Goal: Task Accomplishment & Management: Manage account settings

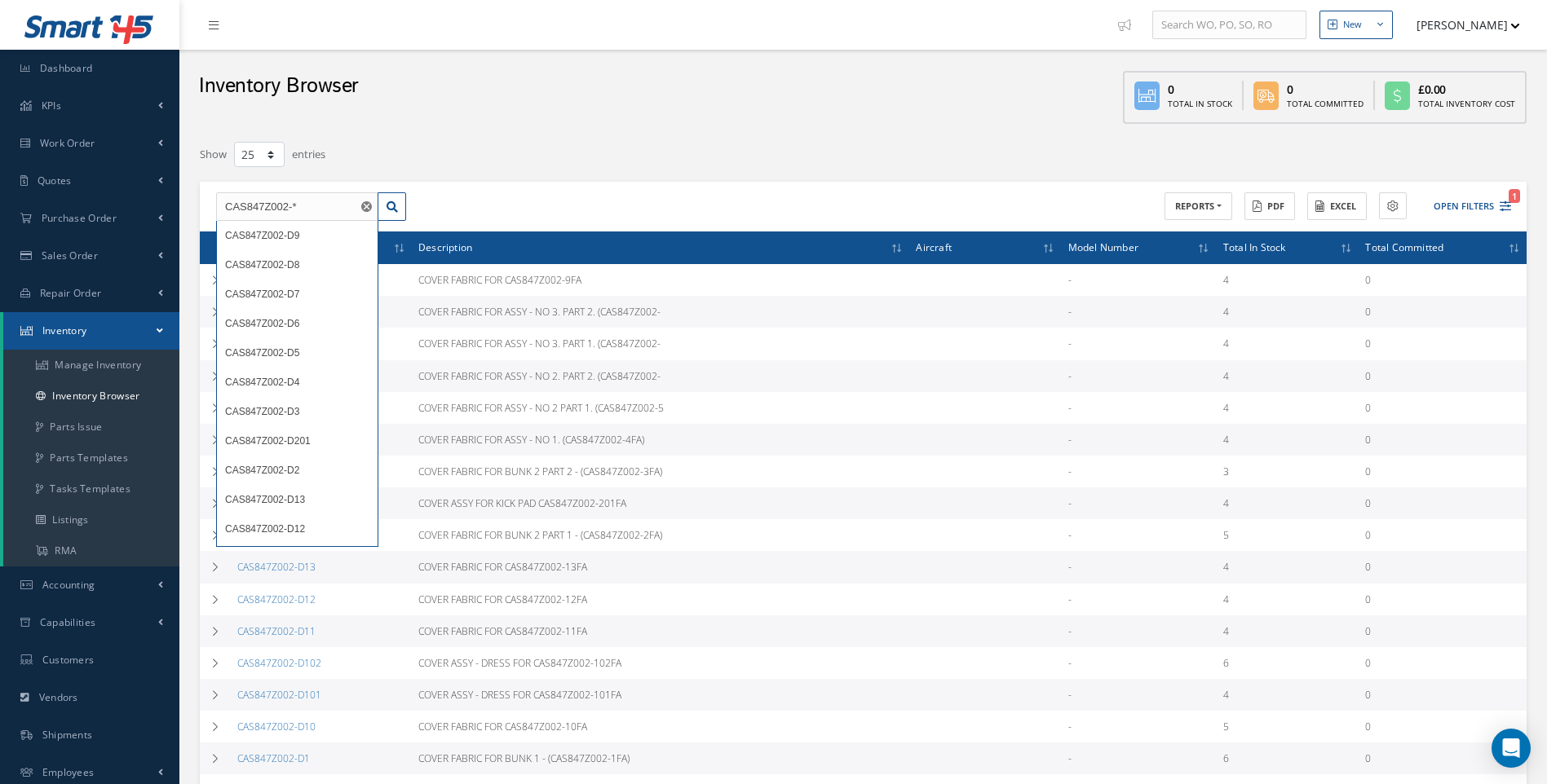
select select "25"
click at [116, 365] on link "Manage Inventory" at bounding box center [92, 365] width 176 height 31
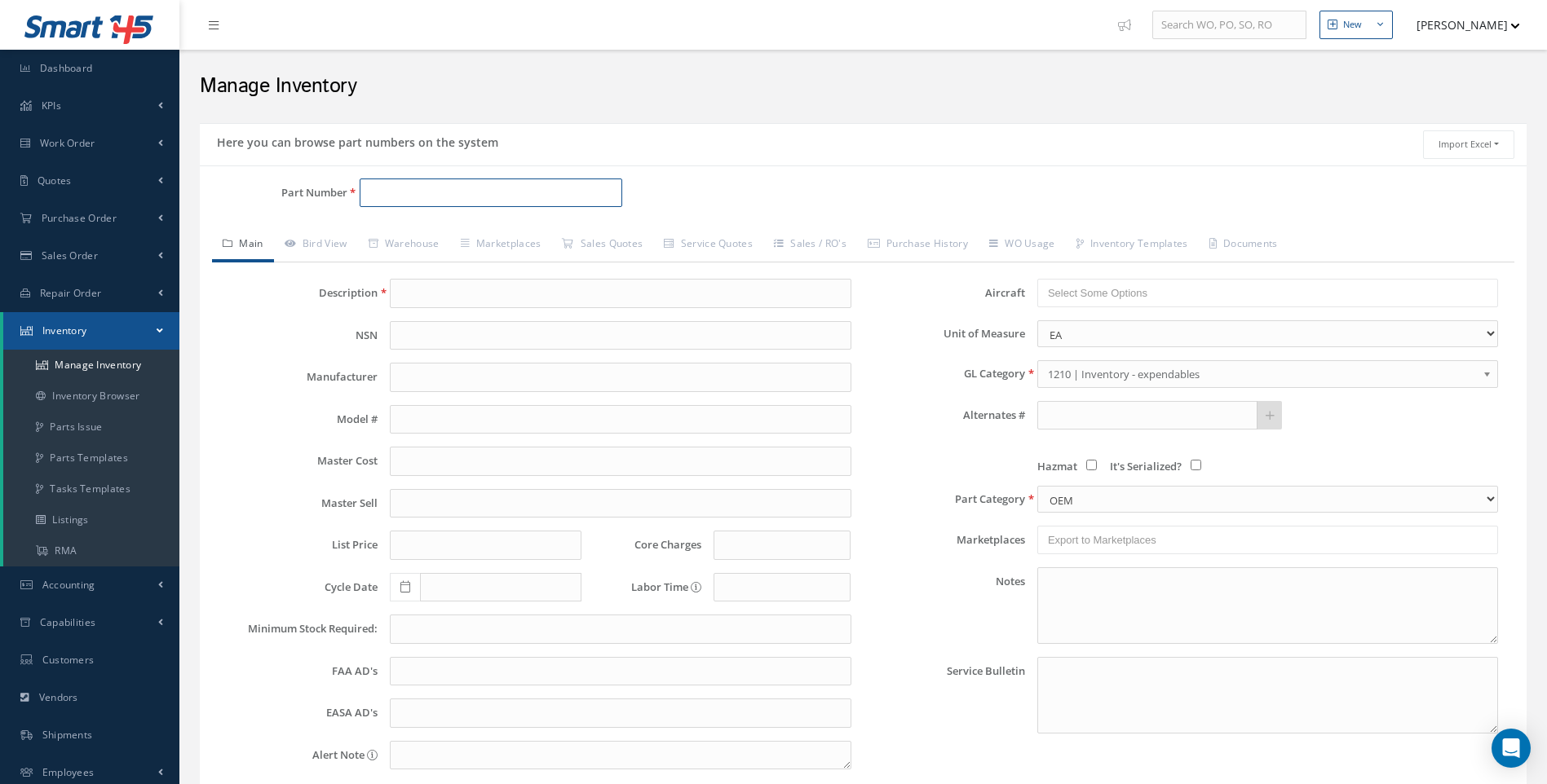
click at [408, 188] on input "Part Number" at bounding box center [492, 193] width 264 height 29
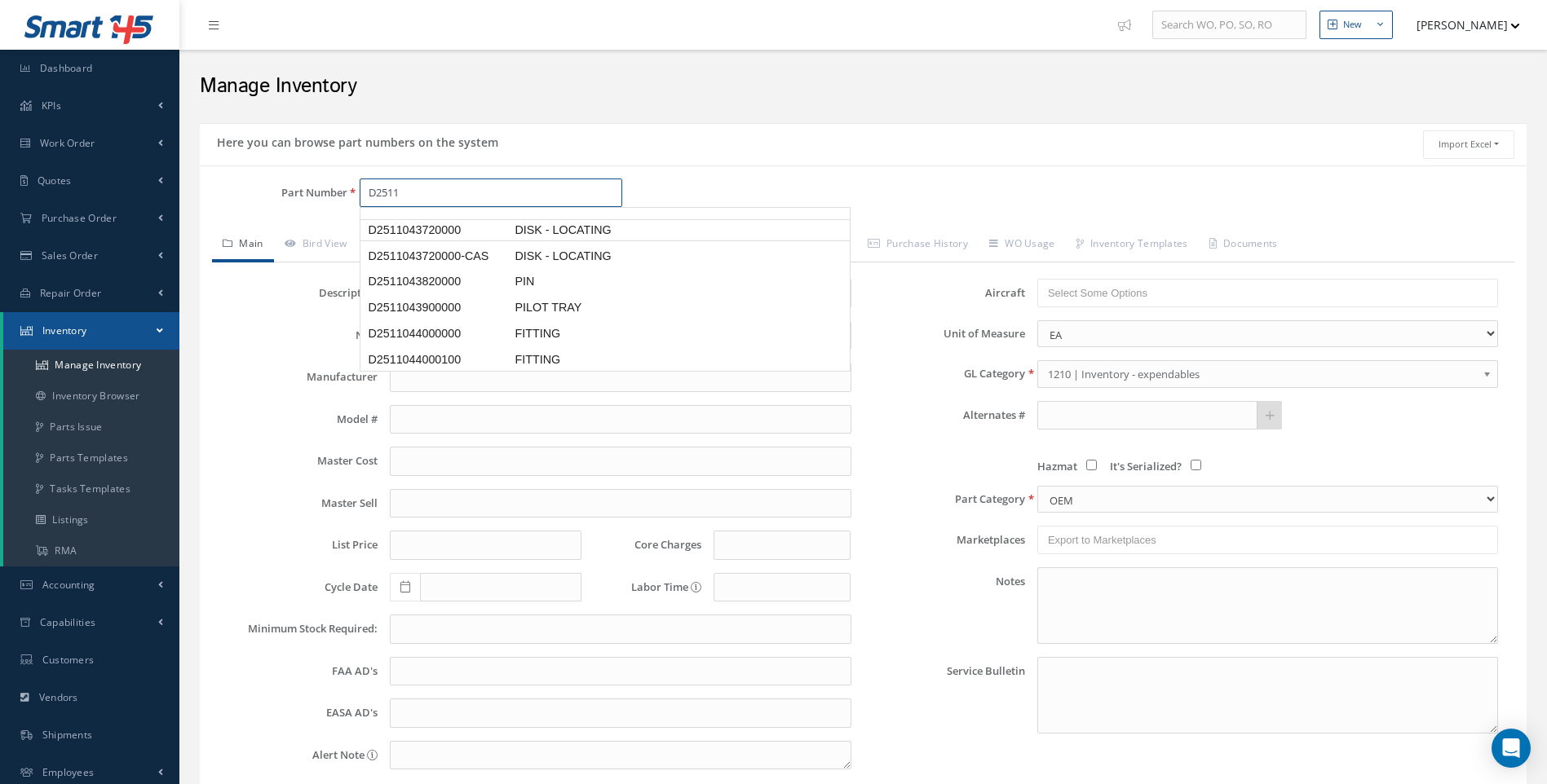
scroll to position [163, 0]
click at [588, 237] on span "DISK - LOCATING" at bounding box center [633, 229] width 244 height 17
type input "D2511043720000"
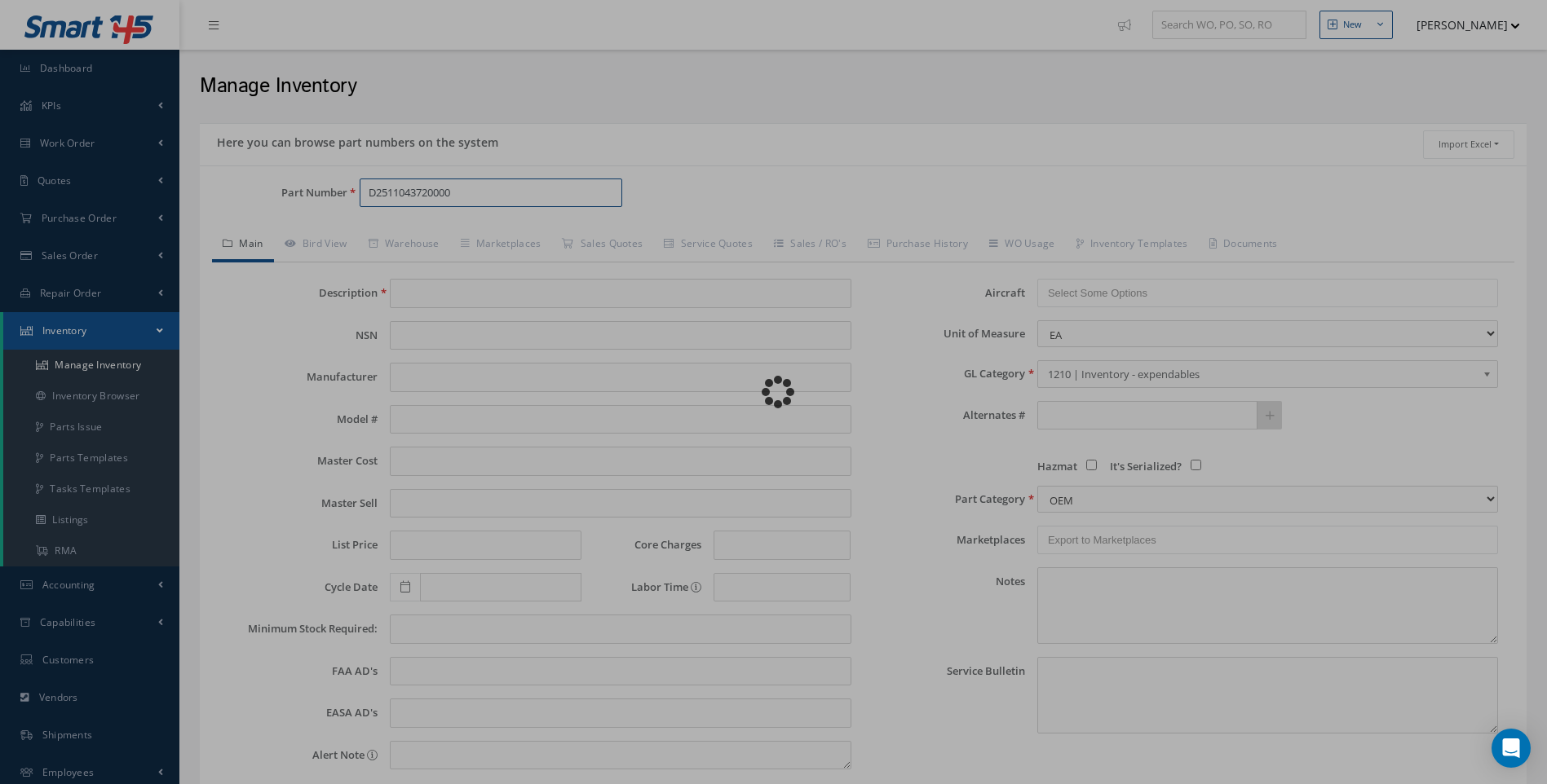
type input "DISK - LOCATING"
type input "37.00"
type input "0.00"
type input "10/01/2024"
type input "100"
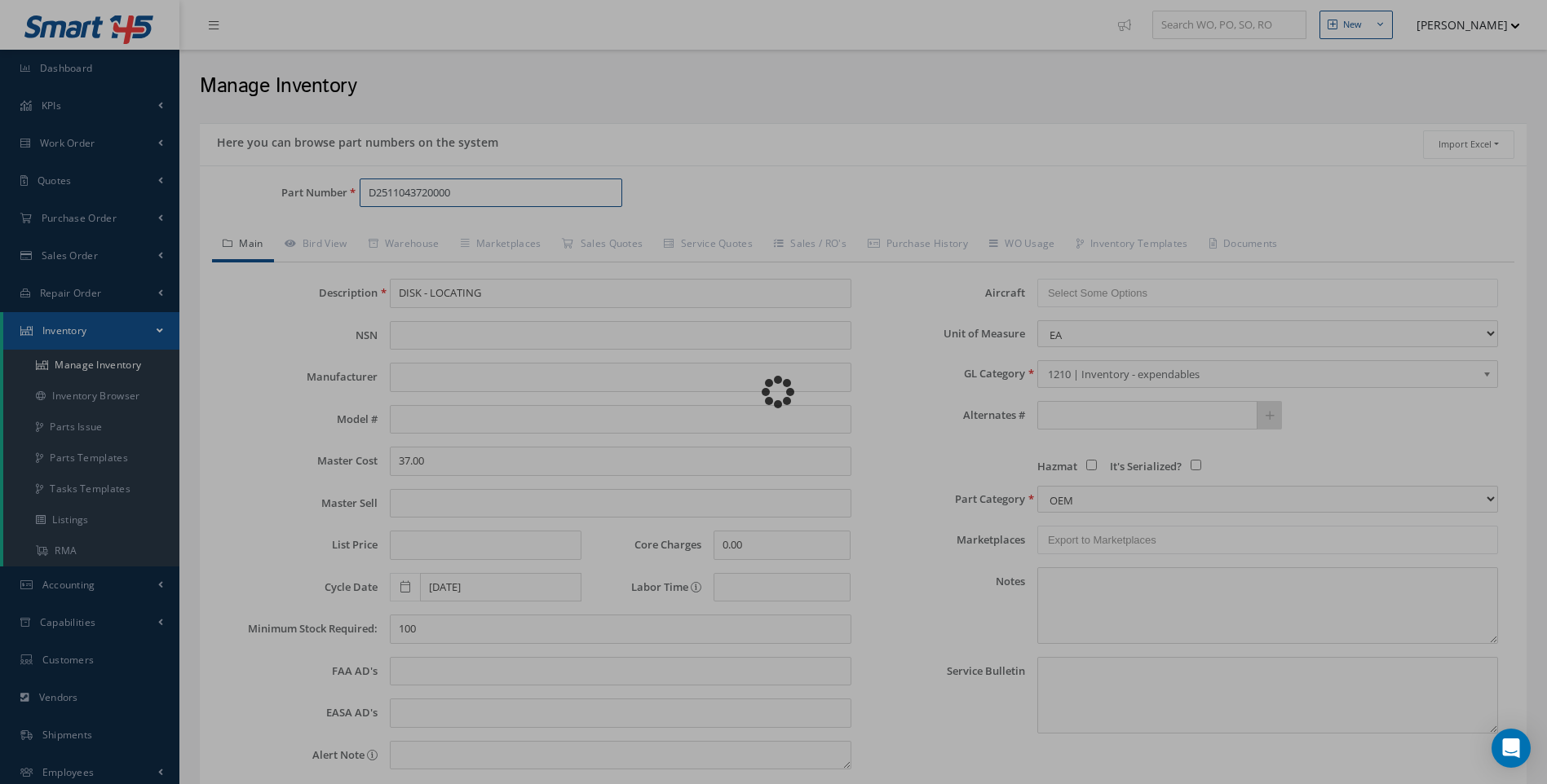
type textarea "PLEASE CHECK STOCK OF D2511043720000-CAS - OR ASK THE TEAM TO MANUFACTURE D2511…"
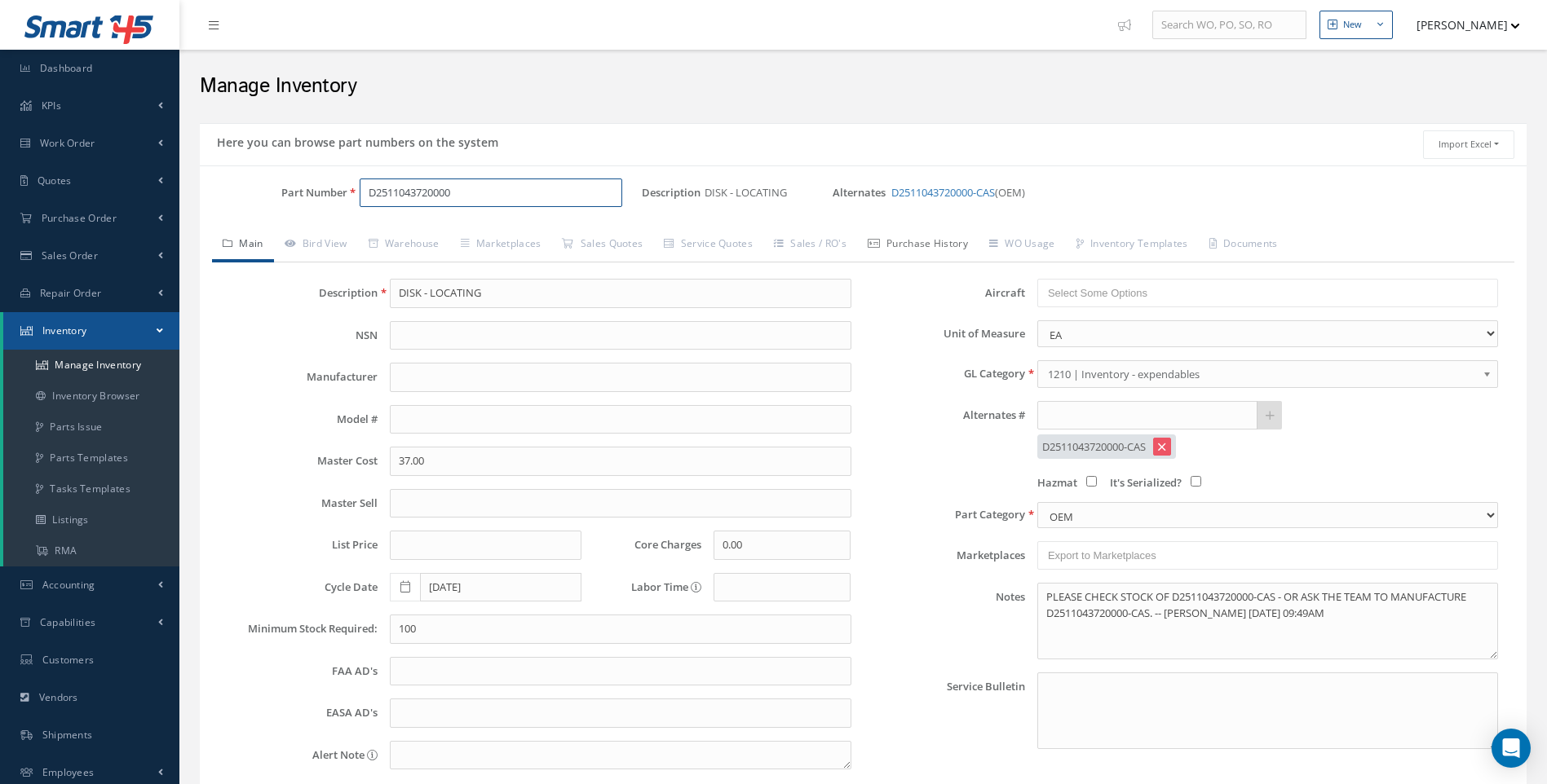
type input "D2511043720000"
click at [917, 245] on link "Purchase History" at bounding box center [917, 244] width 122 height 34
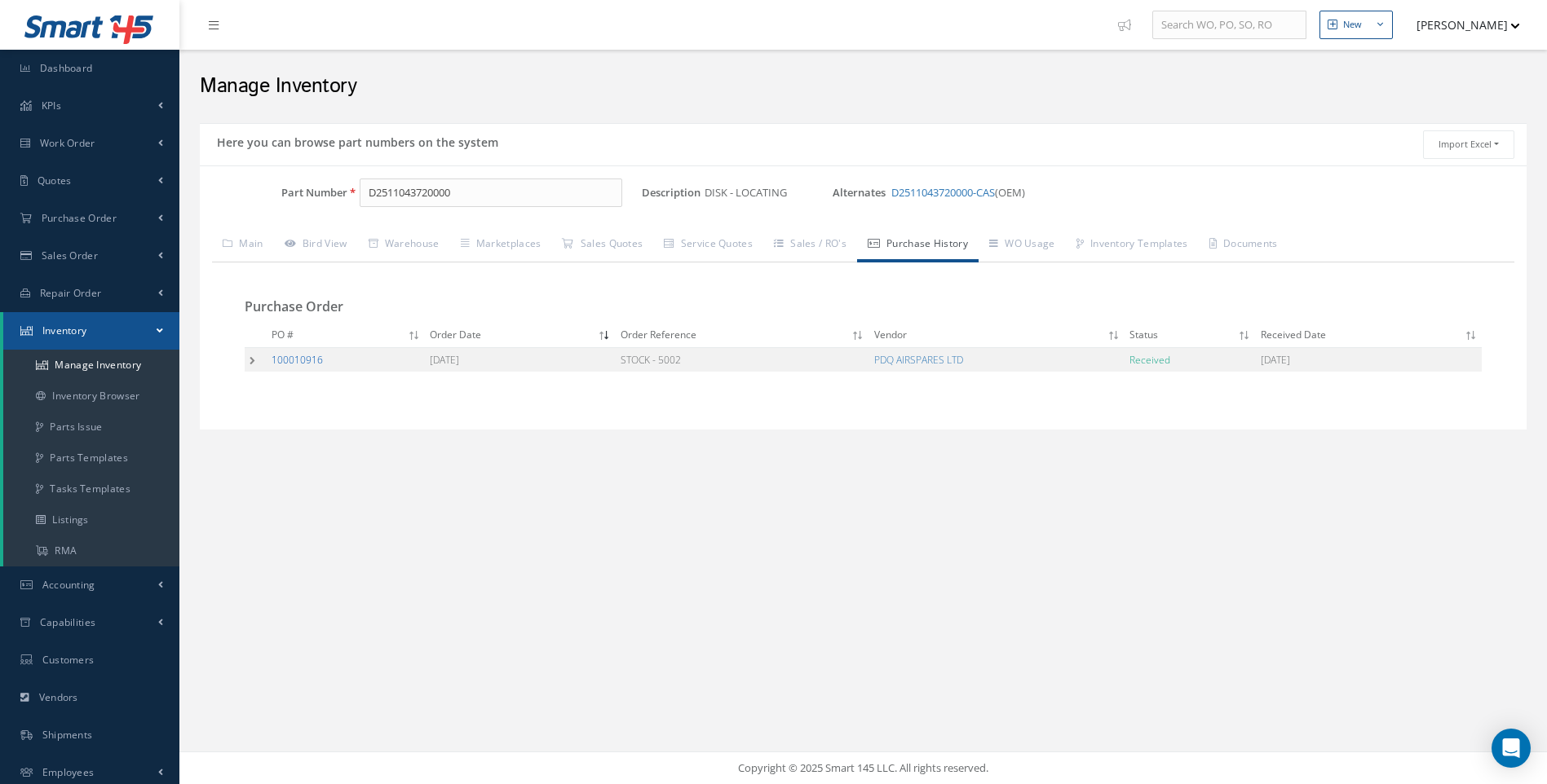
click at [317, 360] on link "100010916" at bounding box center [298, 360] width 51 height 14
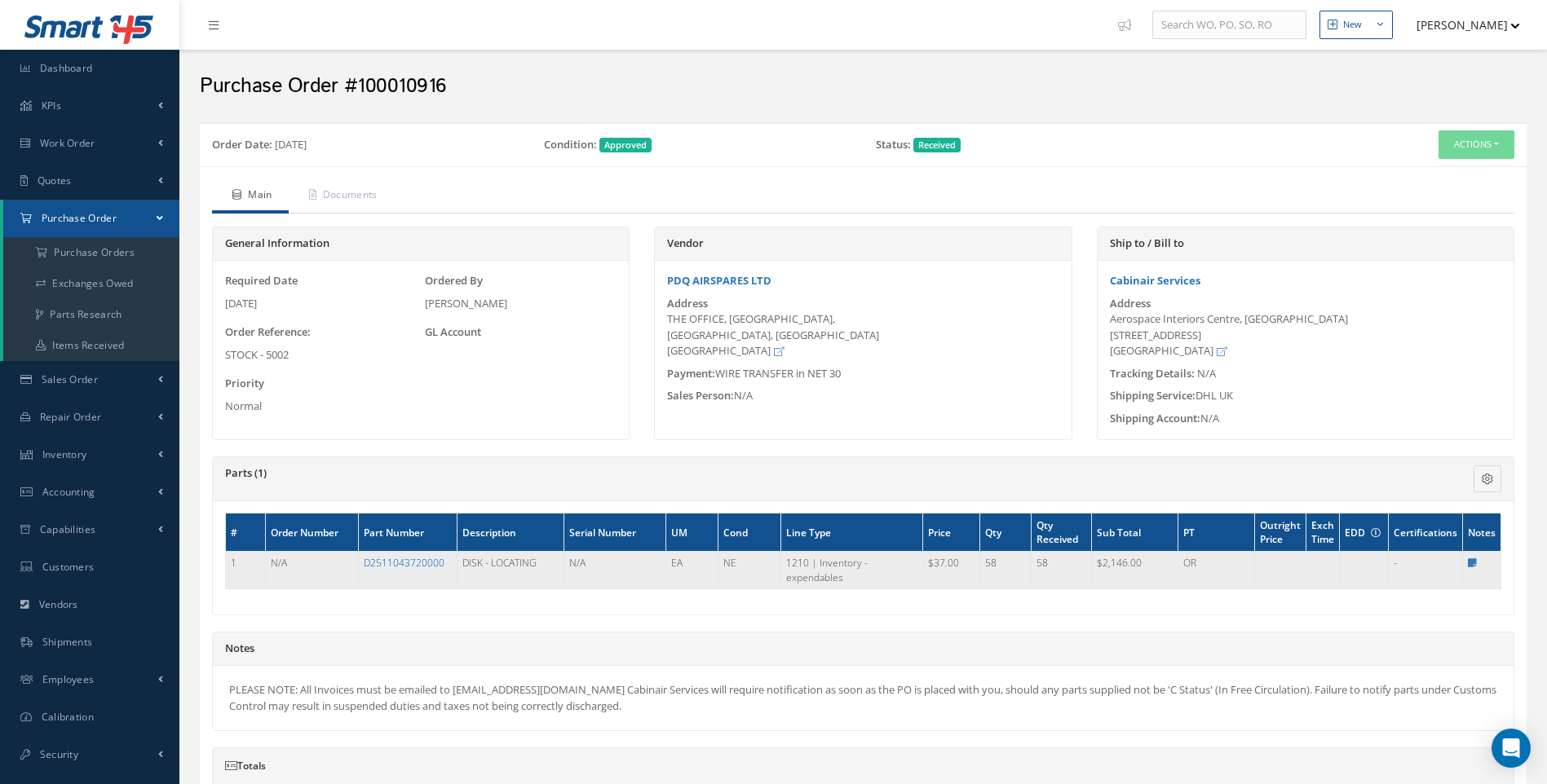
click at [428, 564] on link "D2511043720000" at bounding box center [404, 563] width 81 height 14
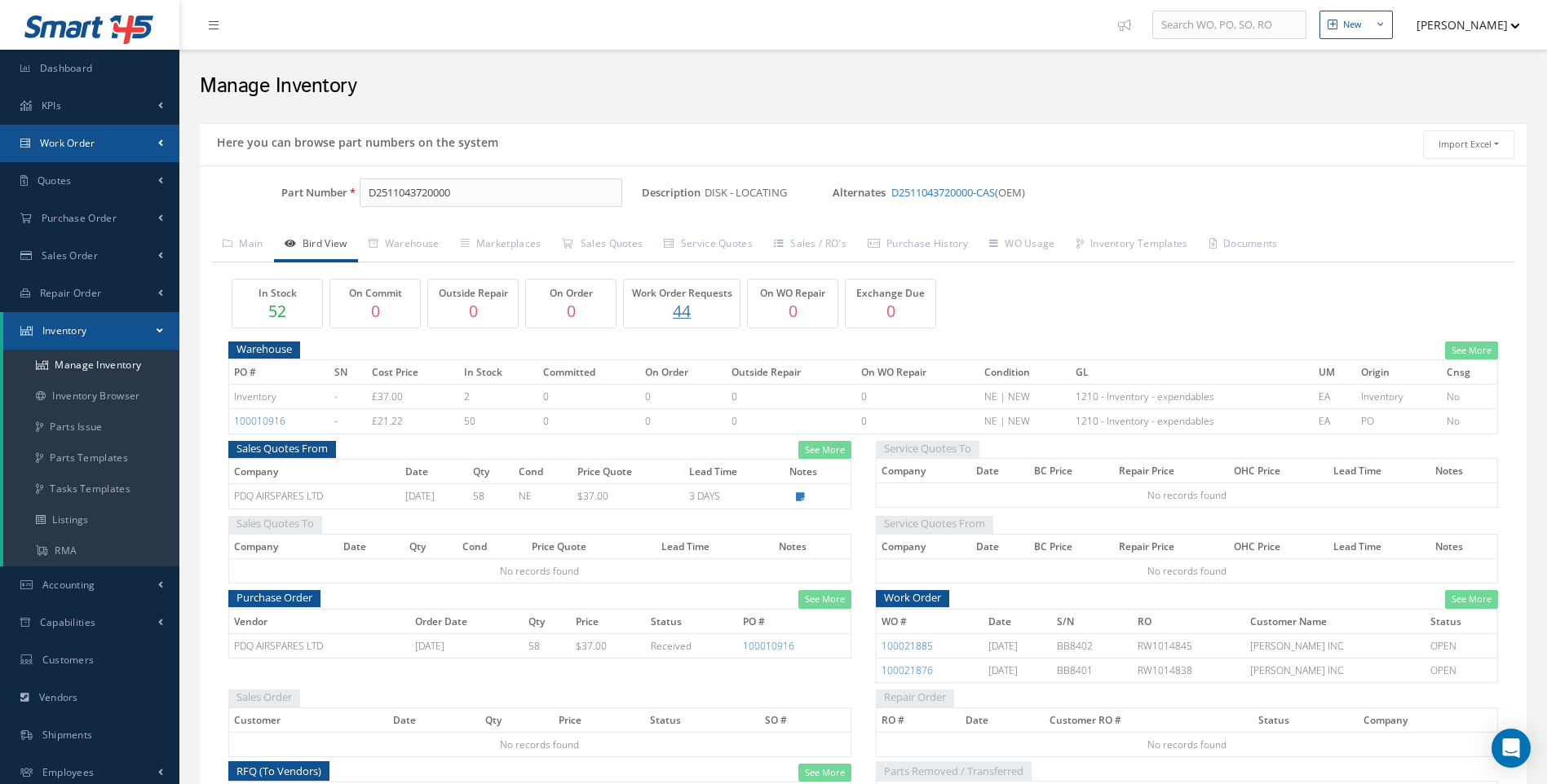
click at [63, 138] on span "Work Order" at bounding box center [68, 143] width 56 height 14
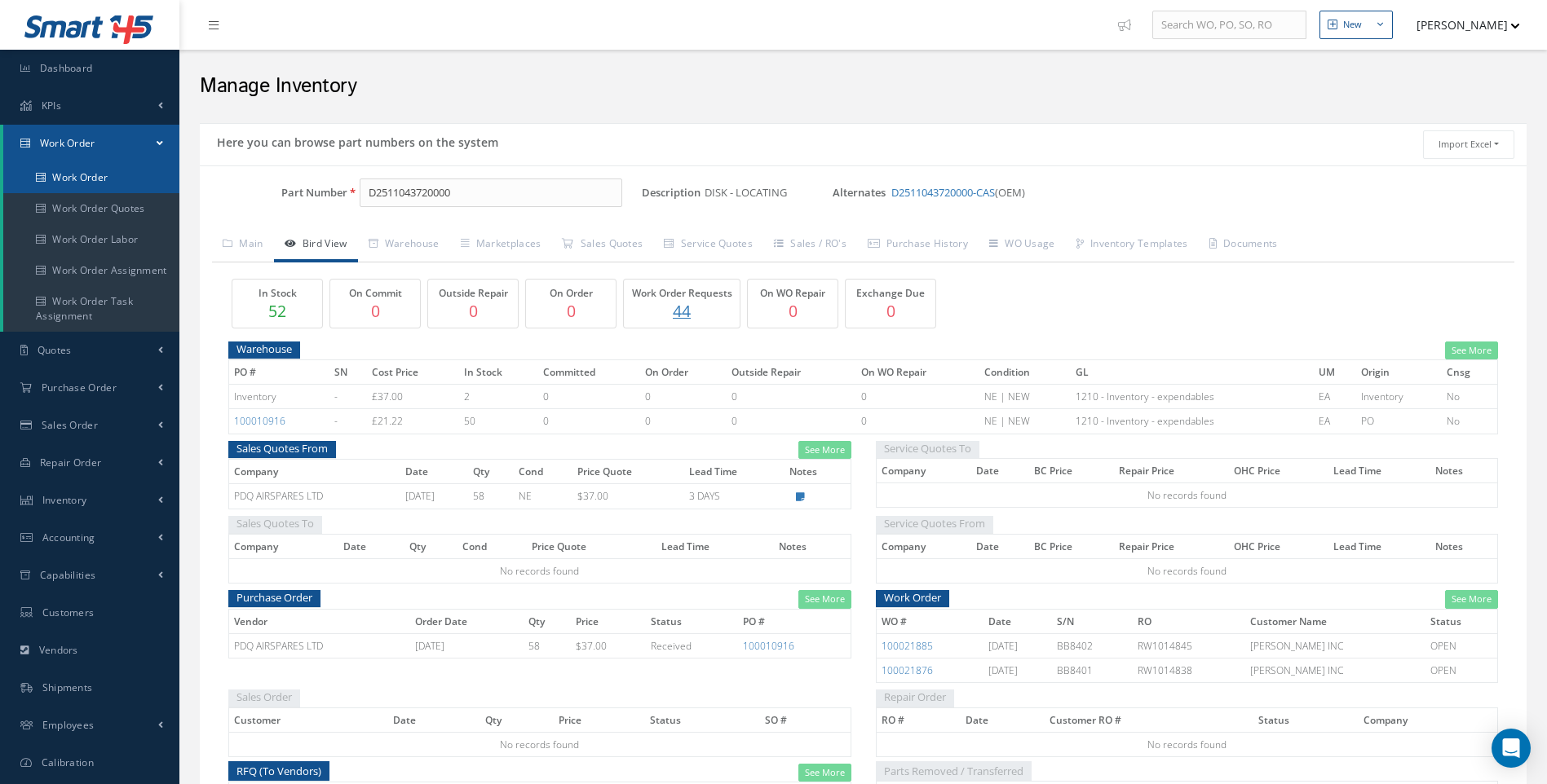
click at [86, 176] on link "Work Order" at bounding box center [92, 177] width 176 height 31
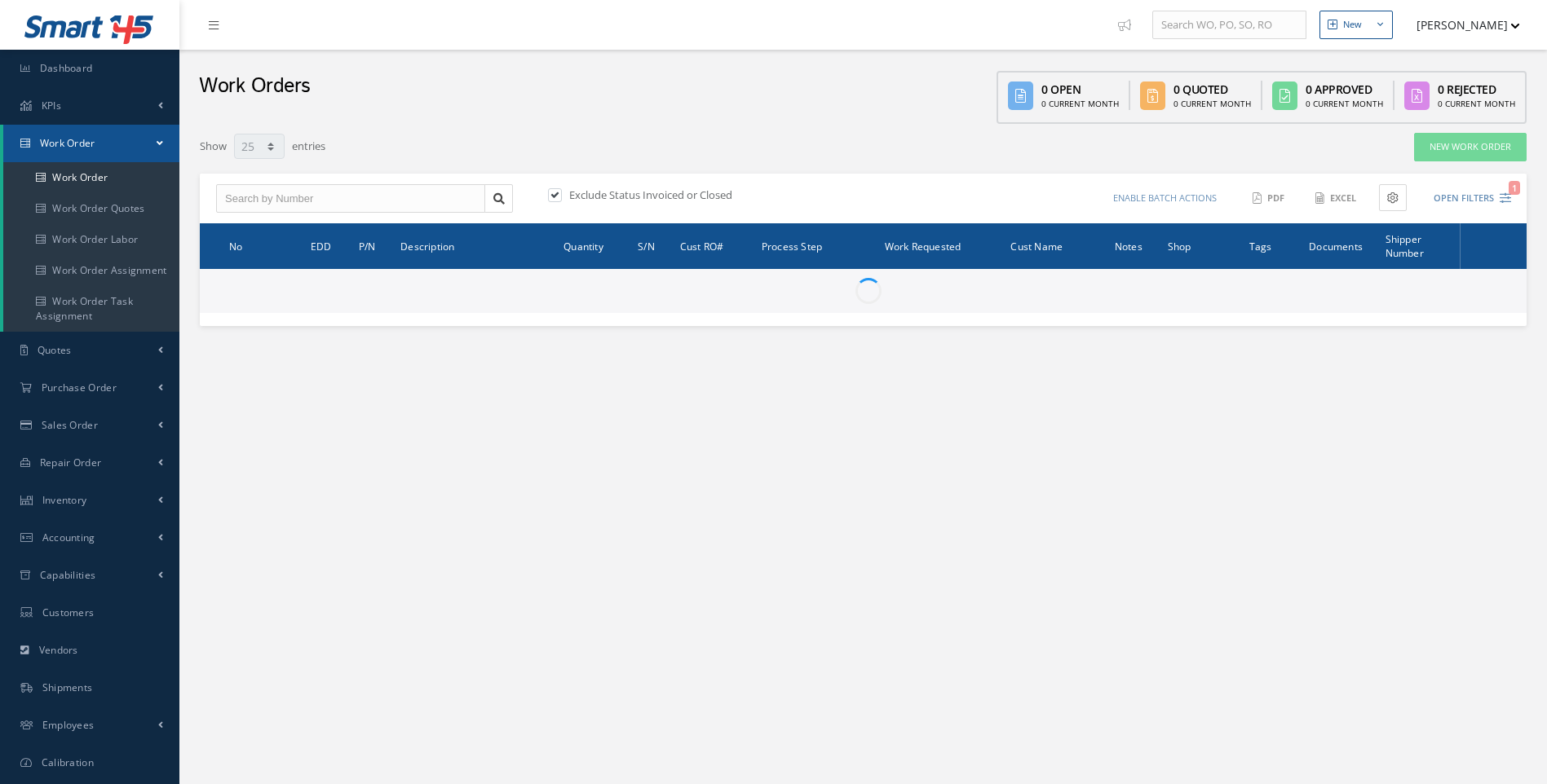
select select "25"
type input "All Work Request"
type input "All Work Performed"
type input "All Status"
type input "WO Part Status"
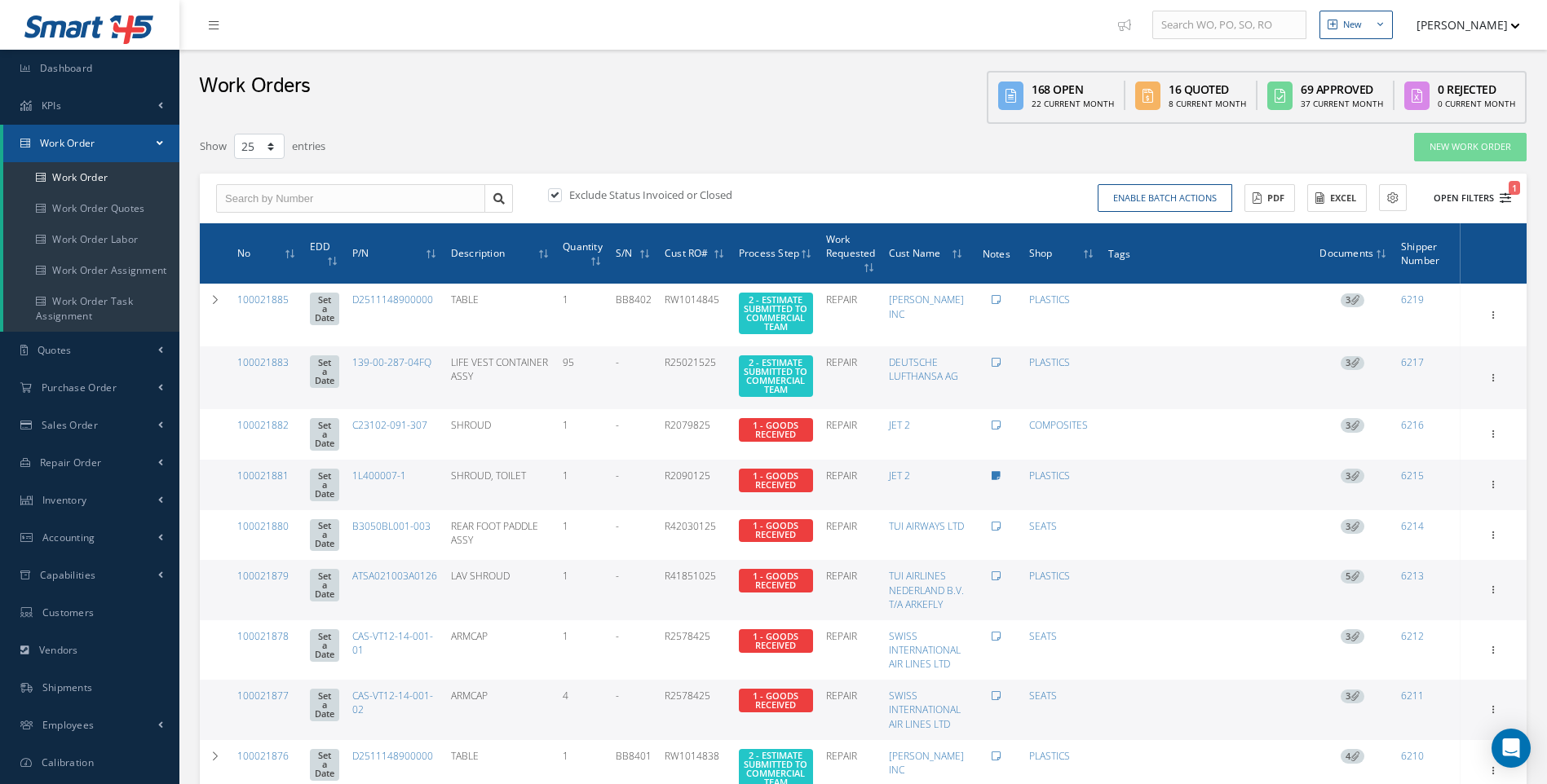
click at [1509, 199] on icon "1" at bounding box center [1506, 198] width 11 height 11
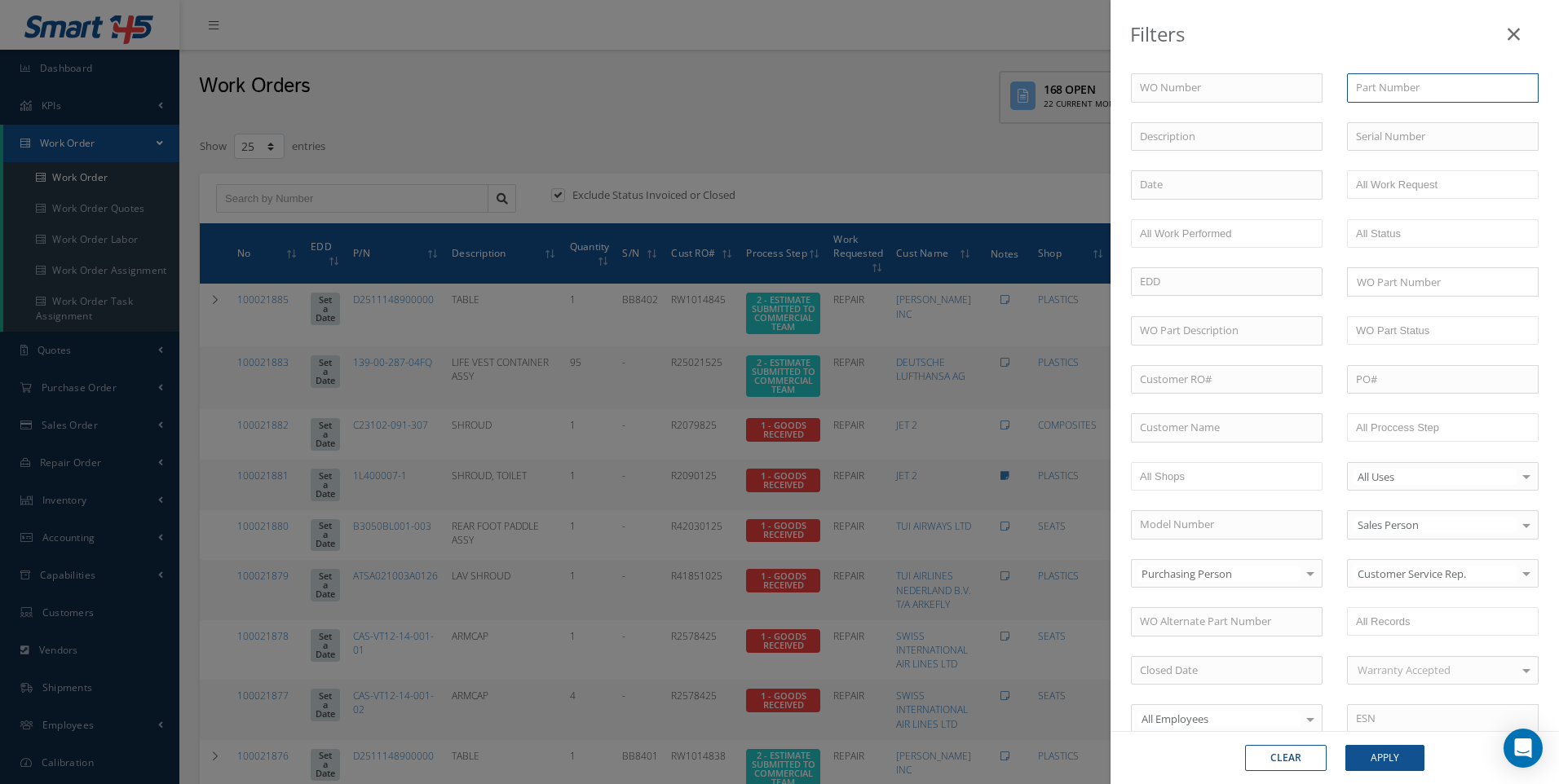
click at [1388, 93] on input "text" at bounding box center [1442, 88] width 191 height 29
type input "SA500"
click at [1301, 764] on button "Clear" at bounding box center [1285, 757] width 81 height 27
click at [1511, 34] on icon at bounding box center [1512, 34] width 12 height 19
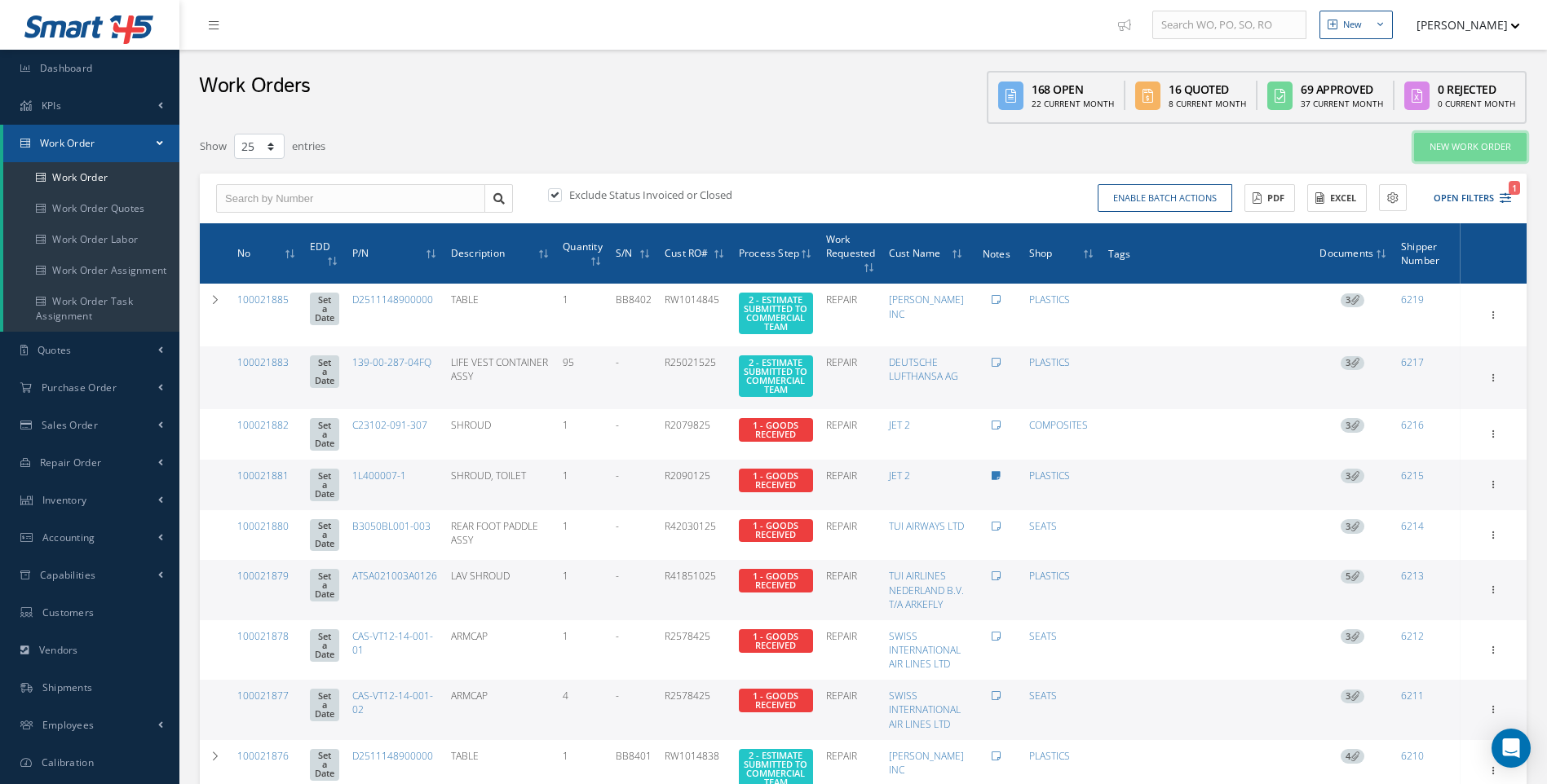
click at [1472, 144] on link "New Work Order" at bounding box center [1470, 146] width 113 height 28
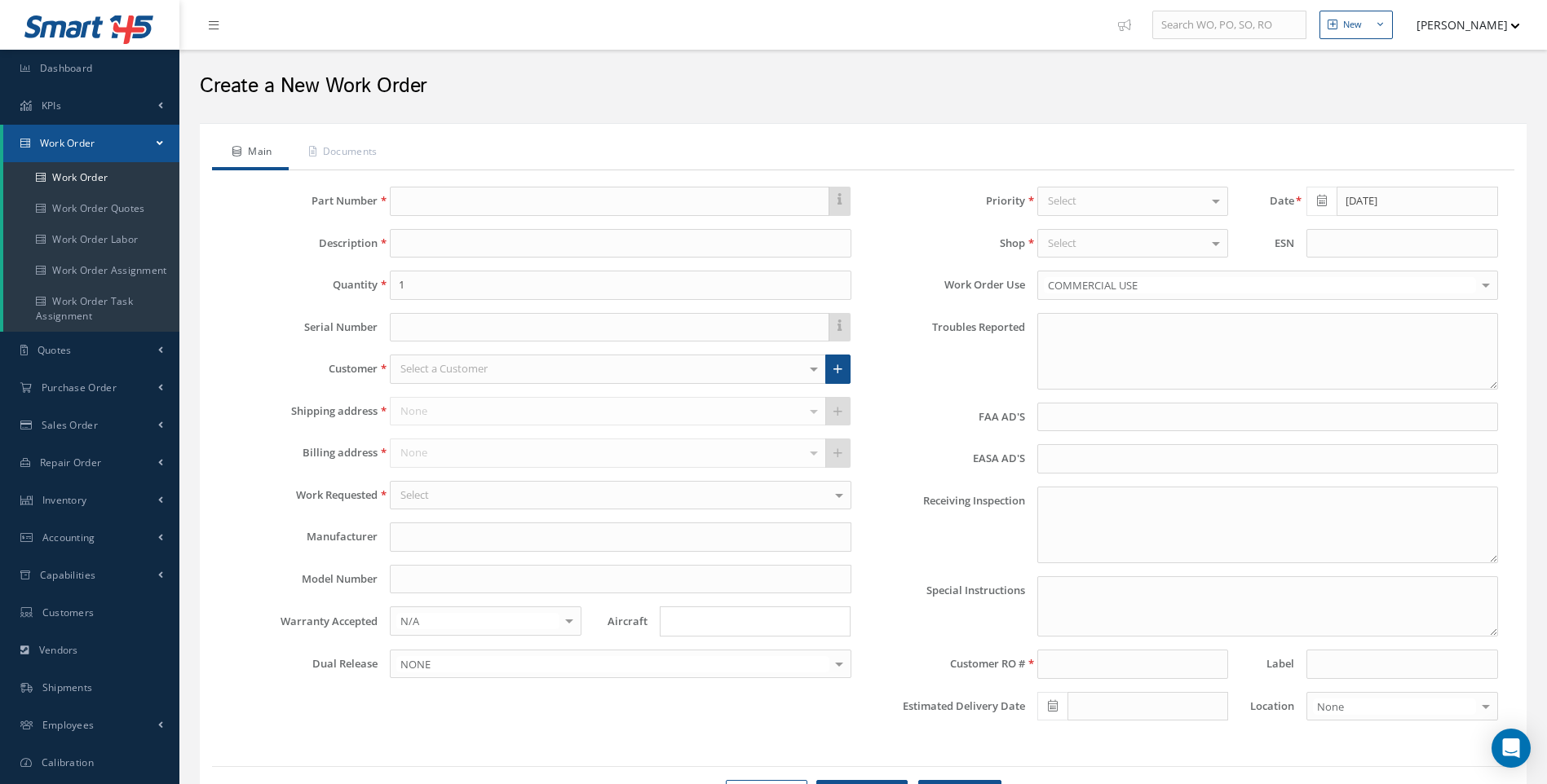
type textarea "NONE"
type input "NONE"
type textarea "NO VISUAL DAMAGE"
type textarea "PLEASE SEE R.O. FOR DETAILS"
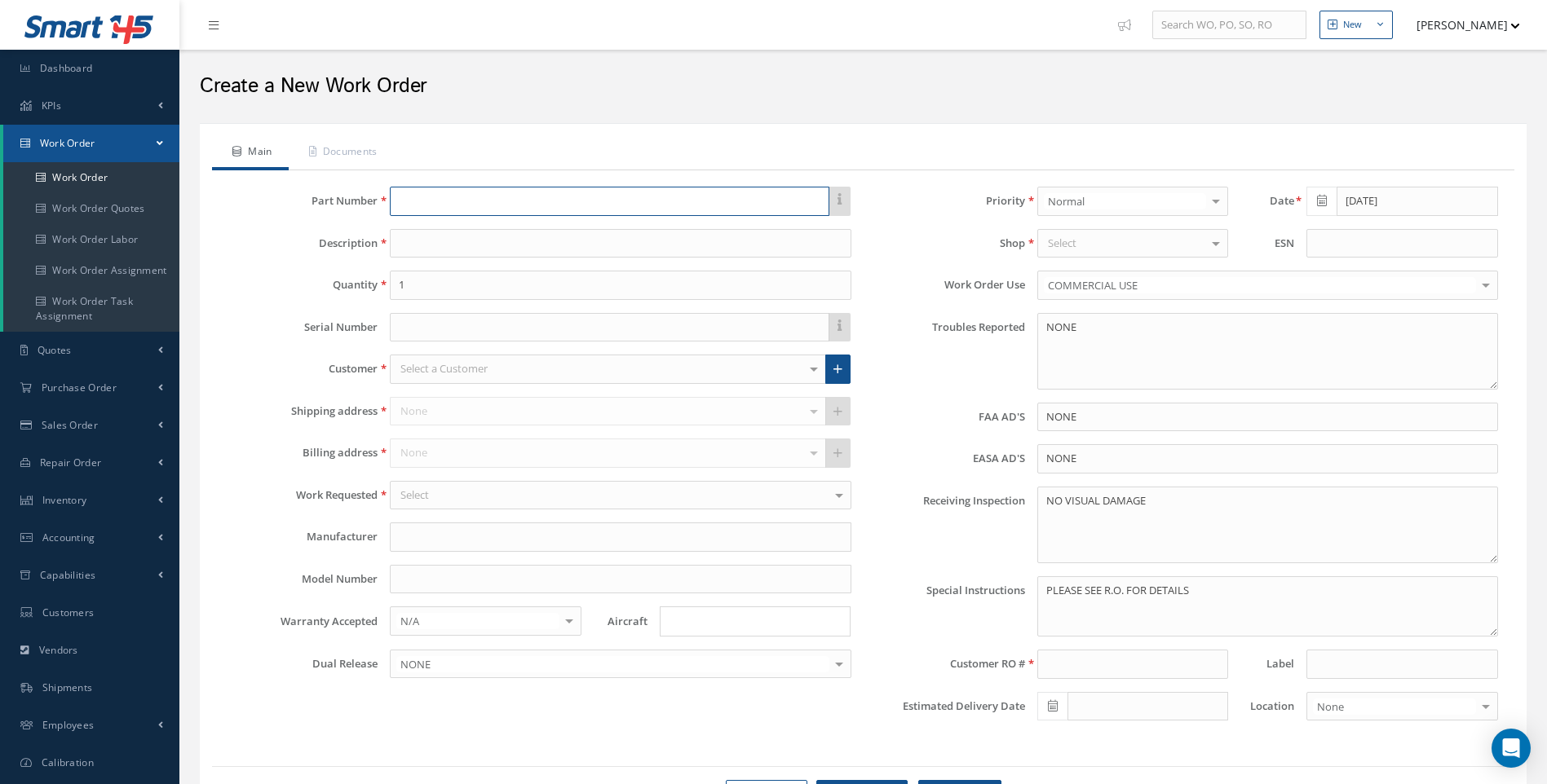
click at [472, 209] on input "text" at bounding box center [609, 201] width 438 height 29
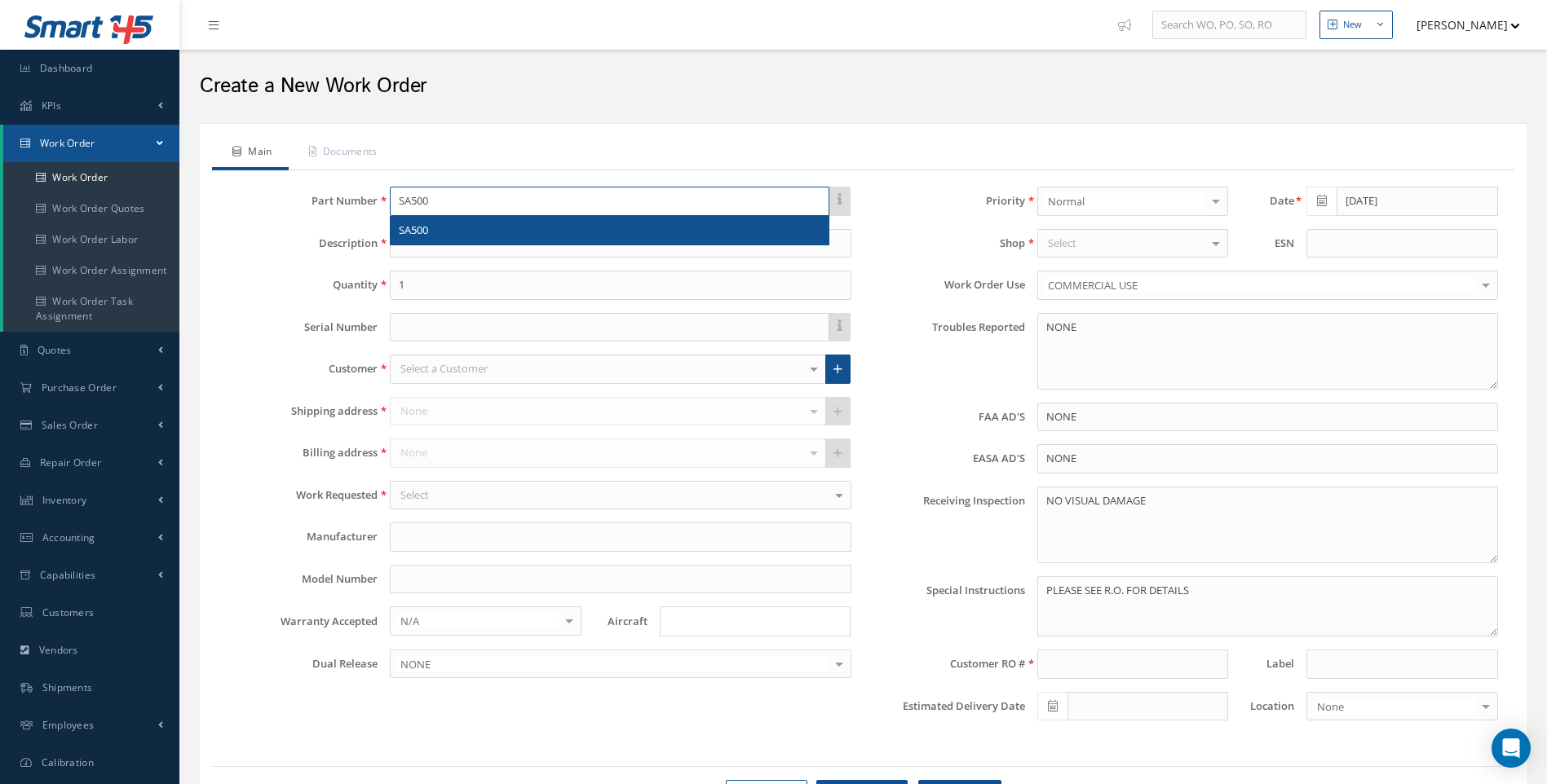
type input "SA500"
click at [423, 229] on span "SA500" at bounding box center [414, 230] width 29 height 15
type input "SOLLUX EMITTER"
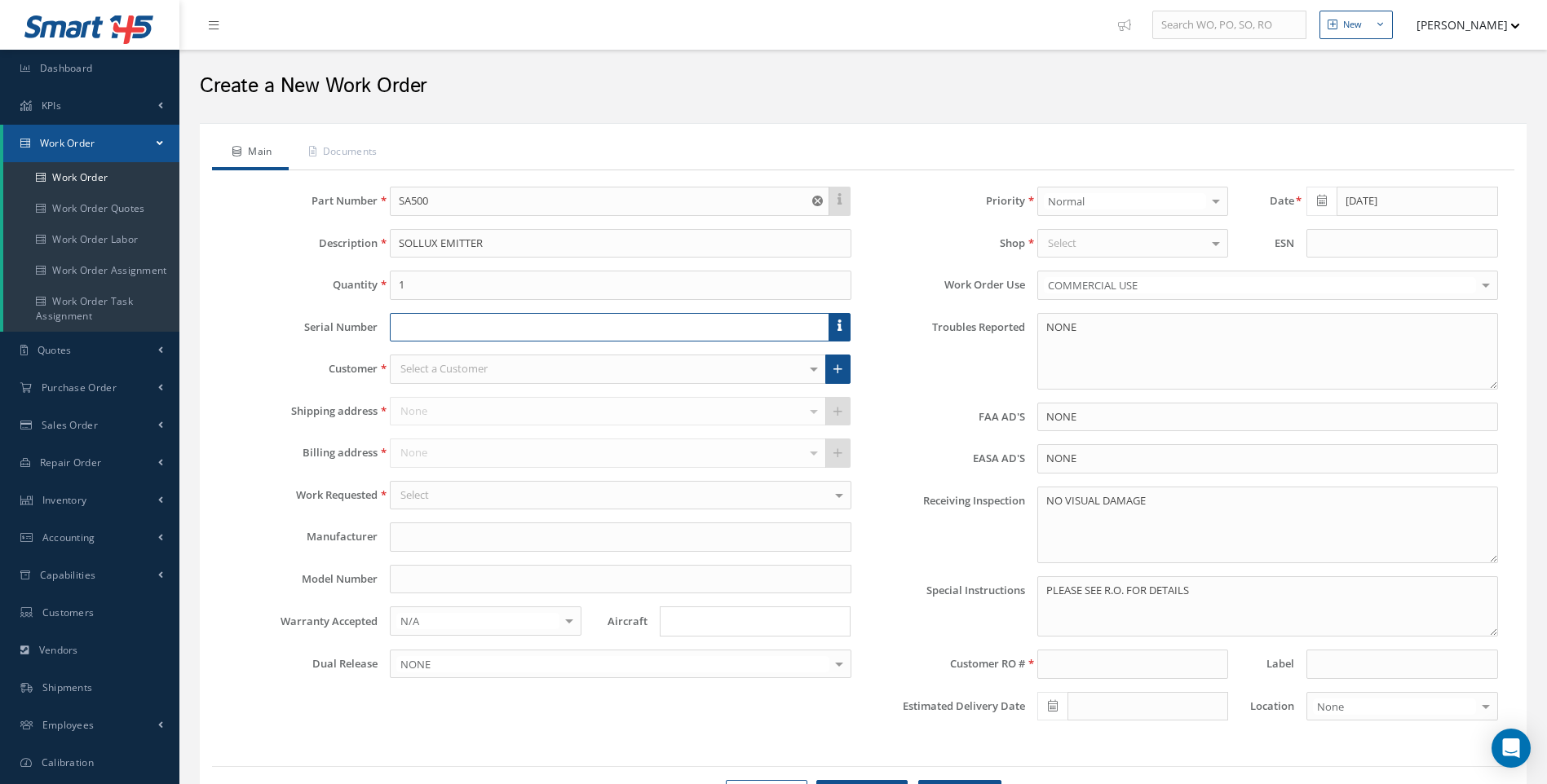
click at [422, 326] on input "text" at bounding box center [609, 328] width 438 height 29
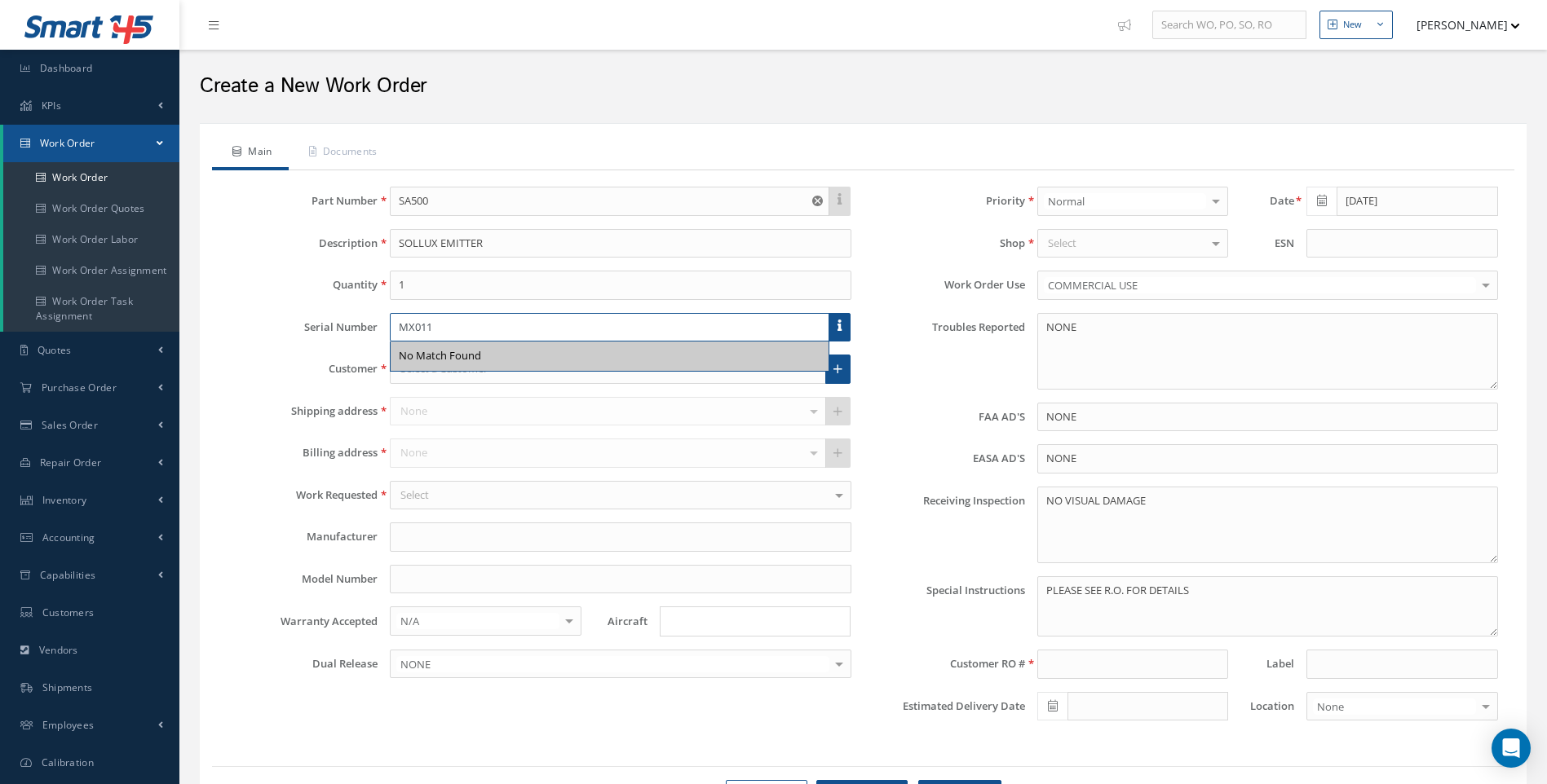
type input "MX011"
click at [423, 378] on div "Select a Customer" at bounding box center [608, 370] width 436 height 29
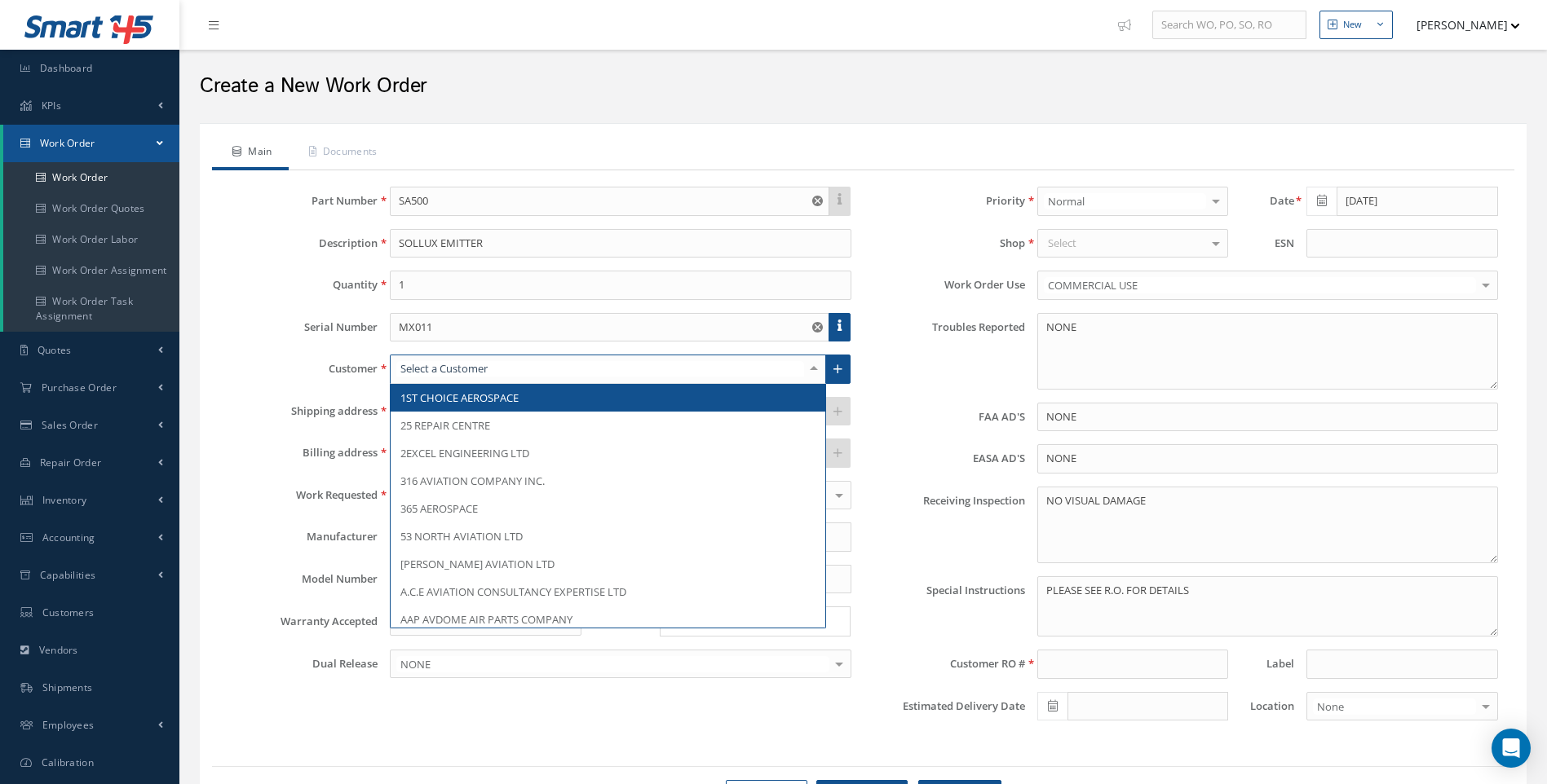
click at [430, 371] on input "text" at bounding box center [600, 369] width 407 height 16
type input "PORT"
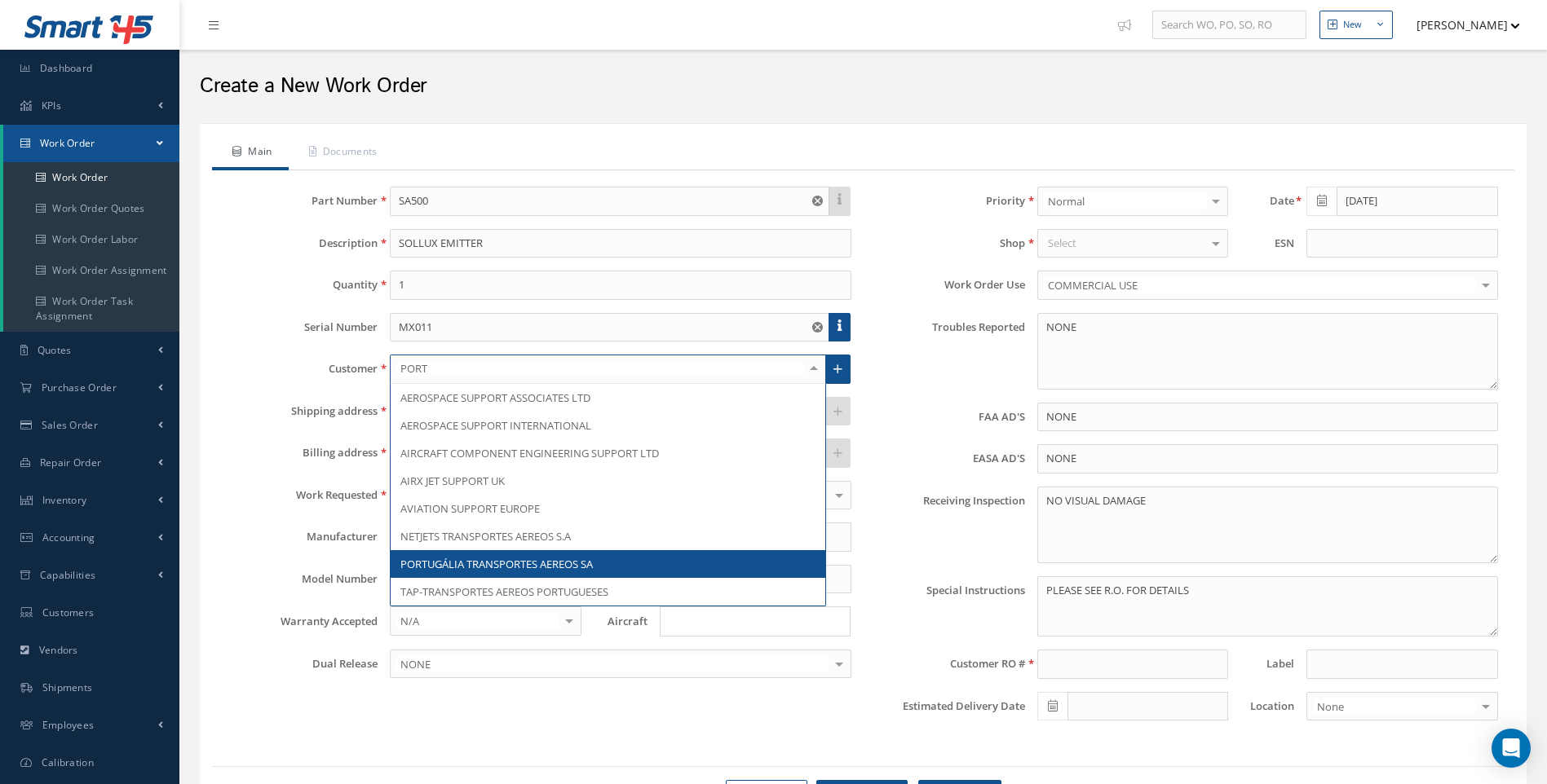
click at [550, 557] on span "PORTUGÁLIA TRANSPORTES AEREOS SA" at bounding box center [496, 564] width 192 height 15
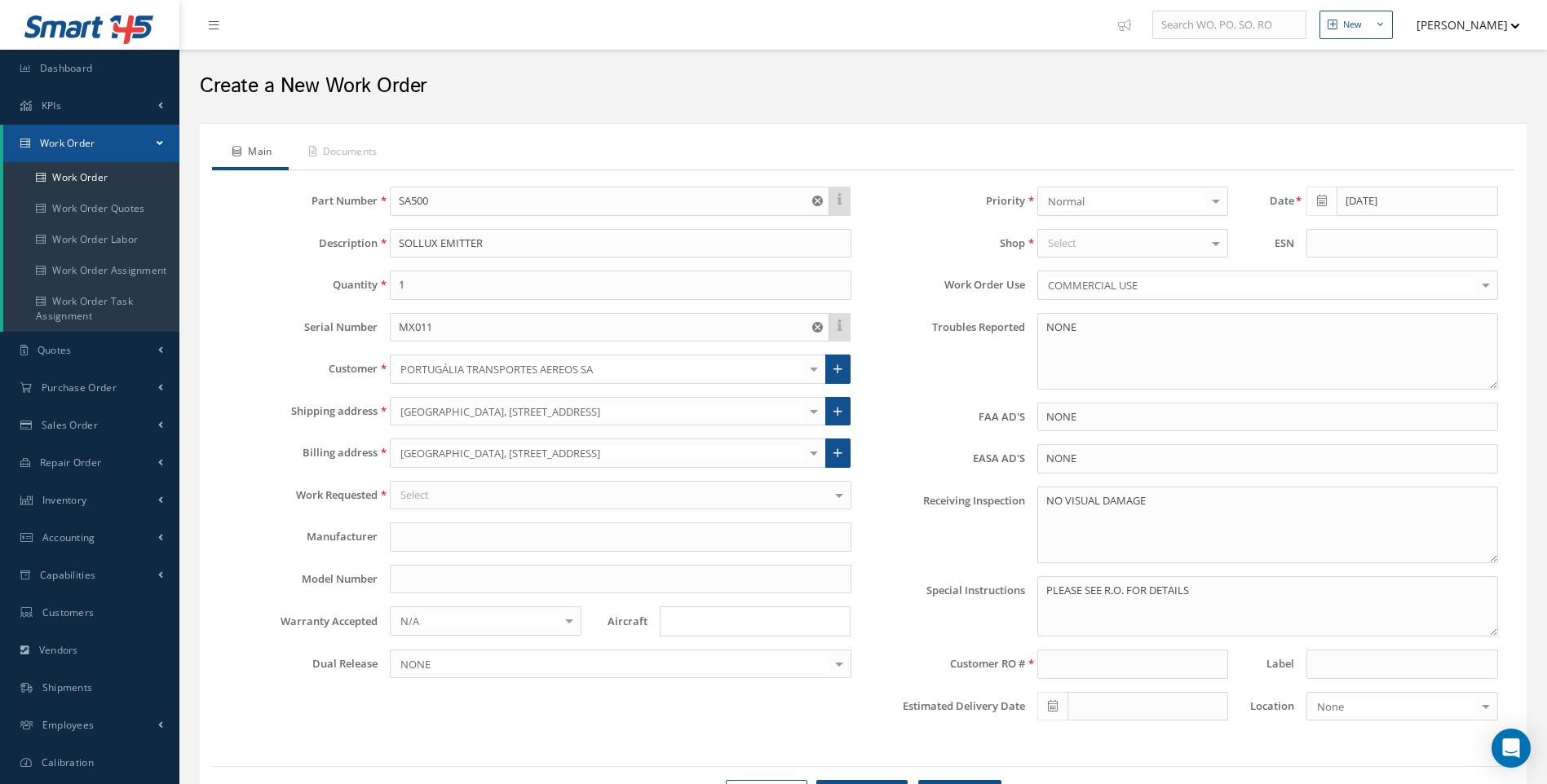
click at [809, 407] on div at bounding box center [814, 411] width 23 height 27
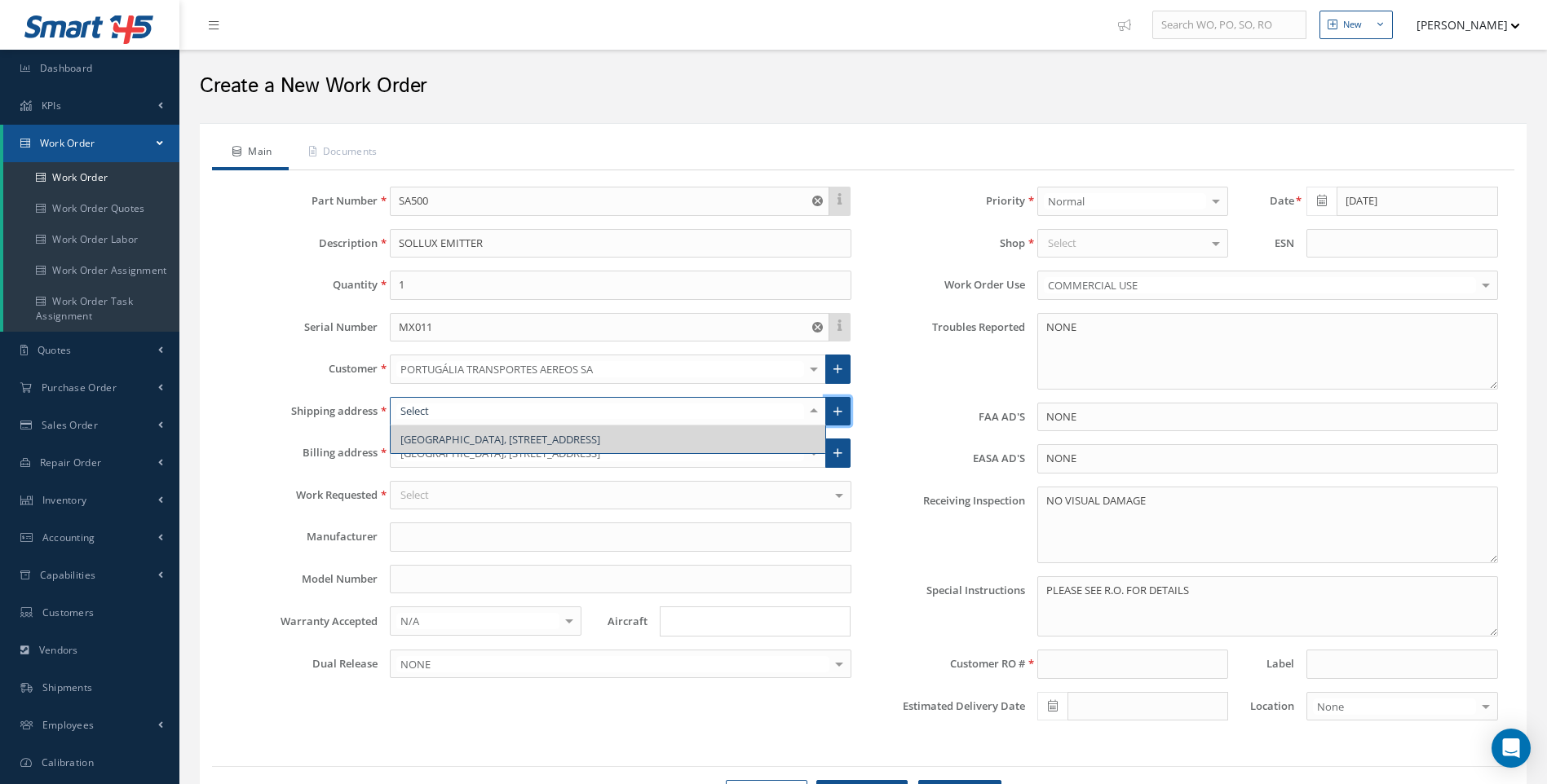
click at [840, 413] on icon at bounding box center [838, 412] width 9 height 11
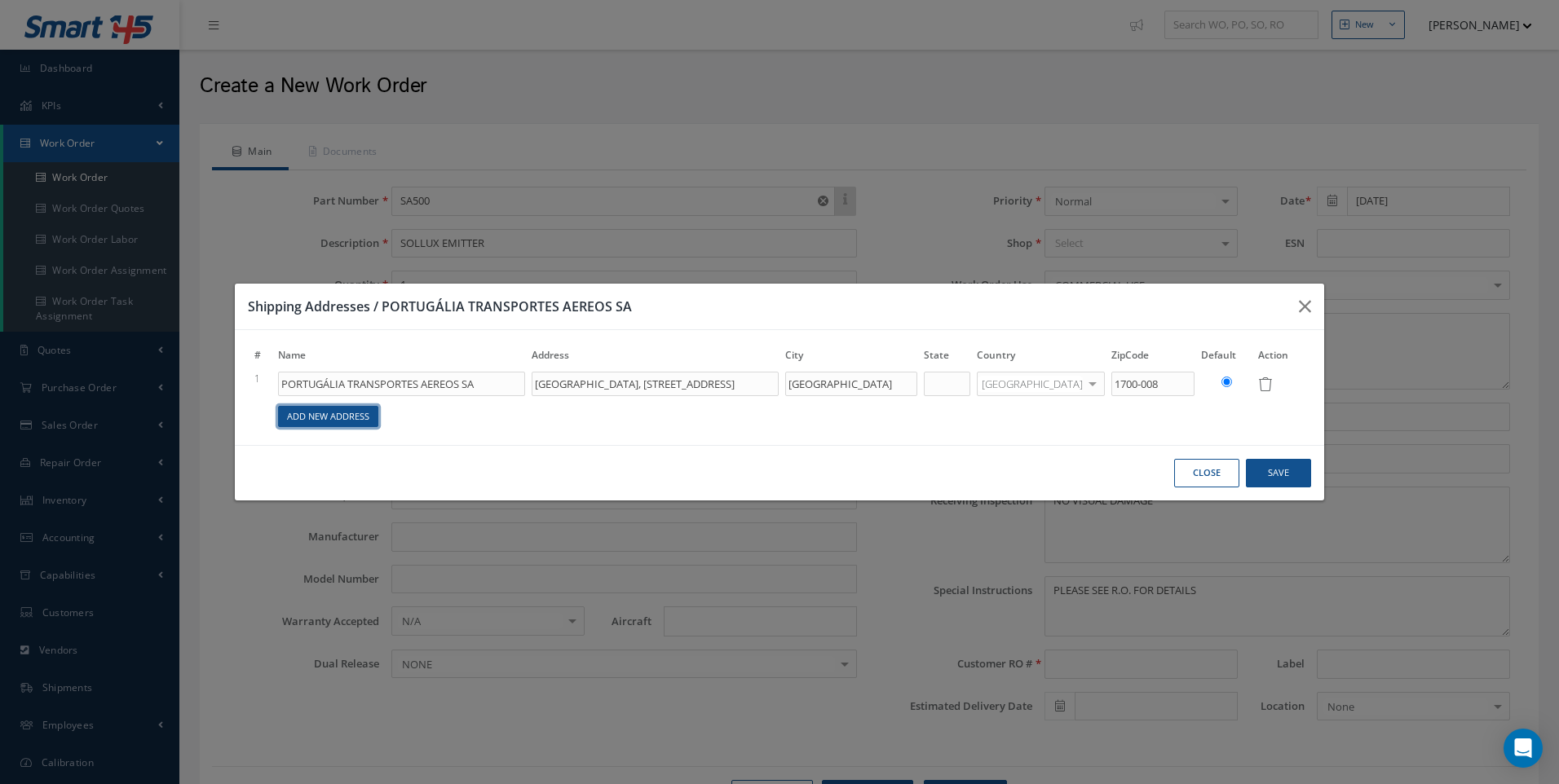
click at [332, 413] on link "Add New Address" at bounding box center [328, 417] width 101 height 22
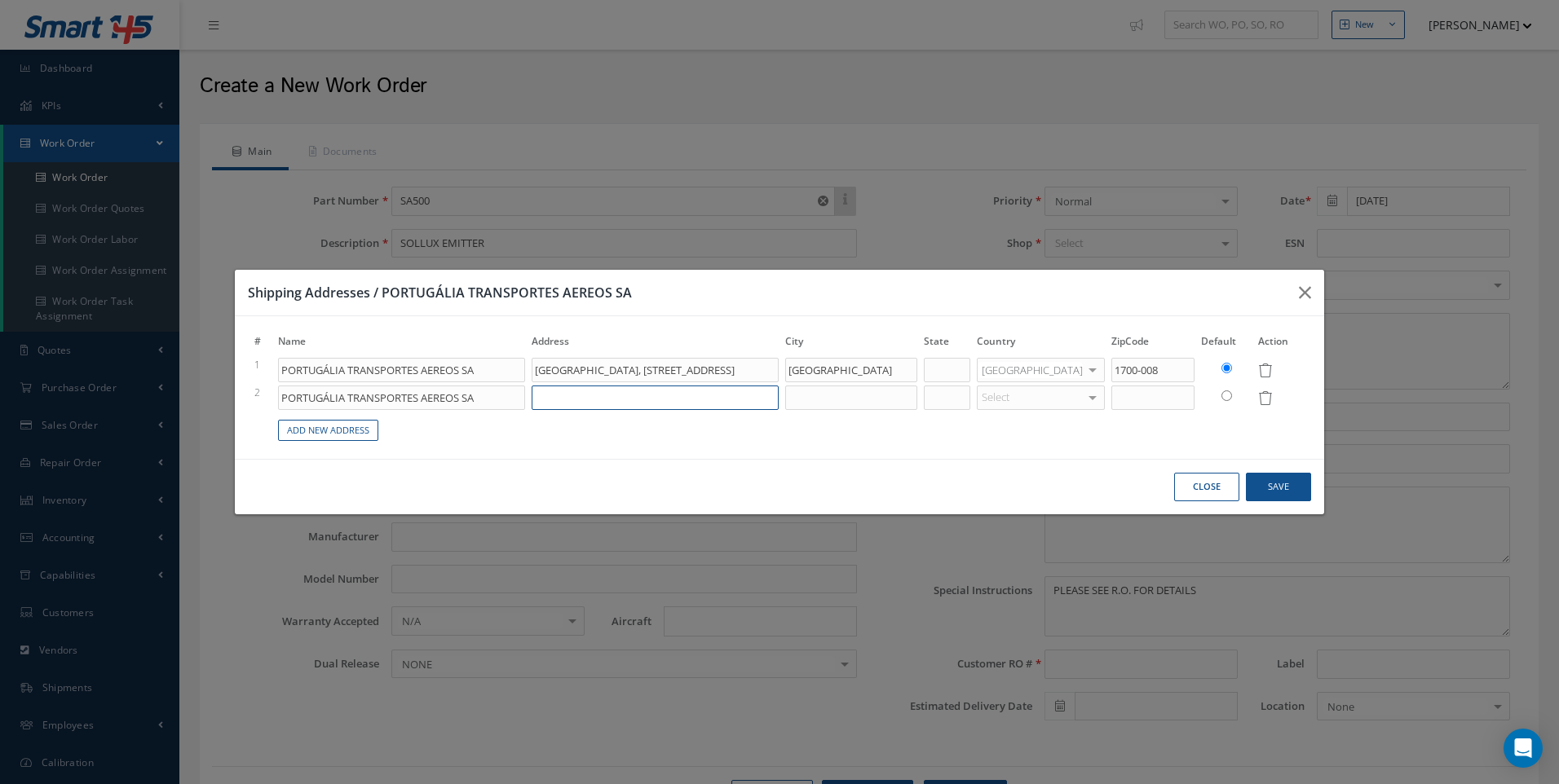
click at [564, 403] on input at bounding box center [655, 397] width 247 height 25
click at [349, 399] on input "PORTUGÁLIA TRANSPORTES AEREOS SA" at bounding box center [402, 397] width 247 height 25
type input "PORTUGÁLIA - COMPANHIA PRTUGUESA"
click at [562, 404] on input at bounding box center [655, 397] width 247 height 25
type input "DE TRANSPO"
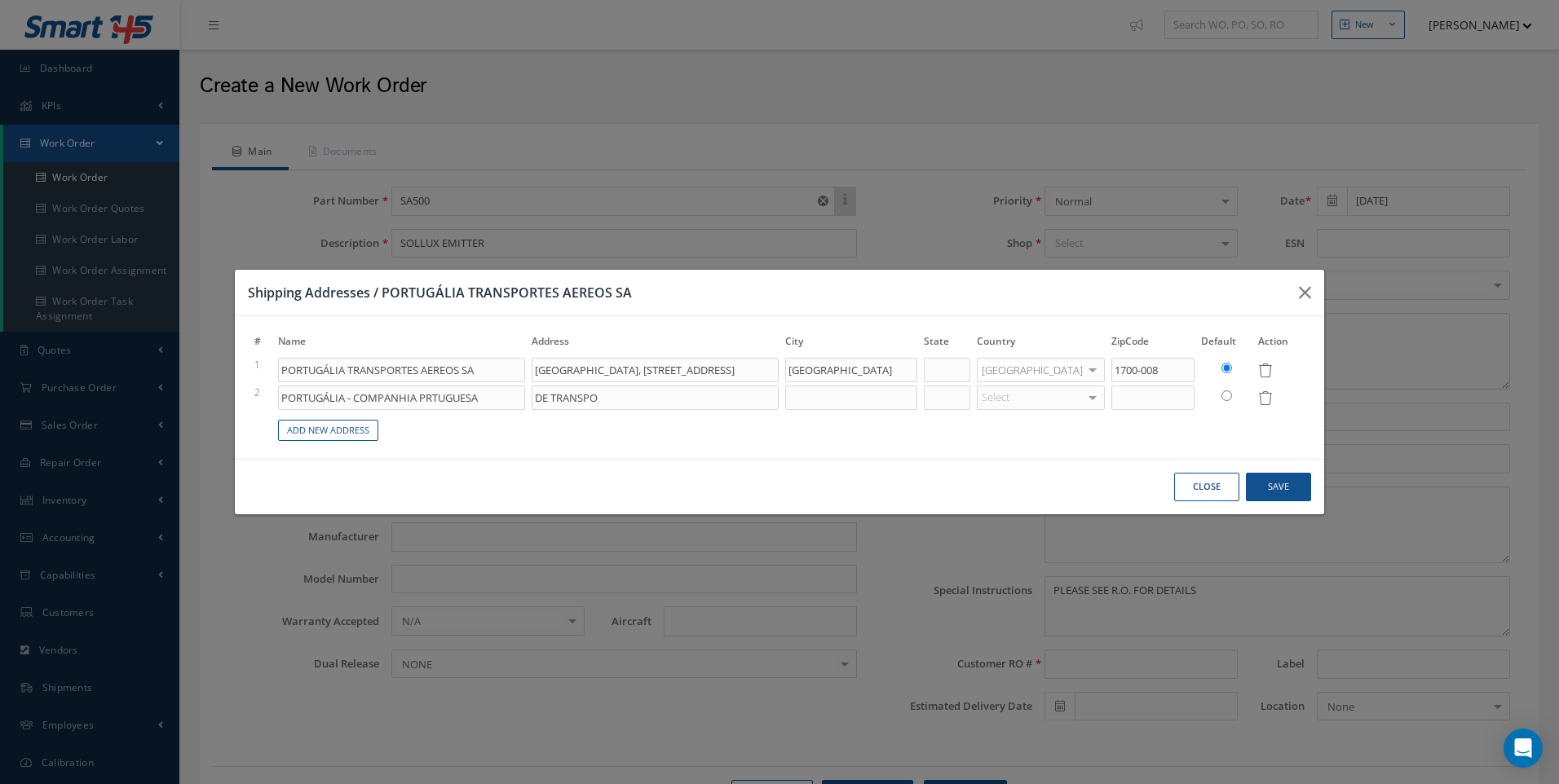
click at [1263, 398] on icon at bounding box center [1264, 398] width 14 height 14
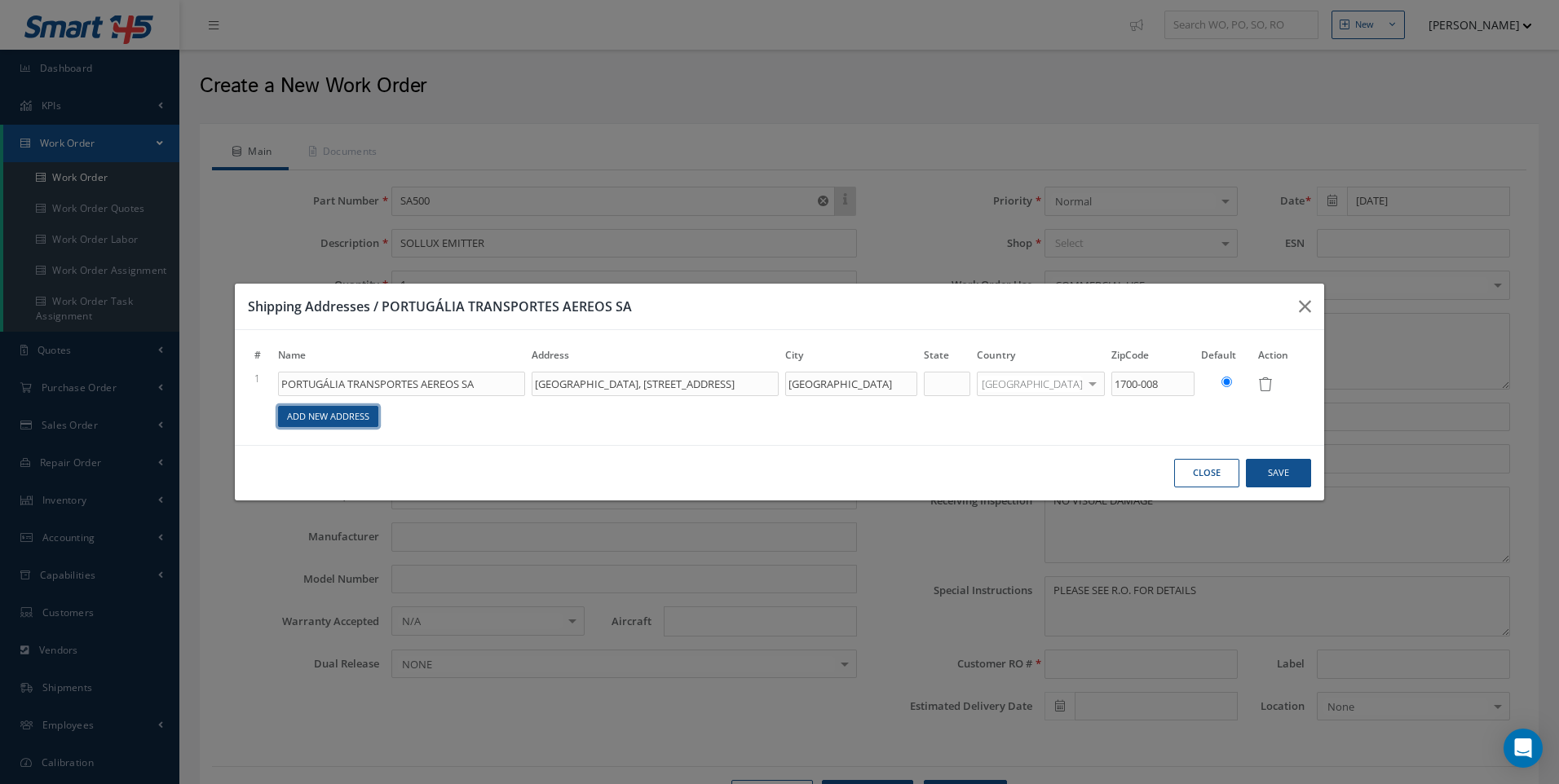
click at [346, 425] on link "Add New Address" at bounding box center [328, 417] width 101 height 22
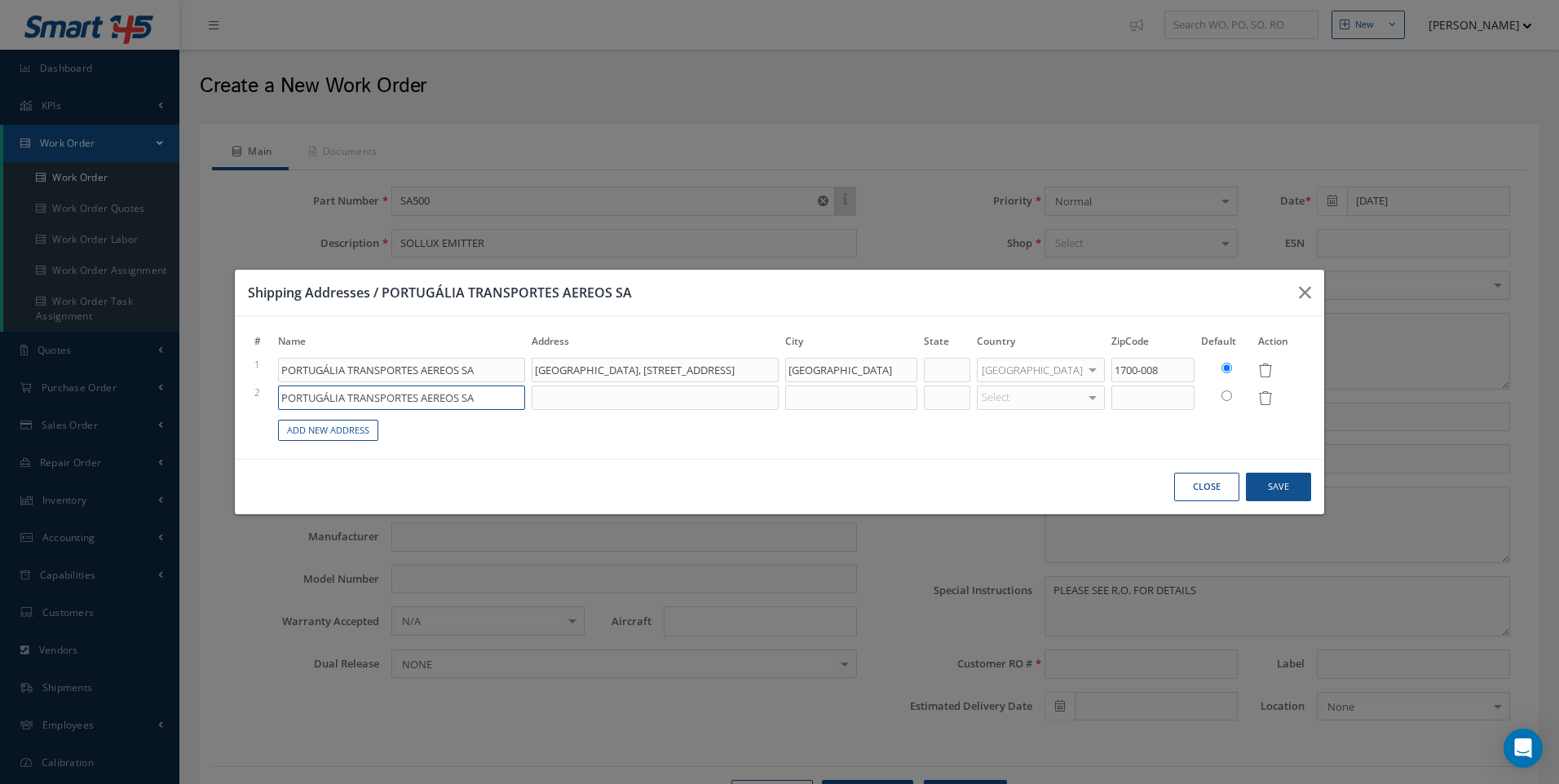
click at [348, 398] on input "PORTUGÁLIA TRANSPORTES AEREOS SA" at bounding box center [402, 397] width 247 height 25
type input "PORTUGÁLIA-COMPANHIA TRANSPORTES AEREOS SA"
click at [570, 397] on input at bounding box center [655, 397] width 247 height 25
drag, startPoint x: 550, startPoint y: 369, endPoint x: 825, endPoint y: 384, distance: 275.4
click at [825, 384] on tbody "1 PORTUGÁLIA TRANSPORTES AEREOS SA AEROPORTO DE LISBOA, RUA B, EDIFICIO 10 1º L…" at bounding box center [779, 399] width 1057 height 87
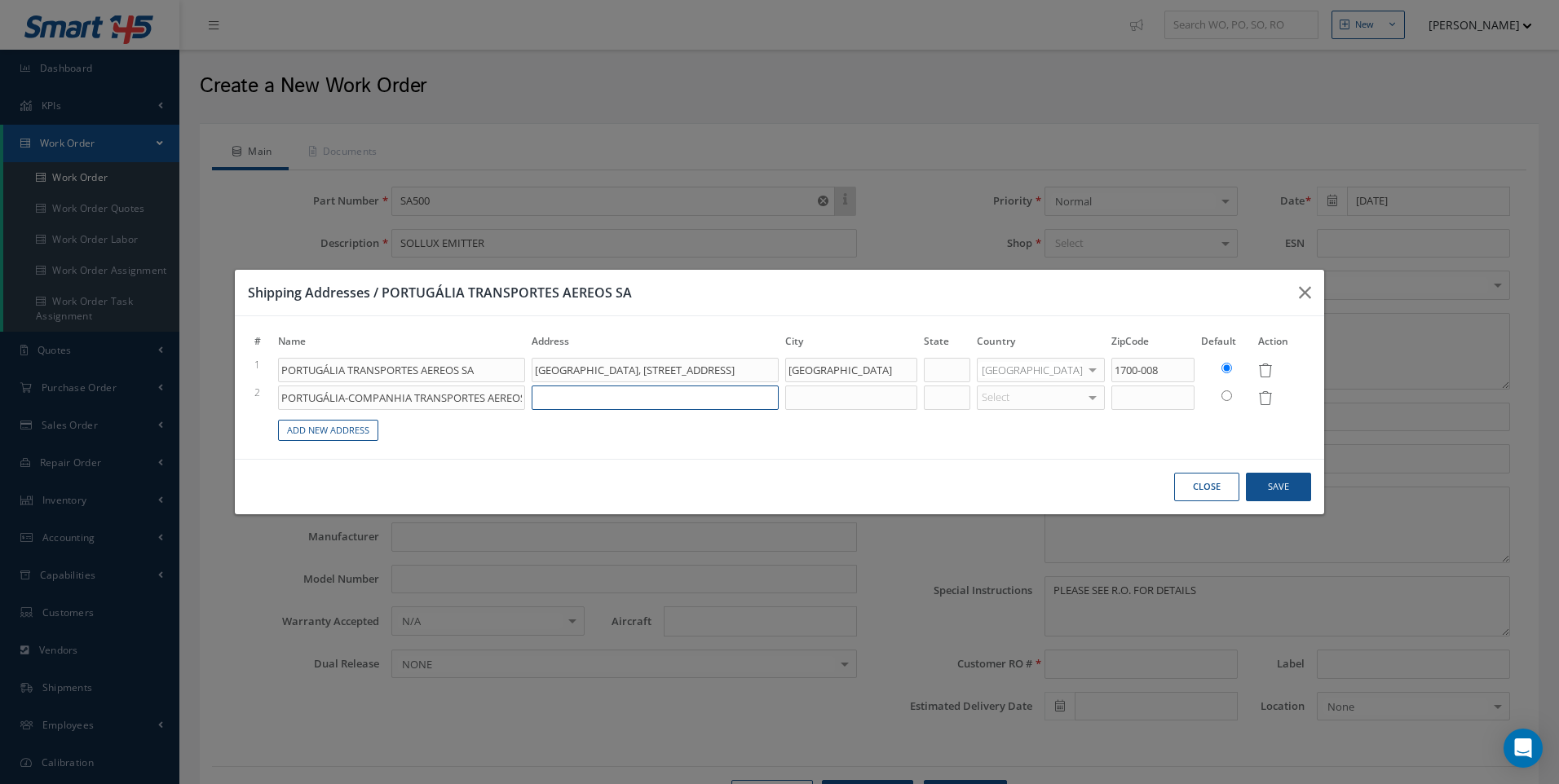
click at [568, 397] on input at bounding box center [655, 397] width 247 height 25
paste input "AEROPORTO DE LISBOA, RUA B, EDIFICIO 10 1º"
click at [779, 398] on input "AEROPORTO DE LISBOA, RUA B, EDIFICIO 10 1º" at bounding box center [655, 397] width 247 height 25
type input "AEROPORTO DE LISBOA, PARQUE D, HANGAR 5 , ENTRANCE POINT 38.78432 -9.13149"
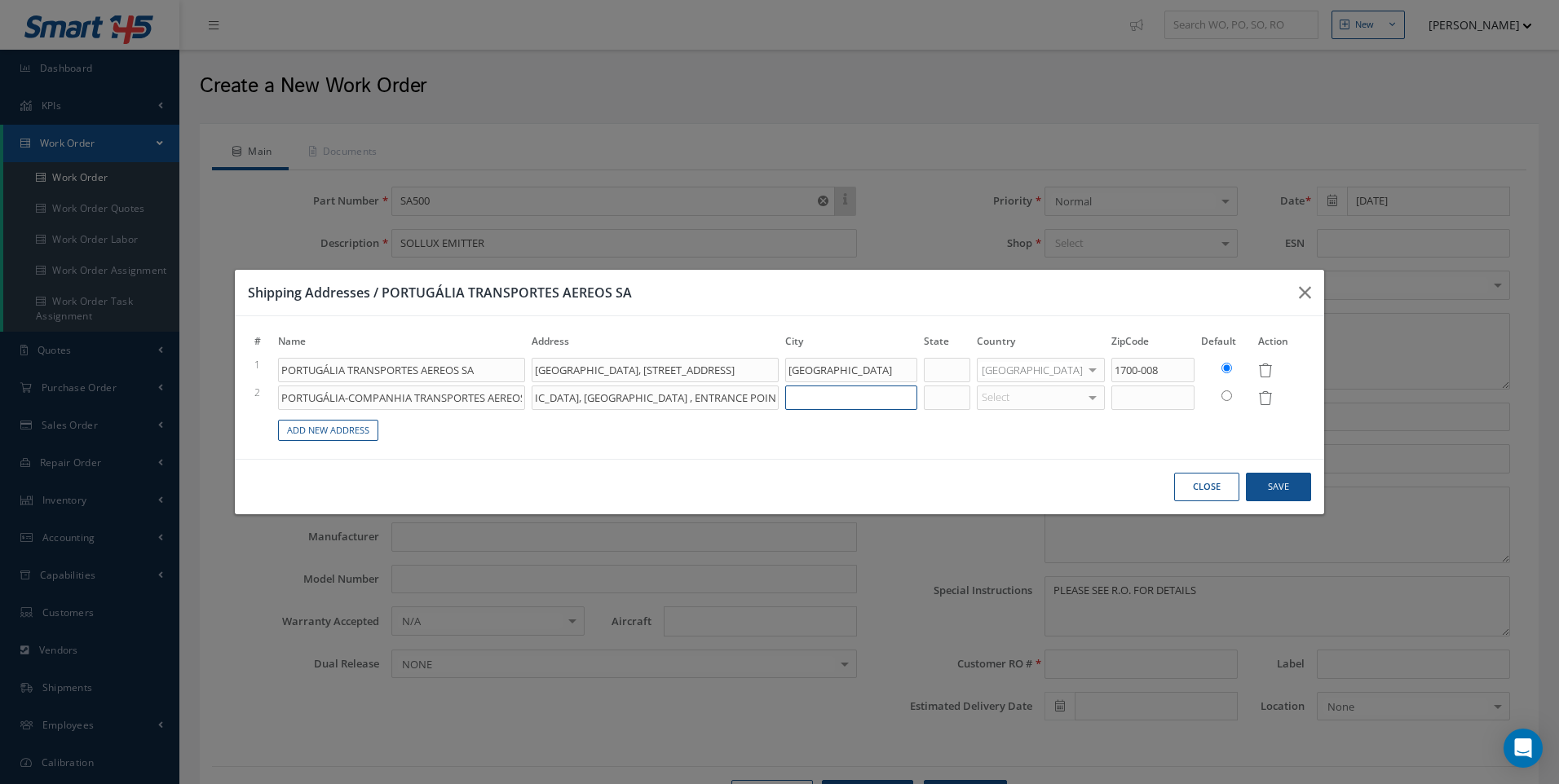
click at [822, 397] on input at bounding box center [851, 397] width 132 height 25
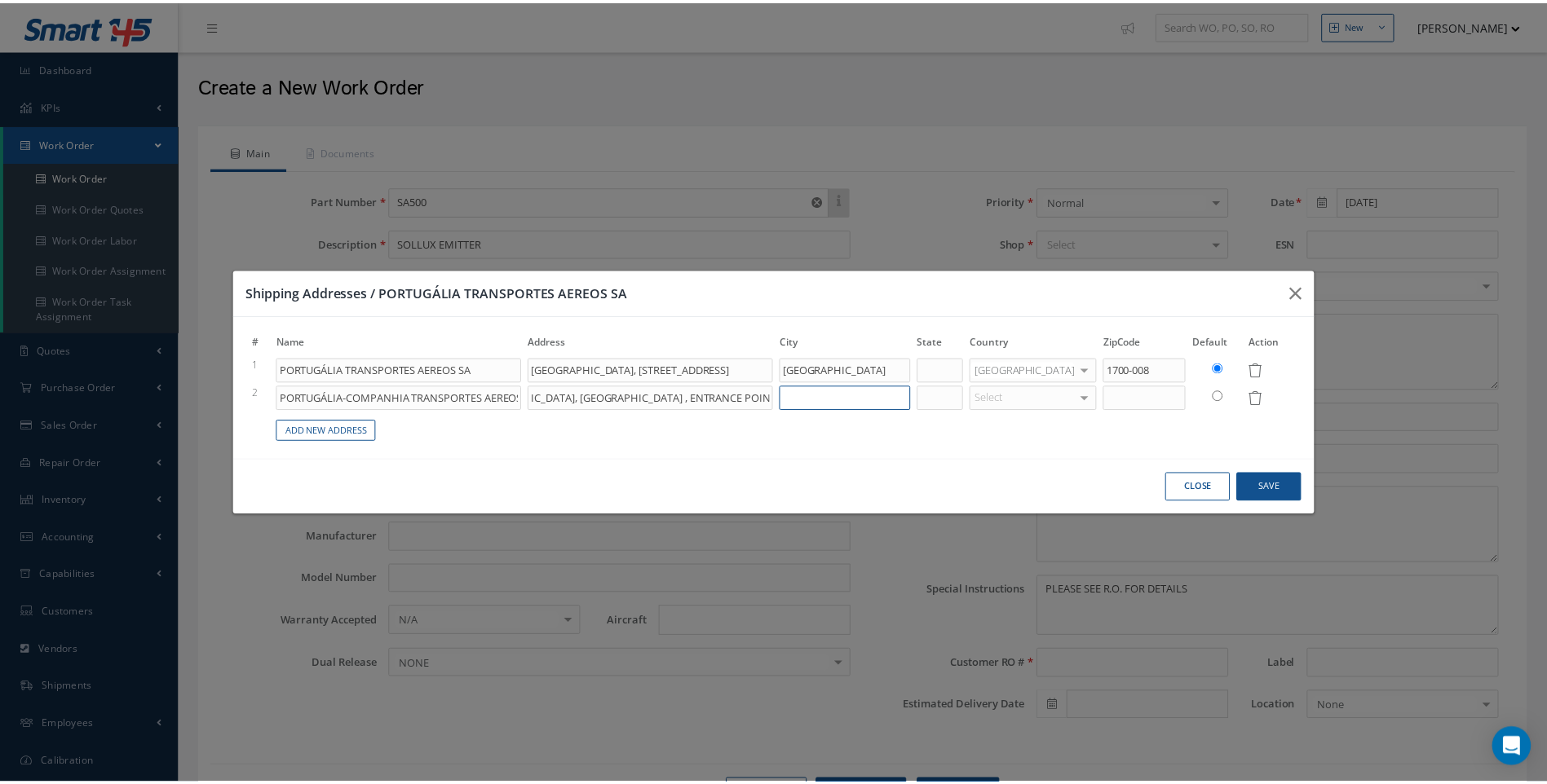
scroll to position [0, 0]
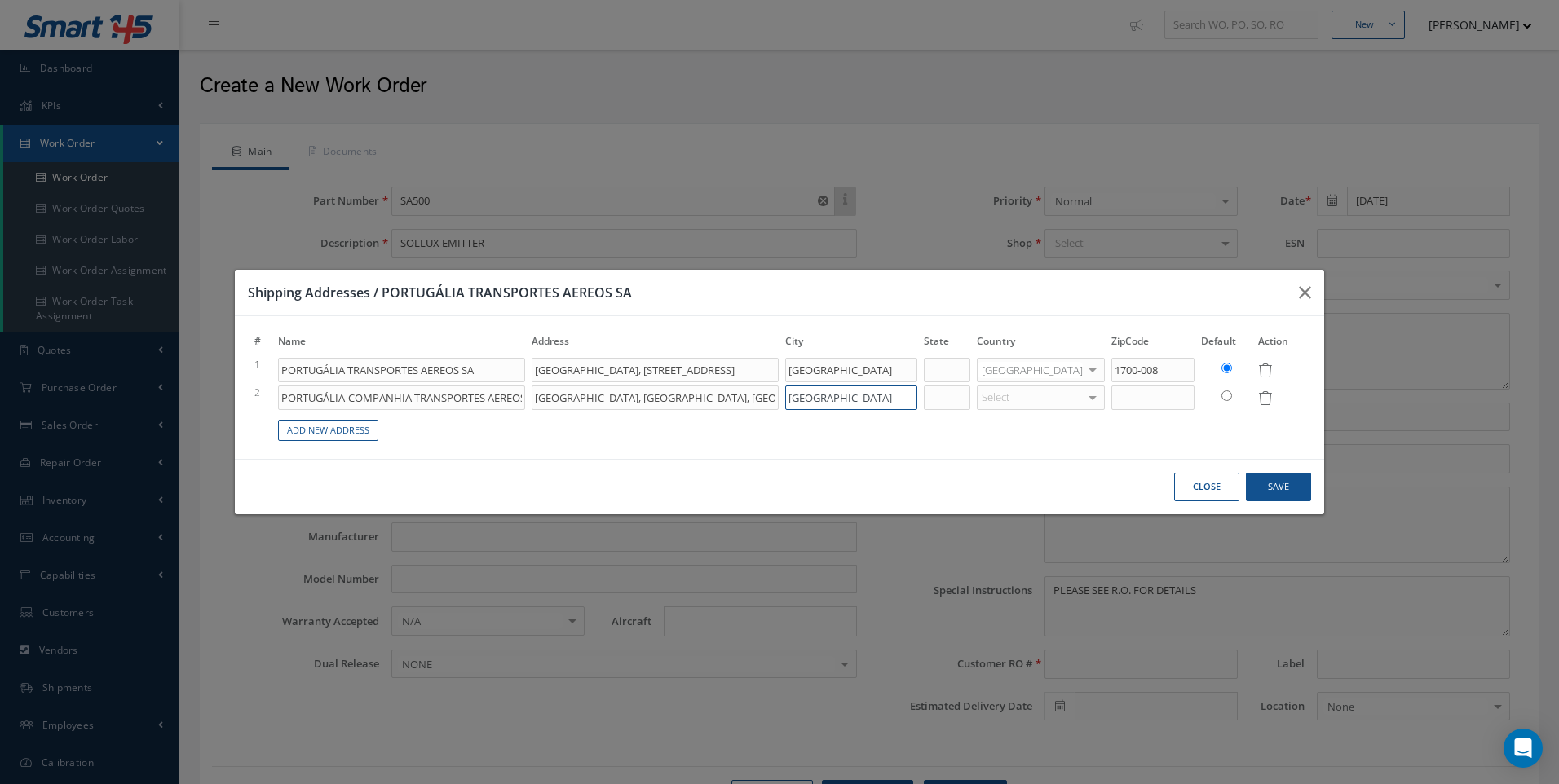
type input "LISBOA"
click at [1048, 382] on div "Select" at bounding box center [1040, 370] width 128 height 25
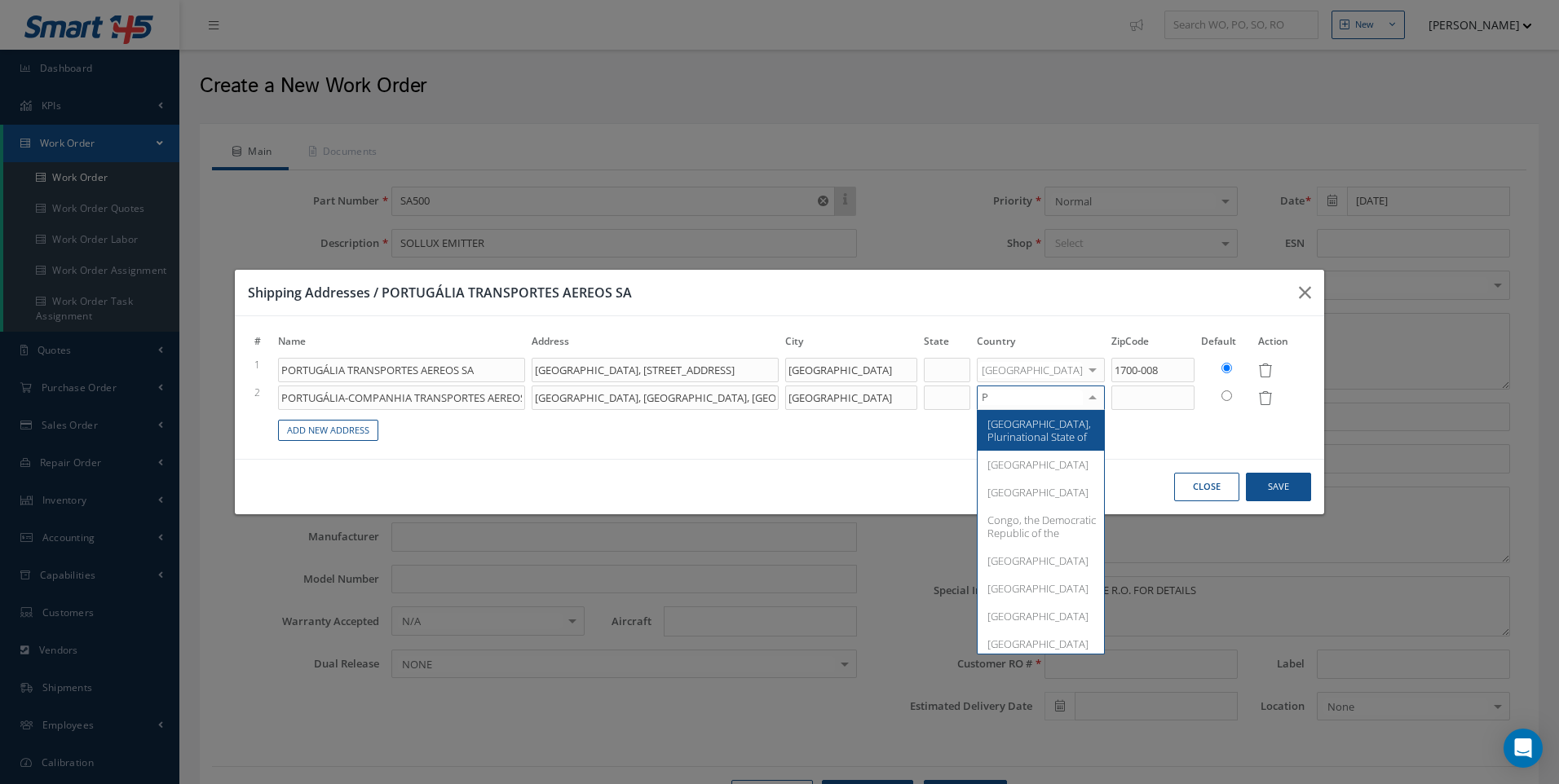
type input "PO"
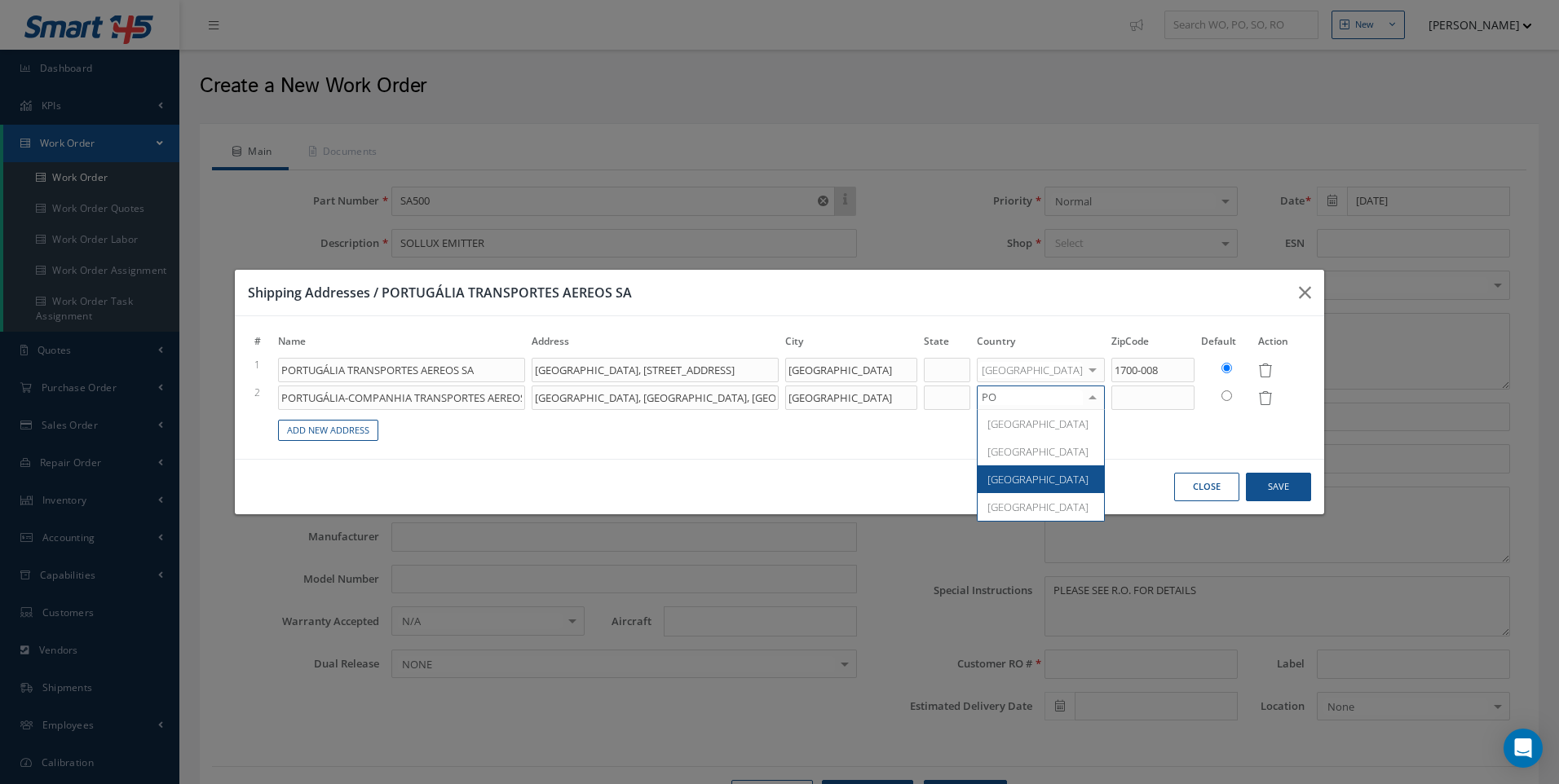
click at [1033, 487] on span "Portugal" at bounding box center [1038, 479] width 101 height 15
click at [1126, 396] on input at bounding box center [1152, 397] width 83 height 25
type input "1700-111"
click at [1096, 434] on td "Add New Address" at bounding box center [790, 427] width 1033 height 32
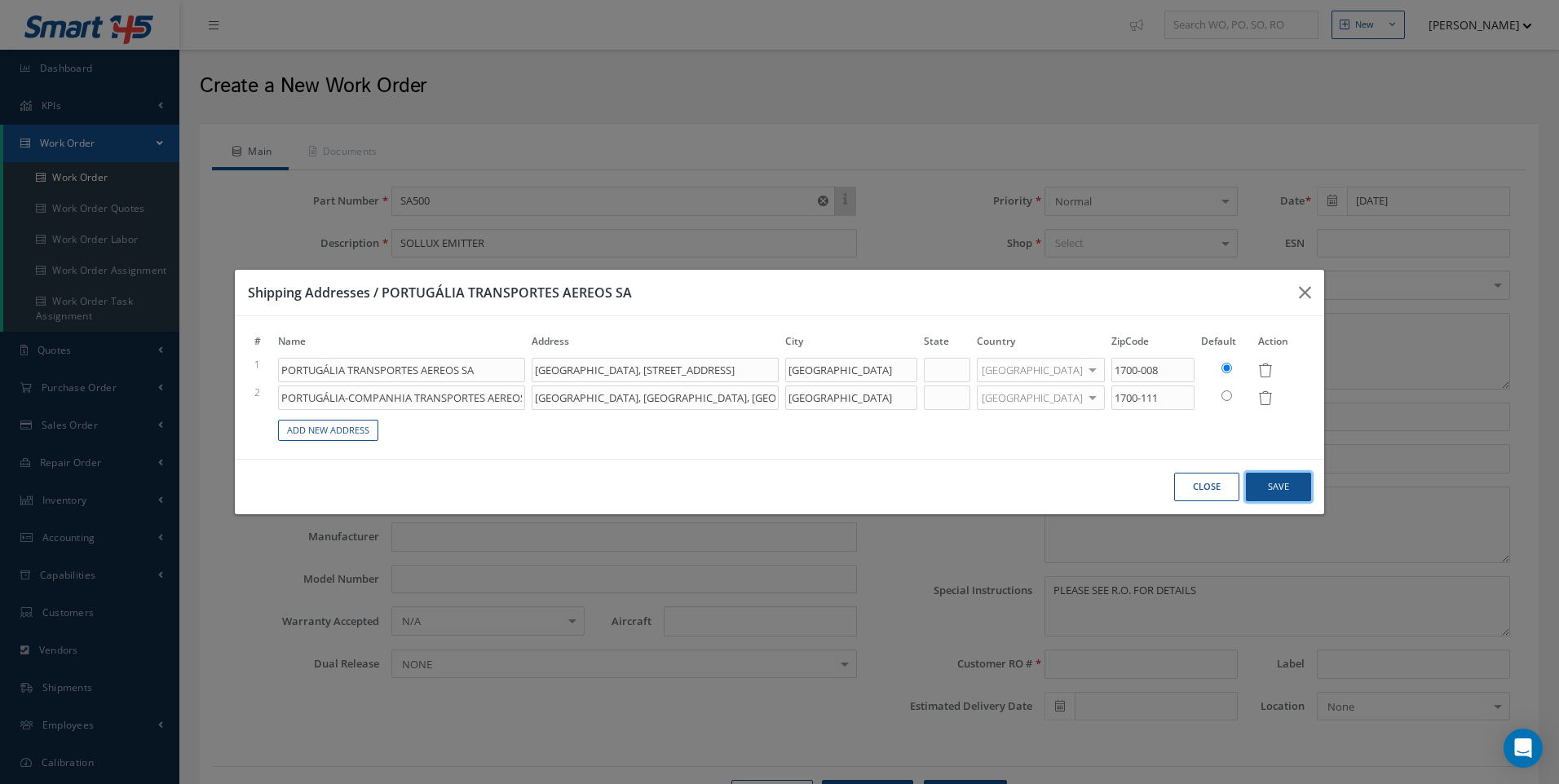
click at [1270, 478] on button "Save" at bounding box center [1277, 487] width 65 height 28
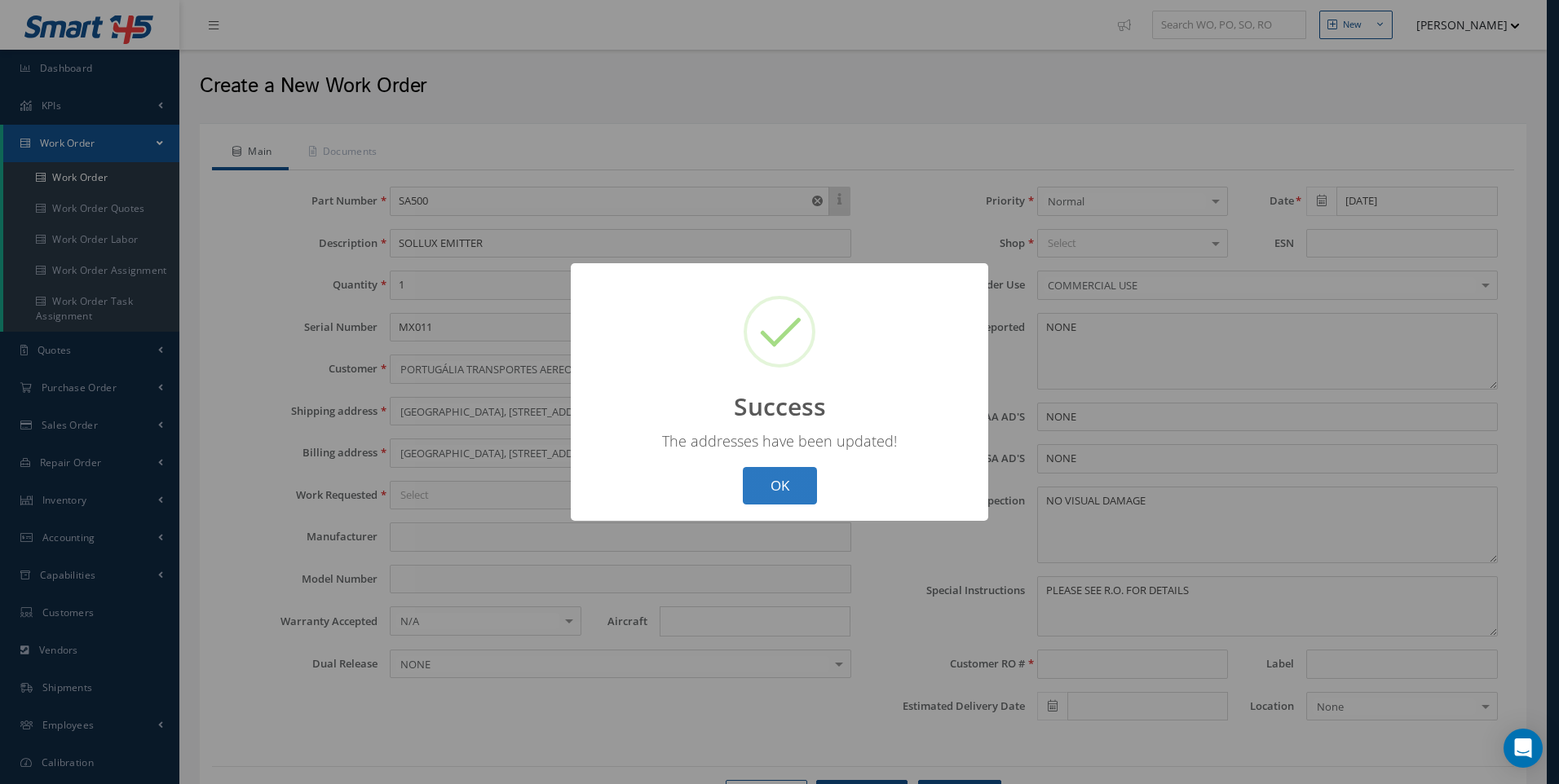
click at [780, 492] on button "OK" at bounding box center [780, 487] width 74 height 38
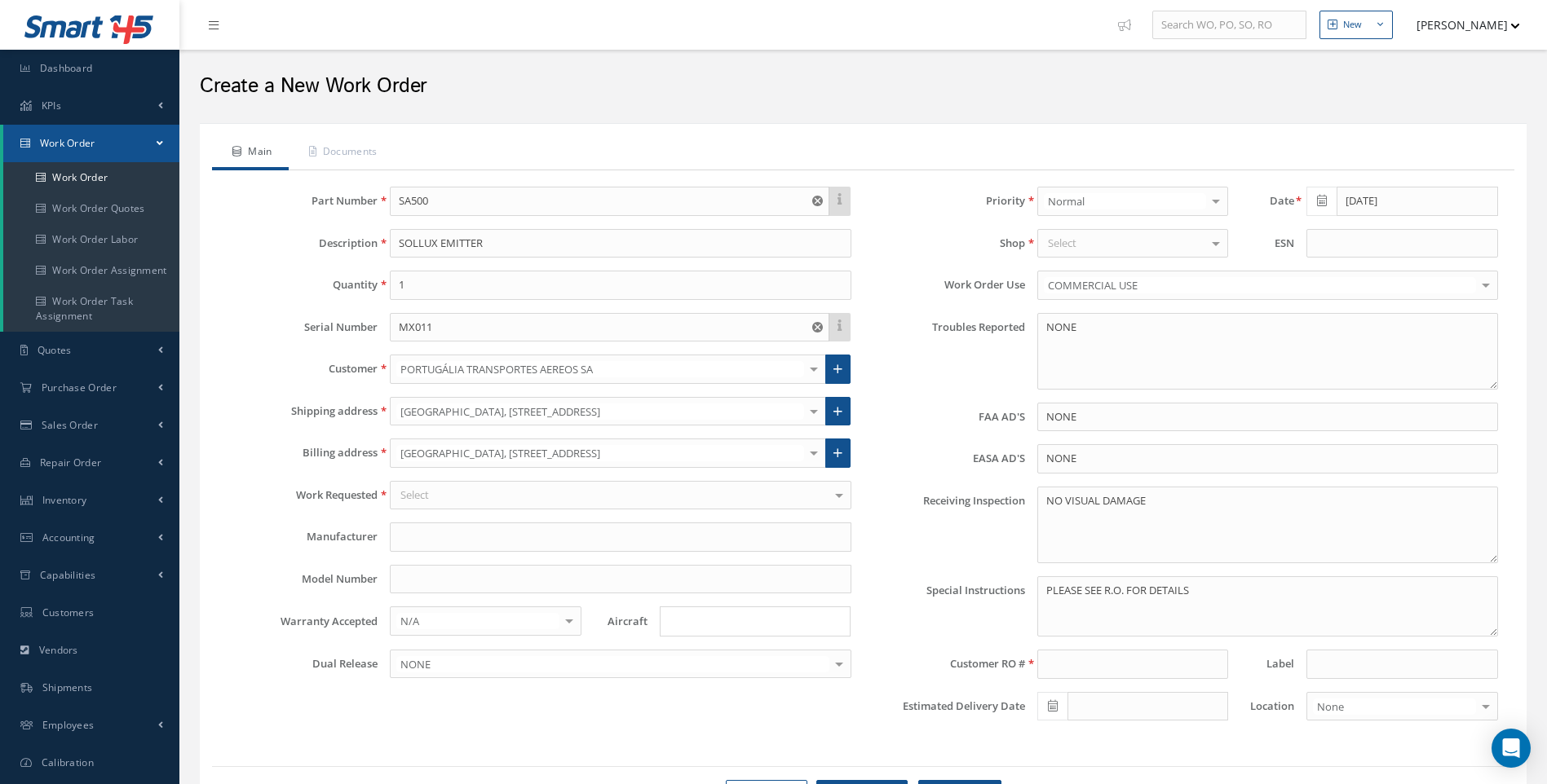
click at [542, 488] on div "Select" at bounding box center [620, 496] width 460 height 29
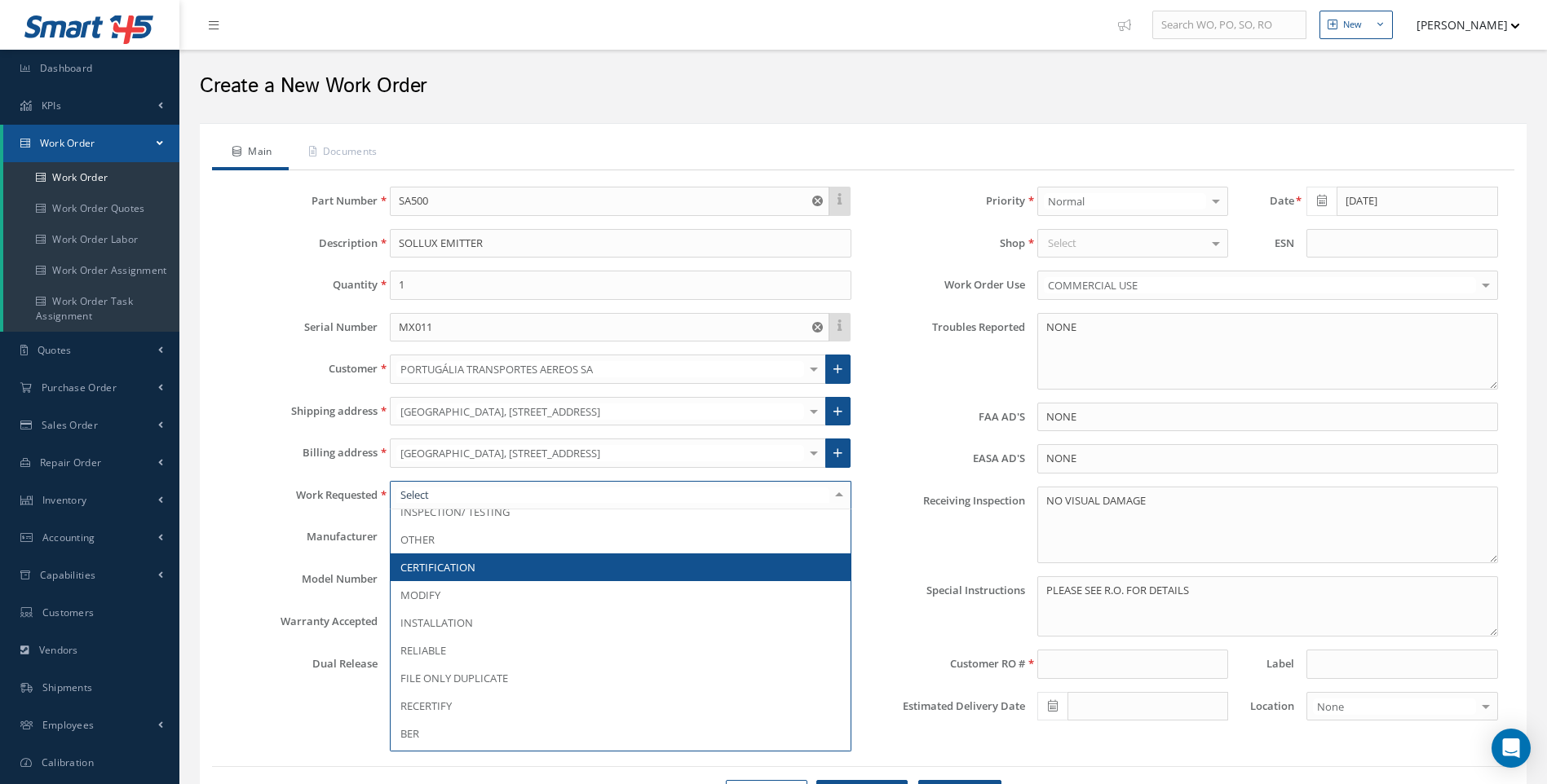
click at [452, 568] on span "CERTIFICATION" at bounding box center [438, 567] width 75 height 15
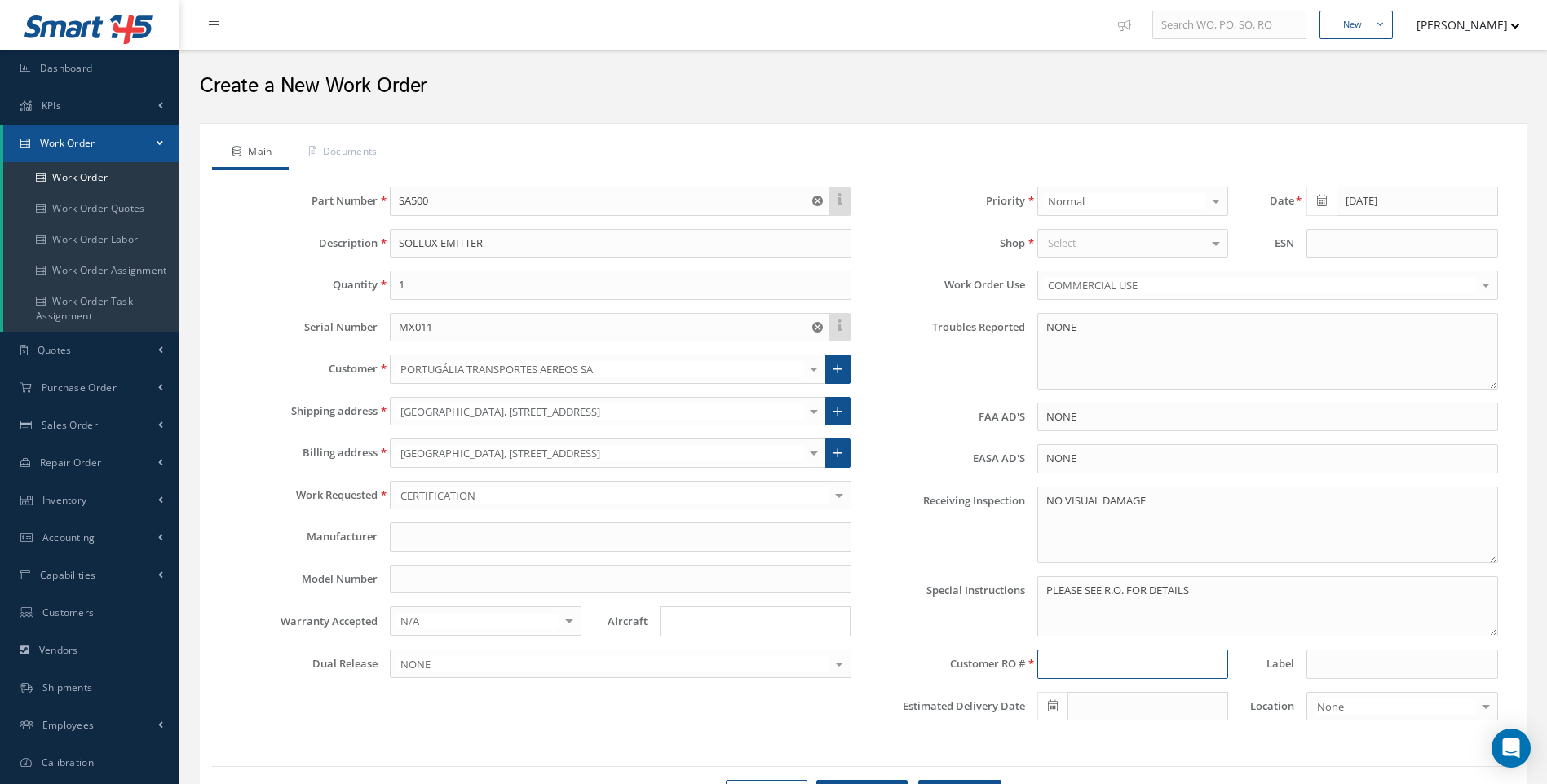
click at [1067, 660] on input at bounding box center [1132, 664] width 190 height 29
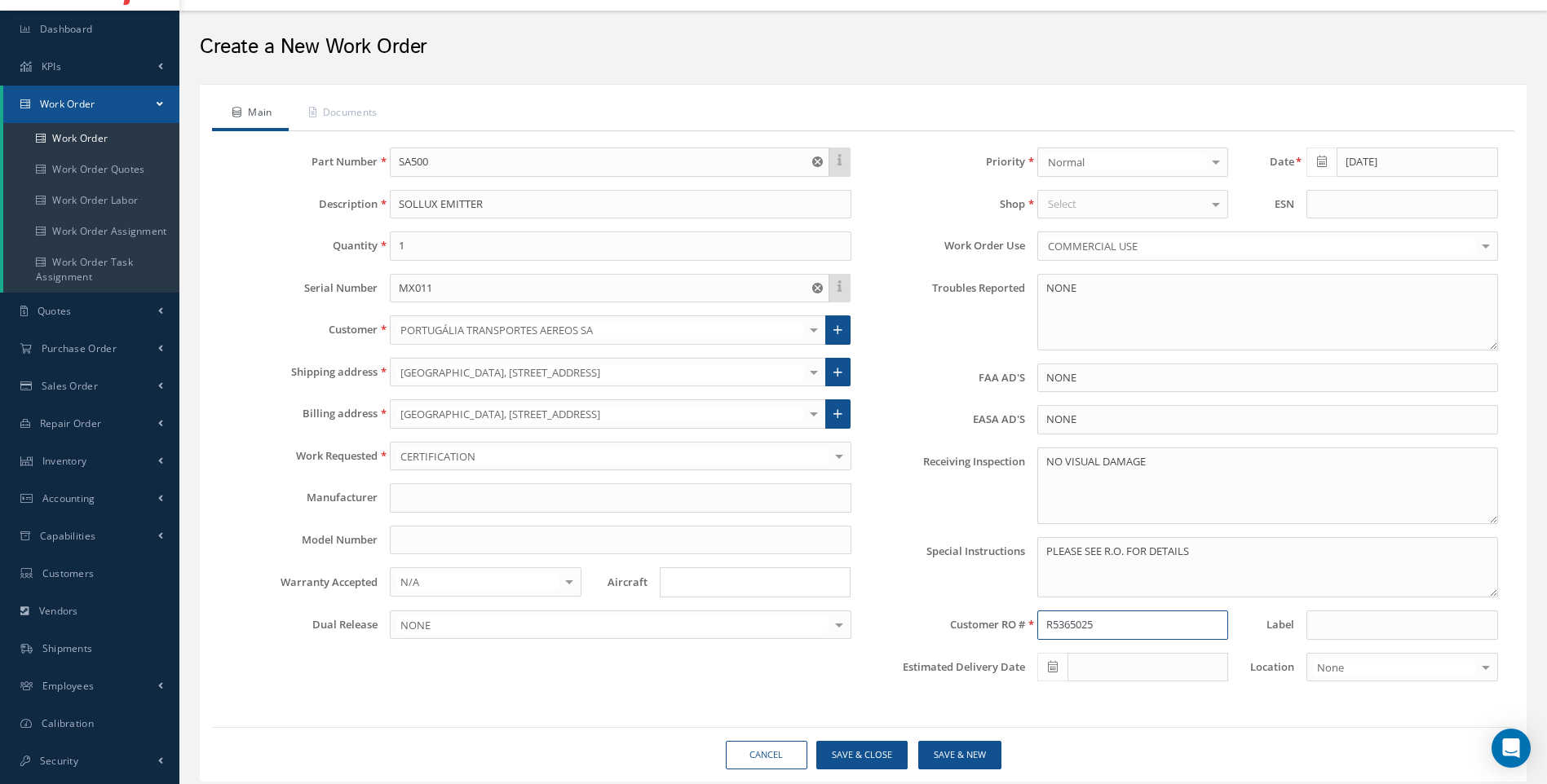
scroll to position [0, 0]
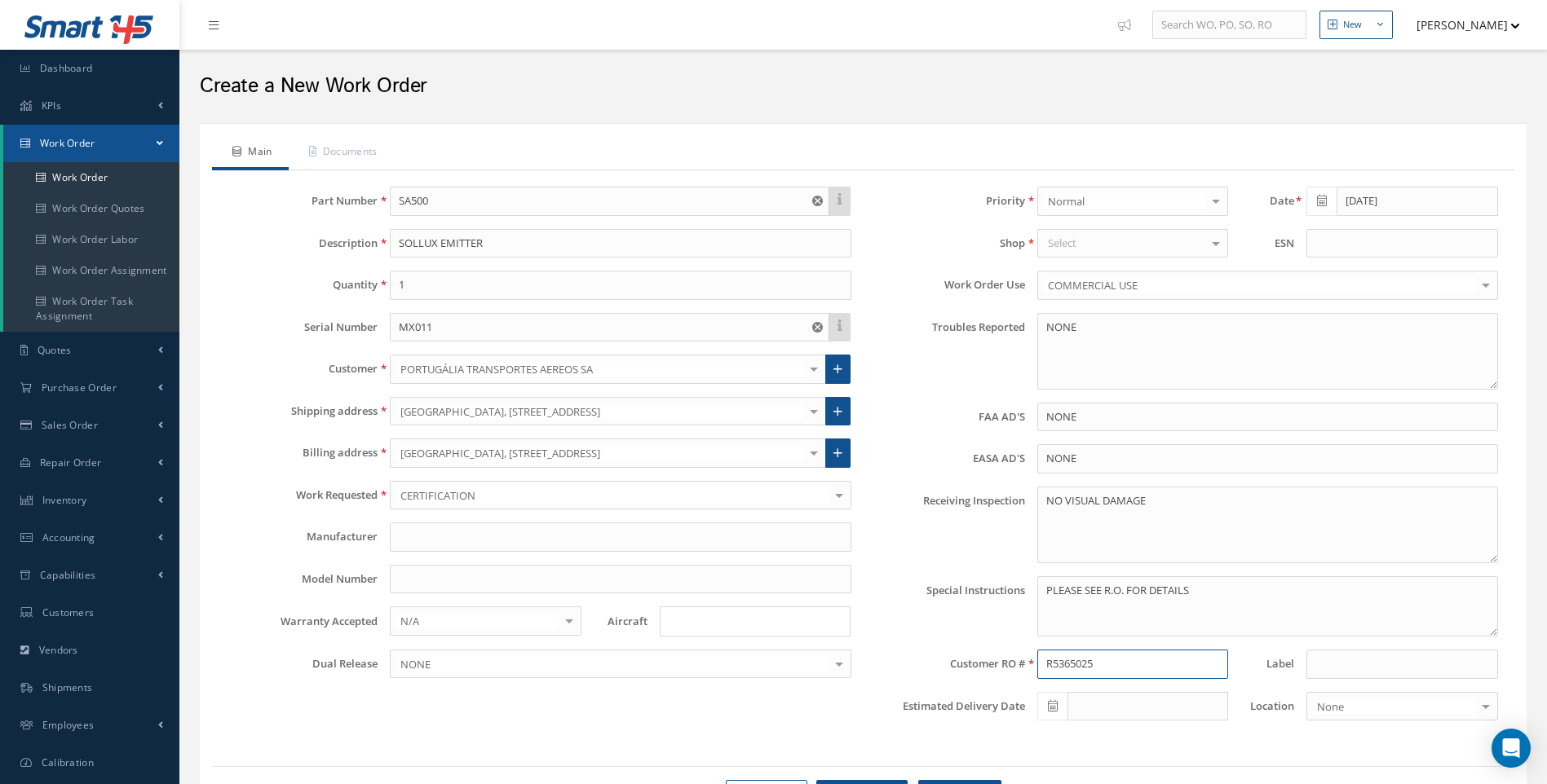
type input "R5365025"
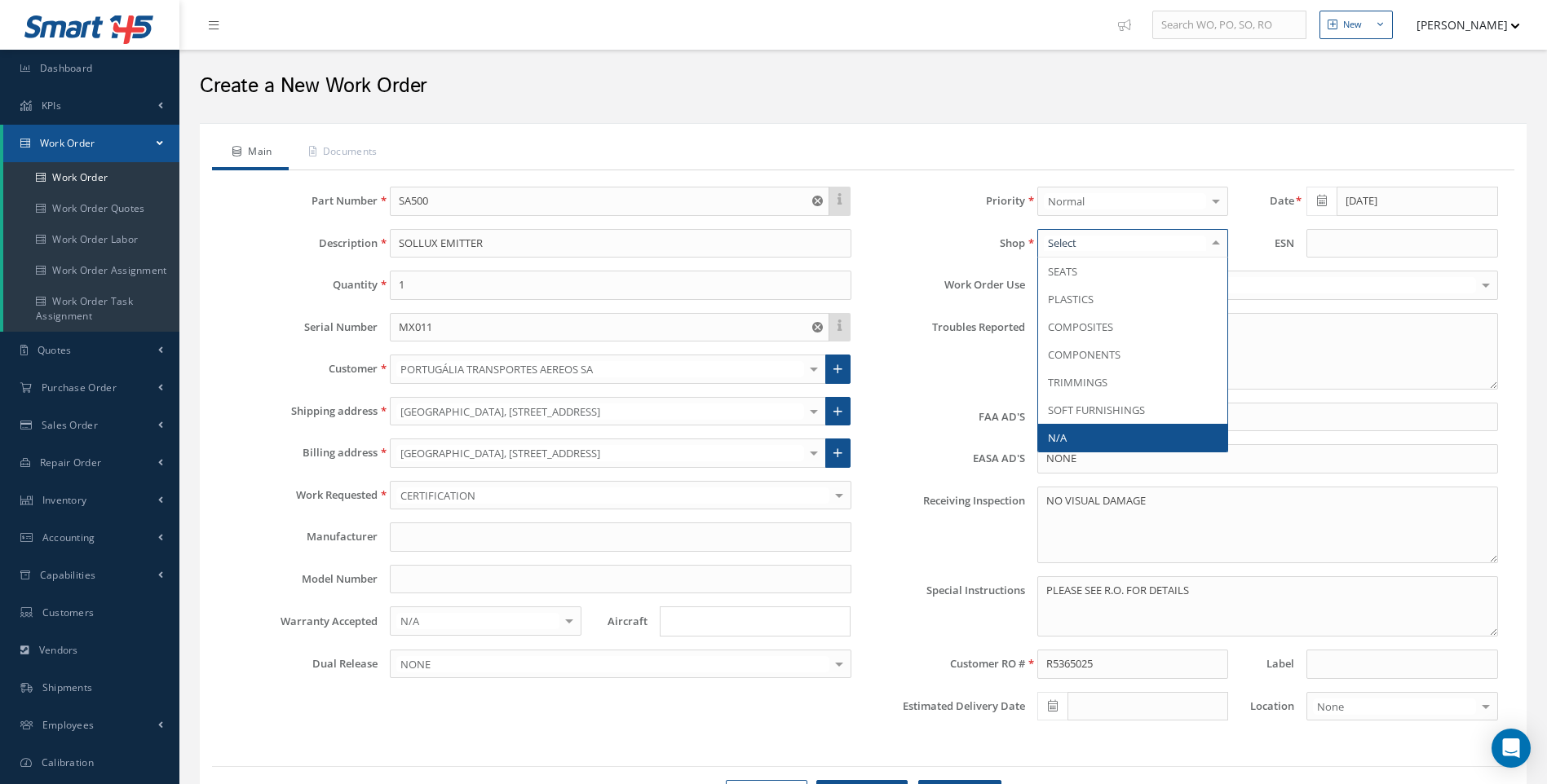
click at [1065, 438] on span "N/A" at bounding box center [1057, 437] width 18 height 15
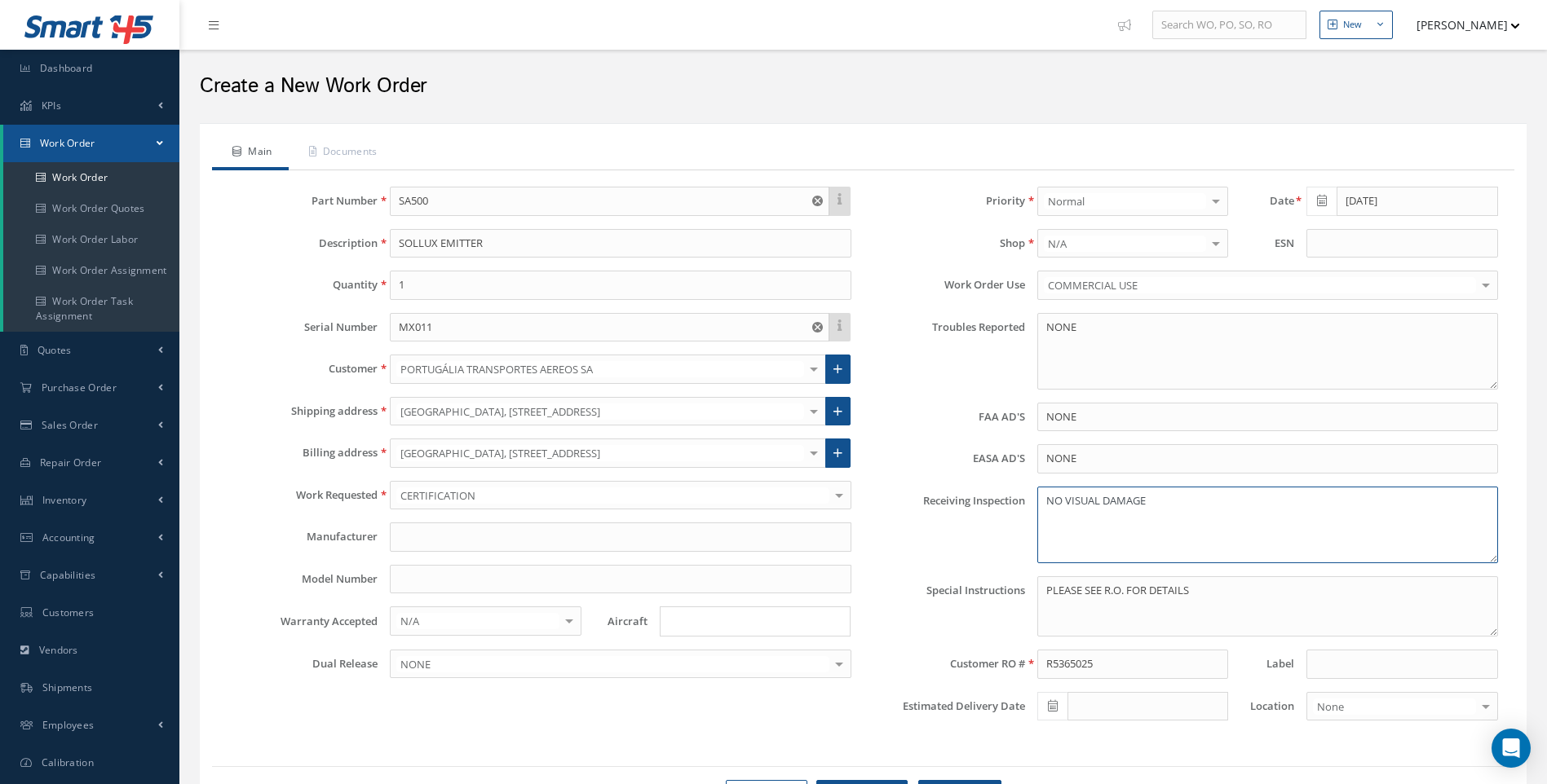
click at [1164, 500] on textarea "NO VISUAL DAMAGE" at bounding box center [1267, 525] width 460 height 77
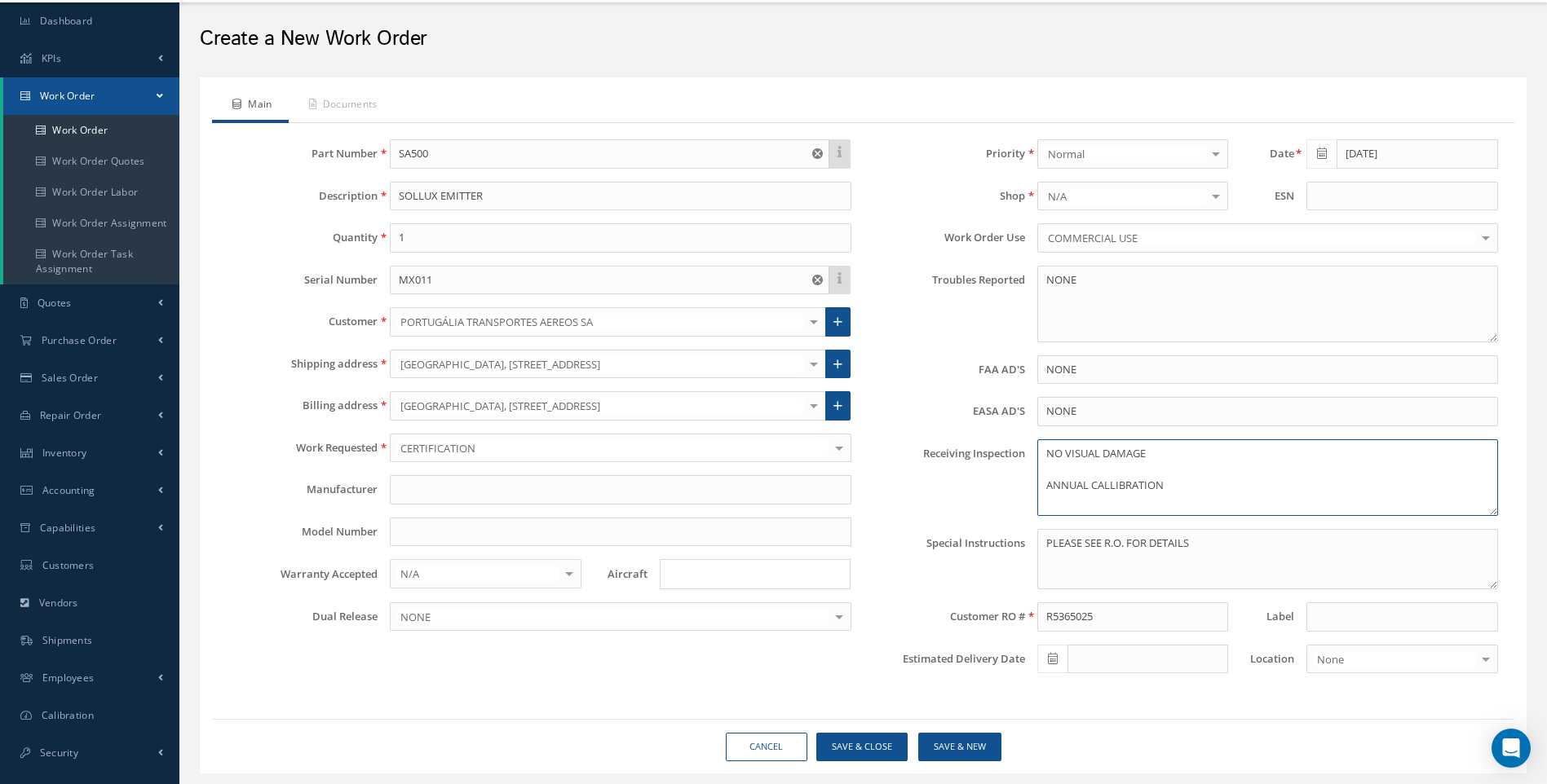
scroll to position [90, 0]
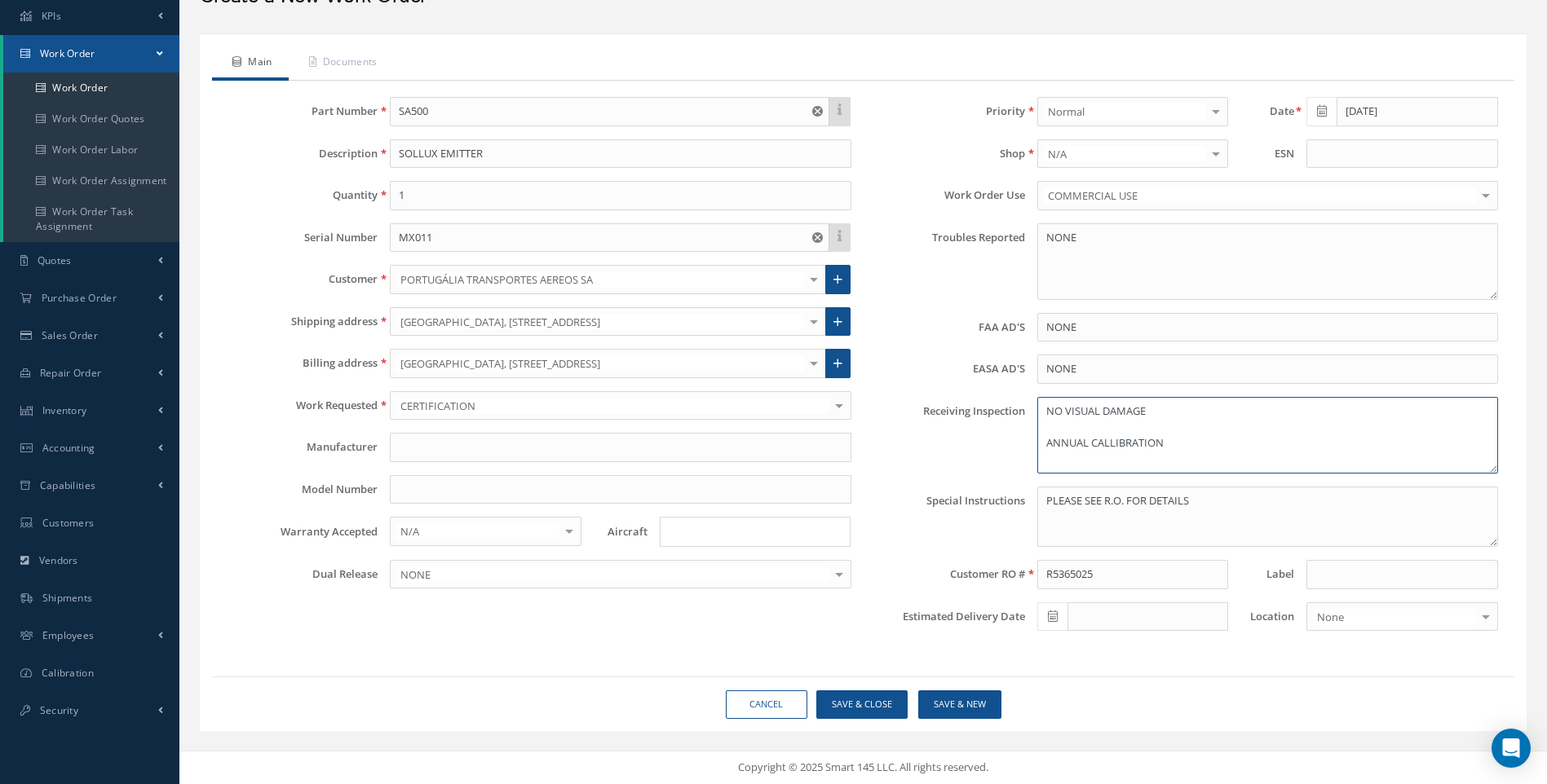
click at [1115, 444] on textarea "NO VISUAL DAMAGE ANNUAL CALLIBRATION" at bounding box center [1267, 435] width 460 height 77
type textarea "NO VISUAL DAMAGE ANNUAL CALIBRATION"
click at [366, 63] on link "Documents" at bounding box center [341, 63] width 105 height 34
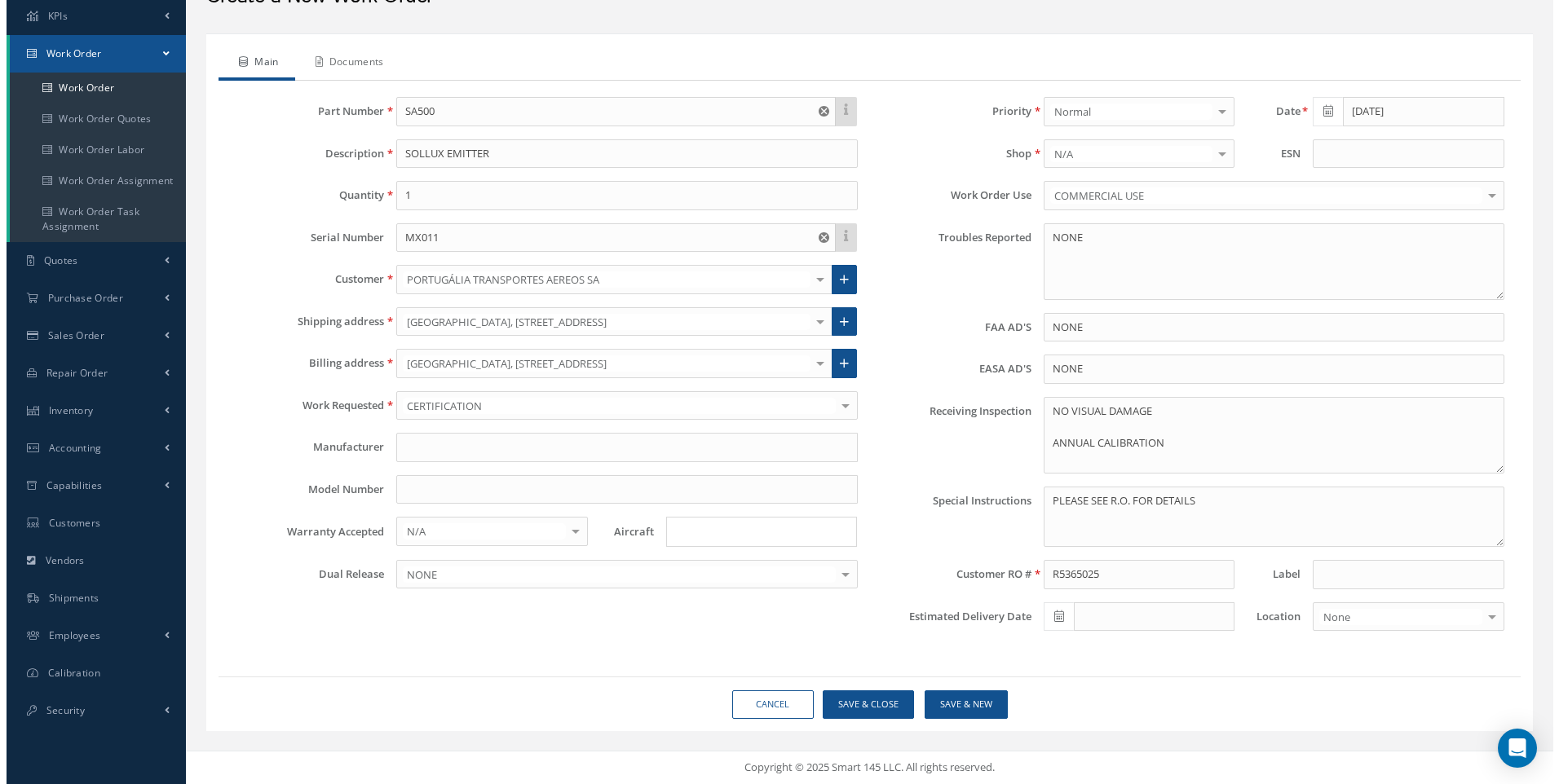
scroll to position [35, 0]
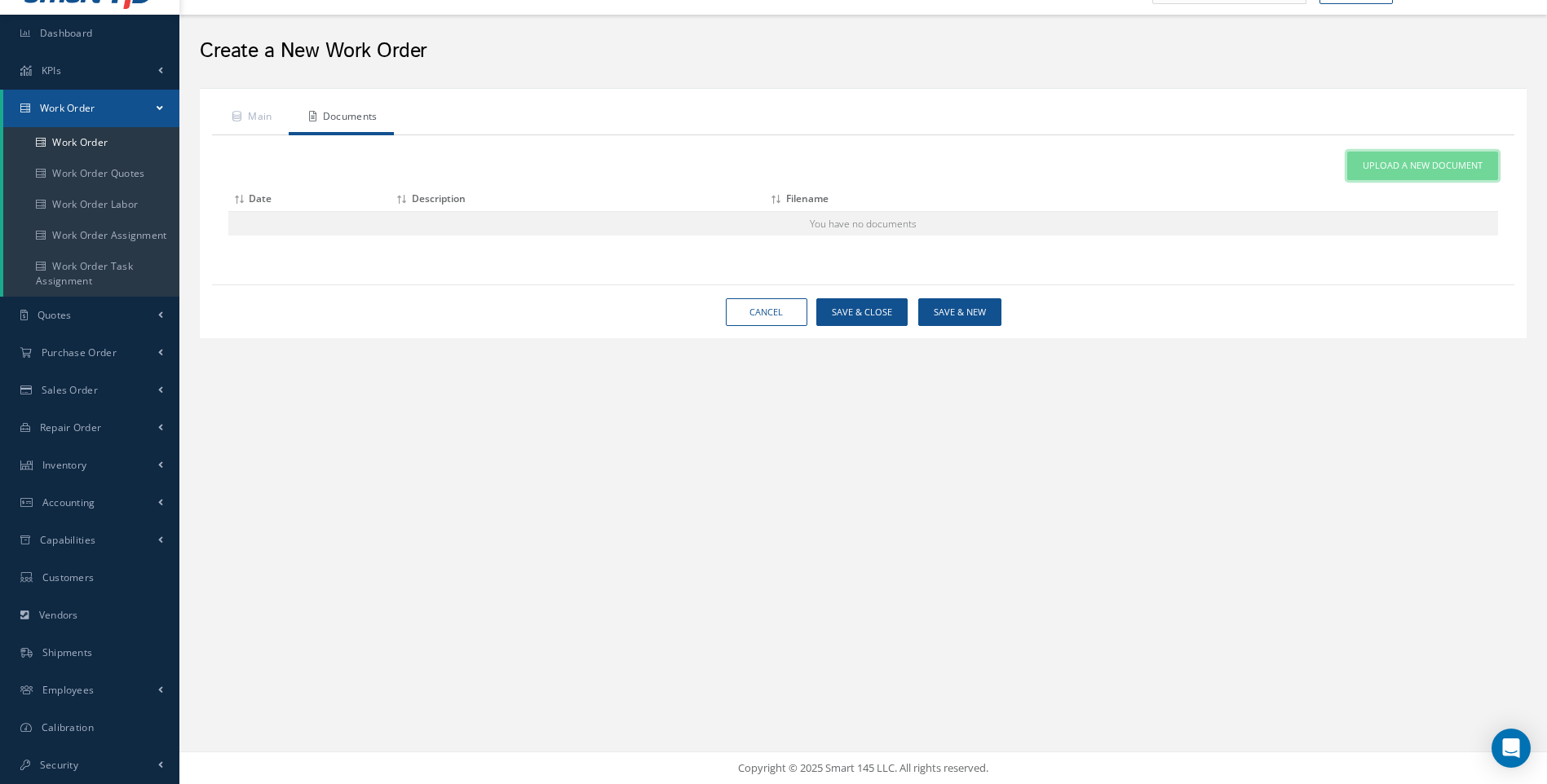
click at [1387, 164] on span "Upload a New Document" at bounding box center [1423, 166] width 120 height 14
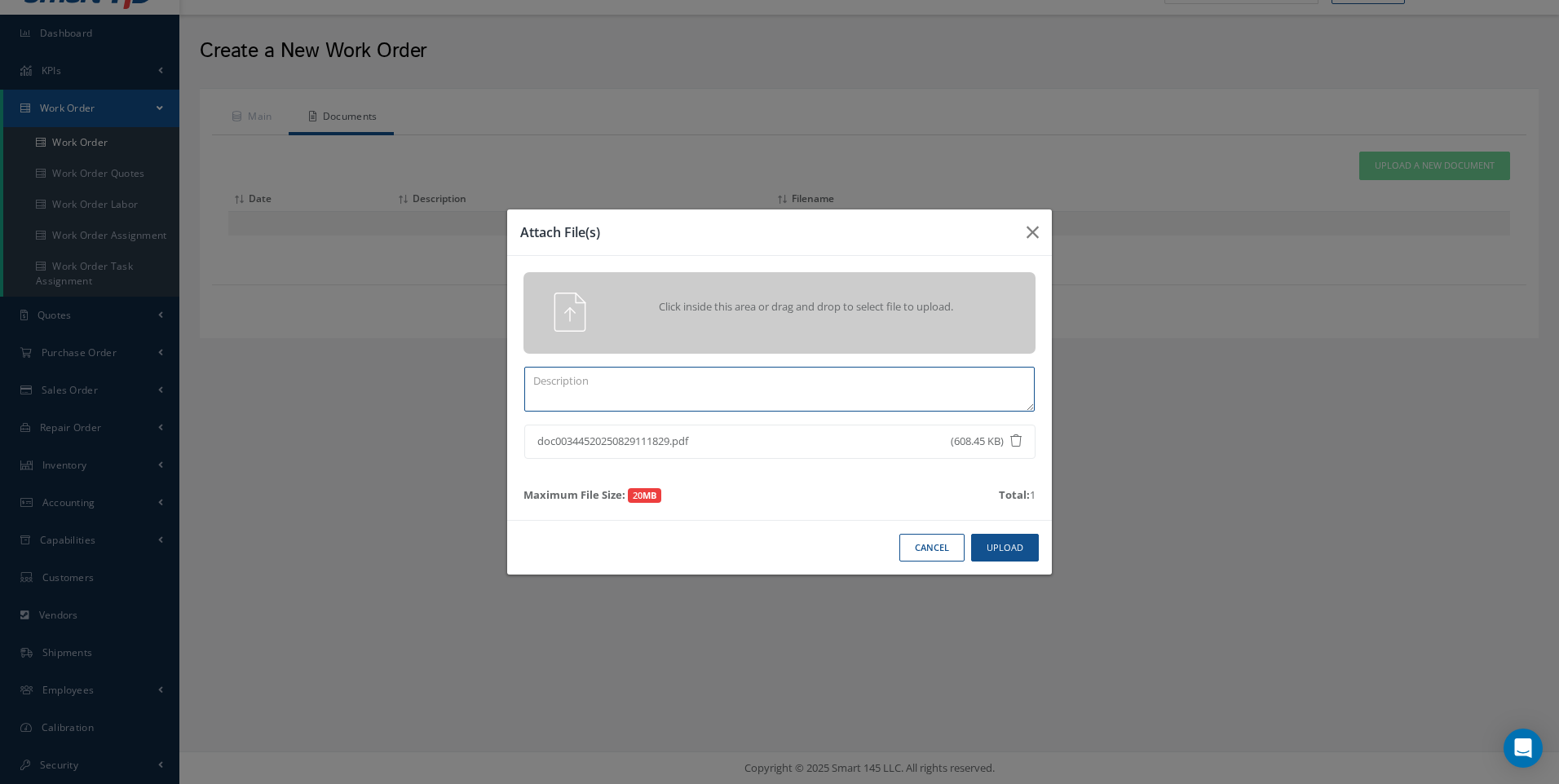
click at [642, 389] on textarea at bounding box center [780, 389] width 511 height 45
type textarea "R5365025"
click at [988, 547] on button "Upload" at bounding box center [1005, 548] width 68 height 28
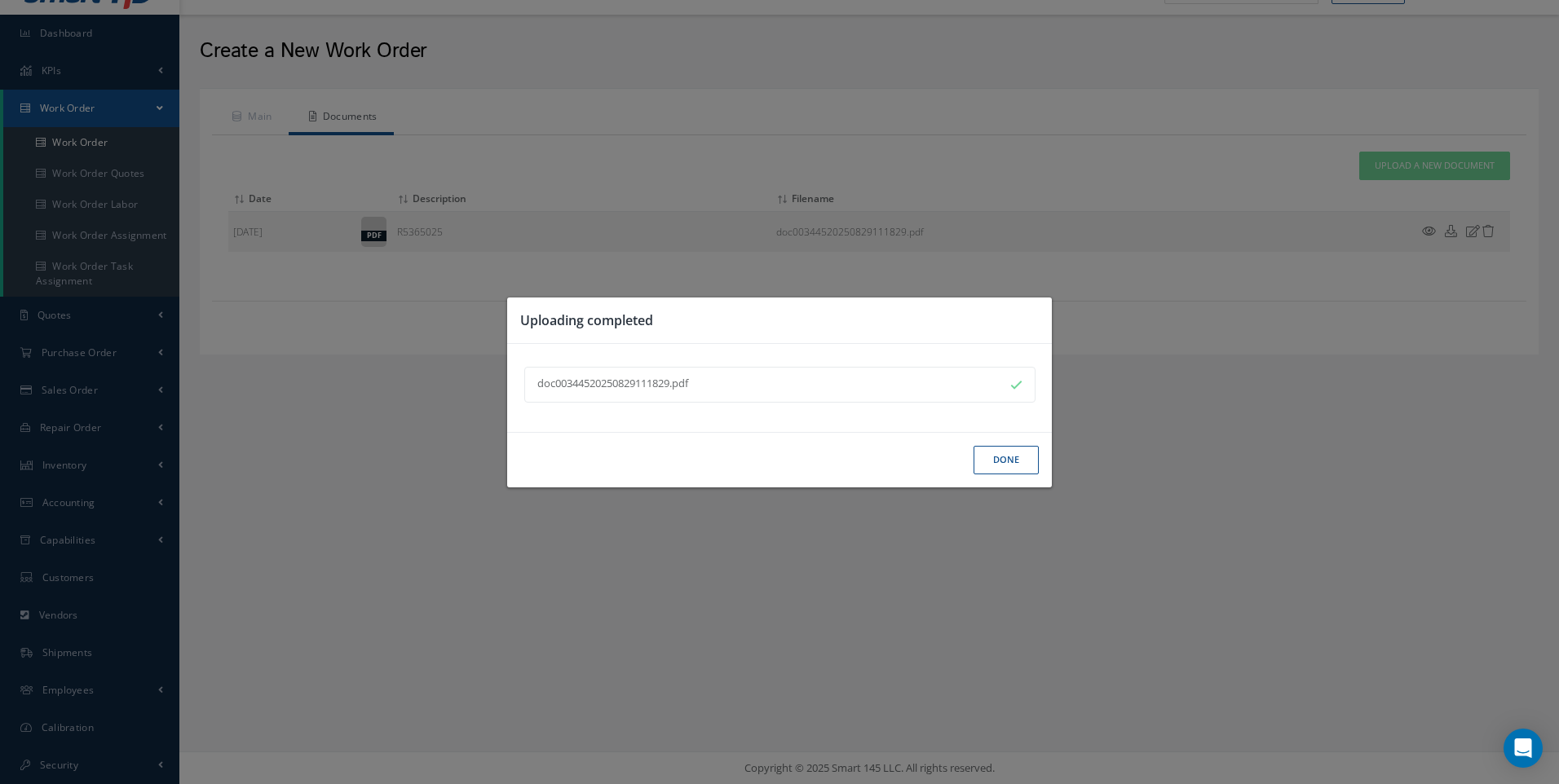
click at [1000, 463] on button "Done" at bounding box center [1005, 459] width 65 height 28
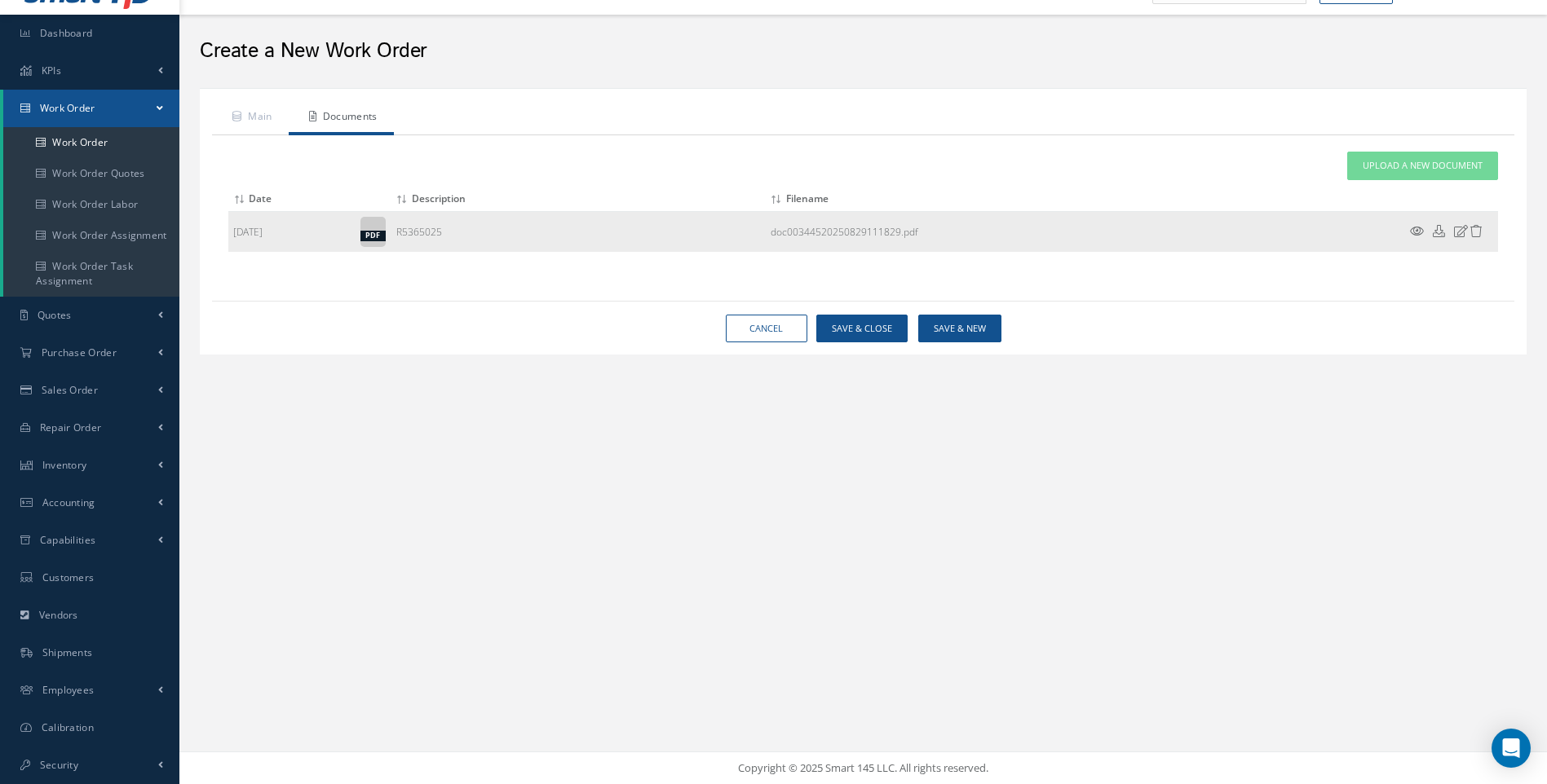
click at [1420, 231] on icon at bounding box center [1417, 231] width 14 height 12
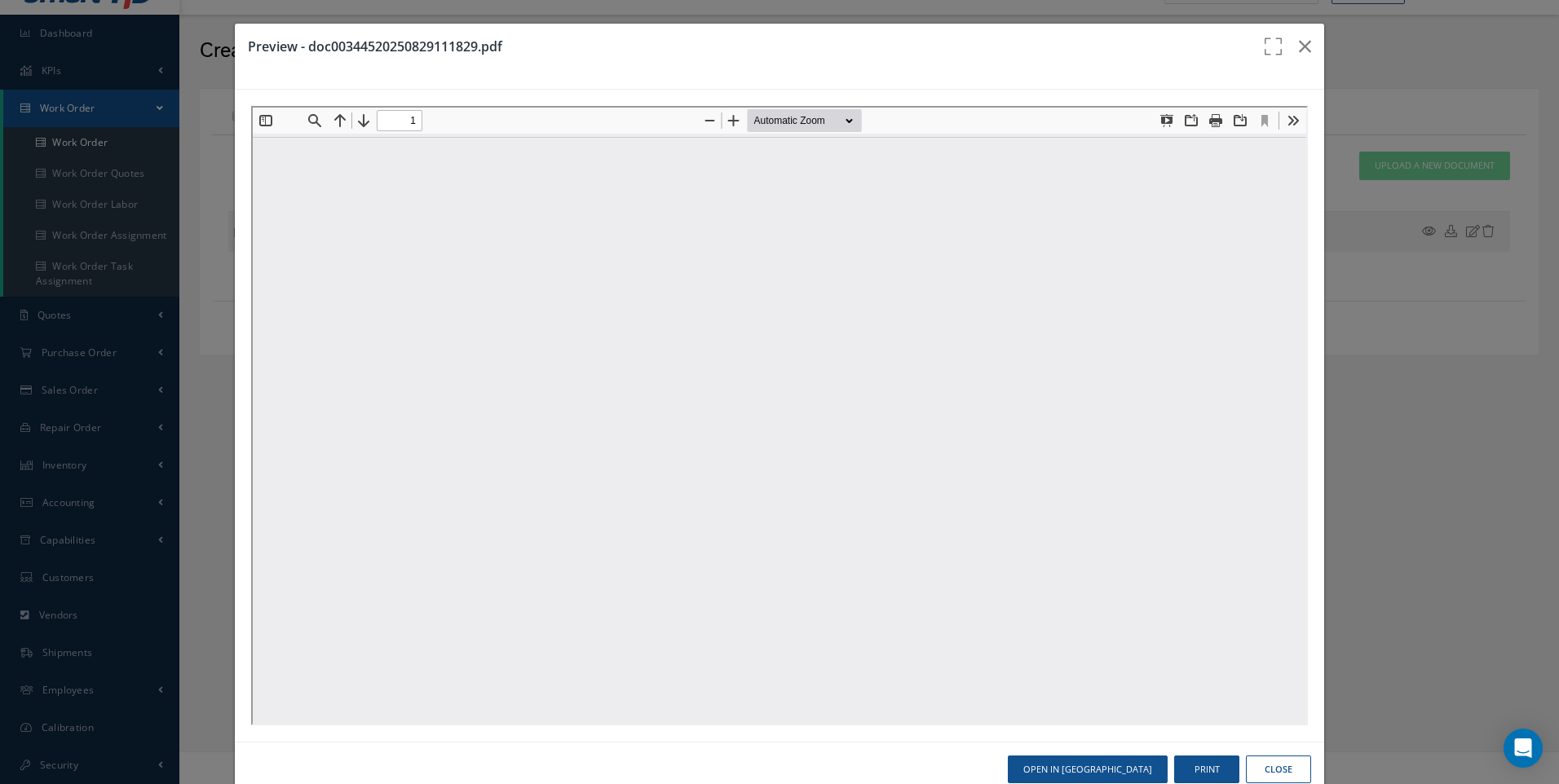
scroll to position [0, 0]
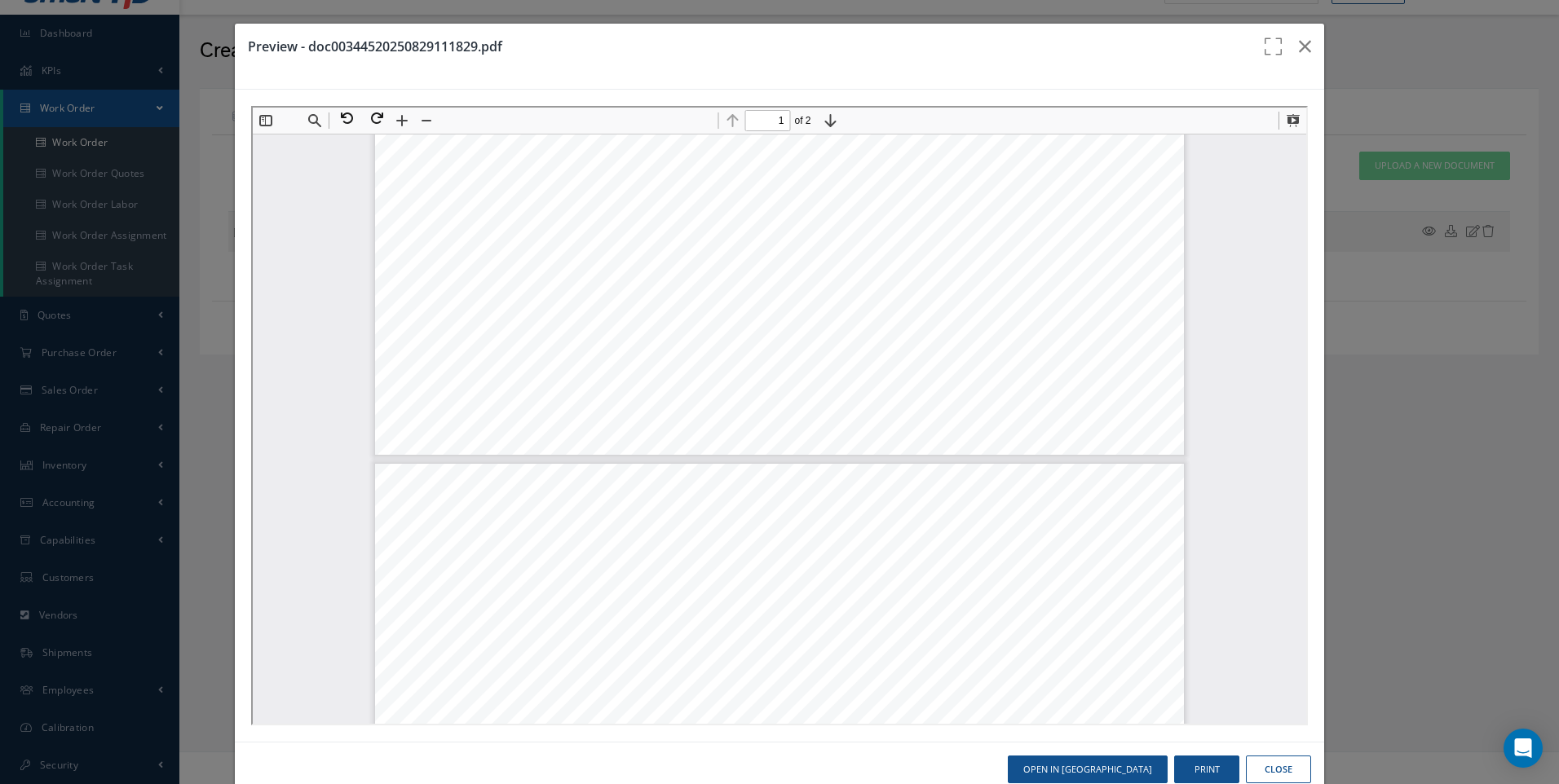
type input "2"
click at [1259, 768] on button "Close" at bounding box center [1277, 769] width 65 height 28
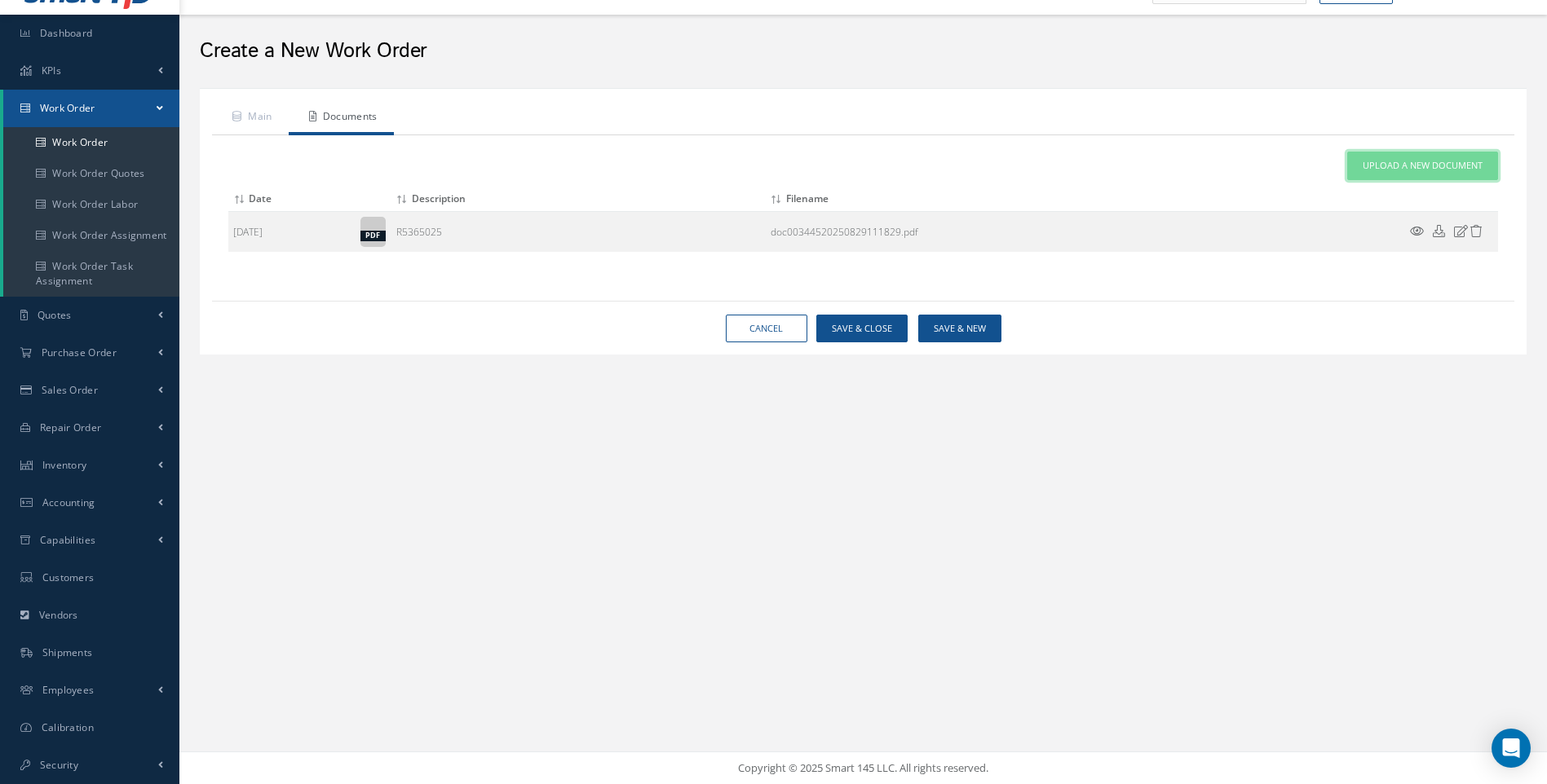
click at [1422, 169] on span "Upload a New Document" at bounding box center [1423, 166] width 120 height 14
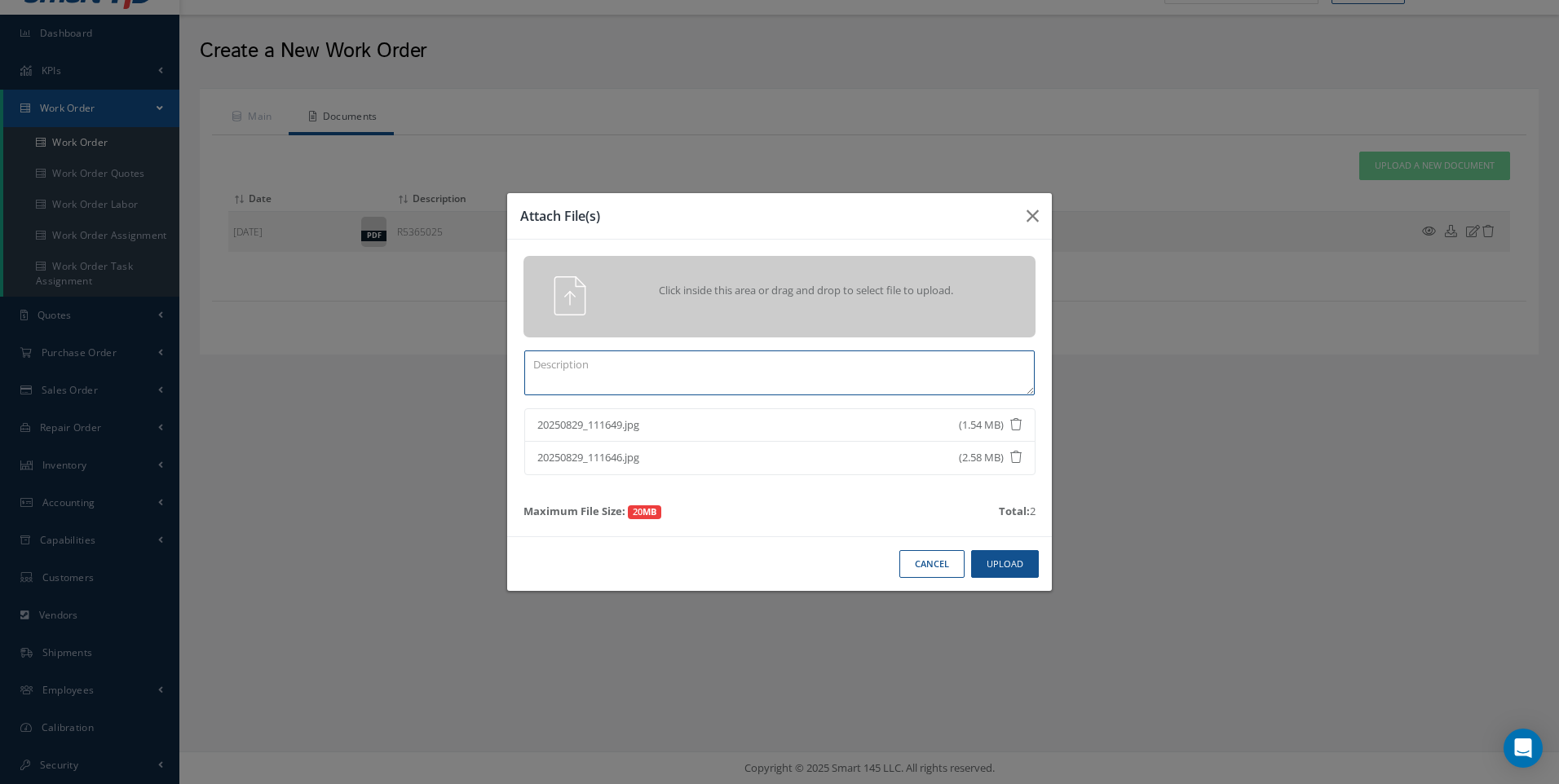
click at [667, 388] on textarea at bounding box center [780, 372] width 511 height 45
type textarea "INB PICT"
click at [984, 564] on button "Upload" at bounding box center [1005, 564] width 68 height 28
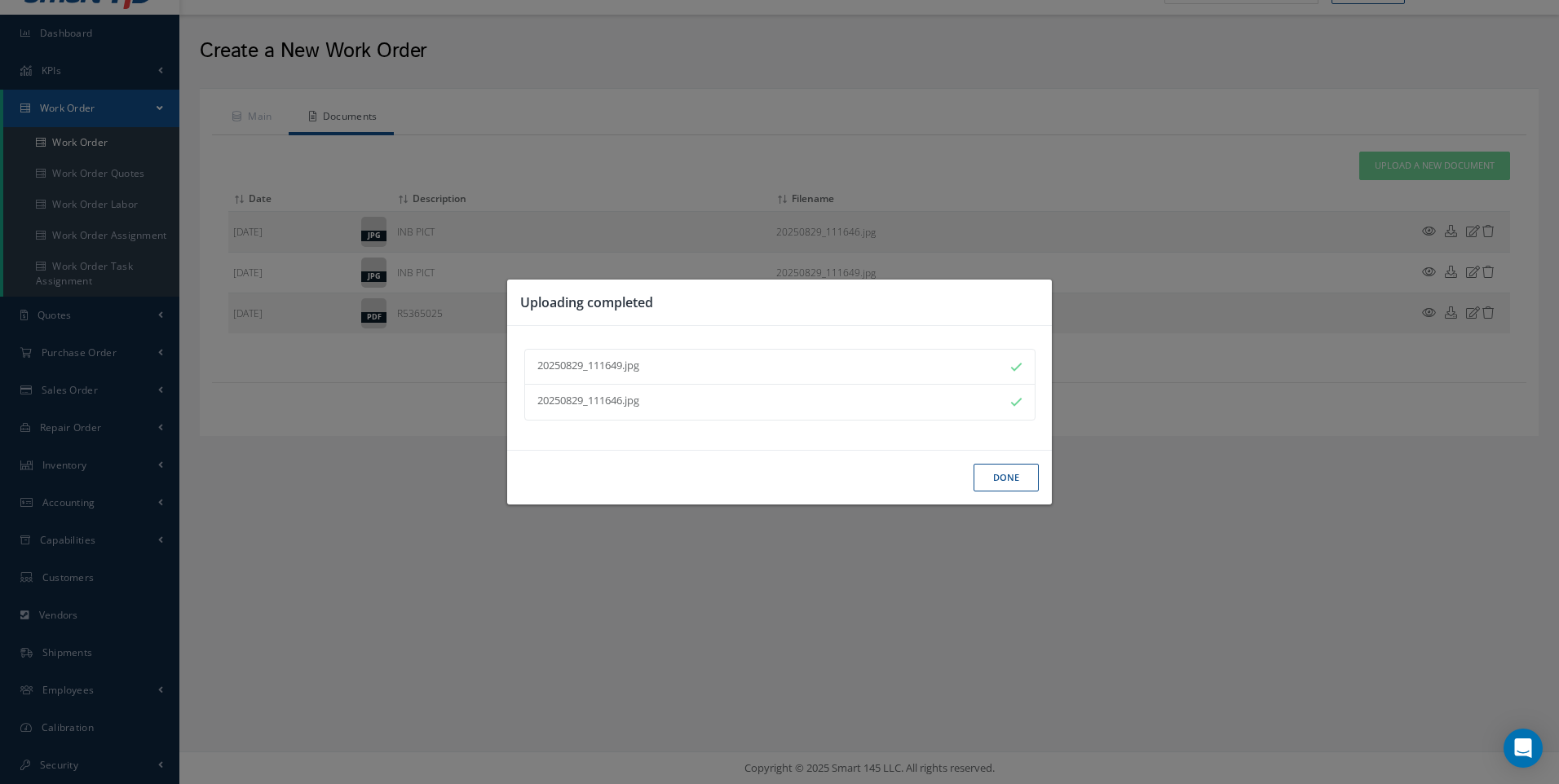
click at [1008, 483] on button "Done" at bounding box center [1005, 478] width 65 height 28
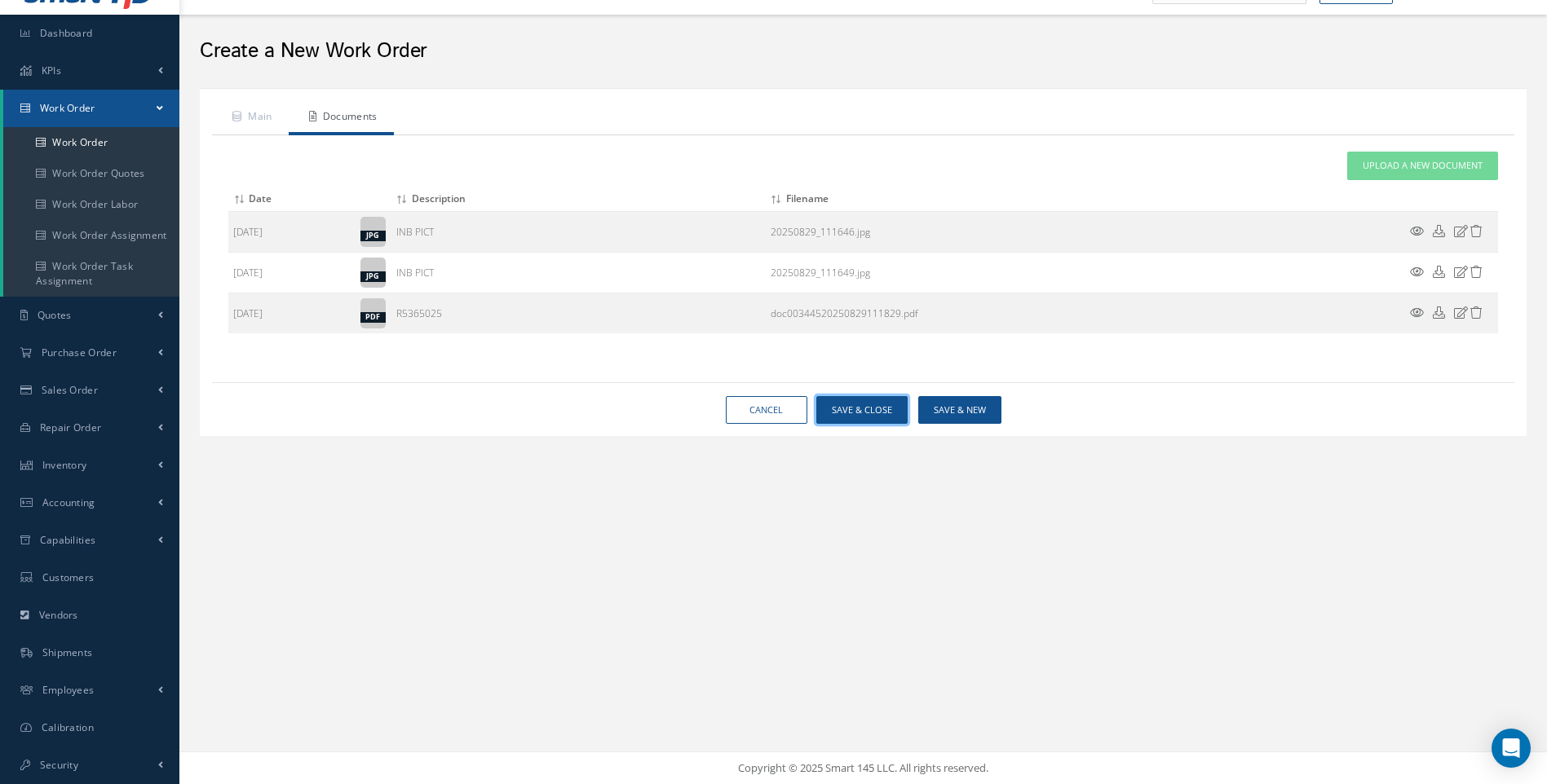
click at [890, 407] on button "Save & Close" at bounding box center [862, 410] width 92 height 28
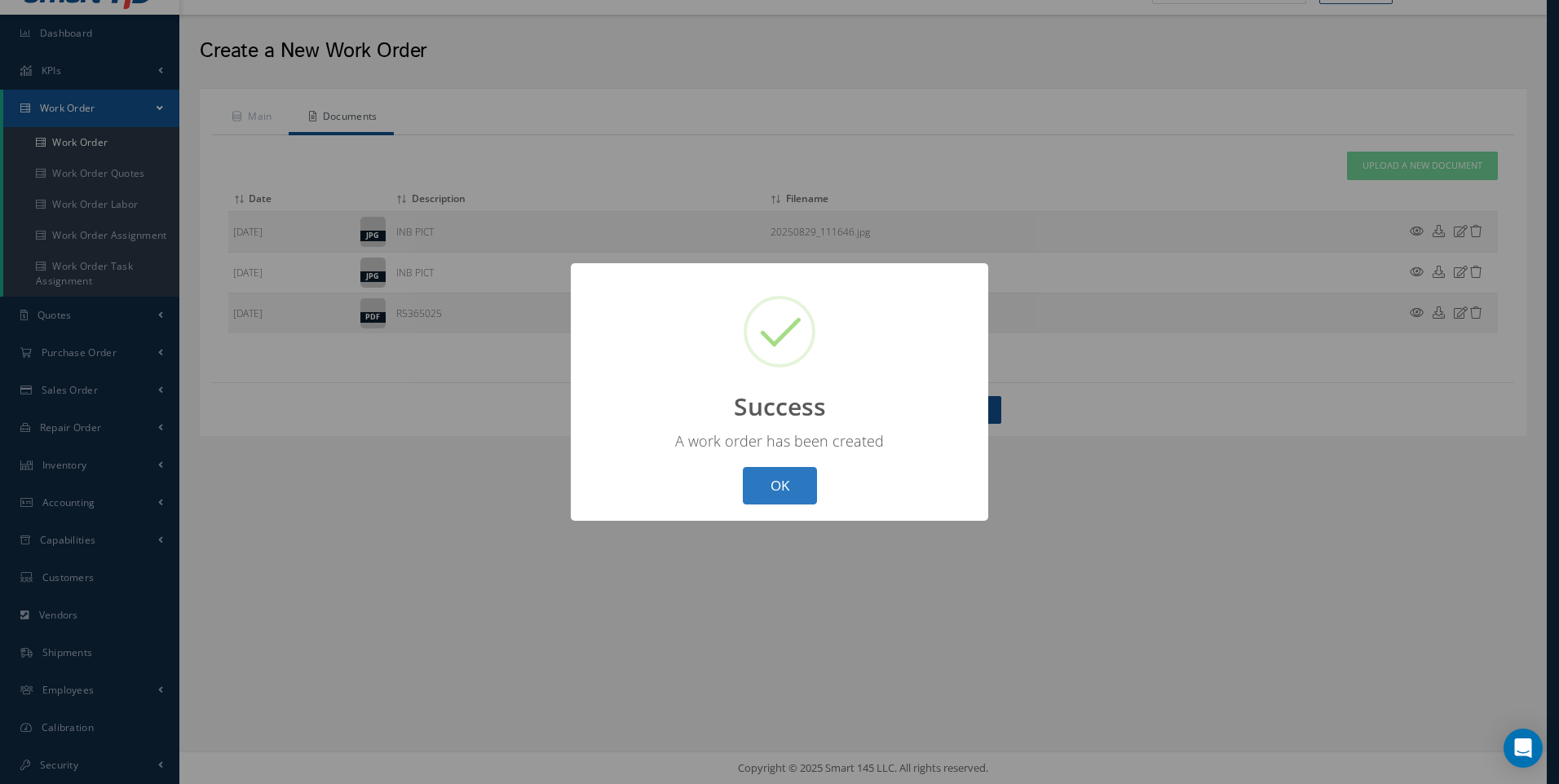
click at [769, 483] on button "OK" at bounding box center [780, 487] width 74 height 38
select select "25"
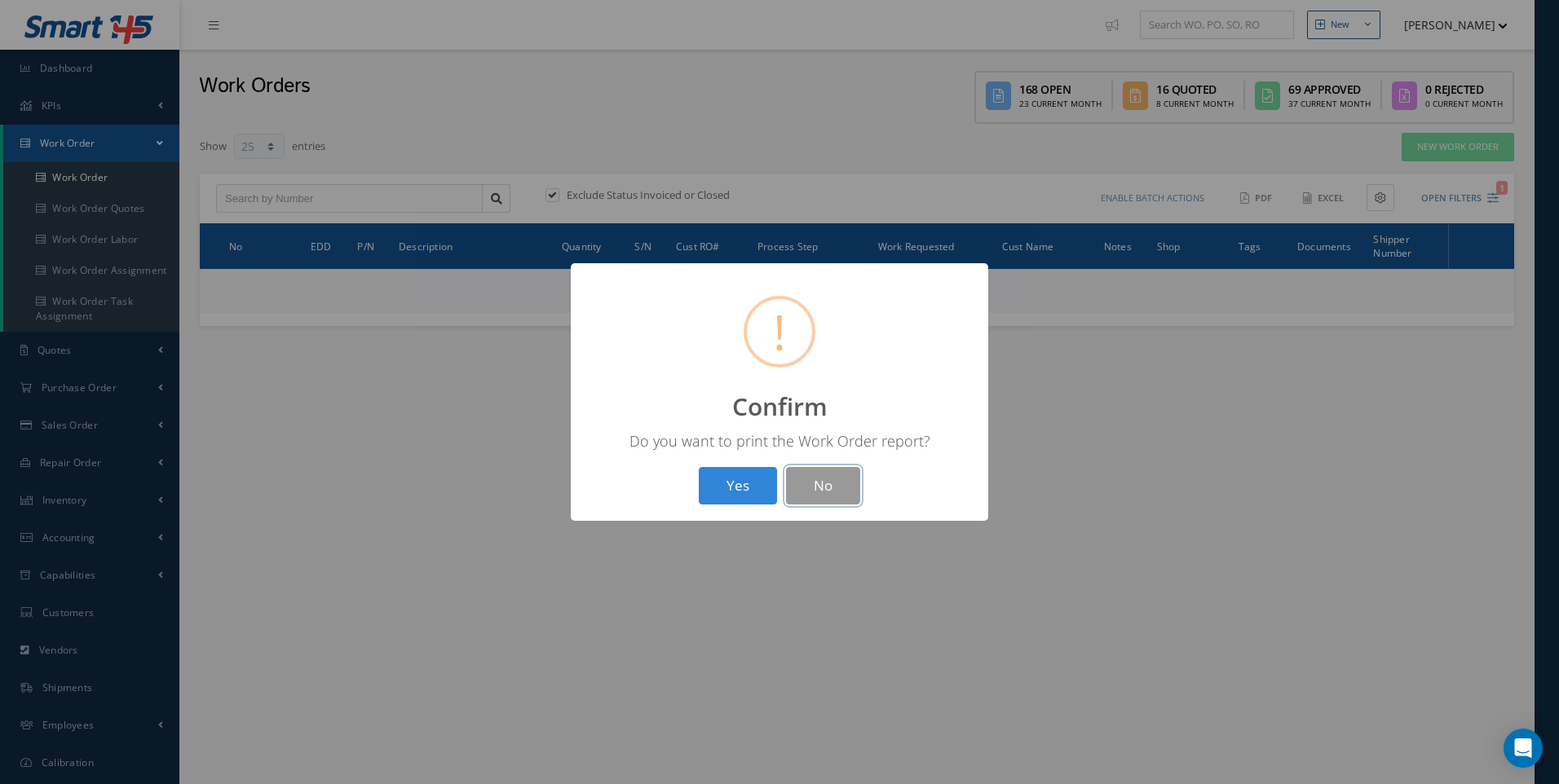
click at [791, 478] on button "No" at bounding box center [823, 487] width 74 height 38
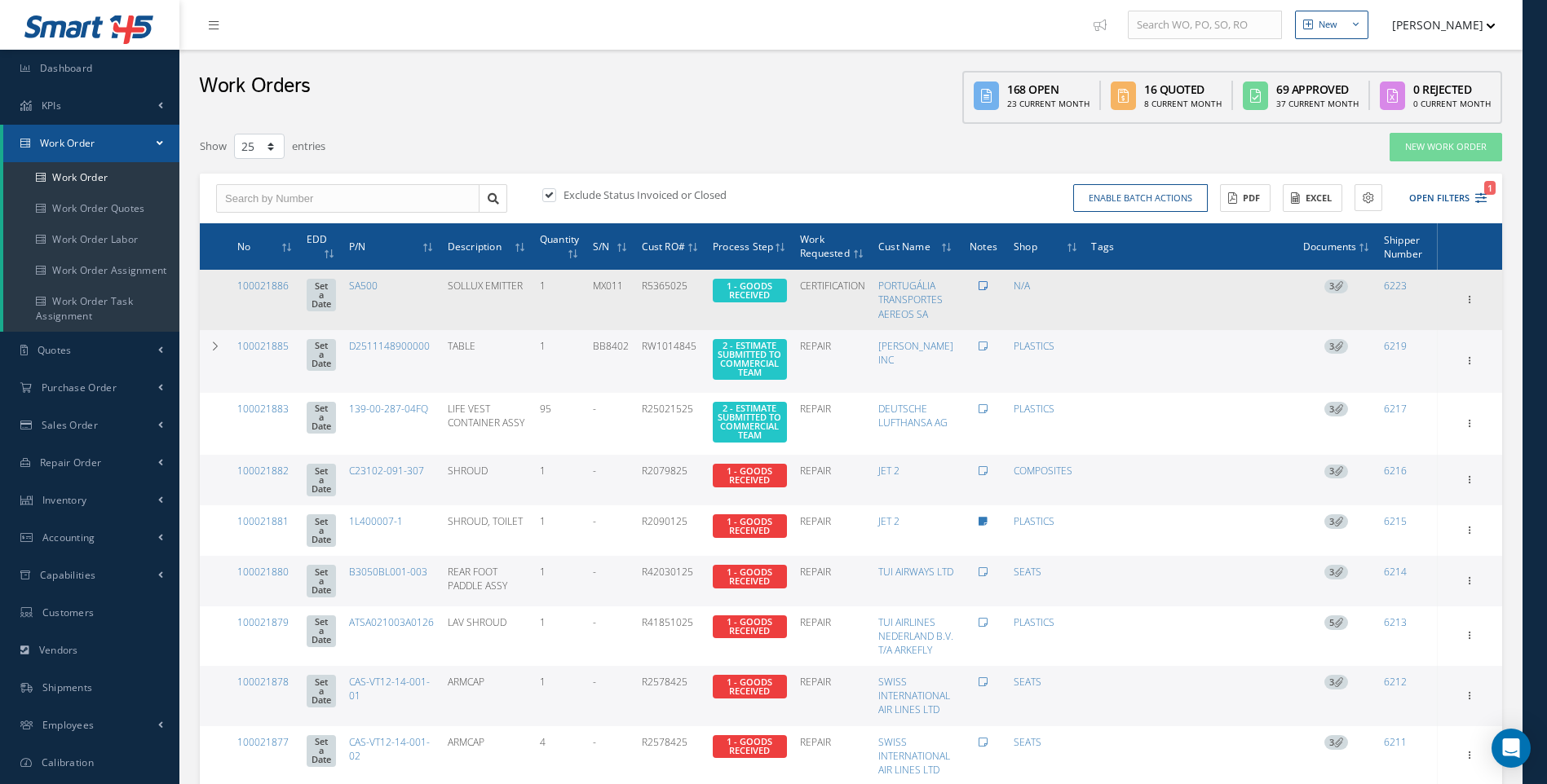
click at [988, 286] on icon at bounding box center [983, 285] width 9 height 10
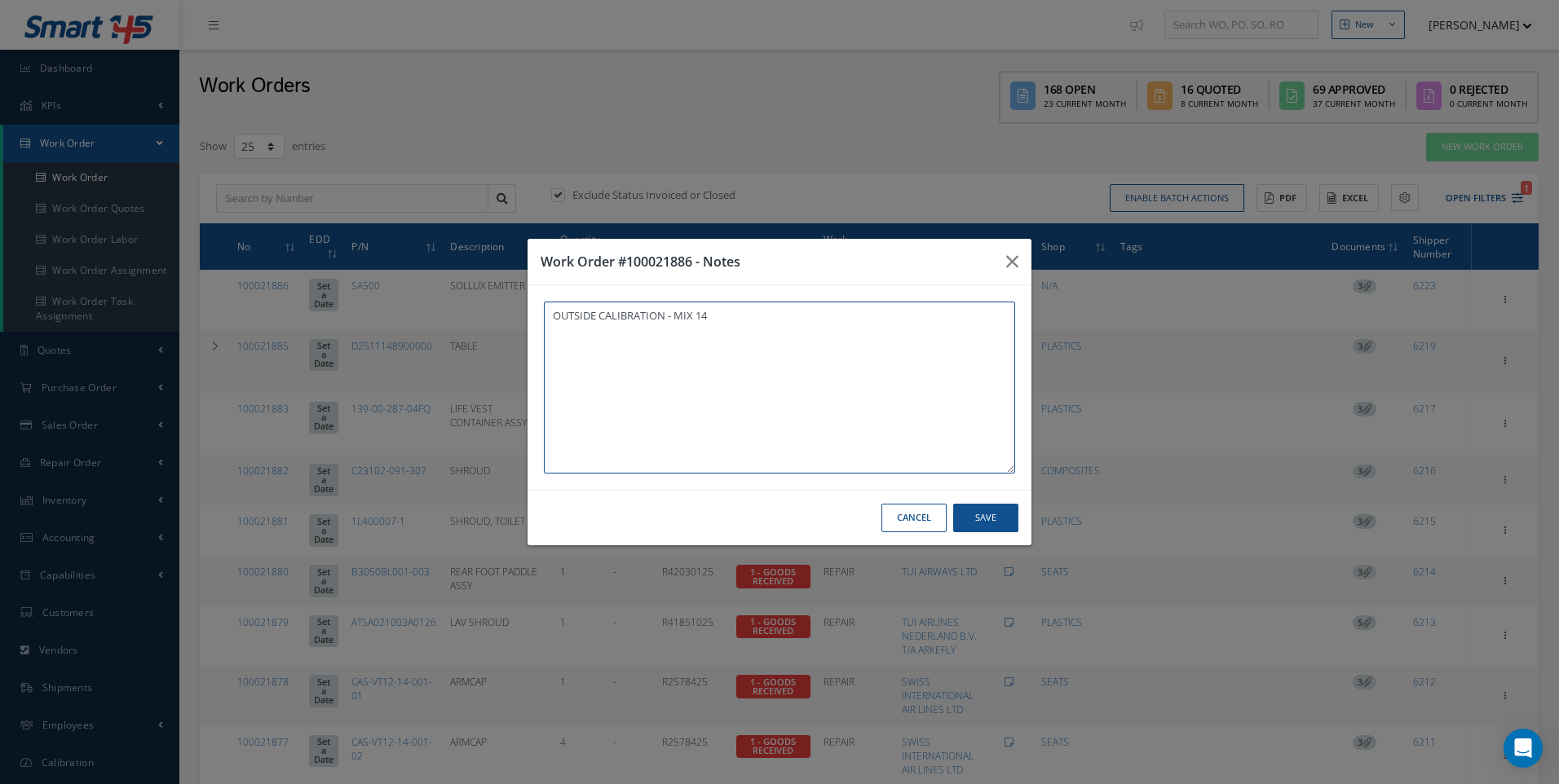
type textarea "OUTSIDE CALIBRATION - MIX 14"
click at [985, 521] on button "Save" at bounding box center [985, 518] width 65 height 28
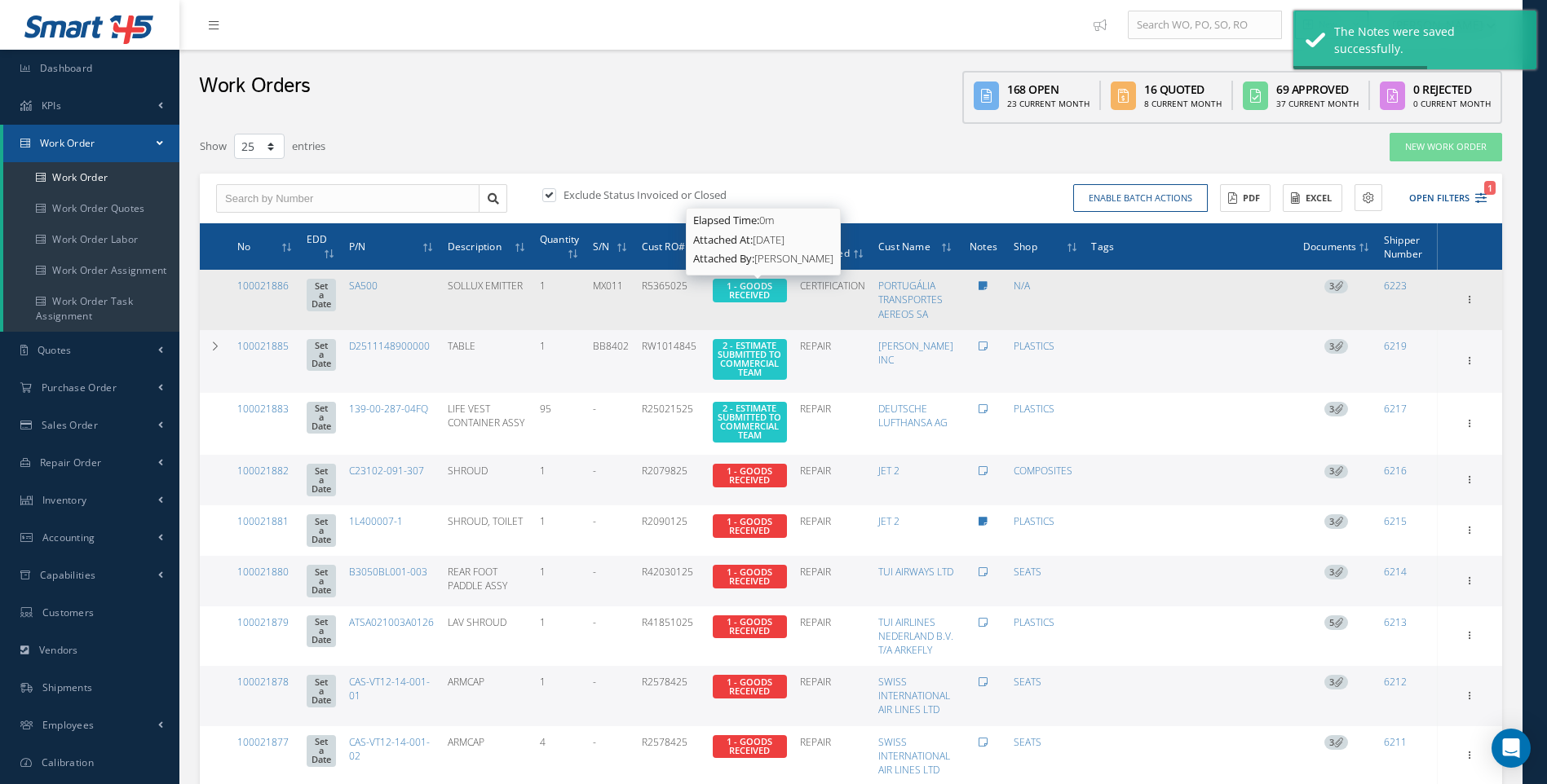
click at [753, 293] on span "1 - GOODS RECEIVED" at bounding box center [750, 290] width 46 height 21
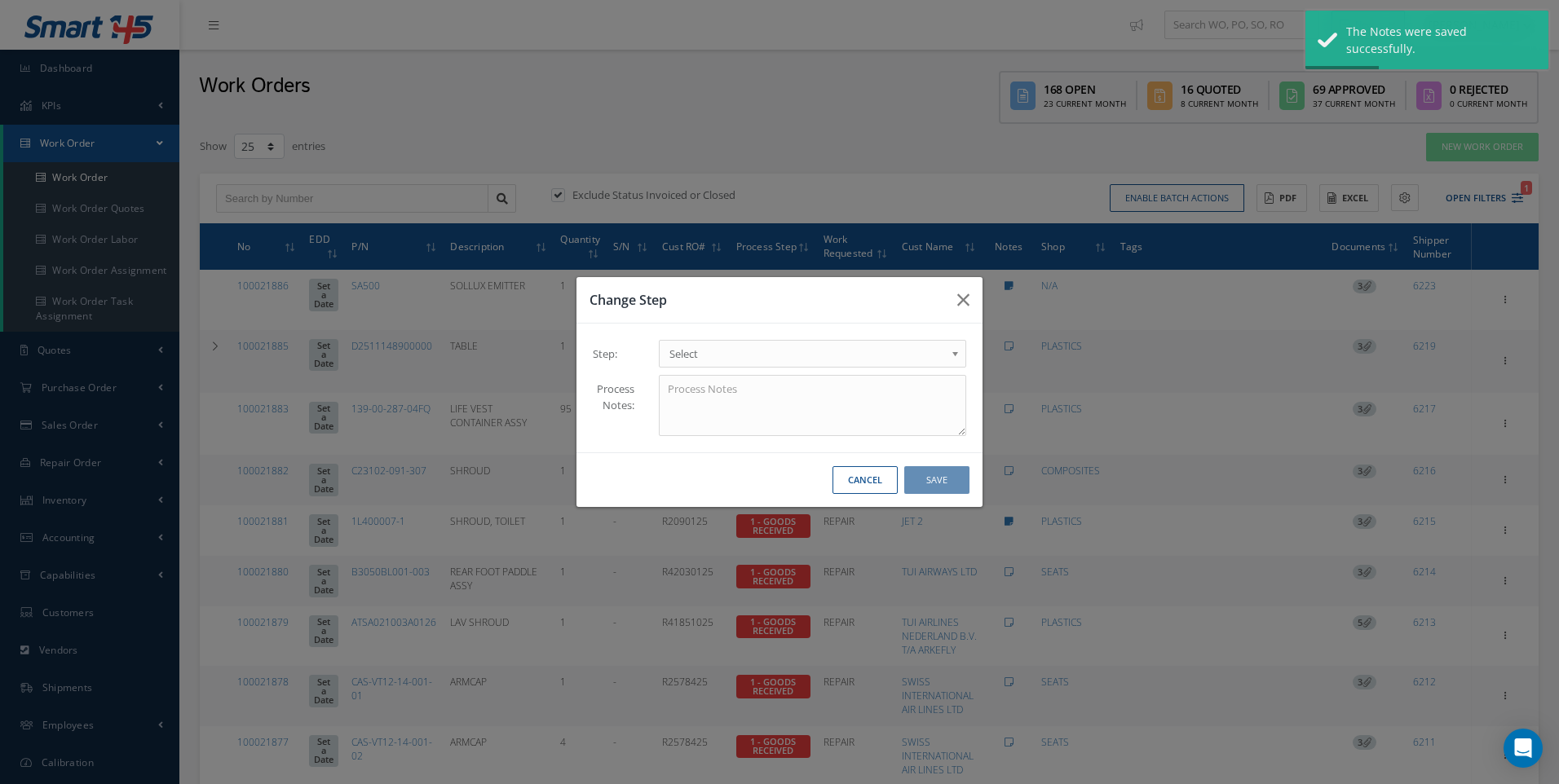
click at [953, 356] on b at bounding box center [958, 358] width 15 height 27
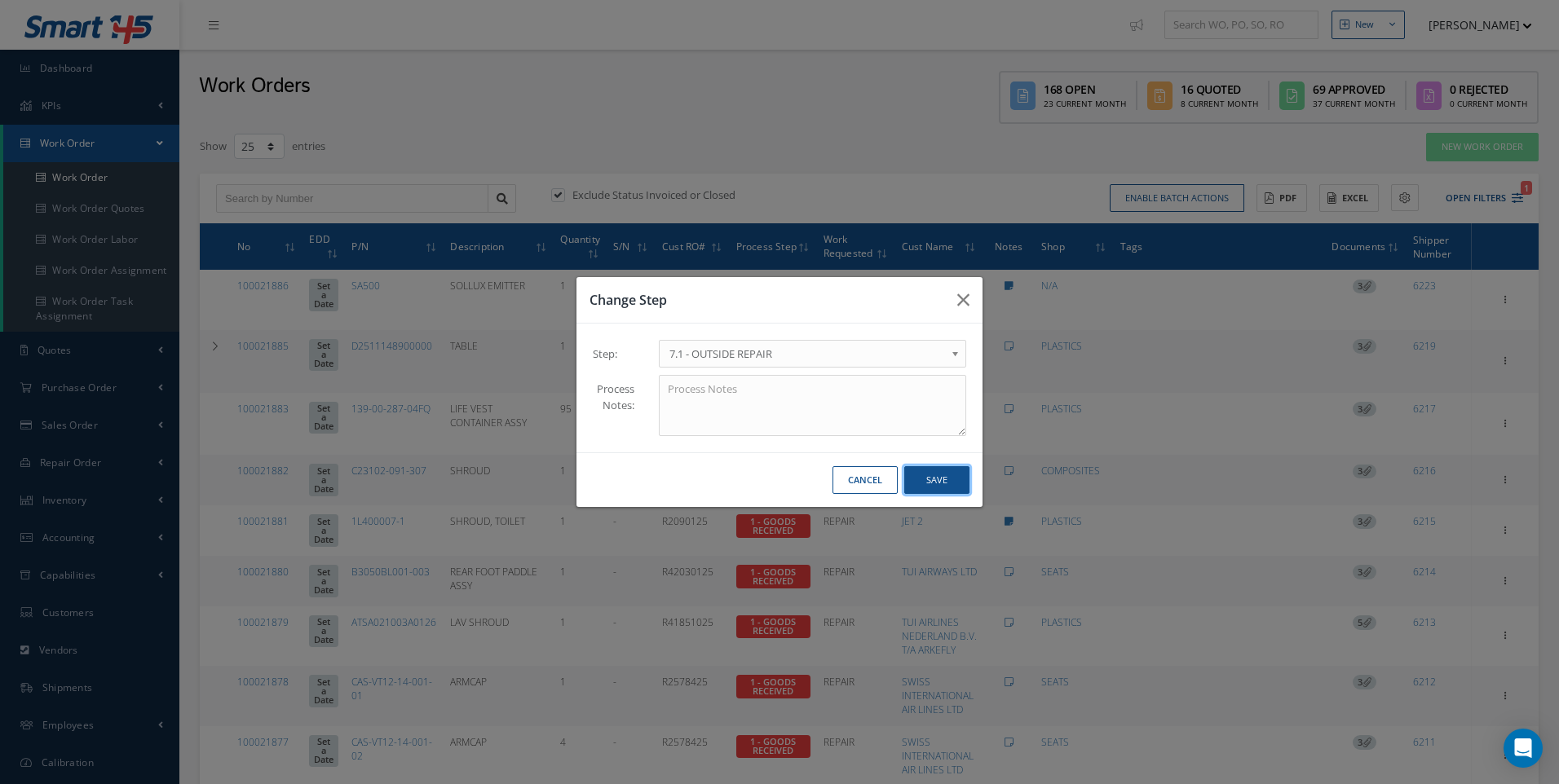
click at [932, 484] on button "Save" at bounding box center [936, 480] width 65 height 28
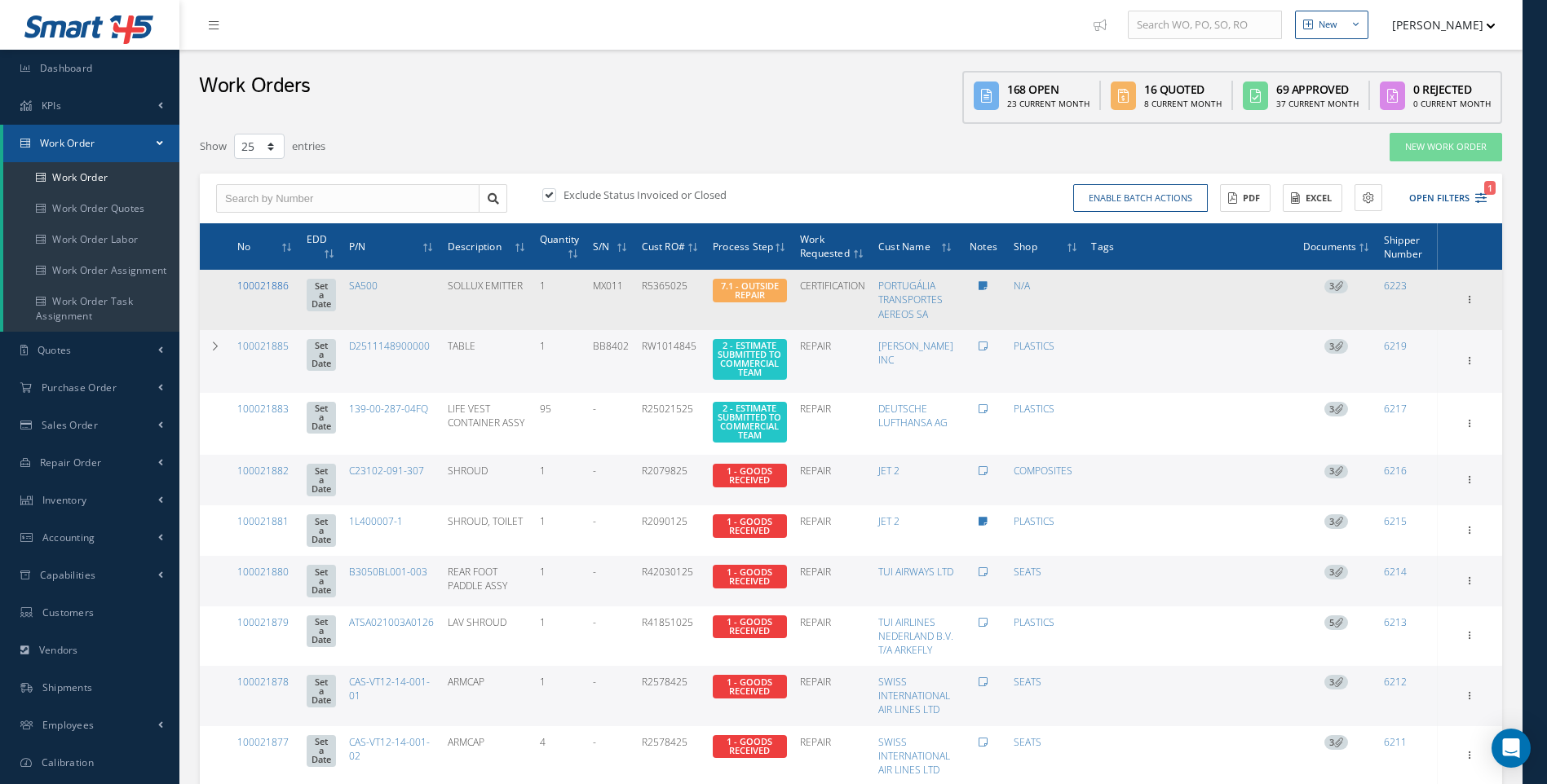
click at [263, 286] on link "100021886" at bounding box center [263, 285] width 51 height 14
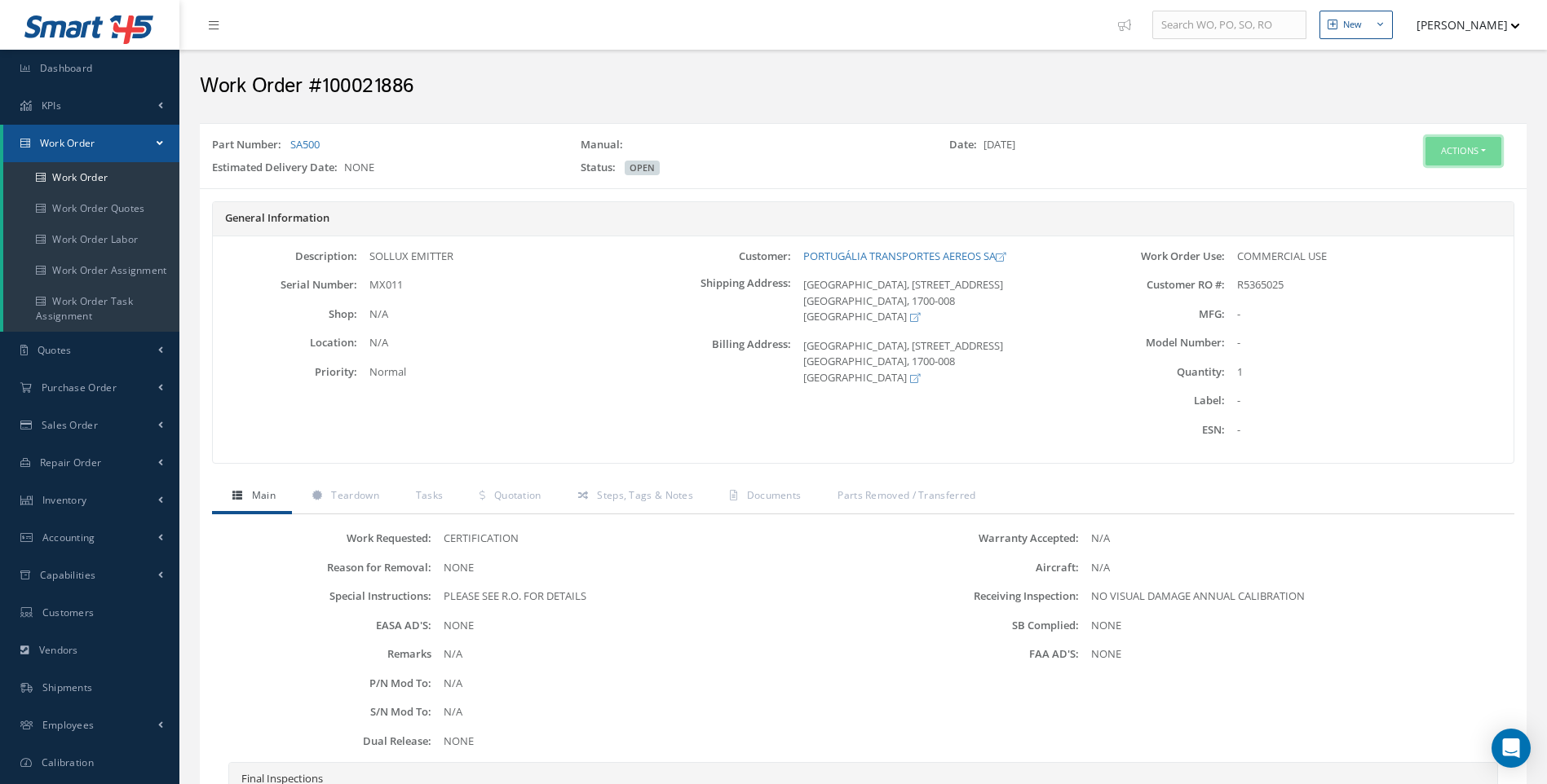
click at [1485, 145] on button "Actions" at bounding box center [1463, 151] width 76 height 28
click at [1411, 178] on link "Edit" at bounding box center [1438, 182] width 131 height 22
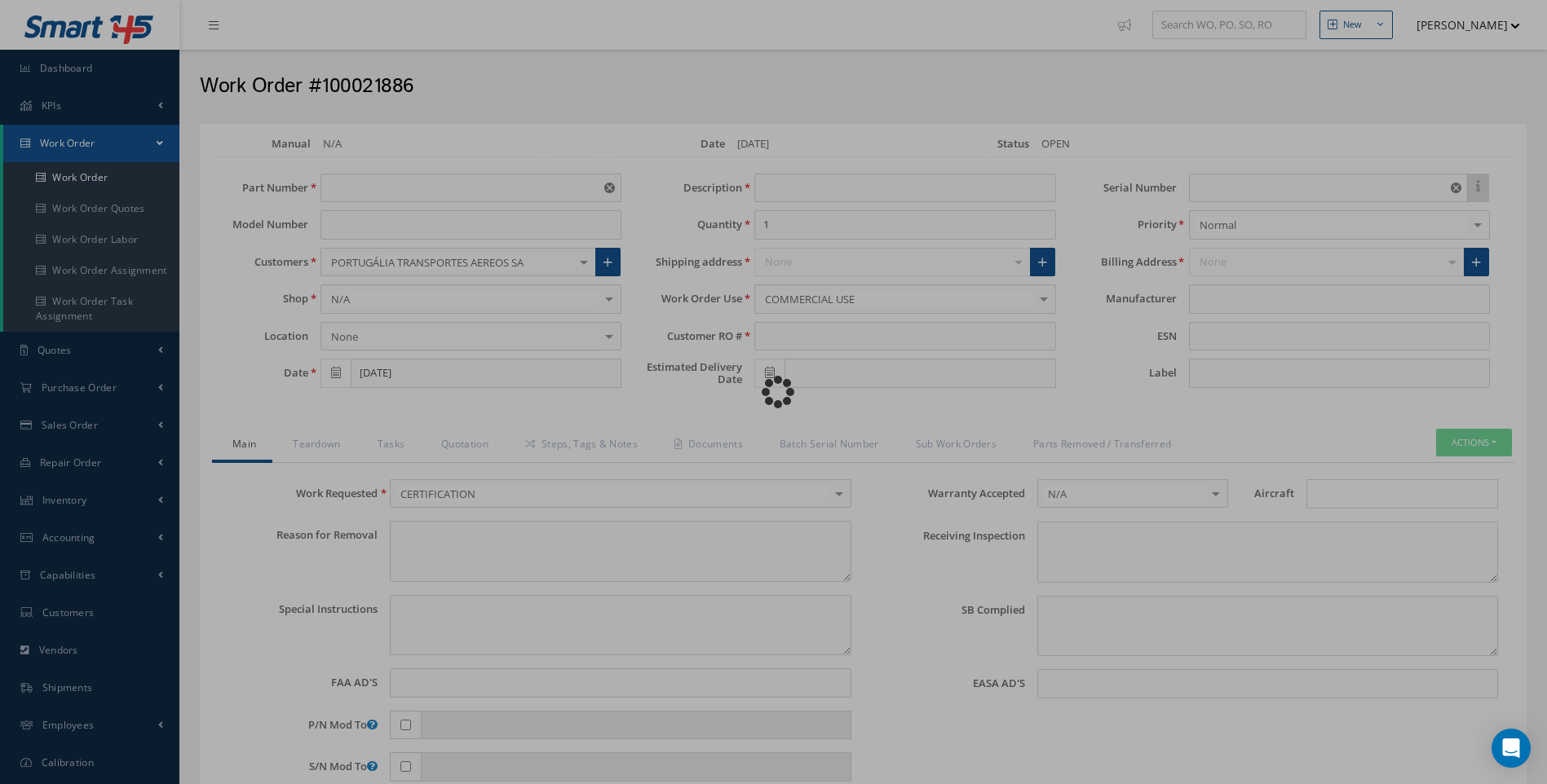
type input "SA500"
type input "SOLLUX EMITTER"
type input "R5365025"
type input "MX011"
type textarea "NONE"
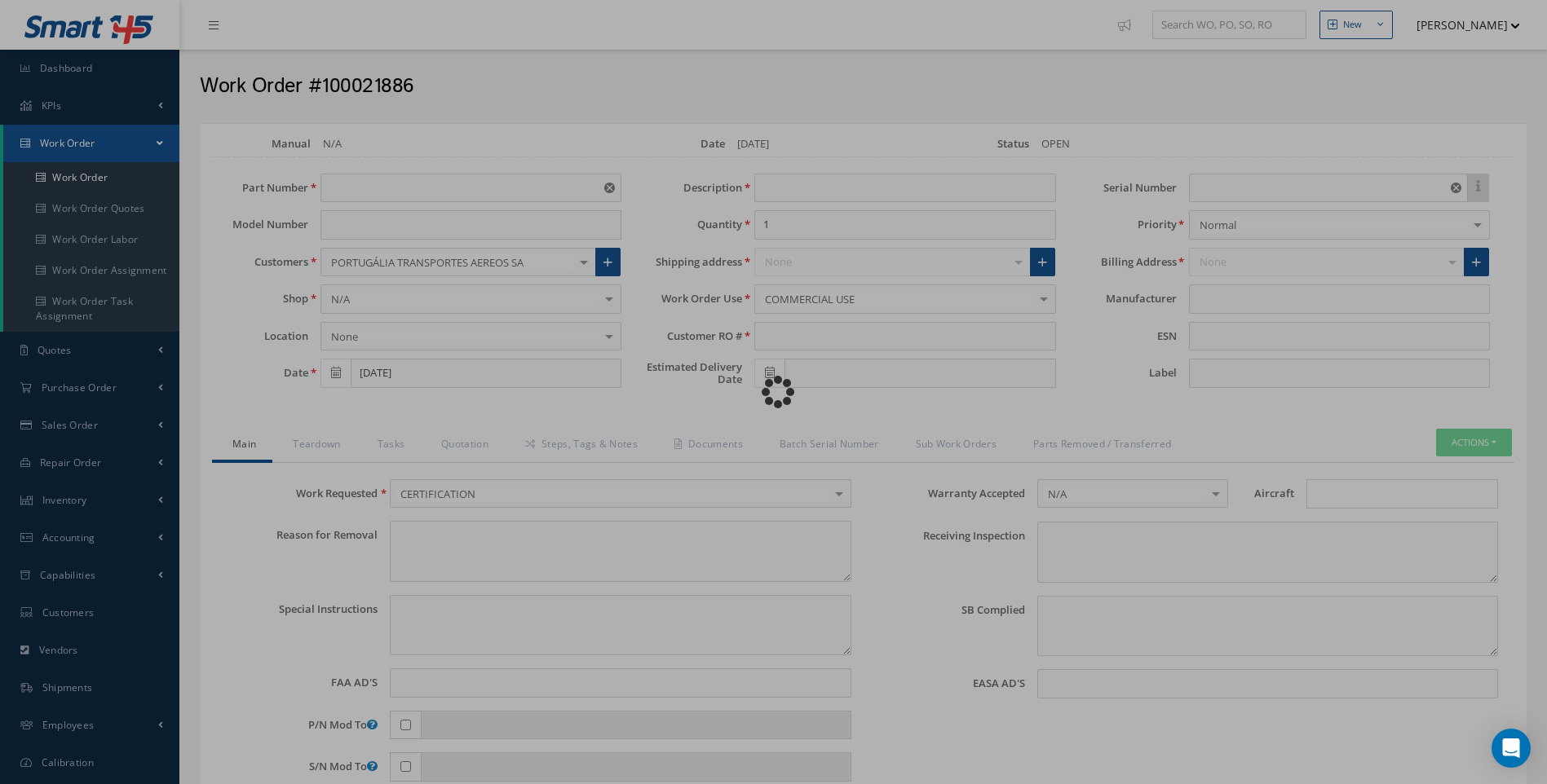
type textarea "PLEASE SEE R.O. FOR DETAILS"
type input "NONE"
type textarea "NO VISUAL DAMAGE ANNUAL CALIBRATION"
type textarea "NONE"
type input "NONE"
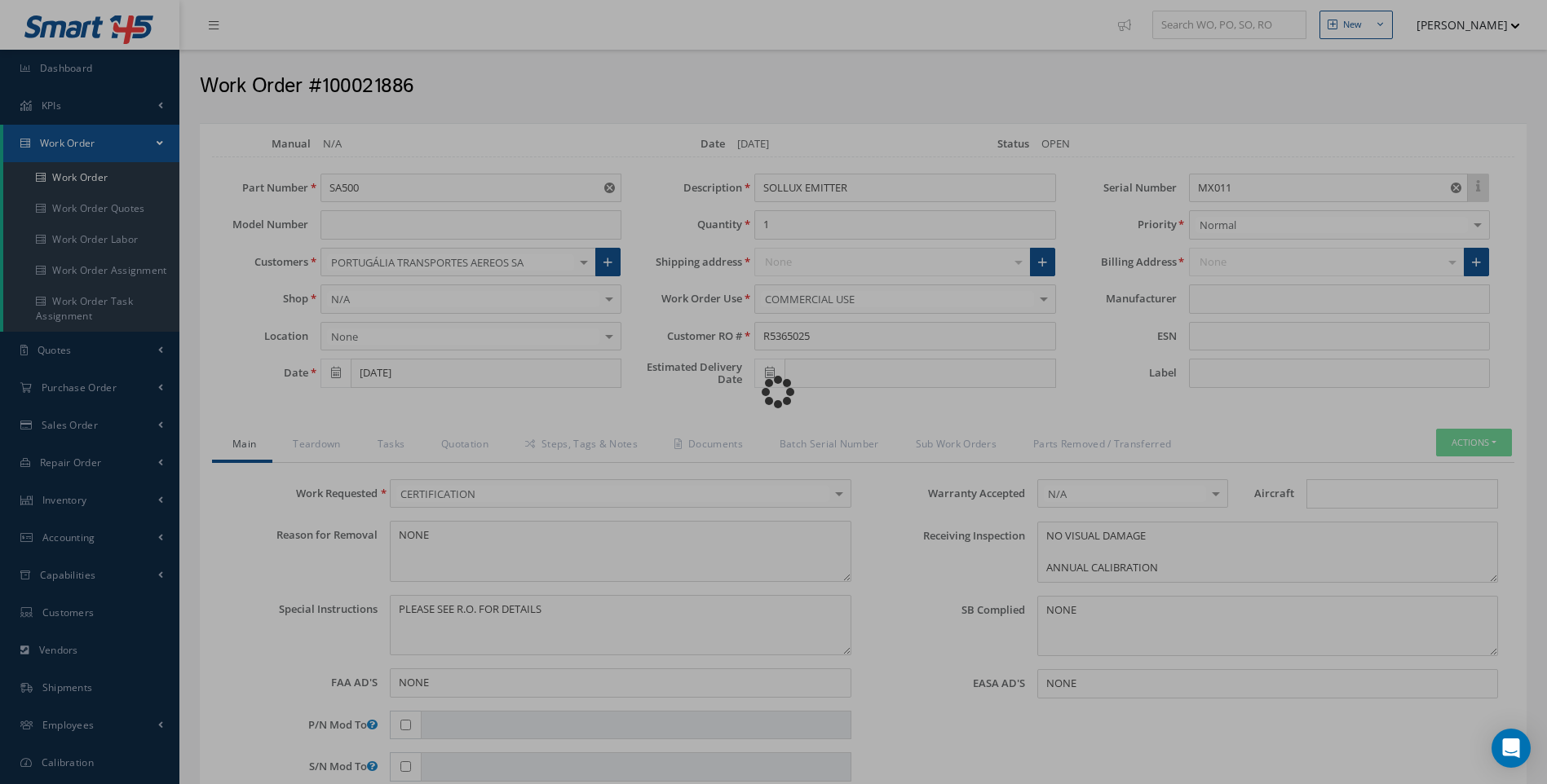
drag, startPoint x: 397, startPoint y: 185, endPoint x: 281, endPoint y: 185, distance: 116.0
click at [774, 392] on div "Loading…" at bounding box center [774, 392] width 0 height 0
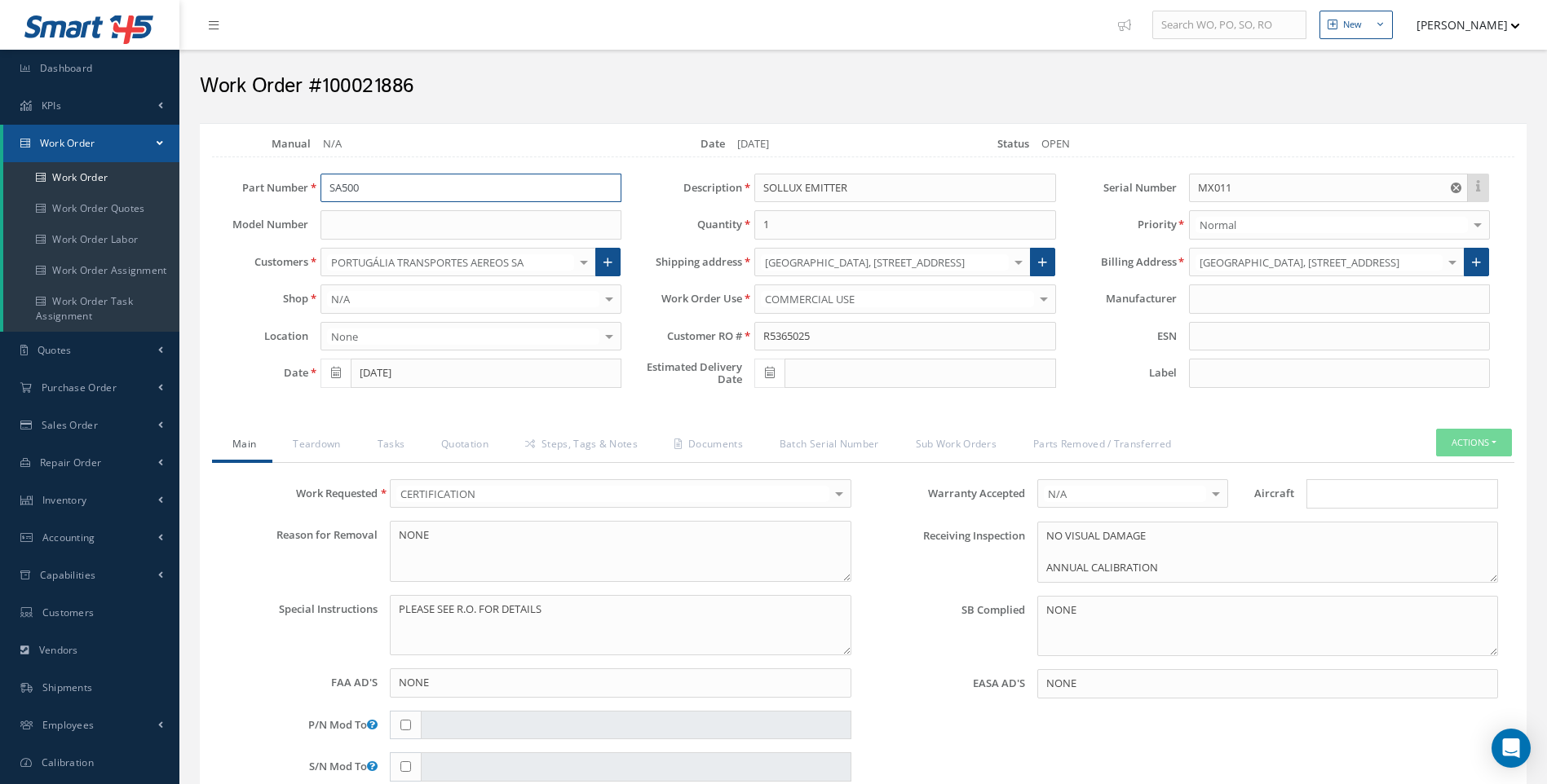
drag, startPoint x: 373, startPoint y: 188, endPoint x: 315, endPoint y: 196, distance: 58.5
click at [315, 196] on div "SA500" at bounding box center [471, 188] width 326 height 29
type input "S"
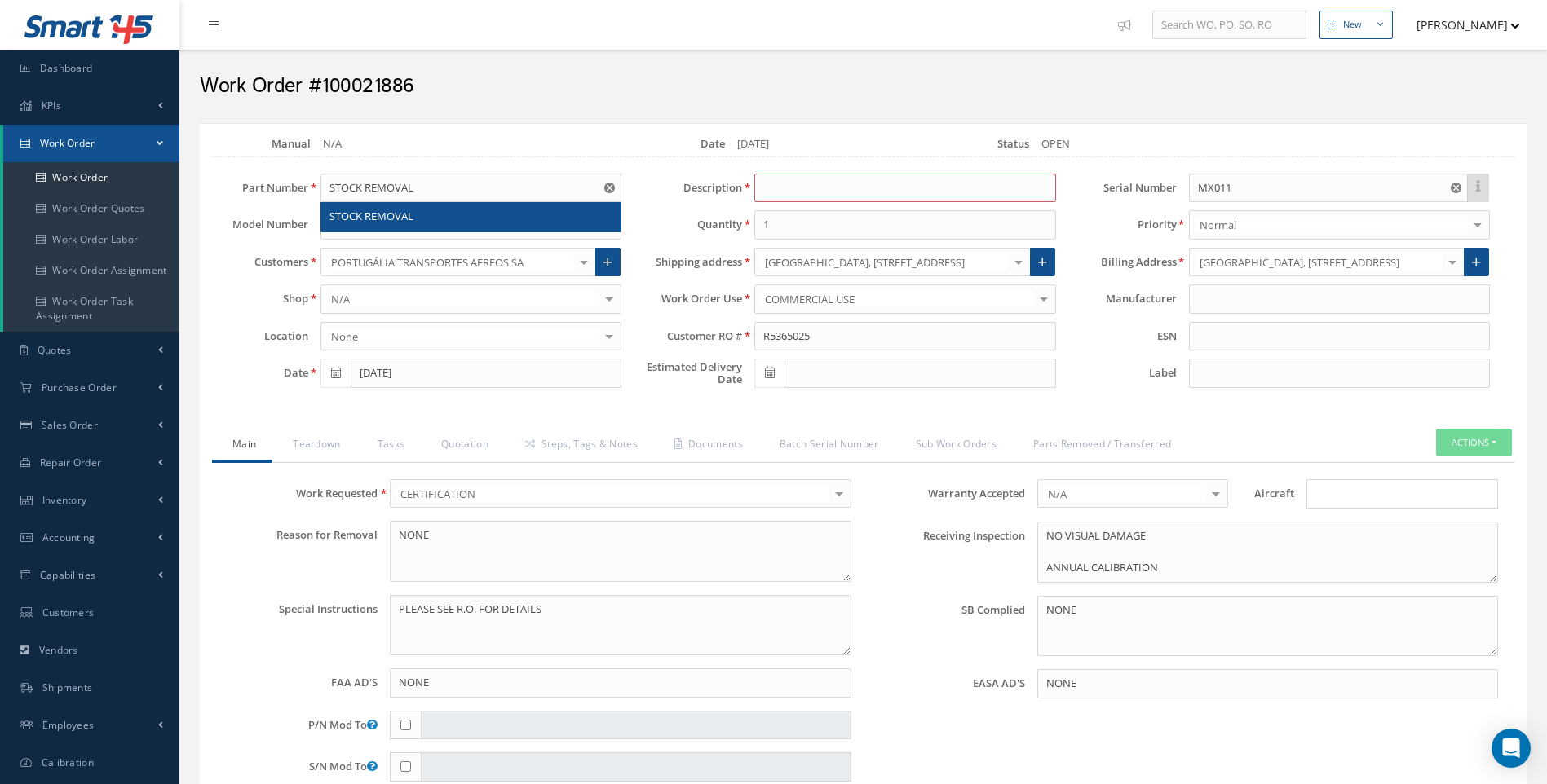
click at [364, 215] on span "STOCK REMOVAL" at bounding box center [372, 216] width 84 height 15
type input "STOCK REMOVAL"
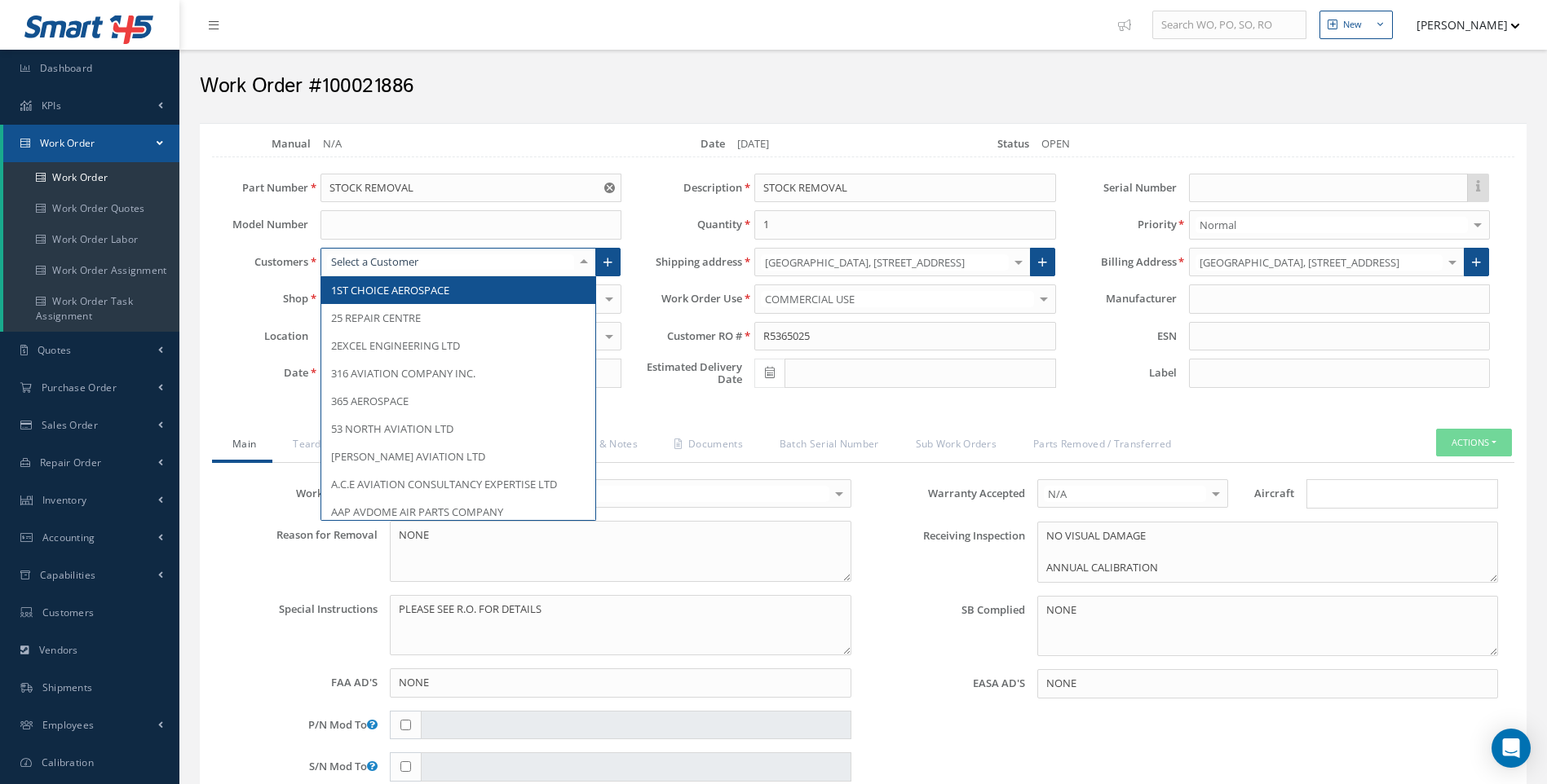
drag, startPoint x: 543, startPoint y: 260, endPoint x: 474, endPoint y: 260, distance: 69.0
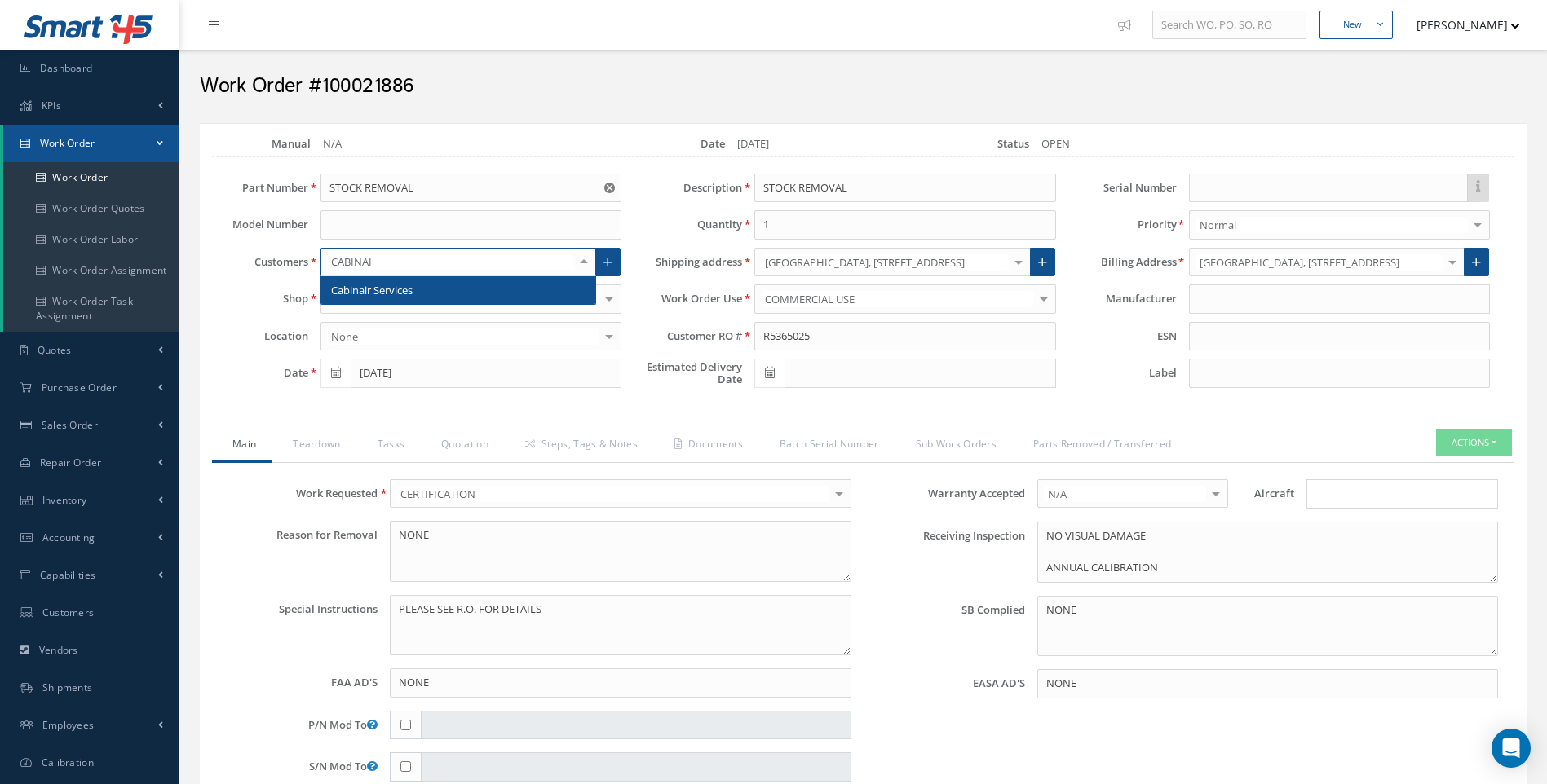
type input "CABINAIR"
click at [407, 288] on span "Cabinair Services" at bounding box center [372, 290] width 81 height 15
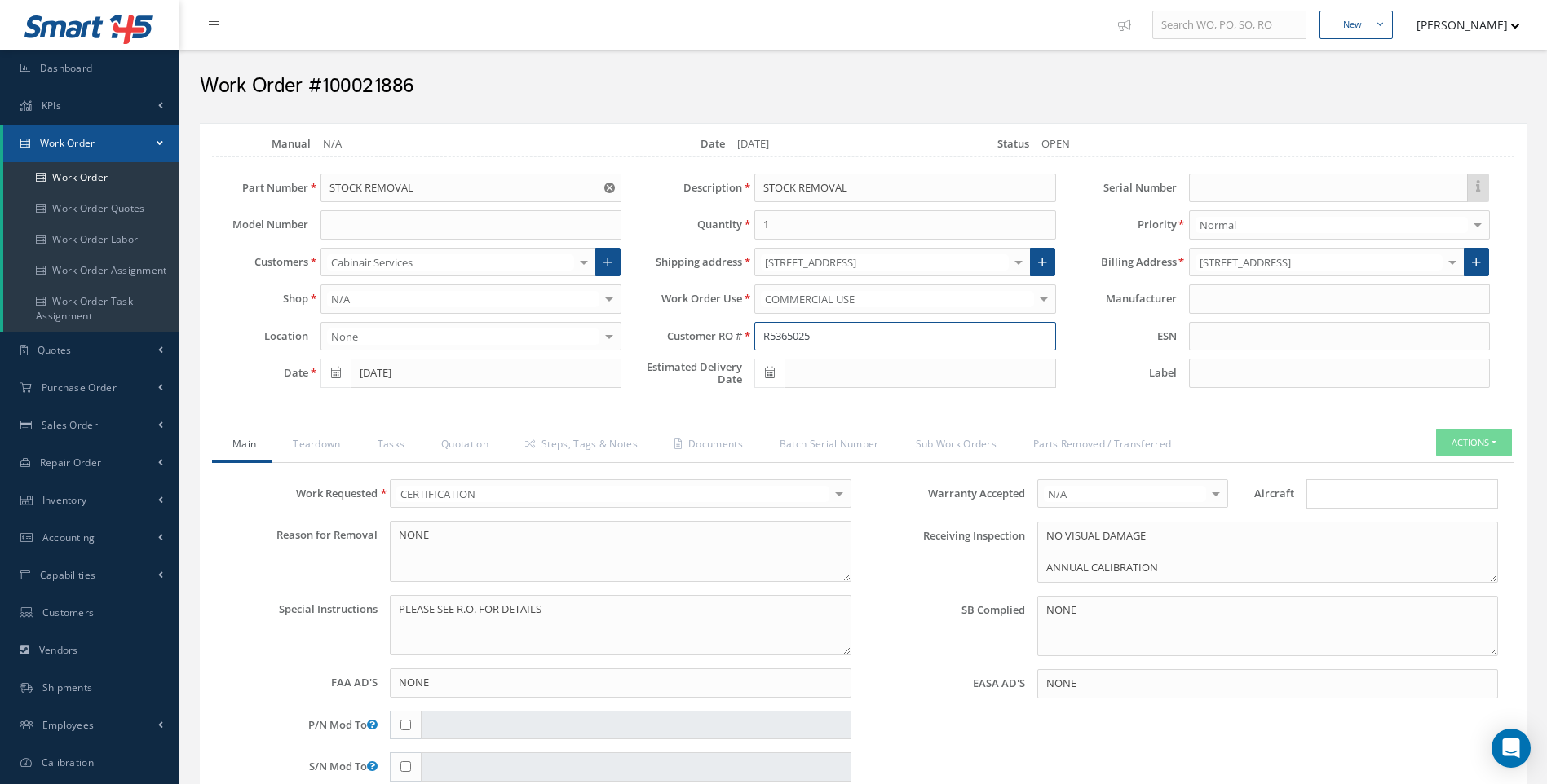
drag, startPoint x: 835, startPoint y: 335, endPoint x: 744, endPoint y: 346, distance: 91.7
click at [744, 346] on div "R5365025" at bounding box center [905, 337] width 326 height 29
type input "STOCK REMOVAL"
click at [808, 412] on div "Loading… Manual N/A Date 08/29/2025 Status OPEN Part Number STOCK REMOVAL Model…" at bounding box center [863, 712] width 1327 height 1177
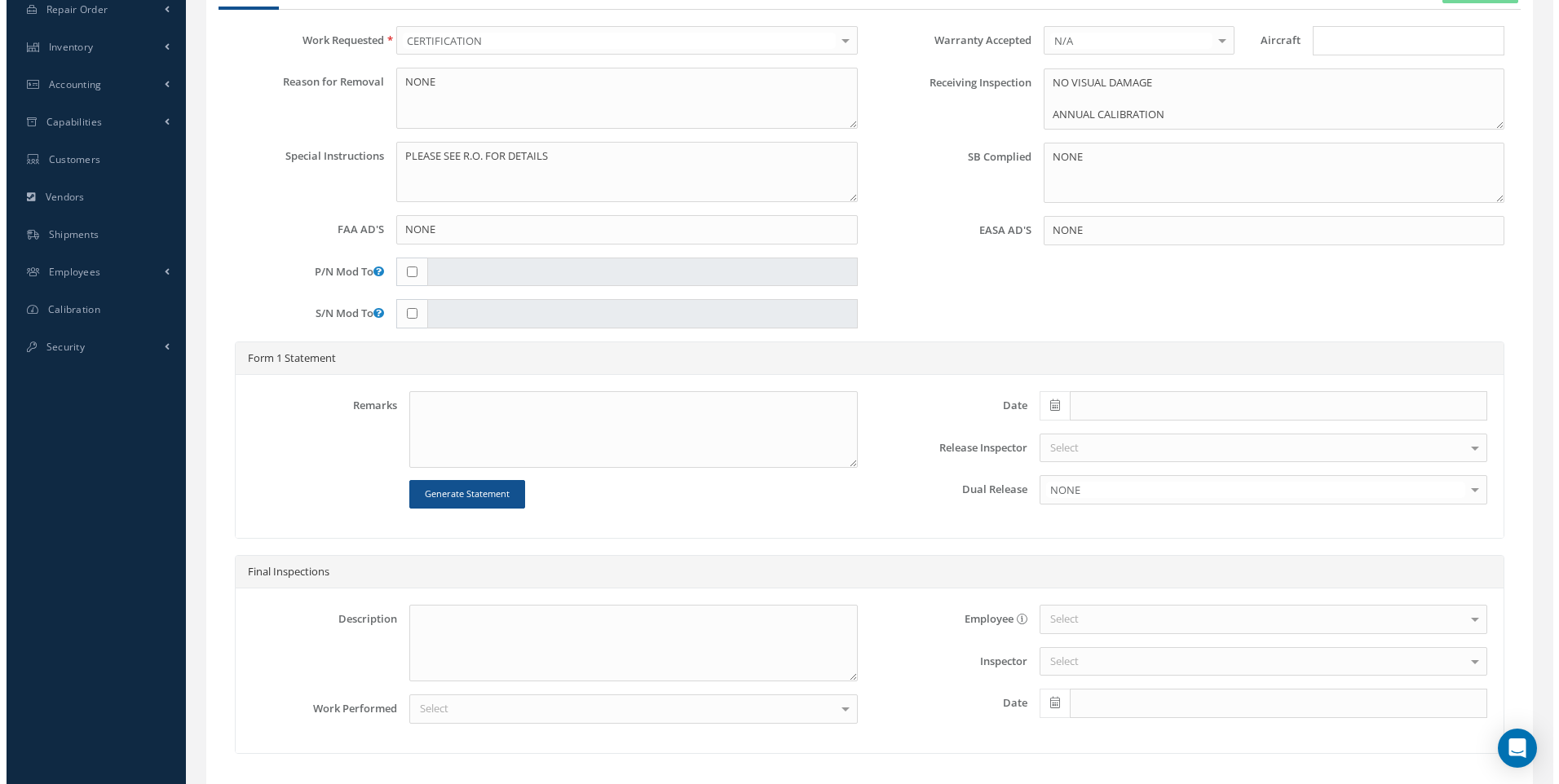
scroll to position [570, 0]
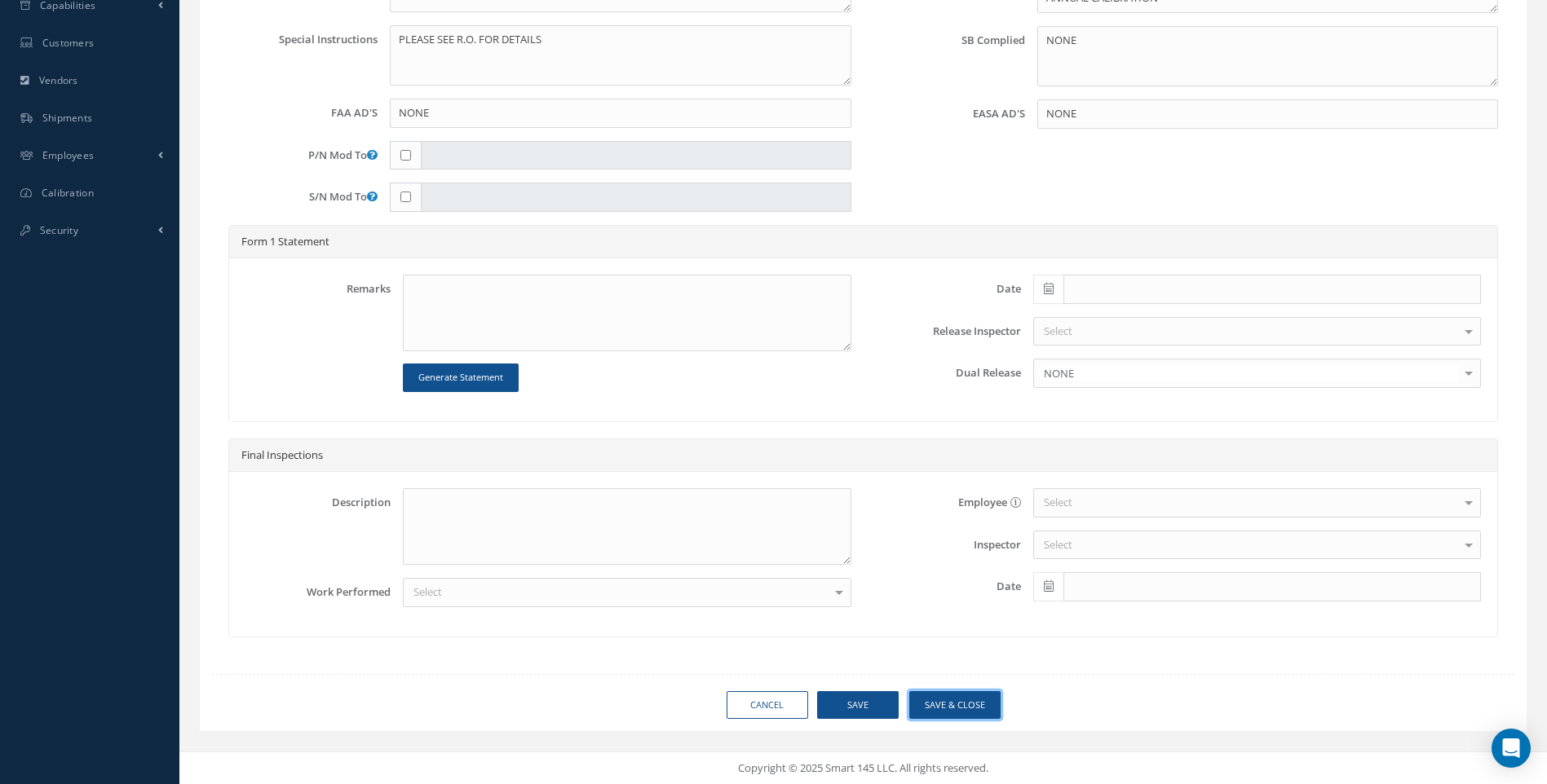
click at [932, 700] on button "Save & Close" at bounding box center [955, 705] width 92 height 28
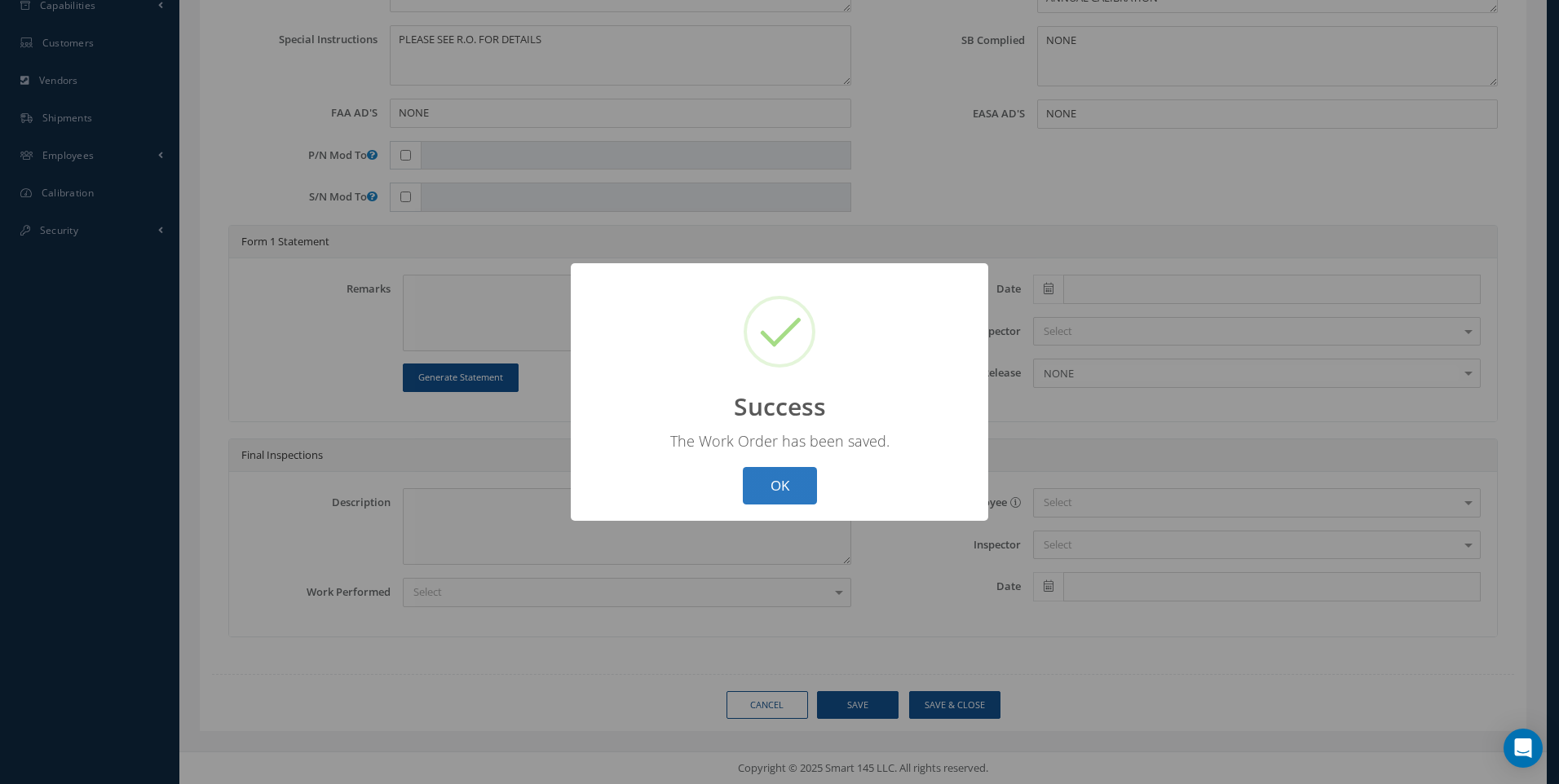
click at [777, 479] on button "OK" at bounding box center [780, 487] width 74 height 38
select select "25"
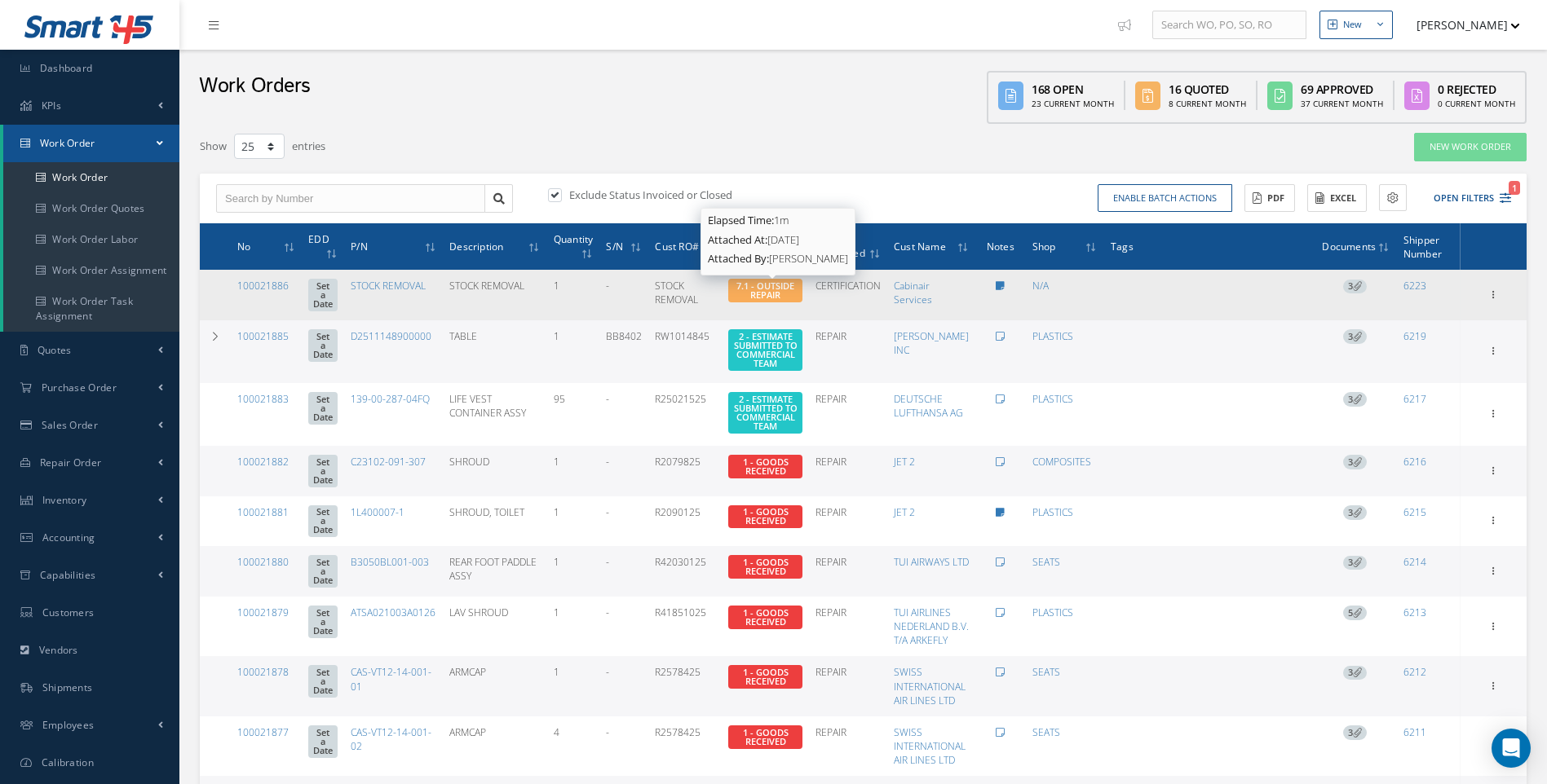
click at [791, 290] on span "7.1 - OUTSIDE REPAIR" at bounding box center [765, 290] width 58 height 21
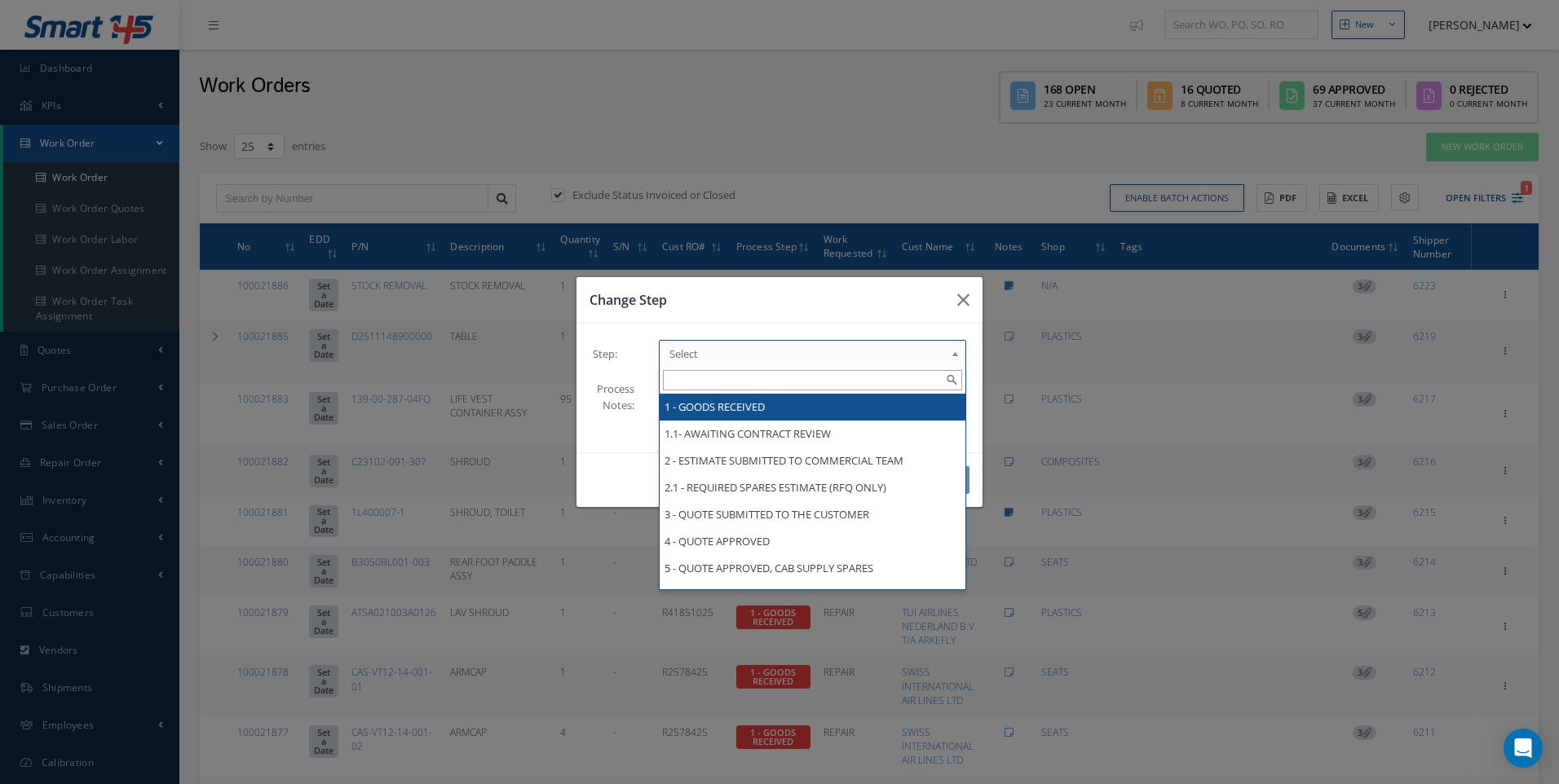
click at [952, 349] on b at bounding box center [958, 358] width 15 height 27
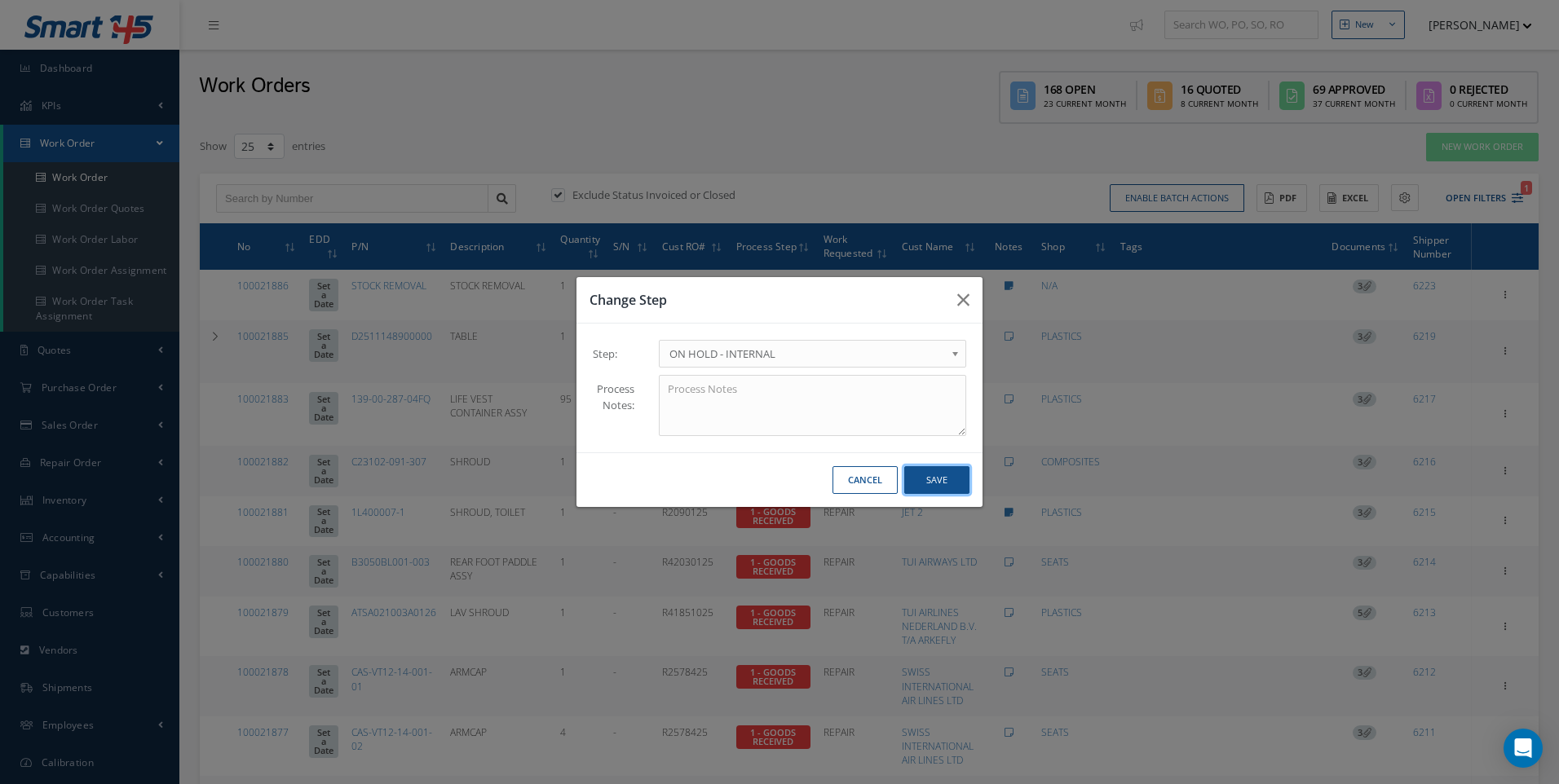
click at [942, 471] on button "Save" at bounding box center [936, 480] width 65 height 28
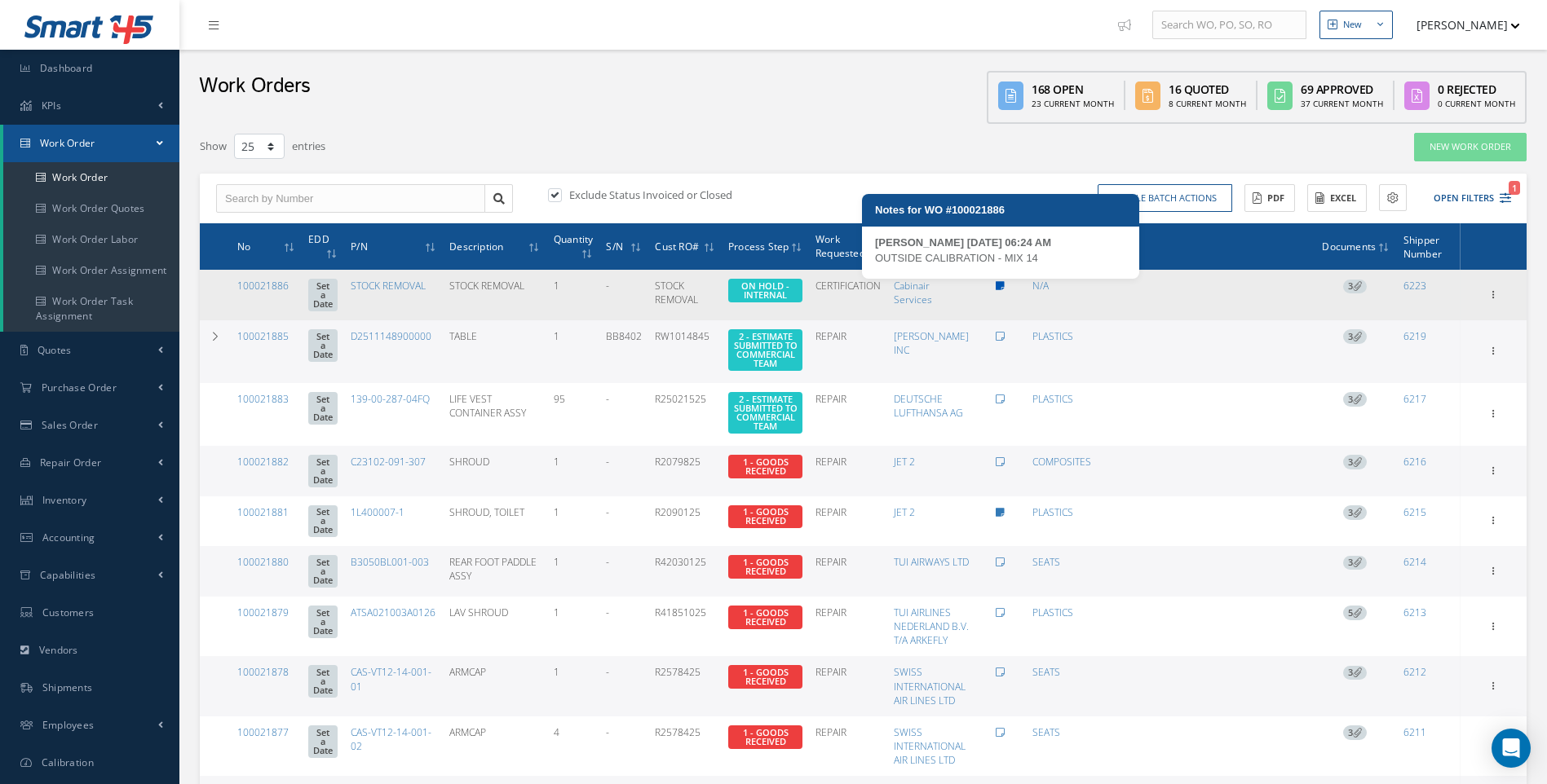
click at [1005, 288] on icon at bounding box center [1001, 285] width 9 height 10
type textarea "OUTSIDE CALIBRATION - MIX 14 -- Darron Conder 08/29/2025 06:24AM"
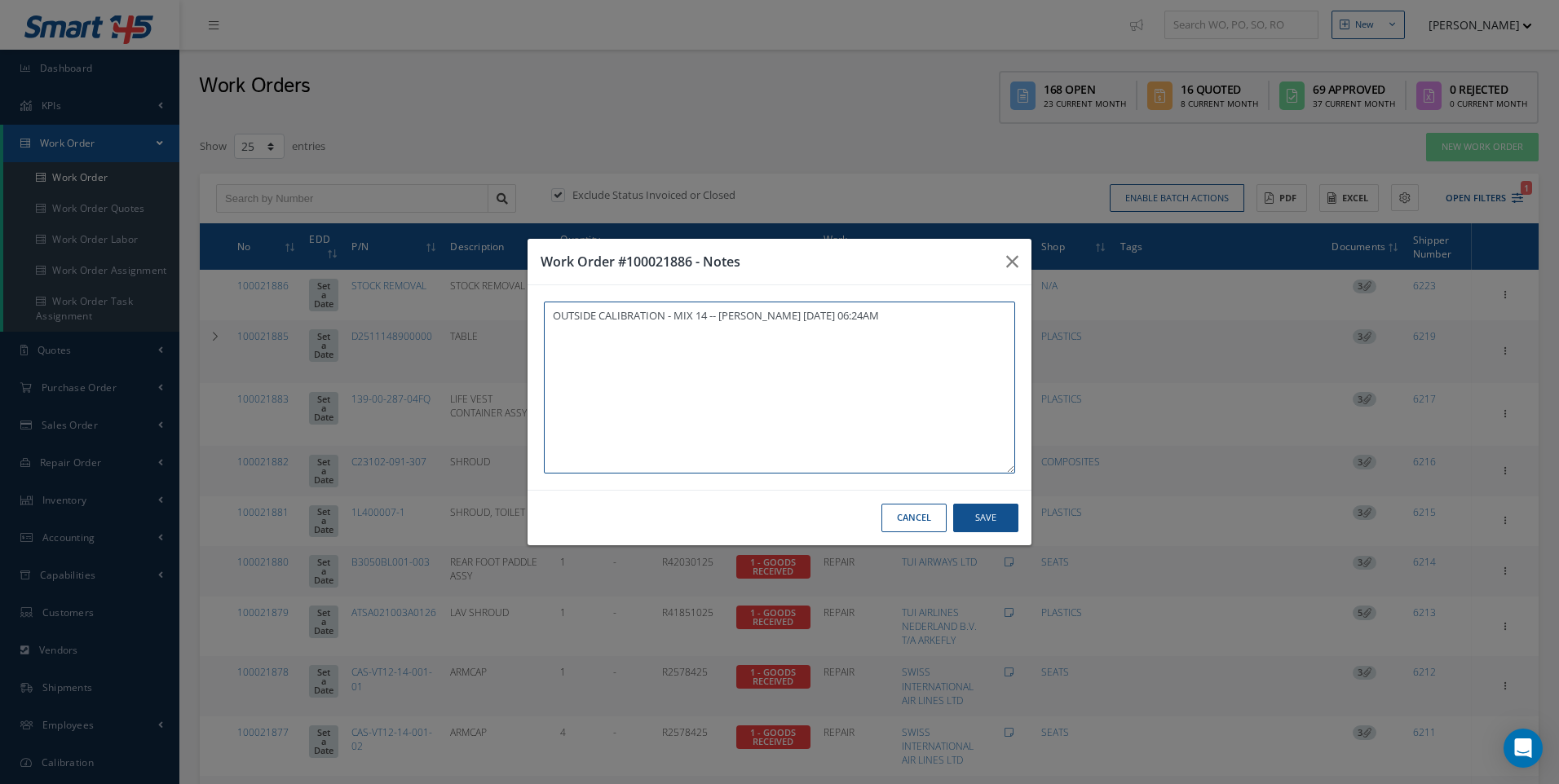
drag, startPoint x: 878, startPoint y: 314, endPoint x: 520, endPoint y: 314, distance: 358.0
click at [0, 0] on div "Work Order #100021886 - Notes OUTSIDE CALIBRATION - MIX 14 -- Darron Conder 08/…" at bounding box center [0, 0] width 0 height 0
click at [988, 515] on button "Save" at bounding box center [985, 518] width 65 height 28
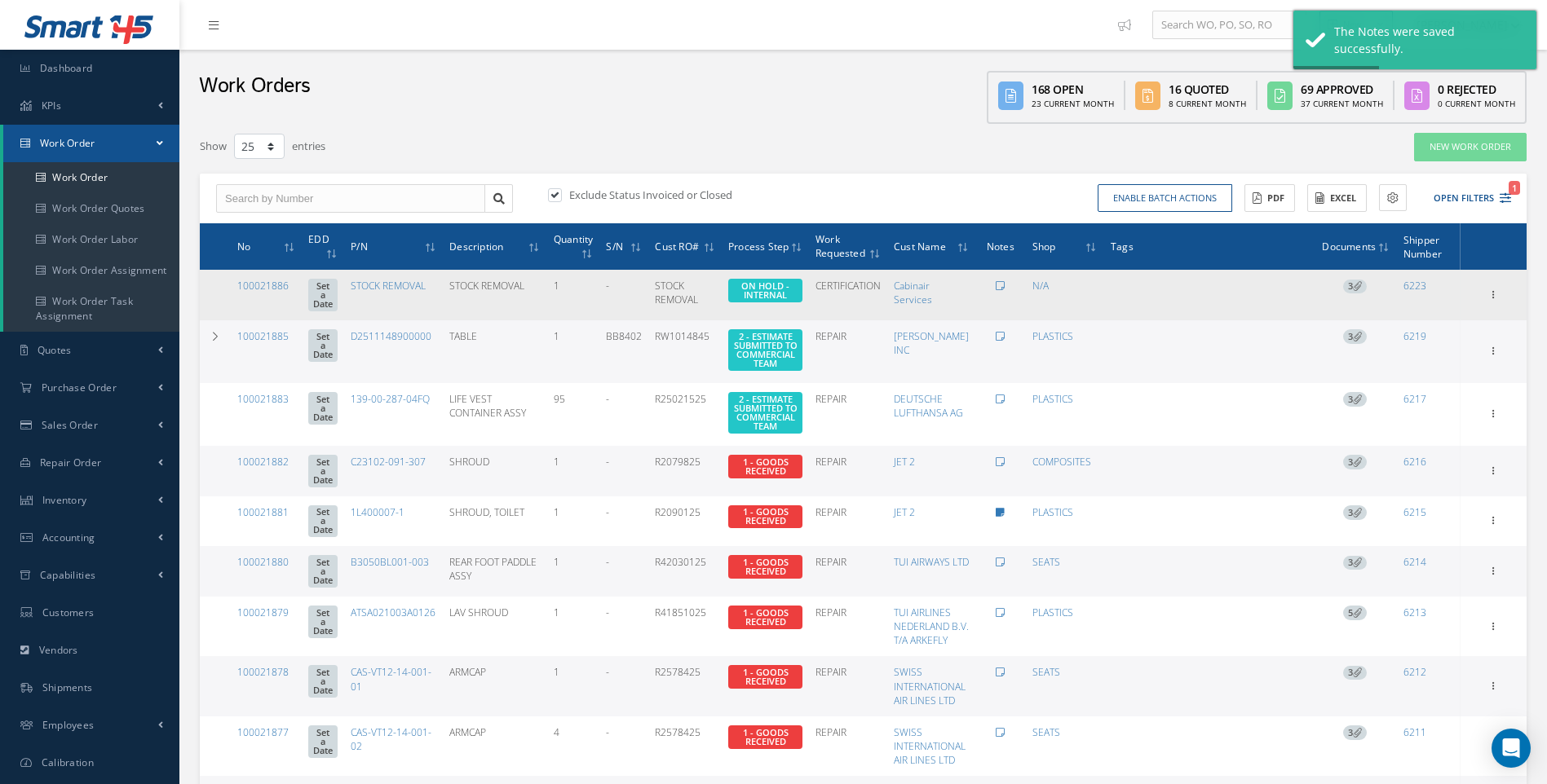
click at [847, 288] on td "CERTIFICATION" at bounding box center [849, 295] width 79 height 50
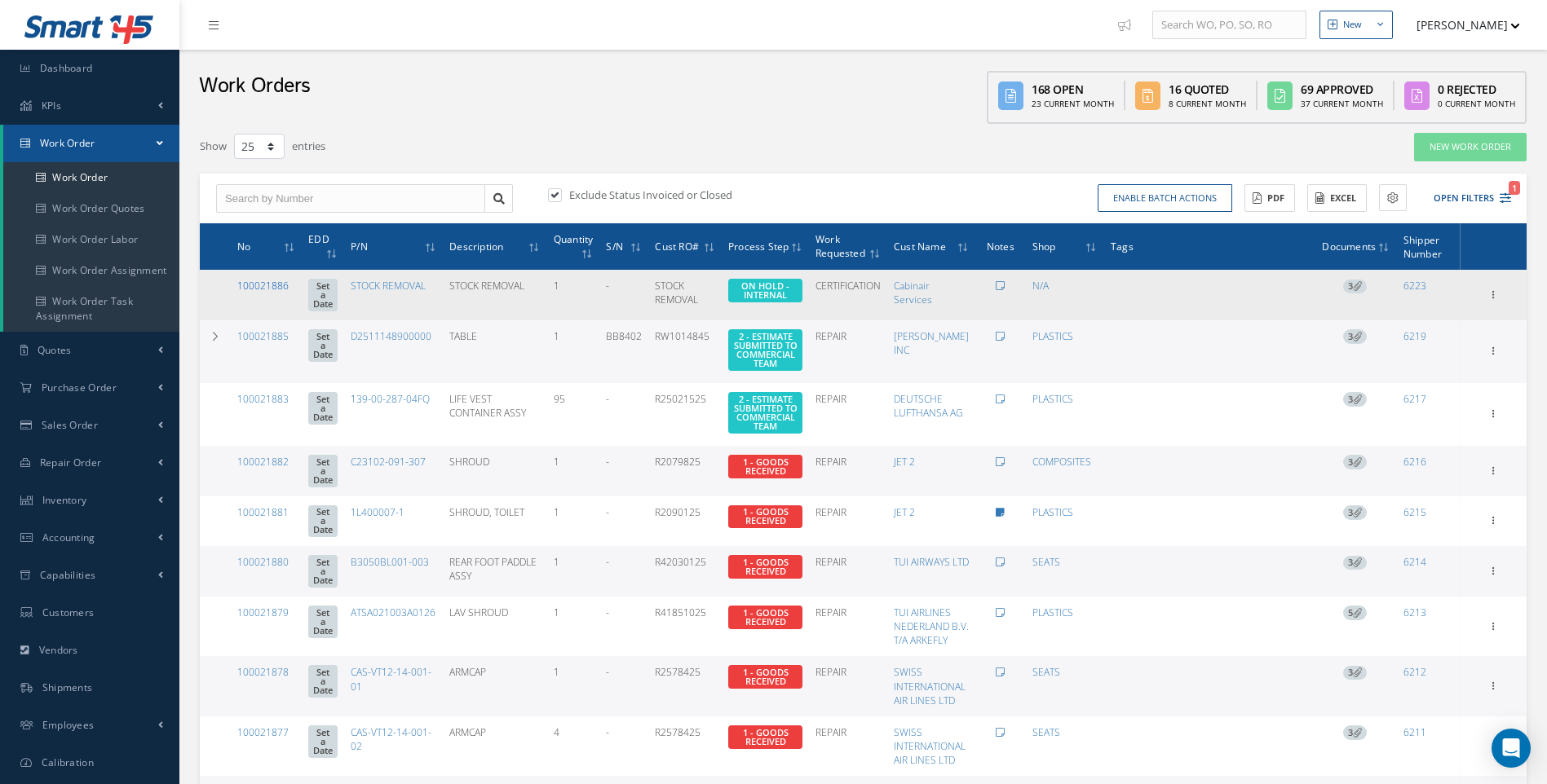
click at [264, 285] on link "100021886" at bounding box center [263, 285] width 51 height 14
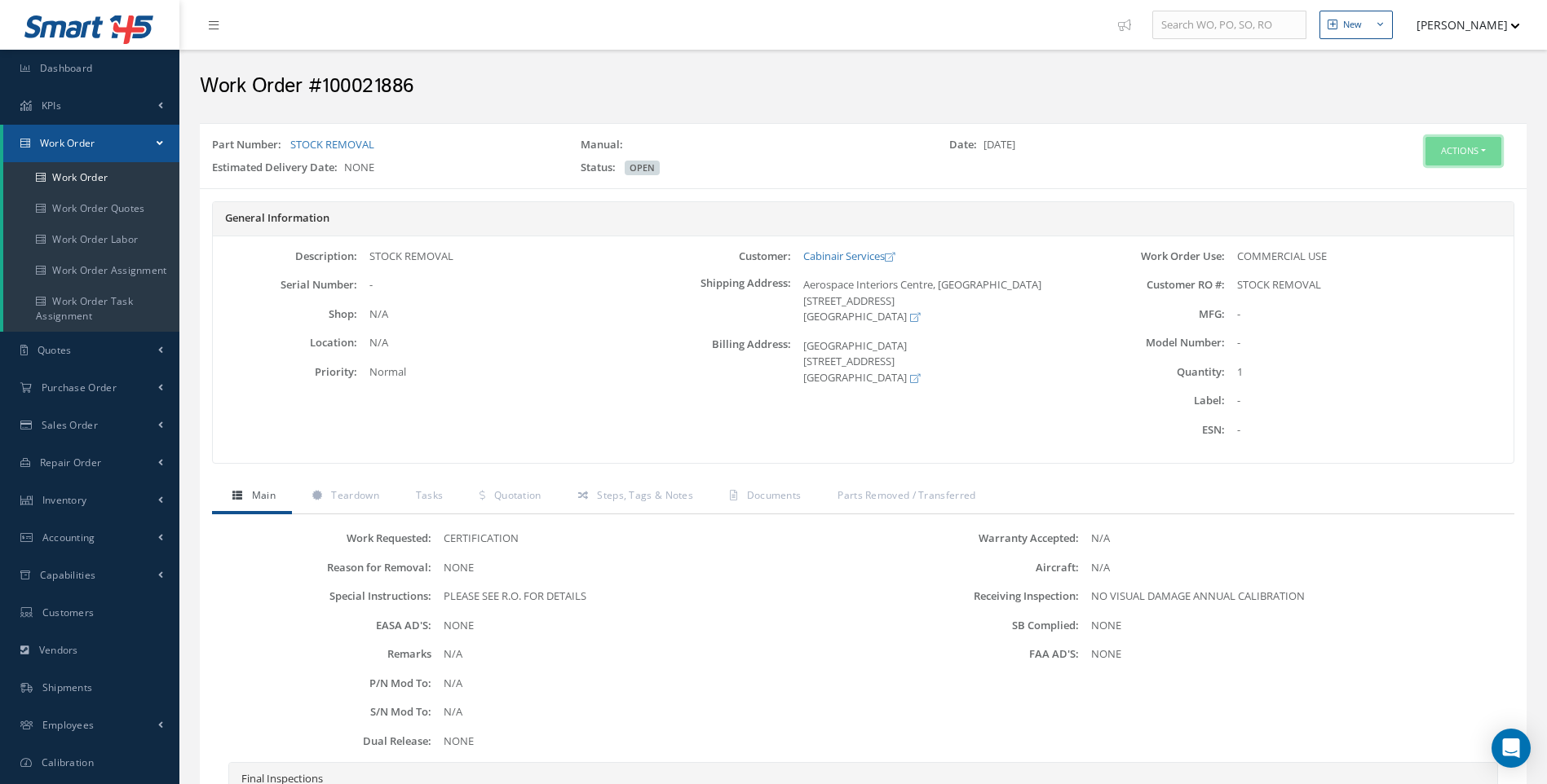
click at [1490, 157] on button "Actions" at bounding box center [1463, 151] width 76 height 28
click at [1414, 179] on link "Edit" at bounding box center [1438, 182] width 131 height 22
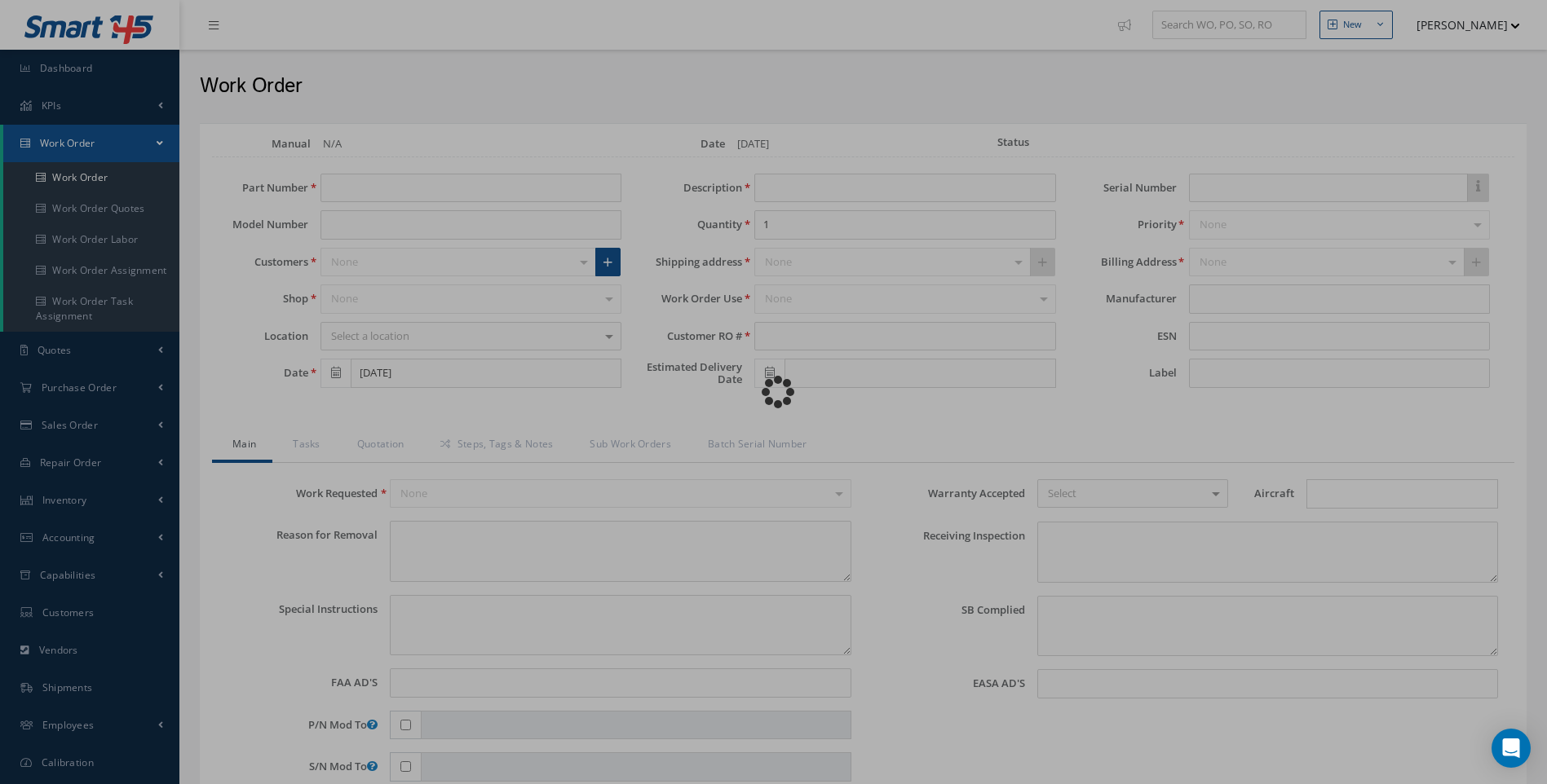
type input "STOCK REMOVAL"
type textarea "NONE"
type textarea "PLEASE SEE R.O. FOR DETAILS"
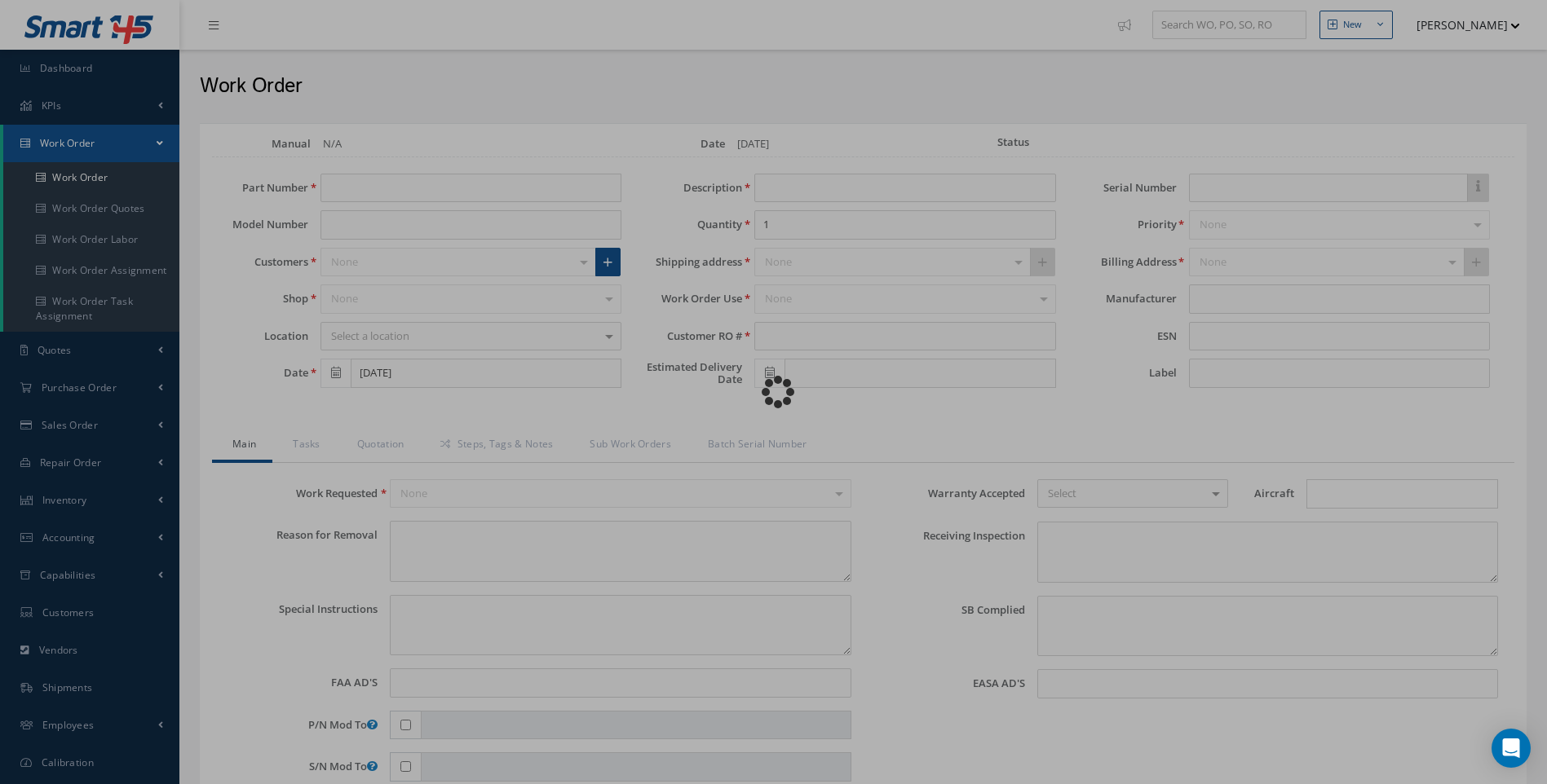
type input "NONE"
type textarea "NO VISUAL DAMAGE ANNUAL CALIBRATION"
type textarea "NONE"
type input "NONE"
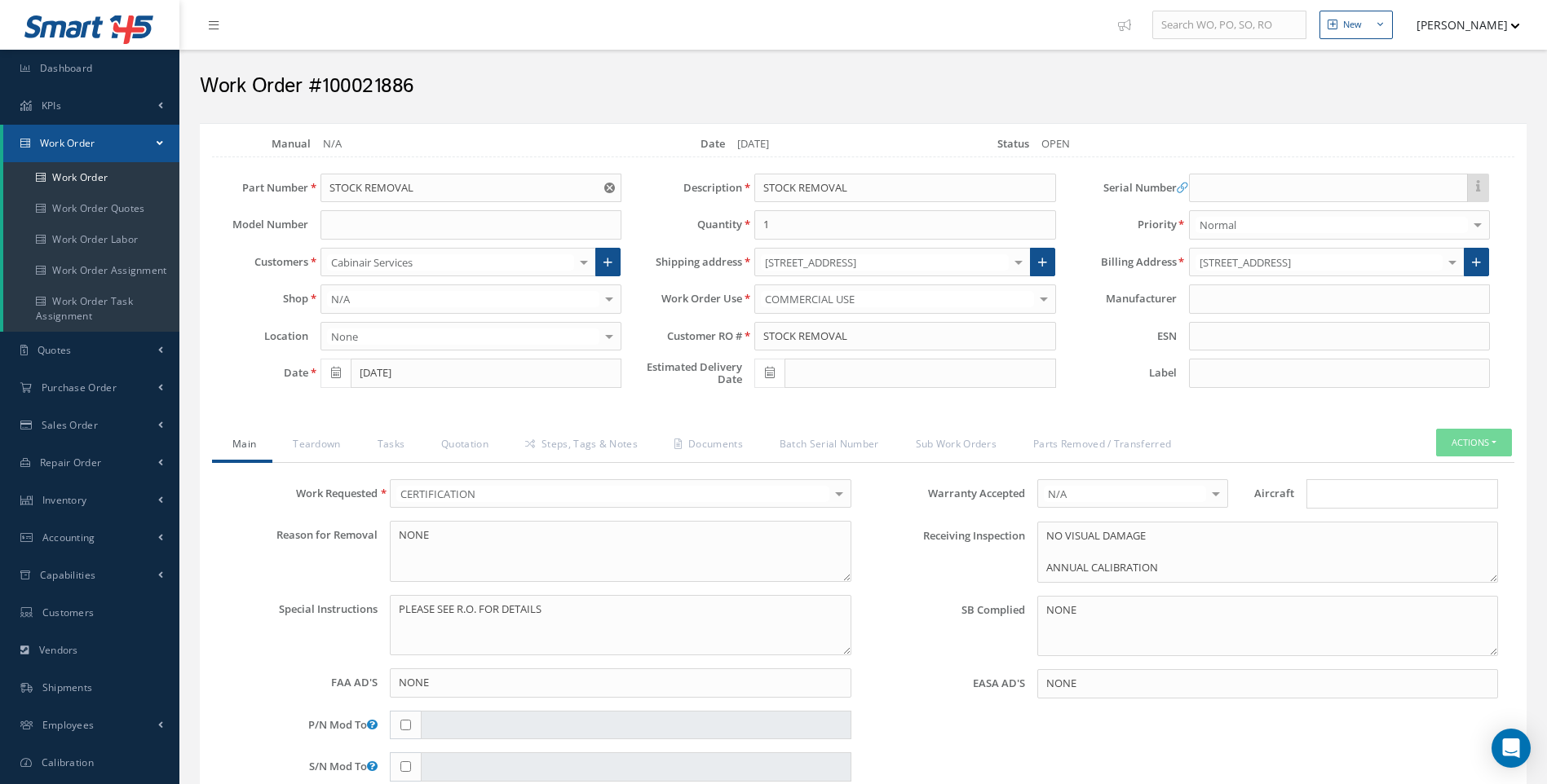
click at [840, 489] on div at bounding box center [838, 493] width 23 height 27
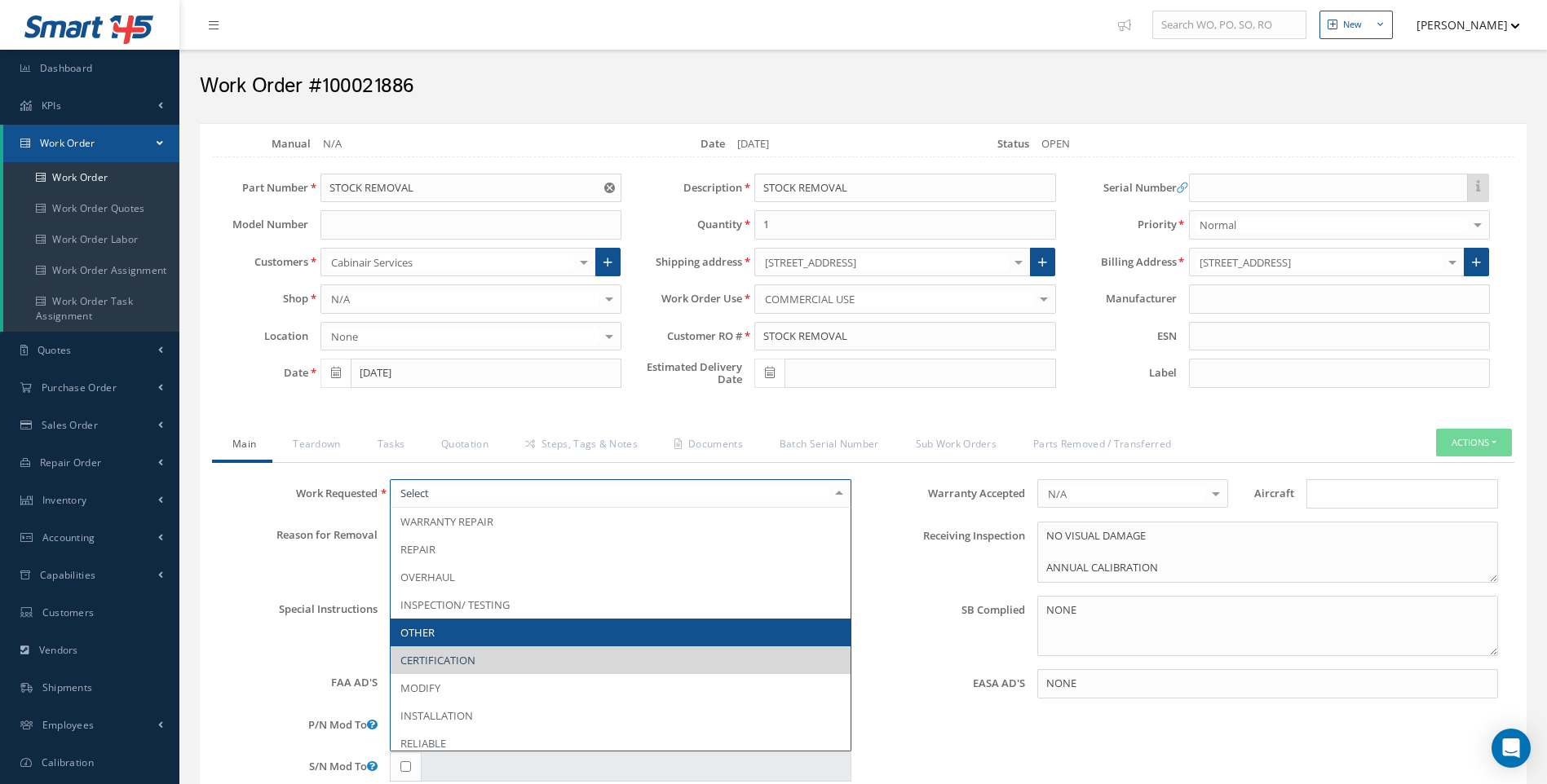
click at [497, 632] on span "OTHER" at bounding box center [621, 632] width 460 height 27
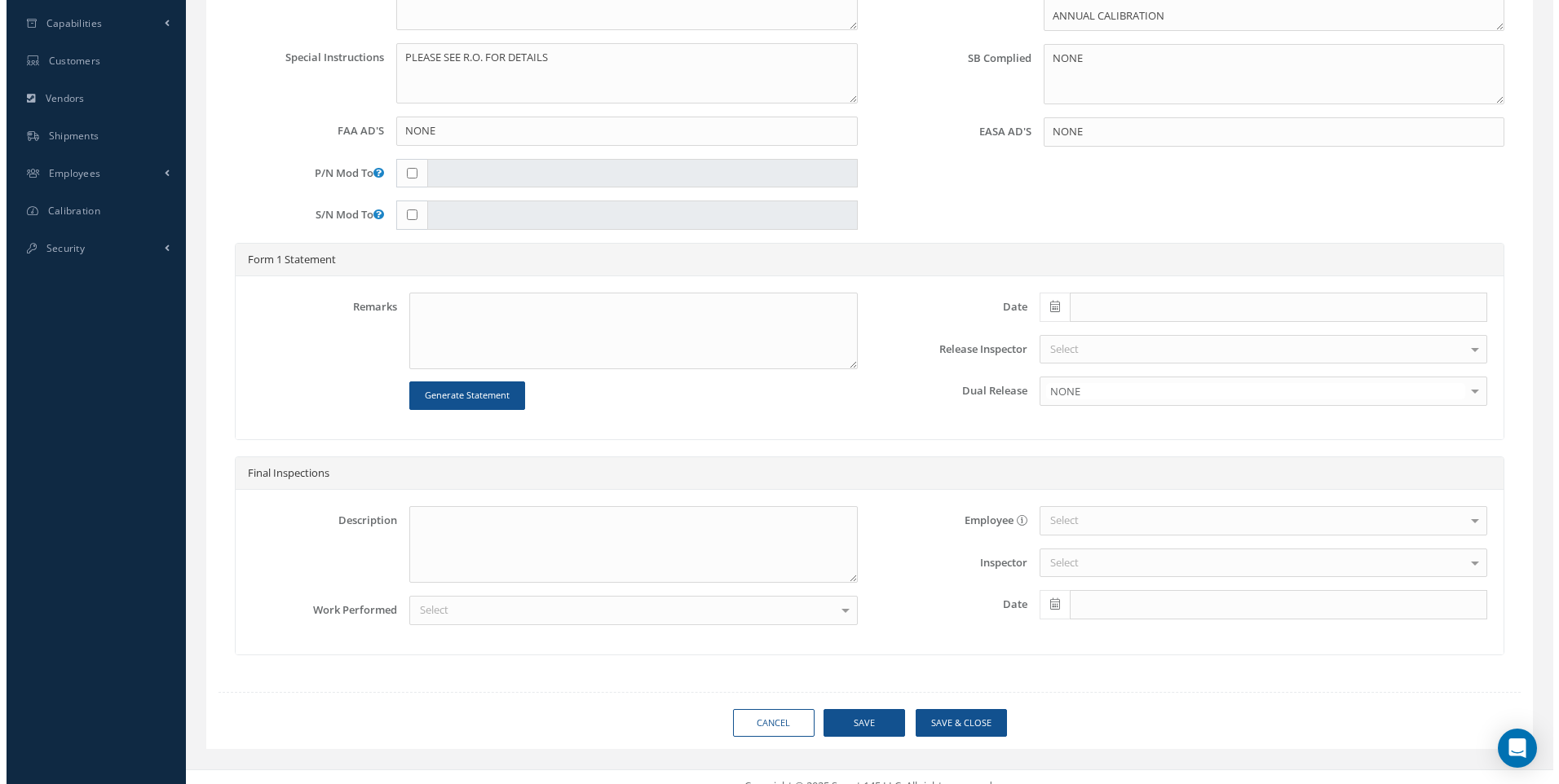
scroll to position [570, 0]
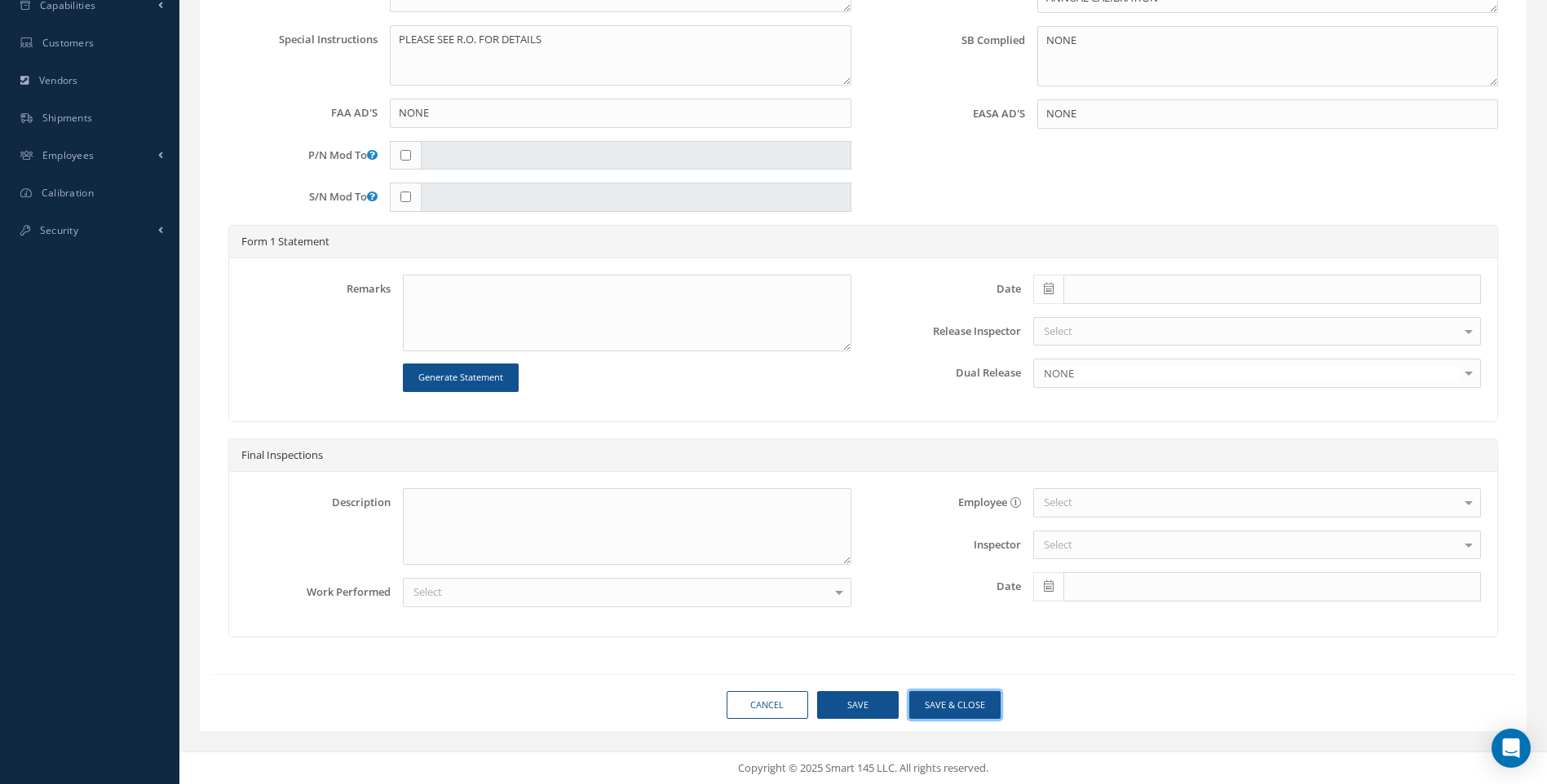
click at [959, 704] on button "Save & Close" at bounding box center [955, 705] width 92 height 28
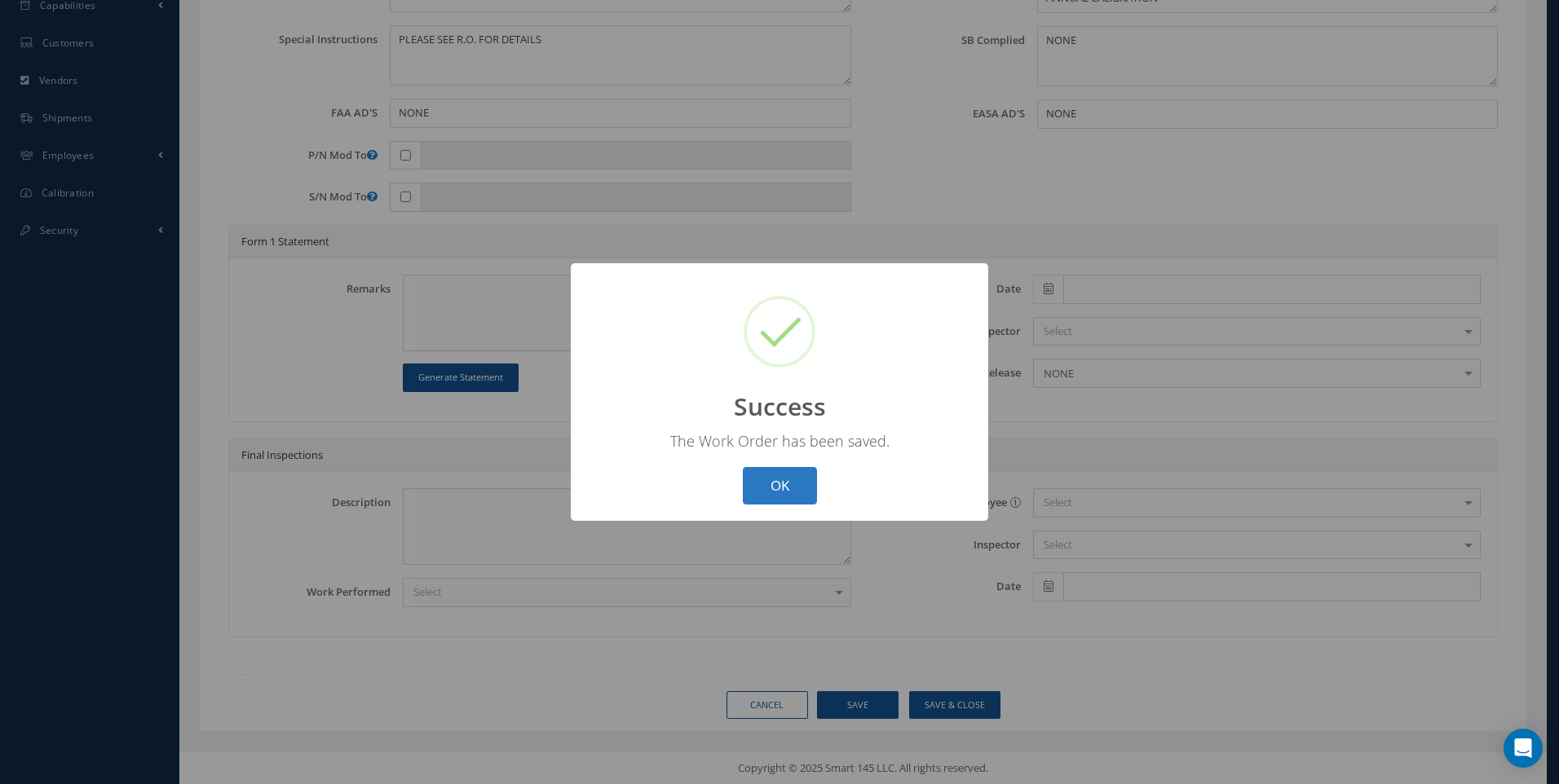
click at [798, 480] on button "OK" at bounding box center [780, 487] width 74 height 38
select select "25"
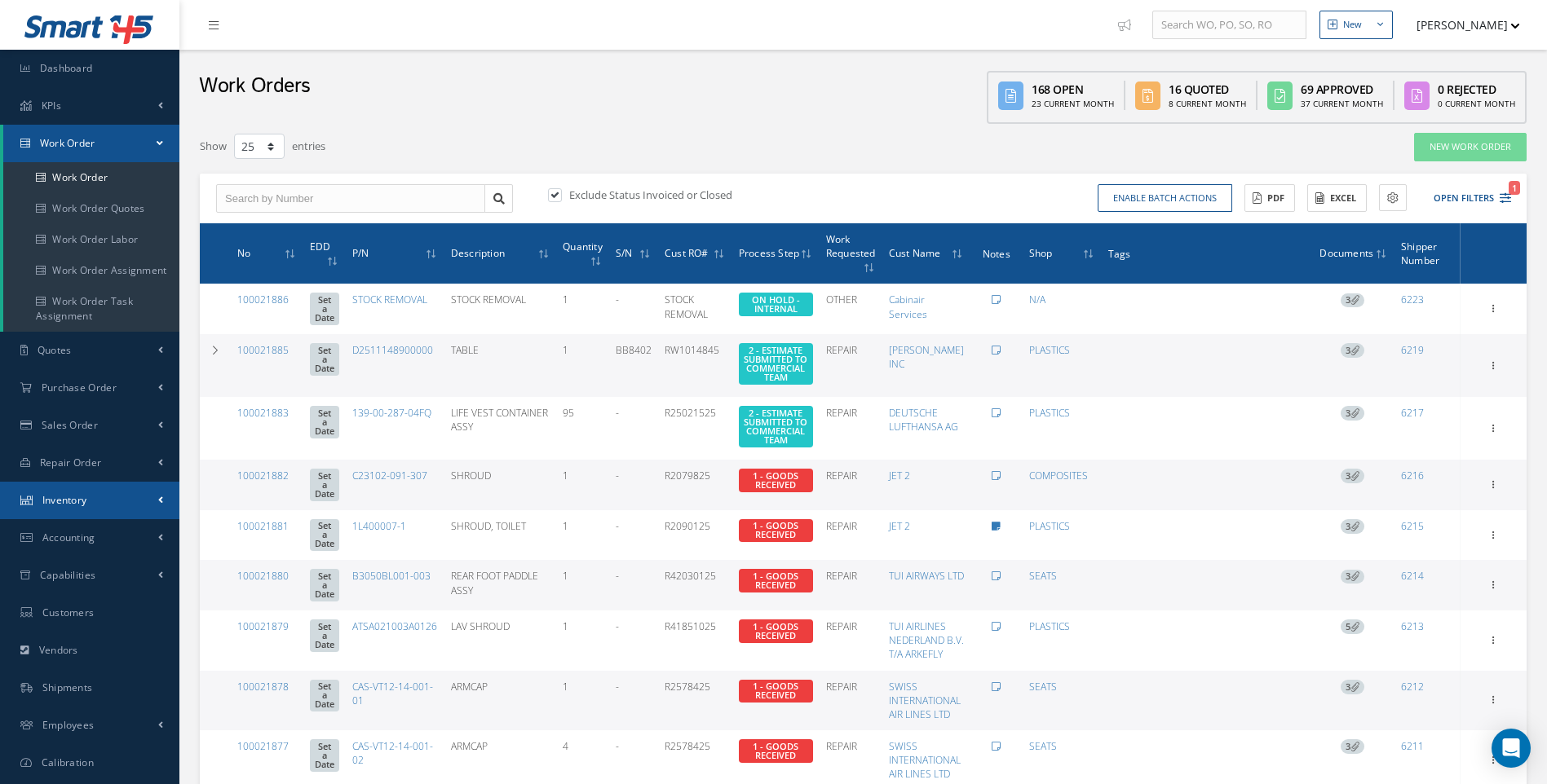
click at [161, 494] on span at bounding box center [160, 499] width 5 height 14
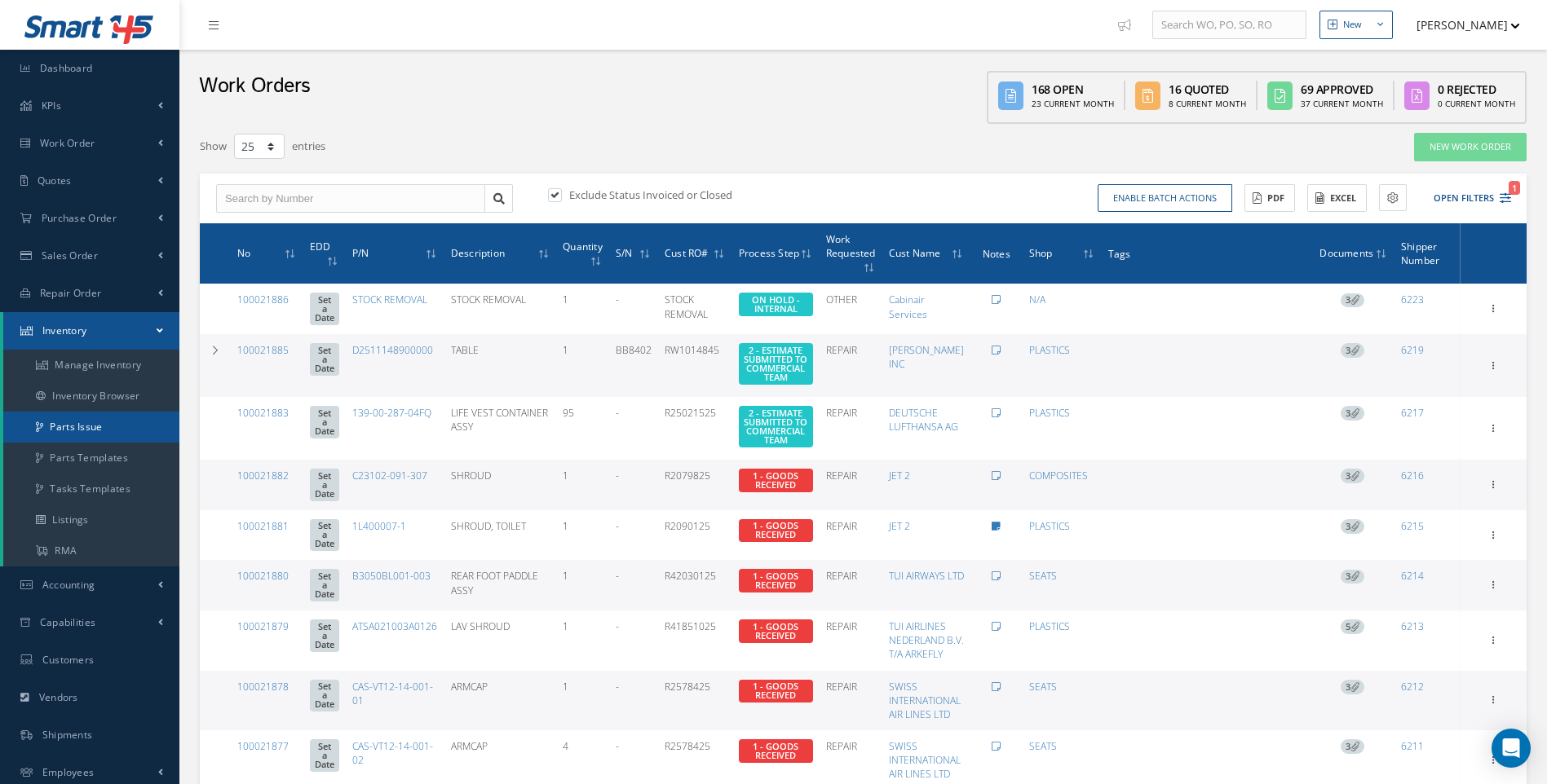
click at [86, 424] on link "Parts Issue" at bounding box center [92, 427] width 176 height 31
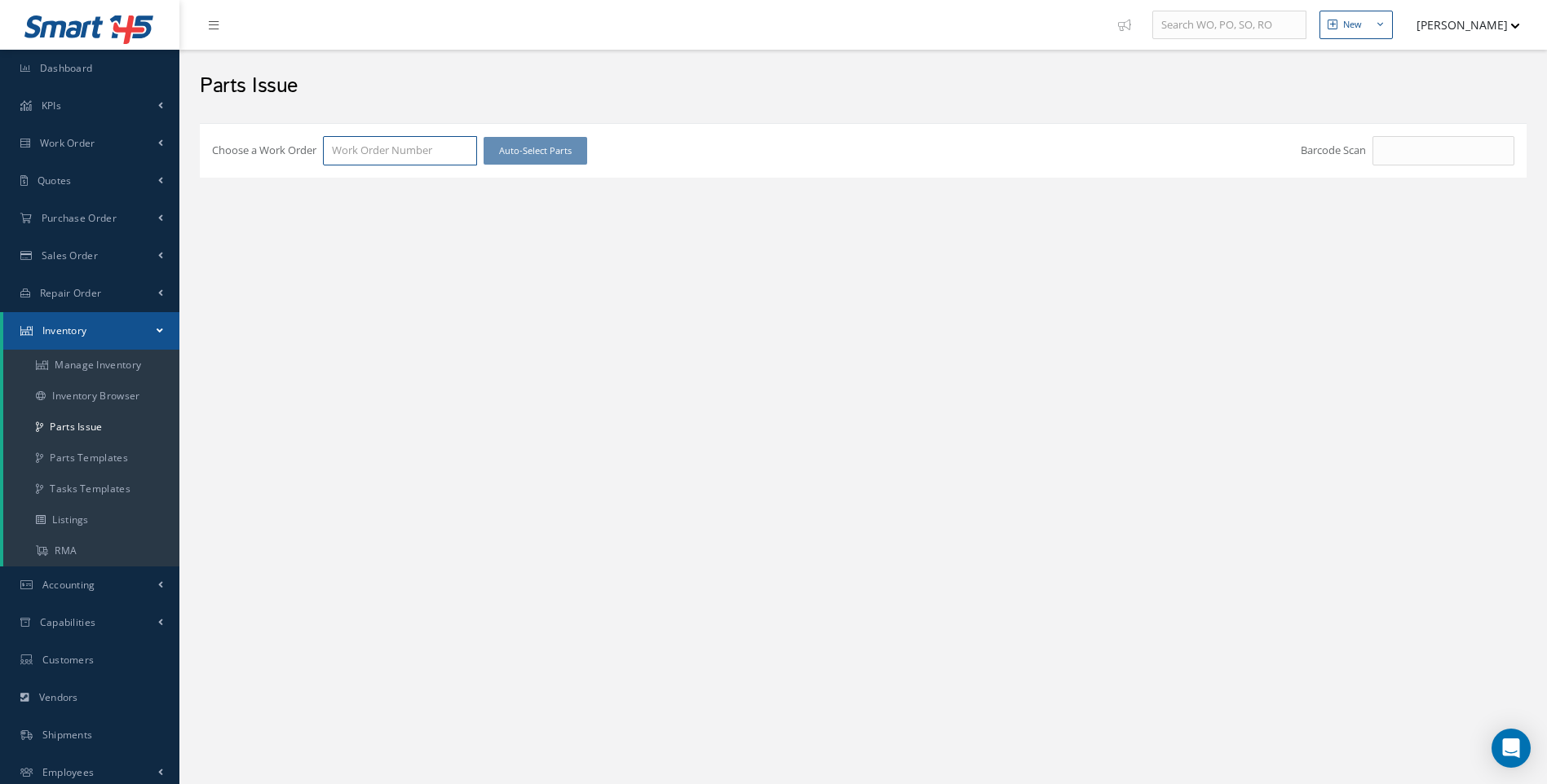
drag, startPoint x: 353, startPoint y: 155, endPoint x: 335, endPoint y: 154, distance: 18.0
click at [353, 154] on input "Choose a Work Order" at bounding box center [400, 151] width 154 height 29
type input "100021852"
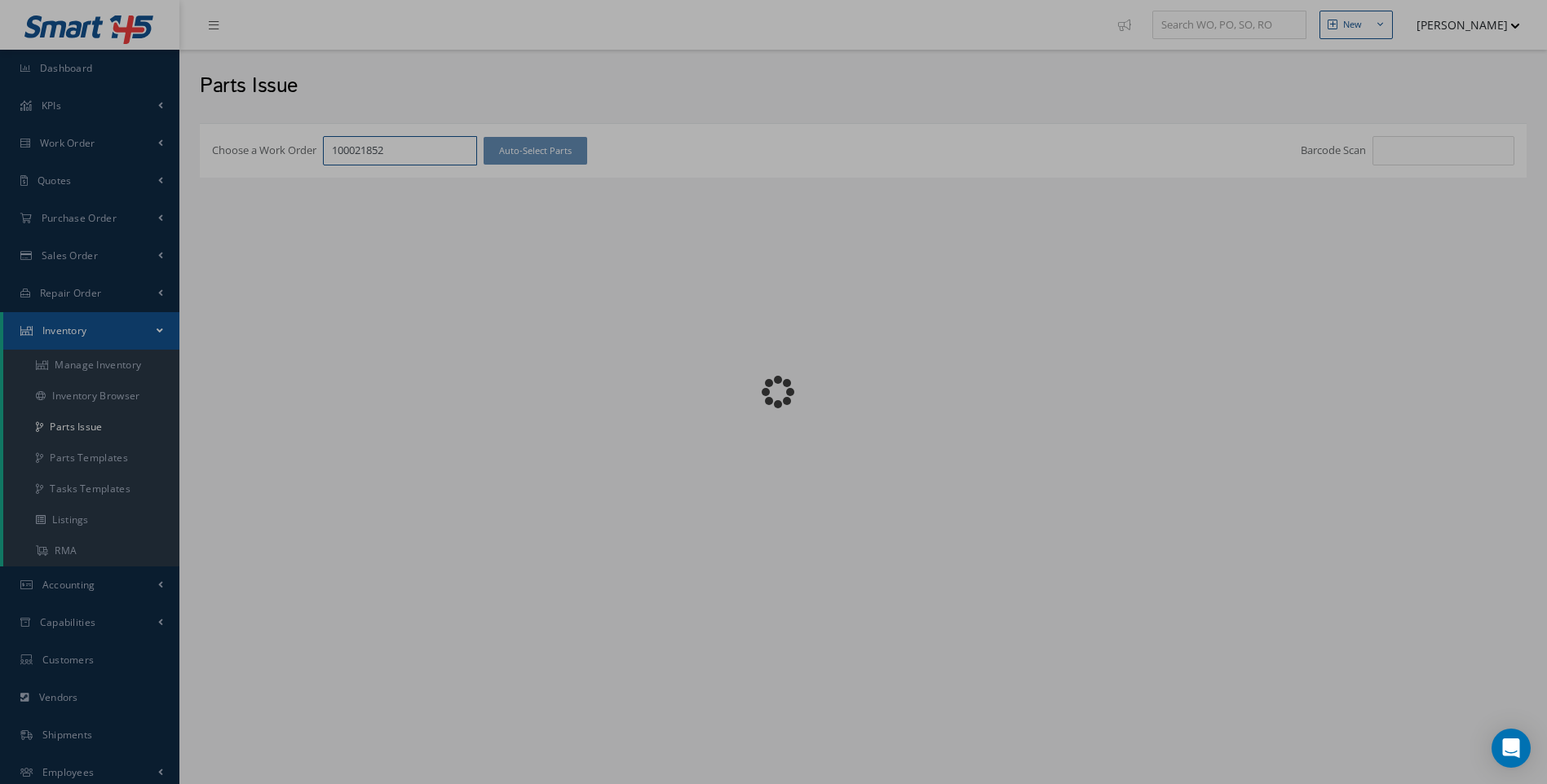
checkbox input "false"
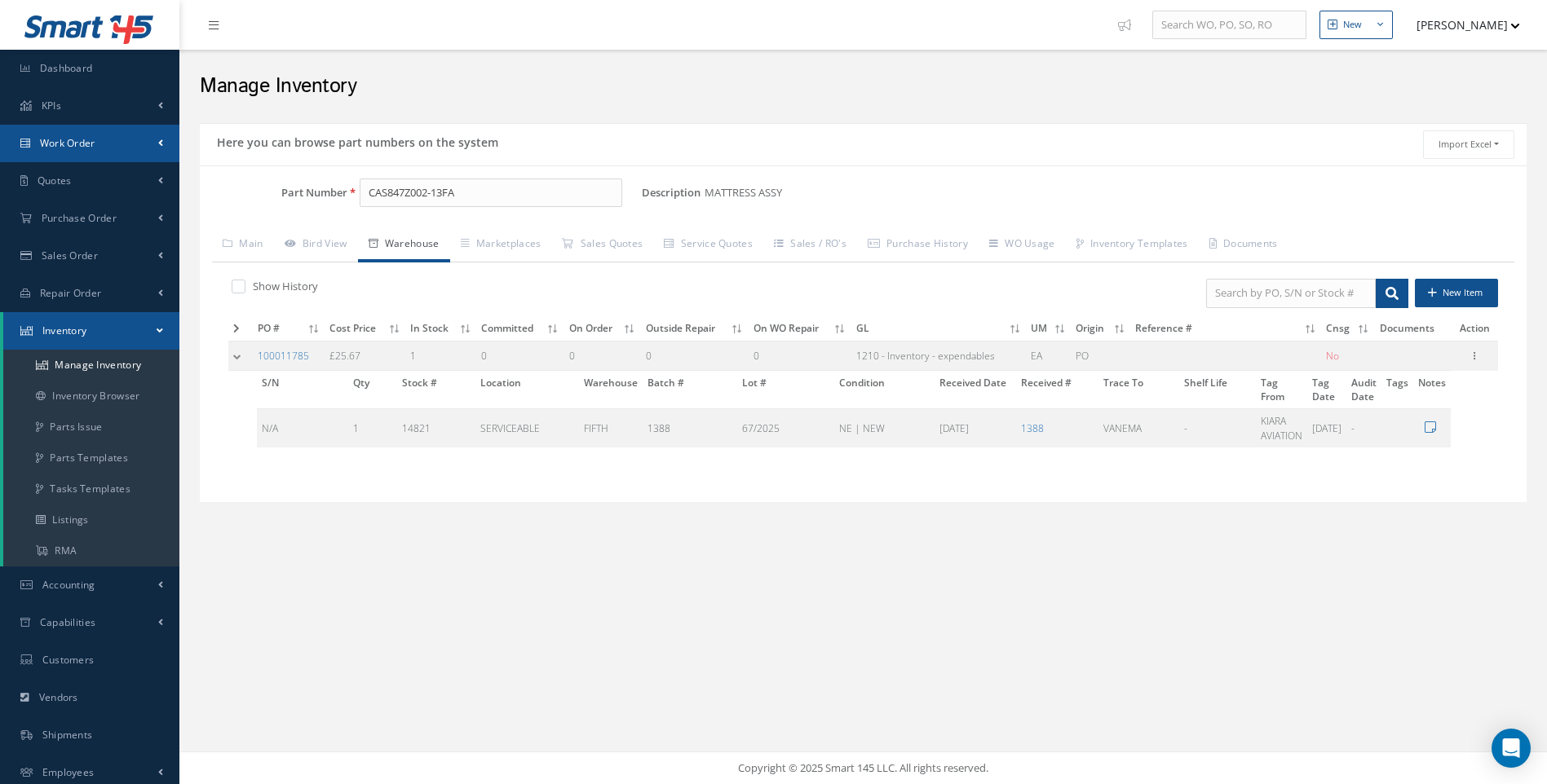
click at [85, 141] on span "Work Order" at bounding box center [68, 143] width 56 height 14
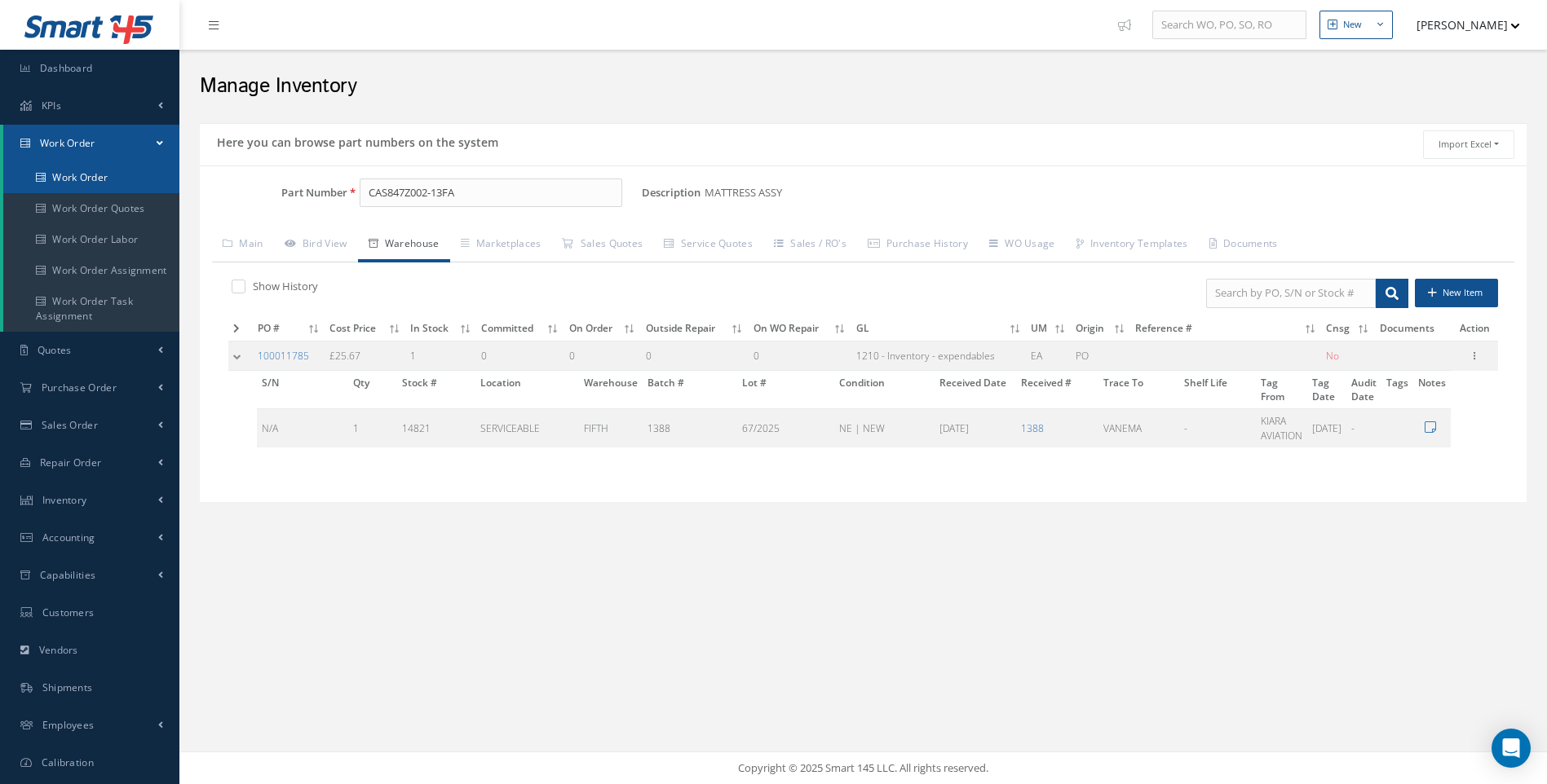
click at [87, 169] on link "Work Order" at bounding box center [92, 177] width 176 height 31
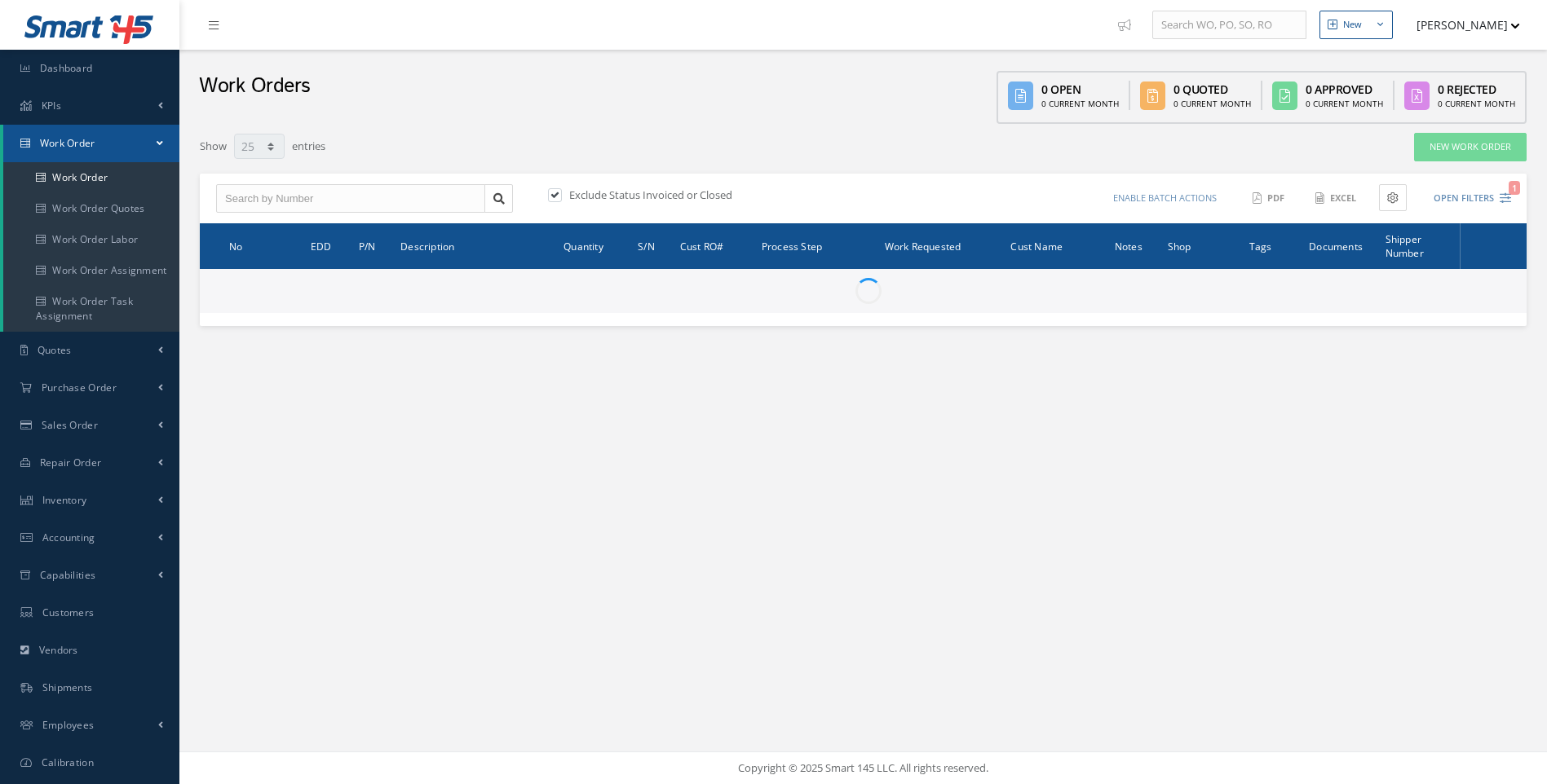
select select "25"
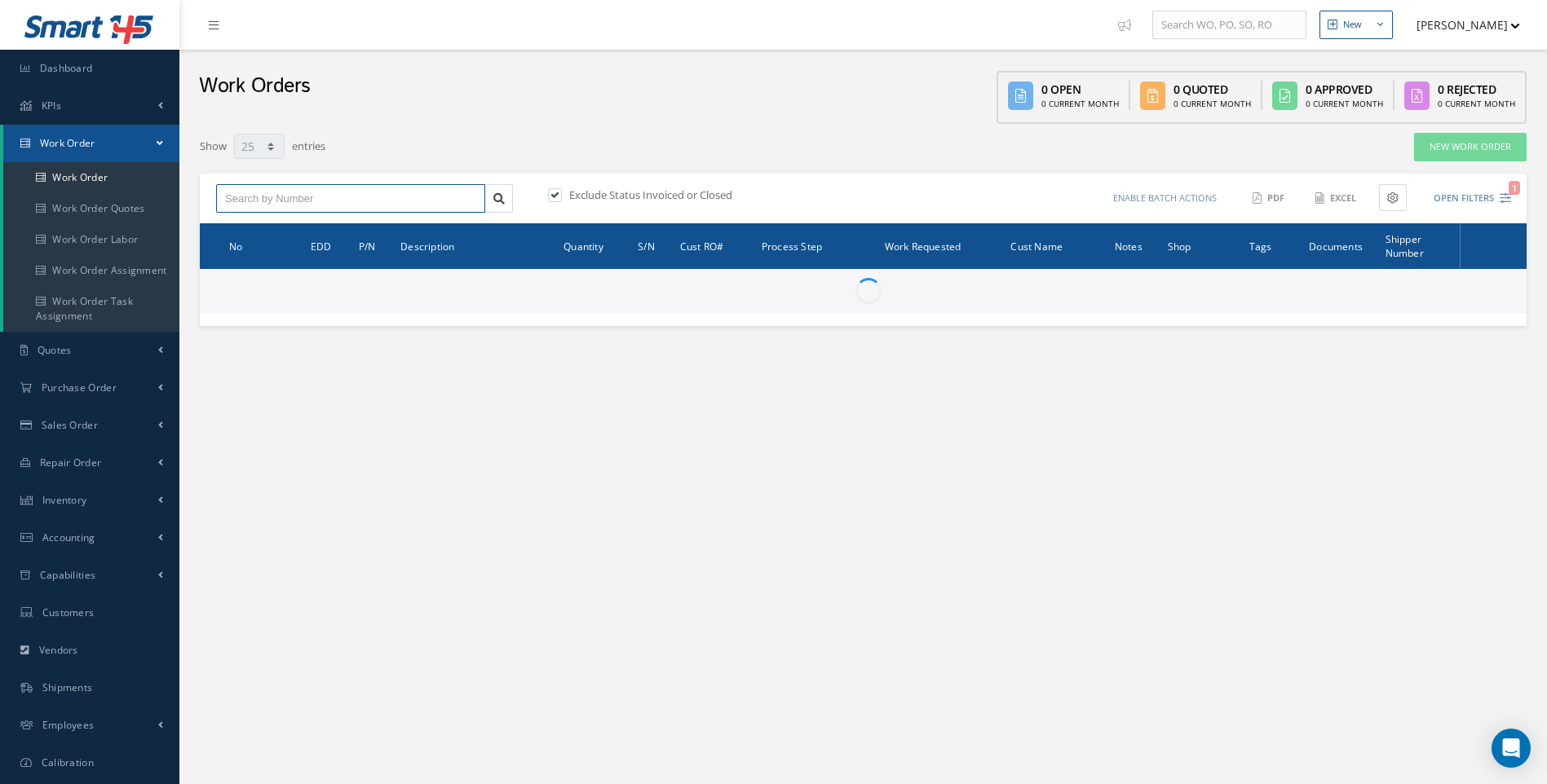
click at [333, 199] on input "text" at bounding box center [351, 199] width 269 height 29
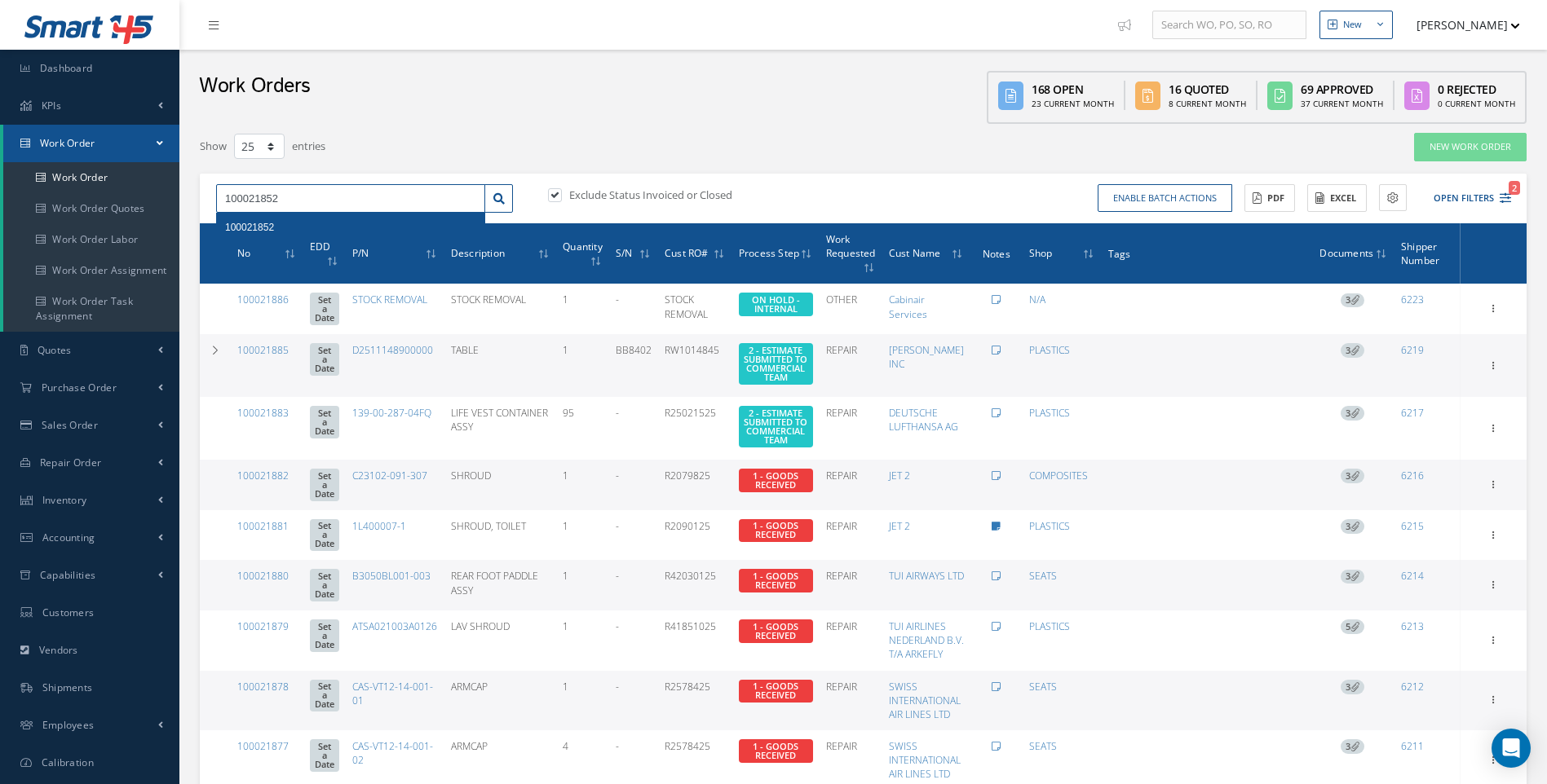
type input "100021852"
click at [273, 230] on span "100021852" at bounding box center [249, 227] width 49 height 11
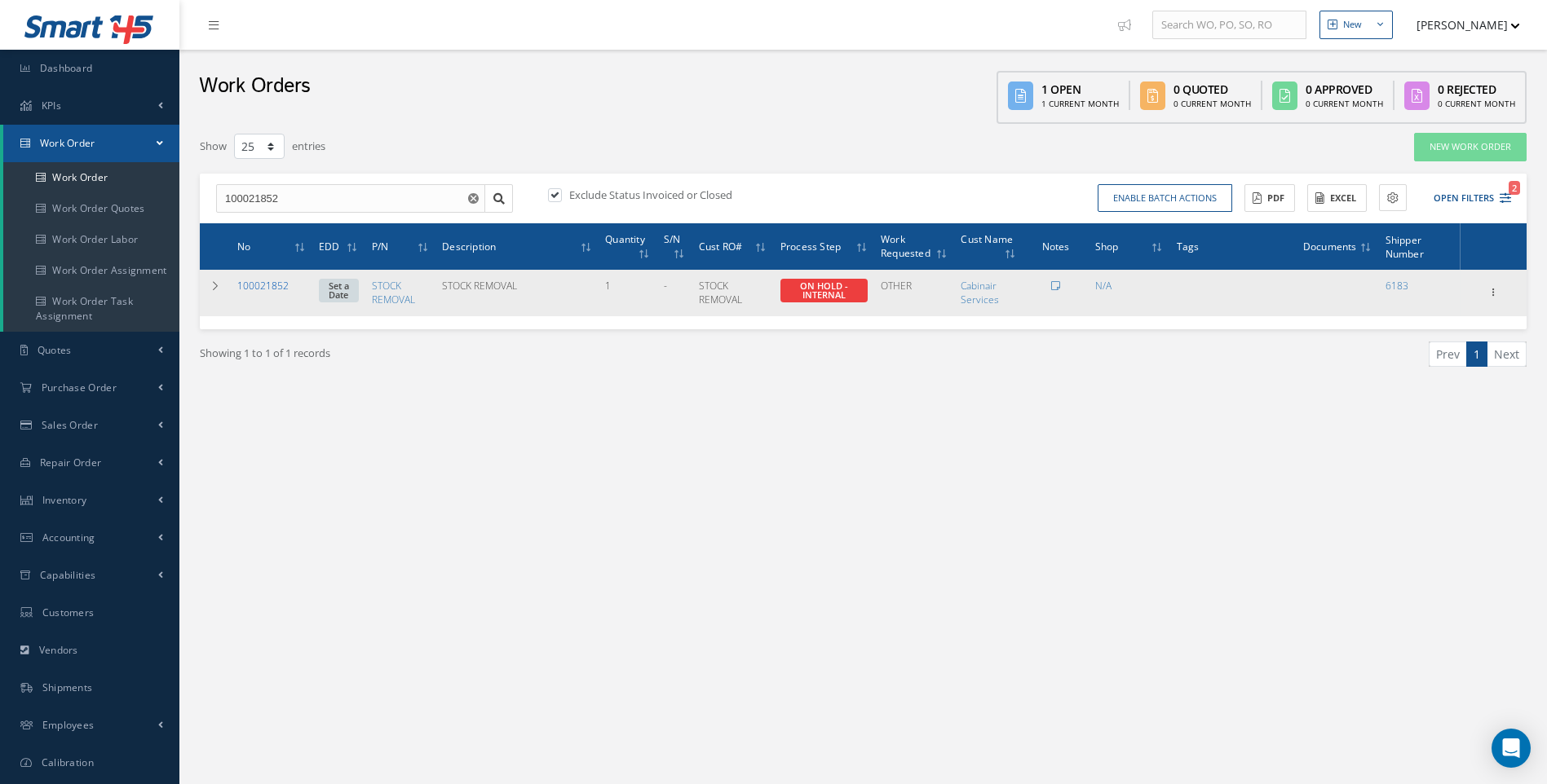
click at [265, 286] on link "100021852" at bounding box center [263, 285] width 51 height 14
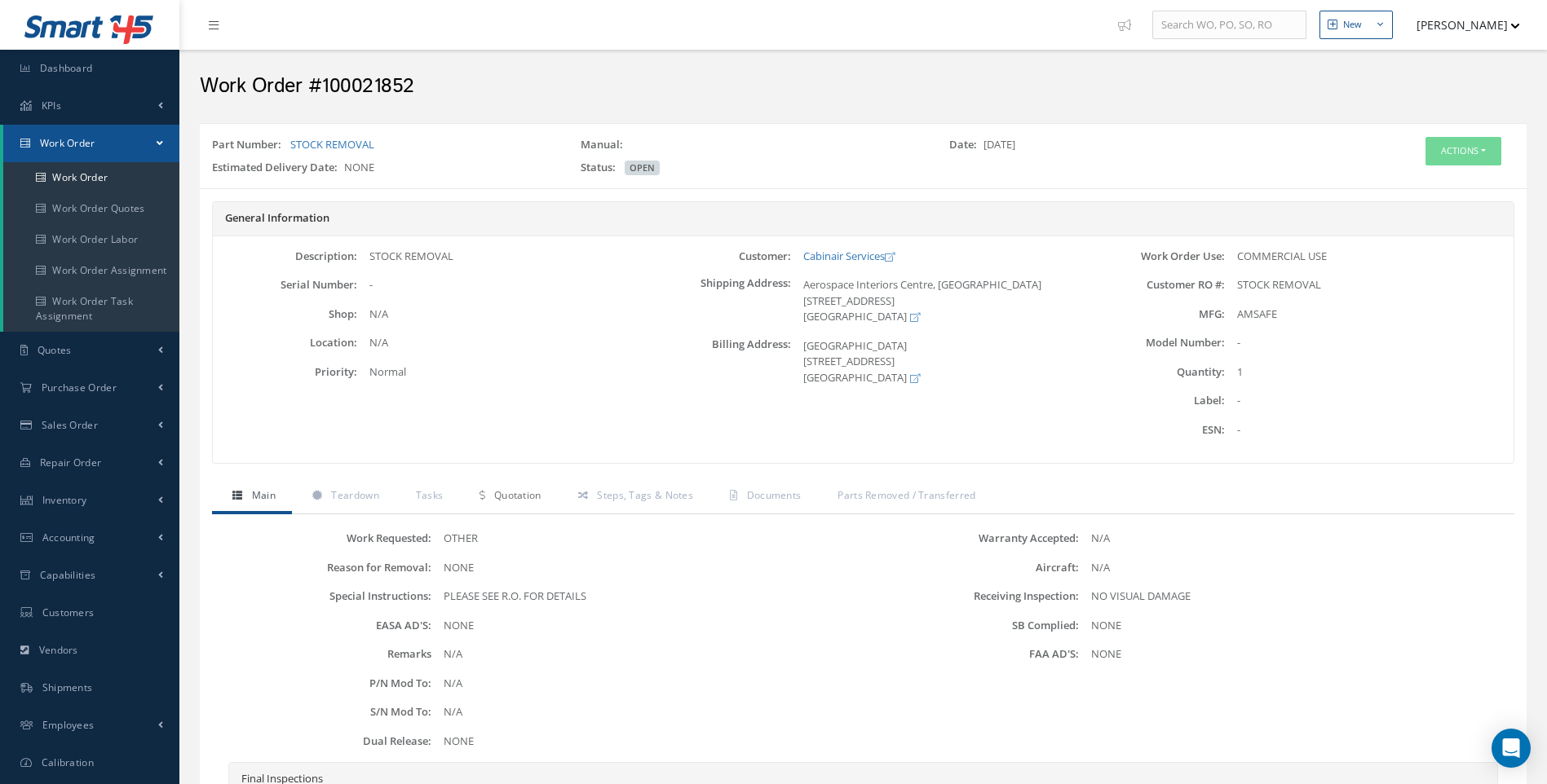
click at [507, 487] on link "Quotation" at bounding box center [508, 497] width 98 height 34
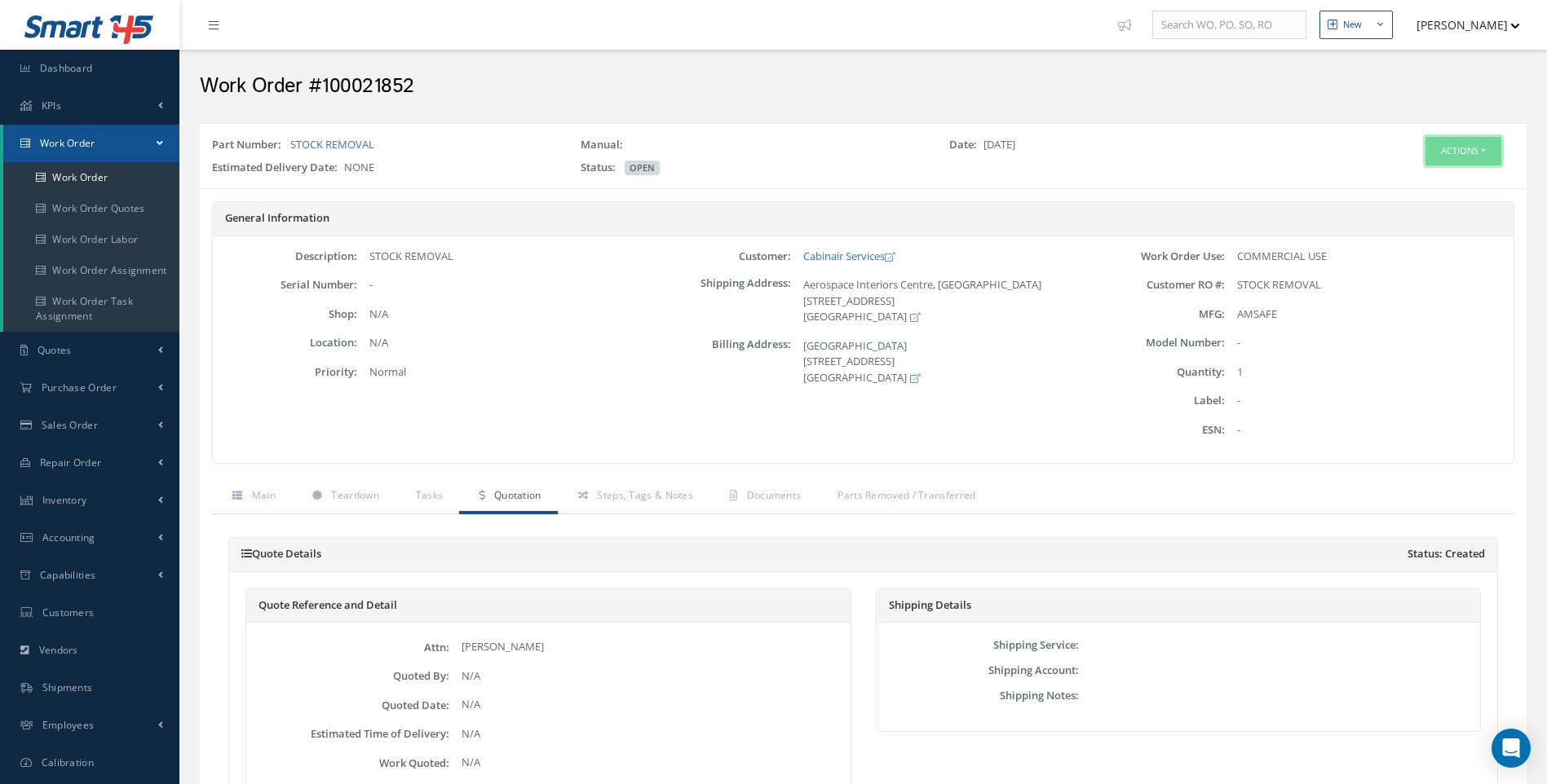
click at [1488, 154] on button "Actions" at bounding box center [1463, 151] width 76 height 28
click at [1415, 182] on link "Edit" at bounding box center [1438, 182] width 131 height 22
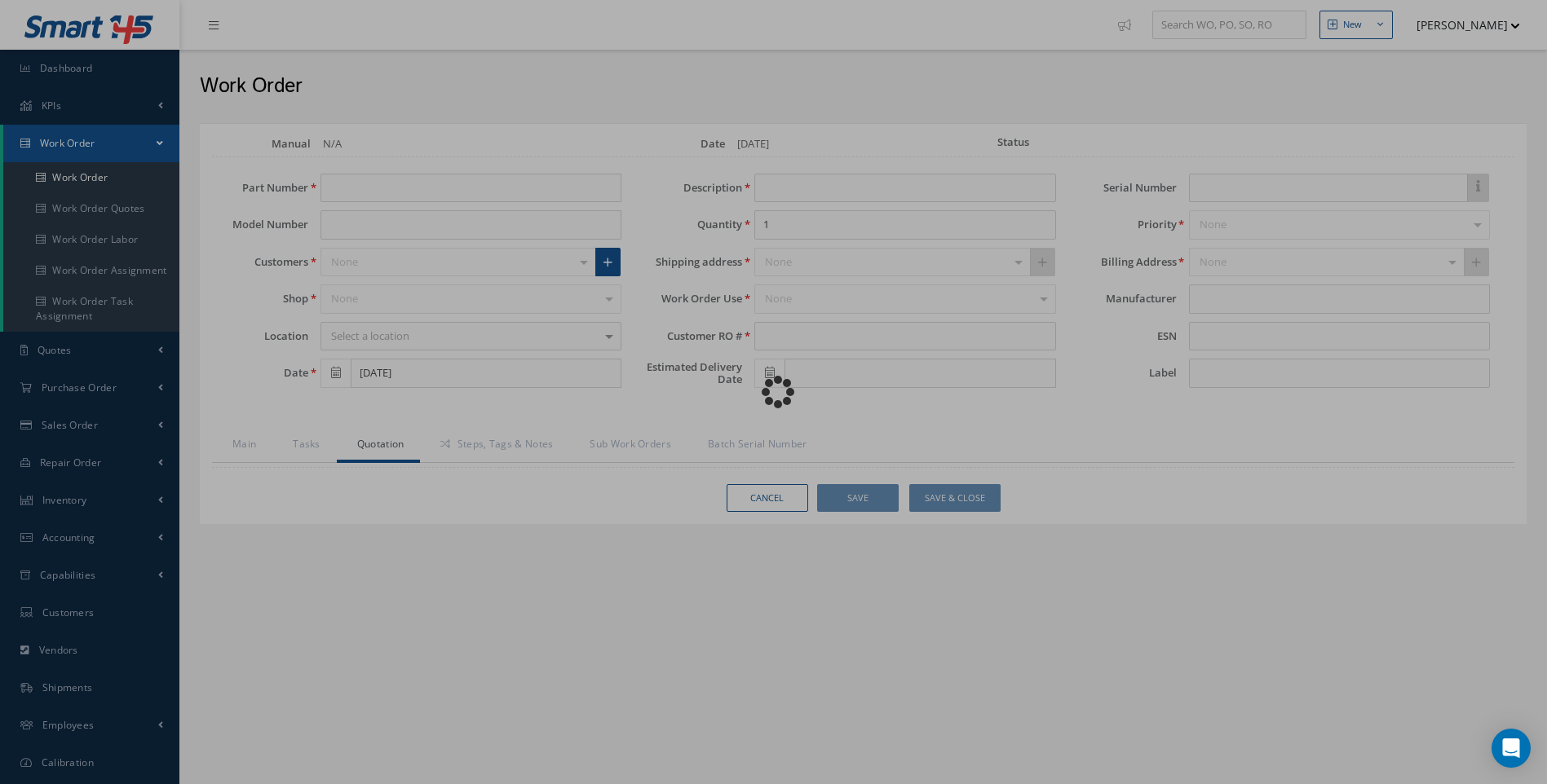
type input "STOCK REMOVAL"
type input "[DATE]"
type input "STOCK REMOVAL"
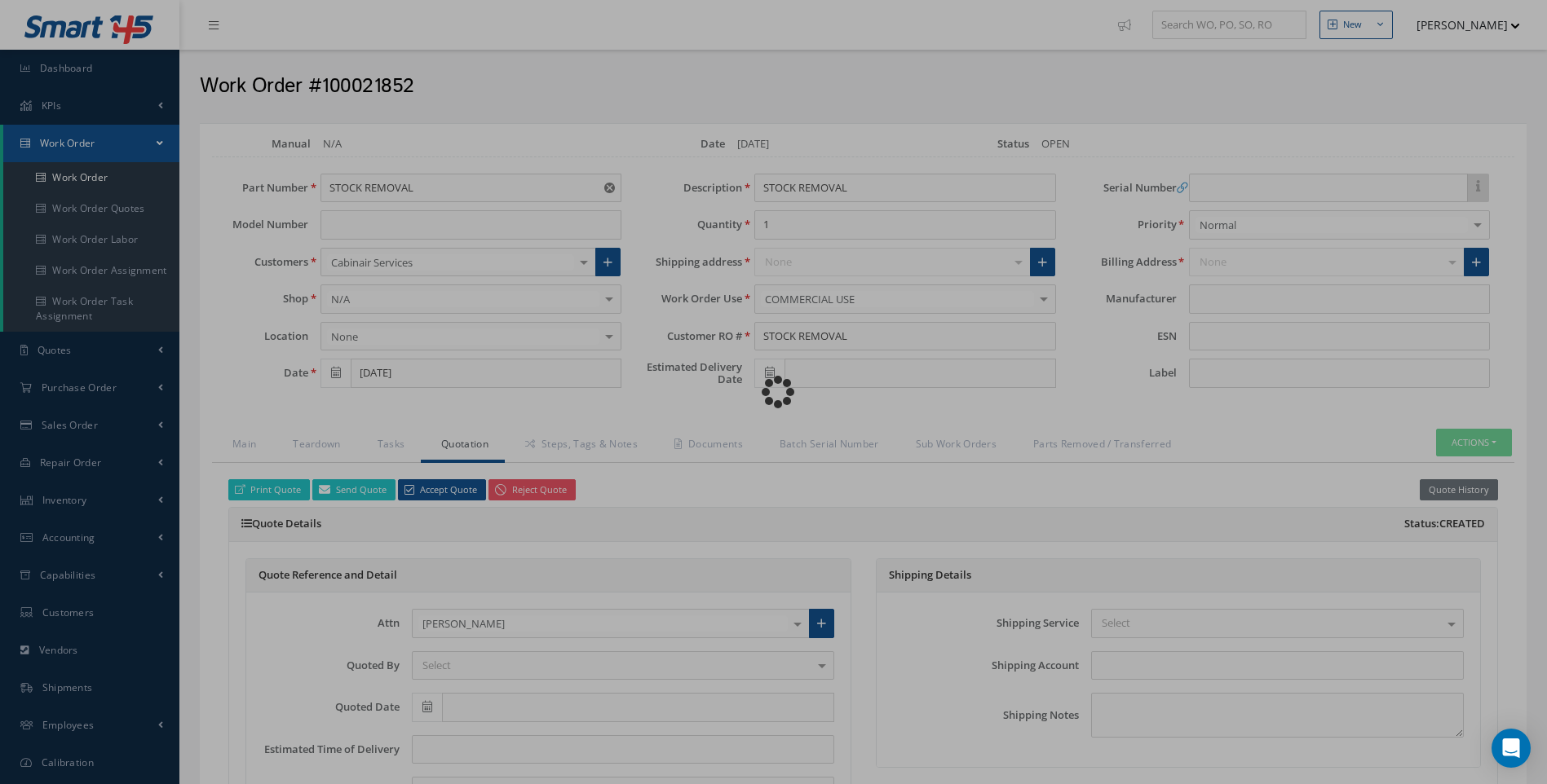
type input "AMSAFE"
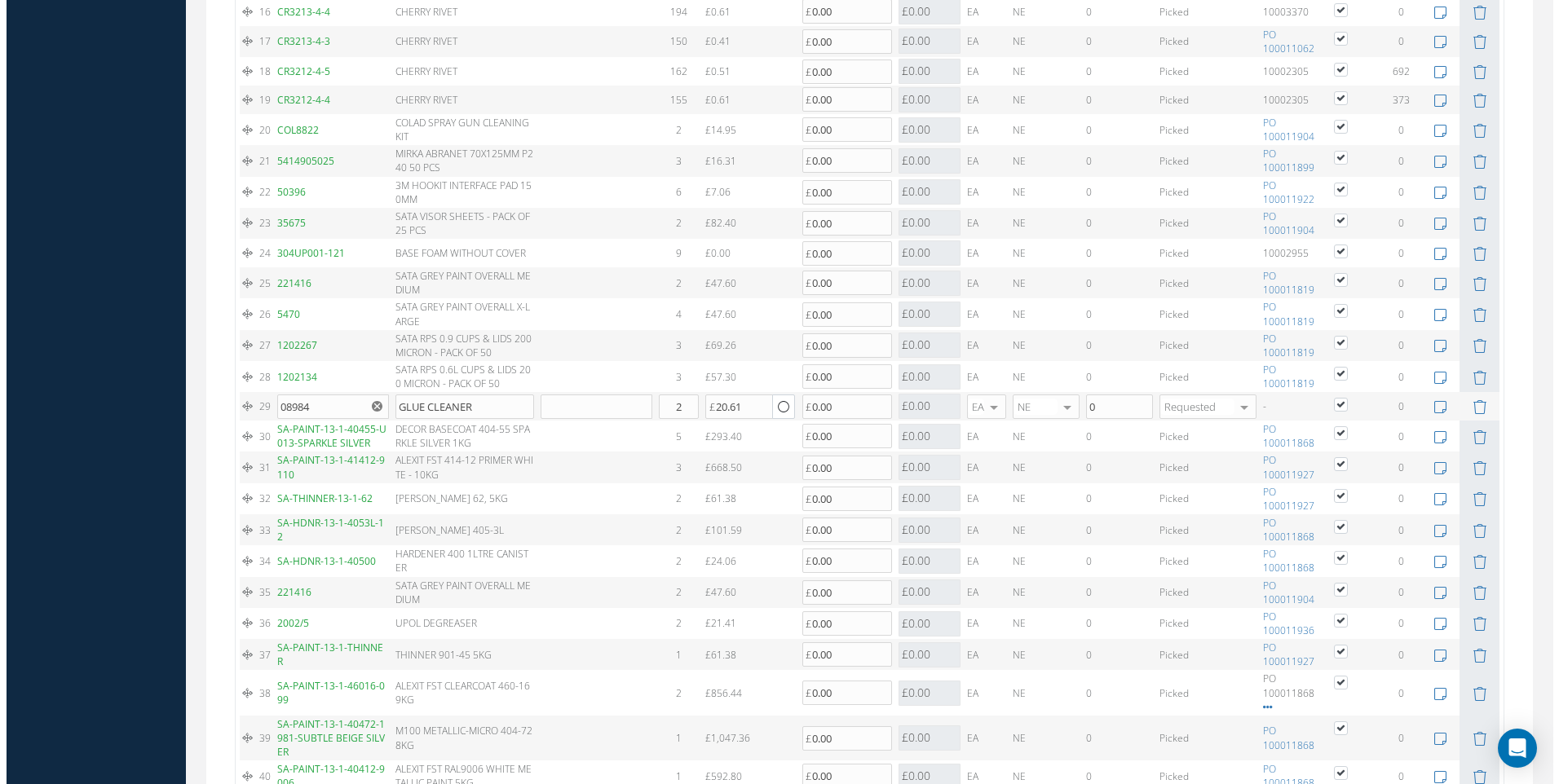
scroll to position [2037, 0]
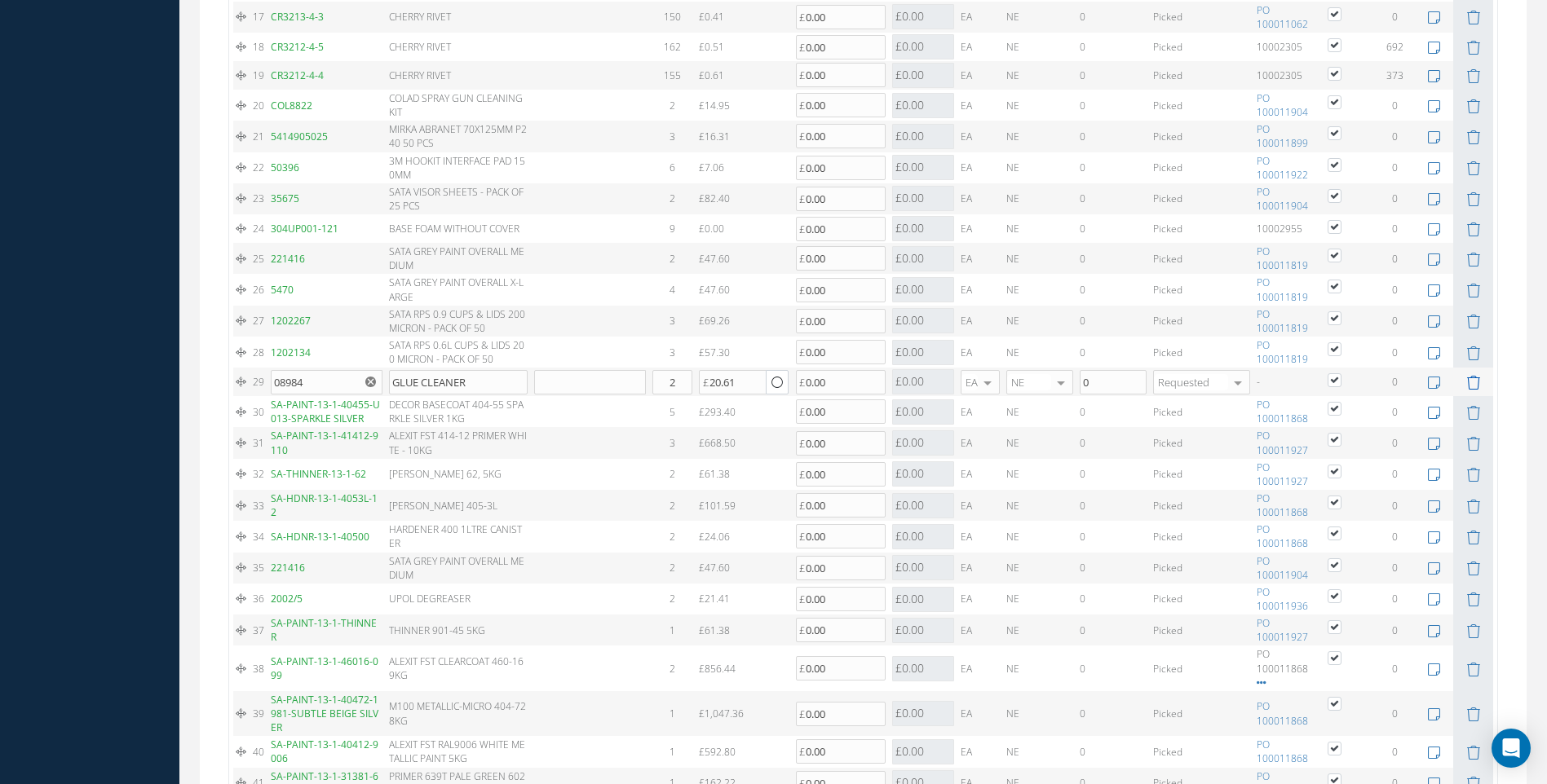
click at [1478, 380] on icon at bounding box center [1473, 382] width 14 height 14
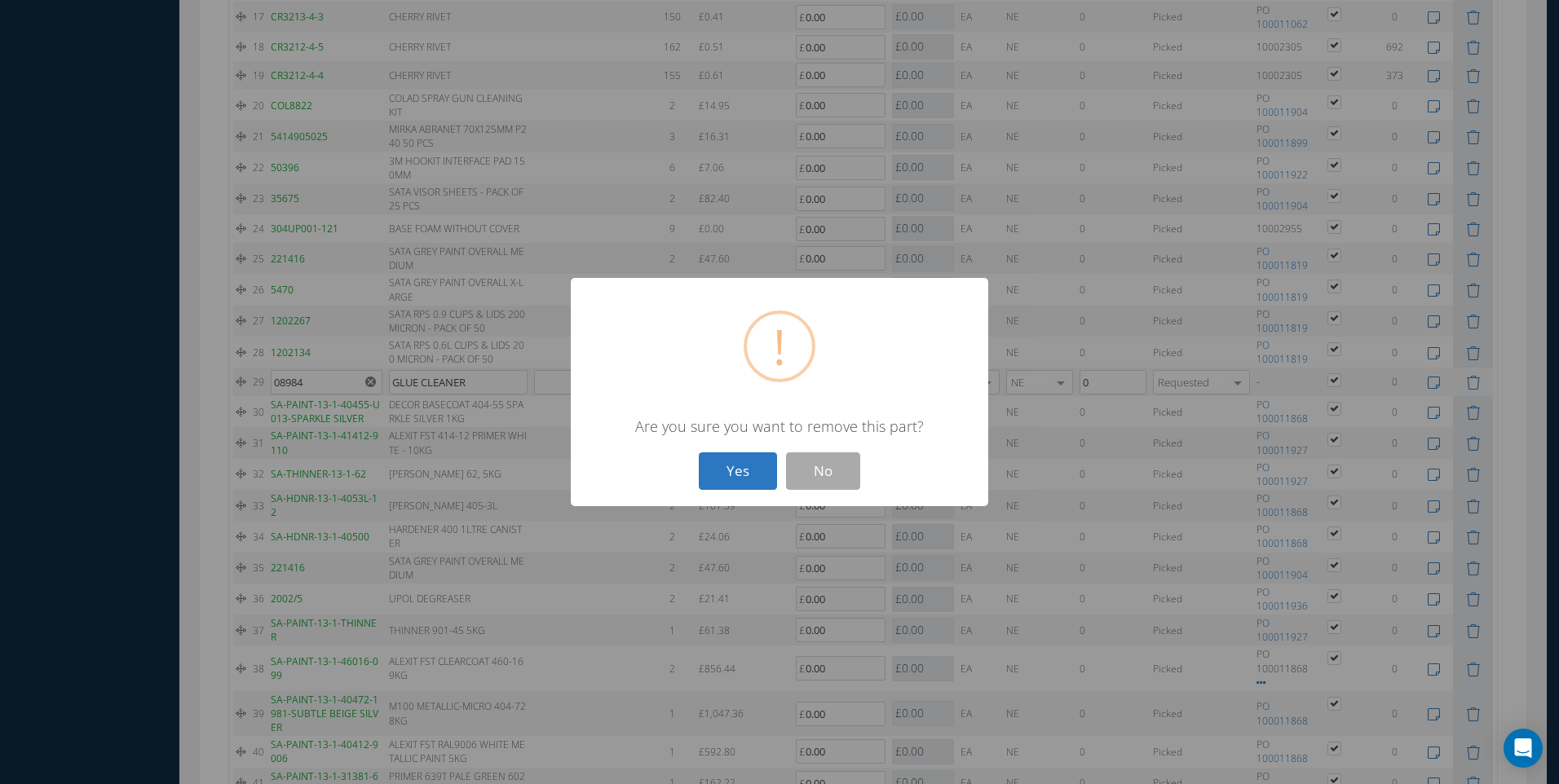
click at [726, 469] on button "Yes" at bounding box center [738, 471] width 79 height 38
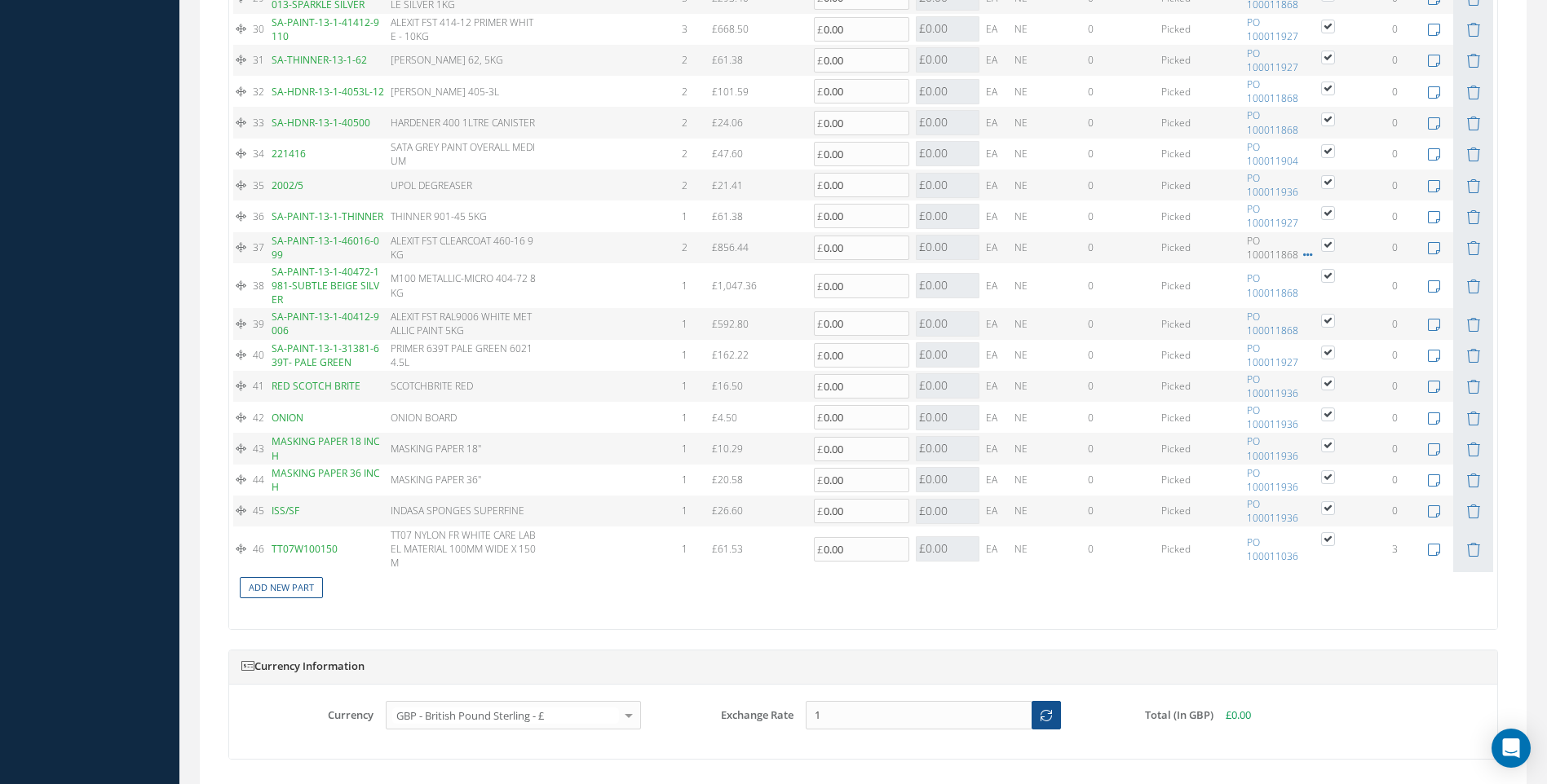
scroll to position [2649, 0]
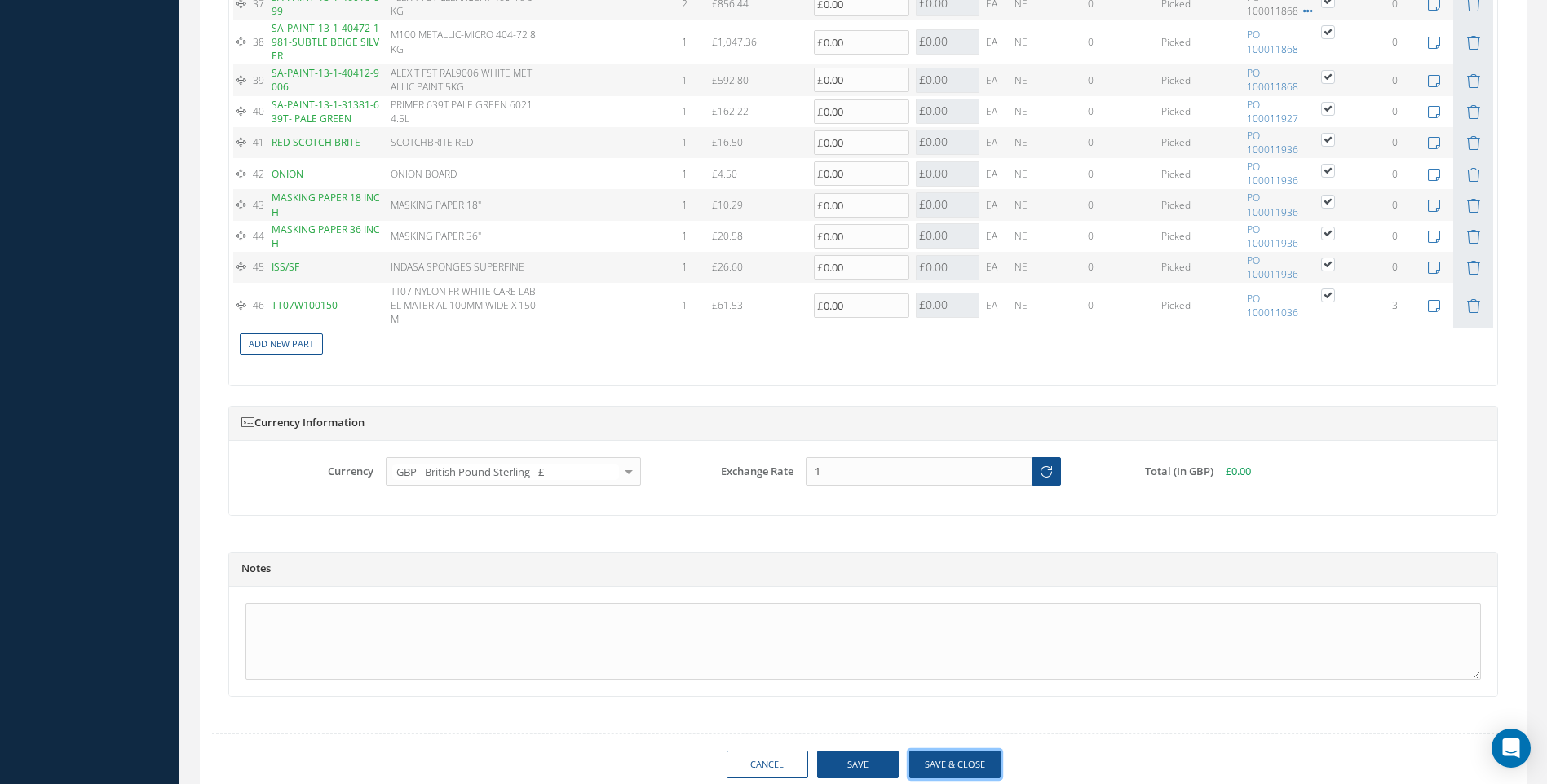
click at [948, 751] on button "Save & Close" at bounding box center [955, 765] width 92 height 28
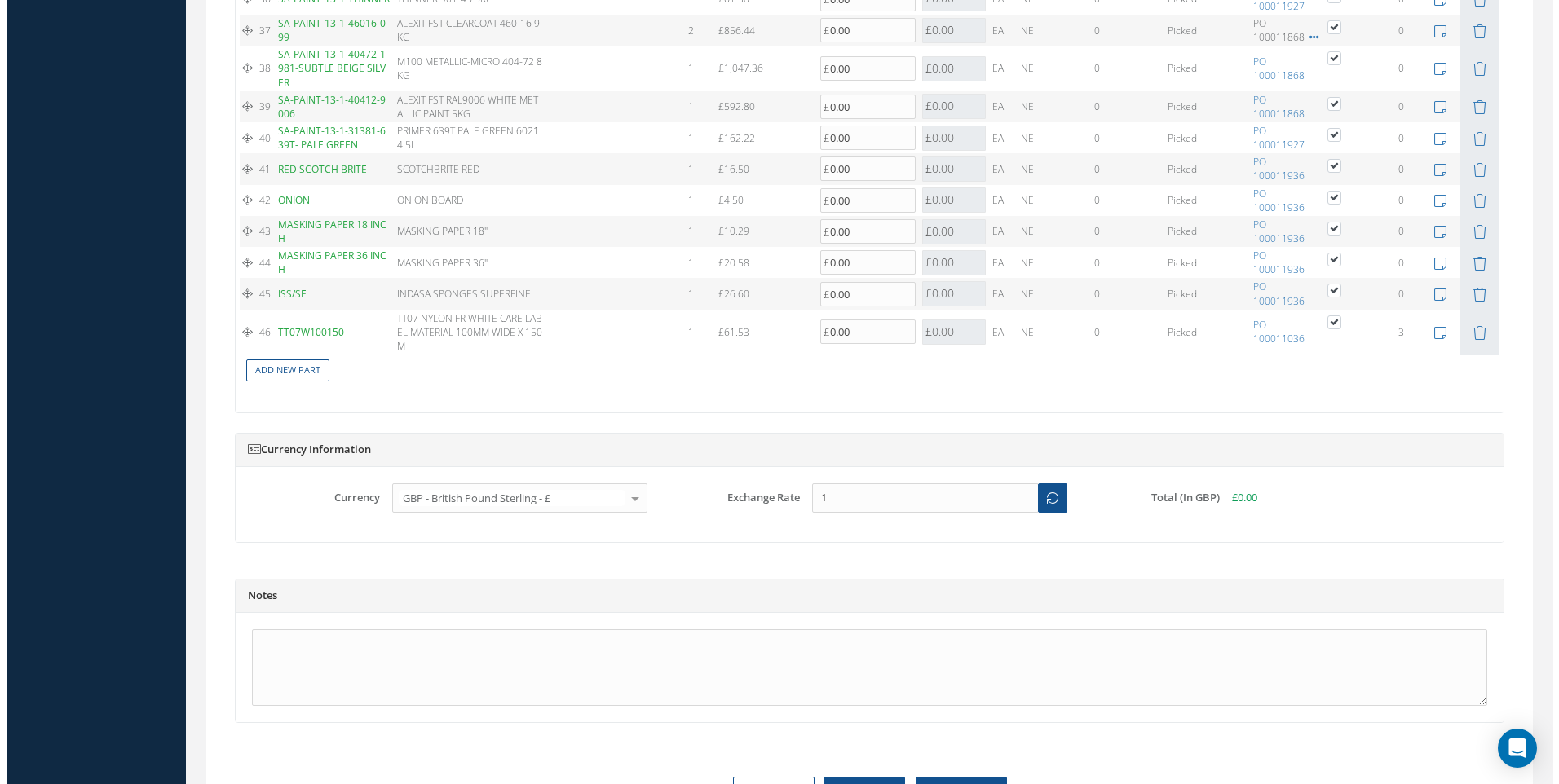
scroll to position [2676, 0]
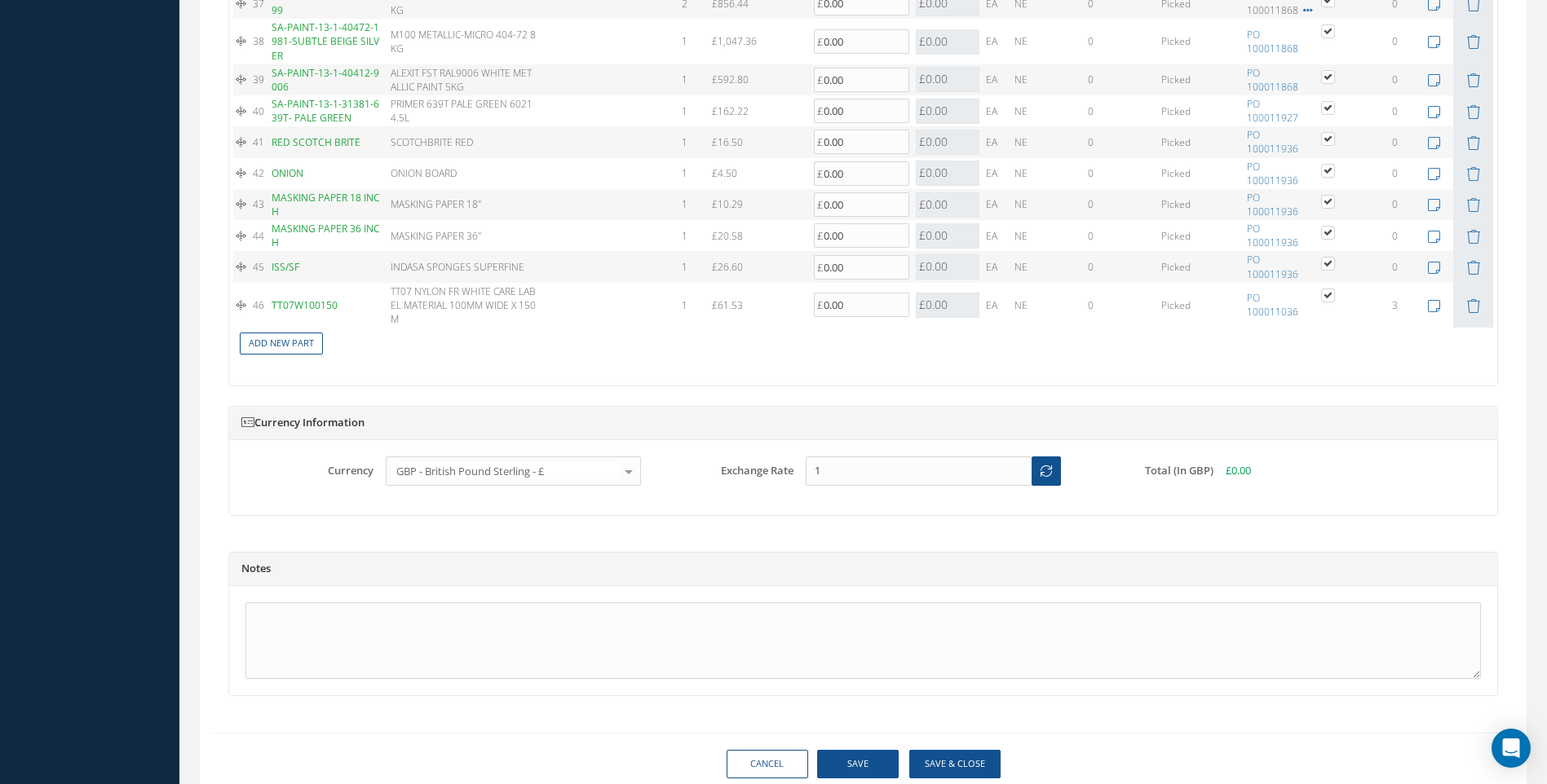
type input "AMSAFE"
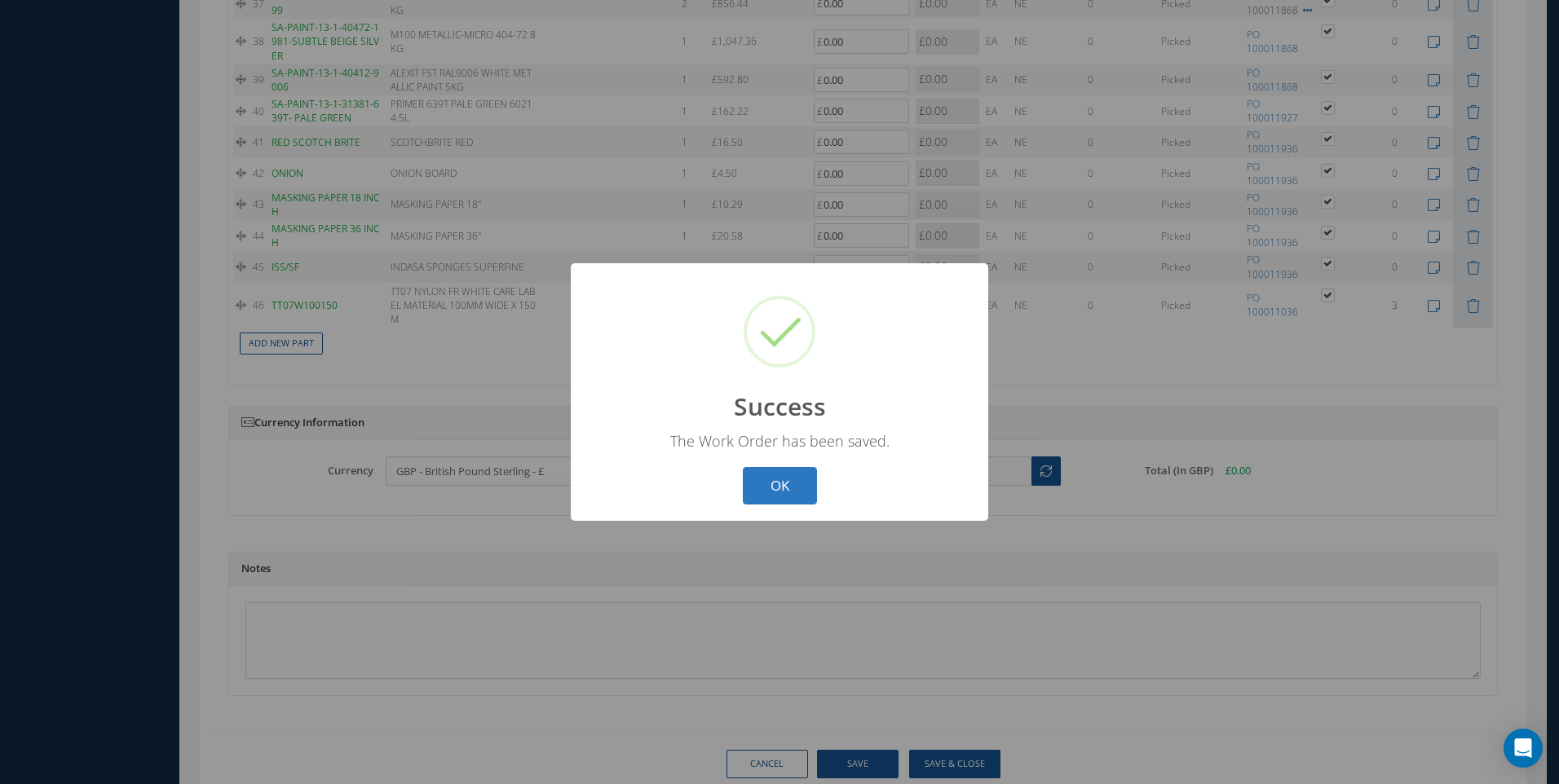
click at [804, 477] on button "OK" at bounding box center [780, 487] width 74 height 38
select select "25"
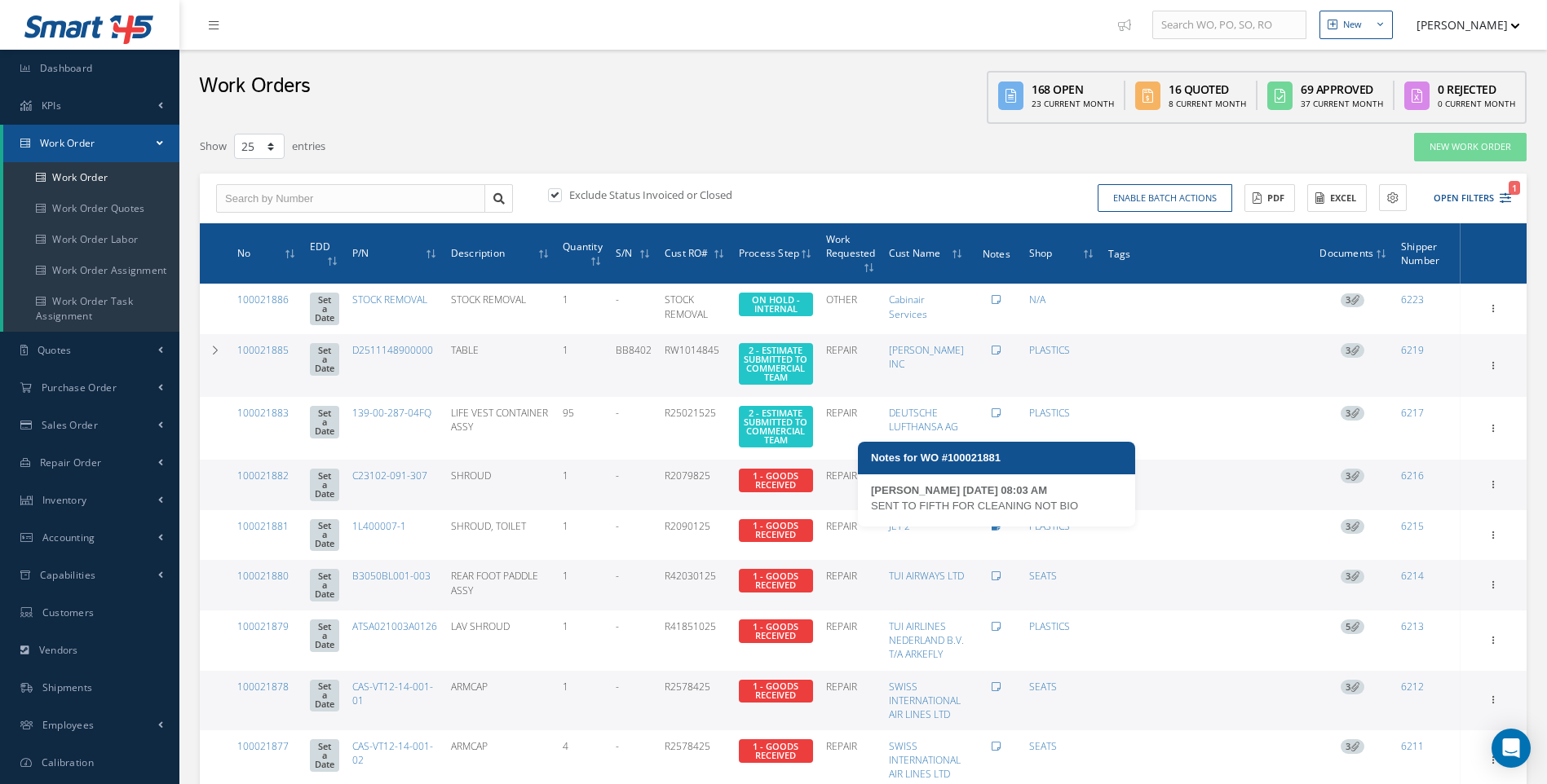
drag, startPoint x: 1002, startPoint y: 534, endPoint x: 990, endPoint y: 534, distance: 12.0
click at [1001, 532] on icon at bounding box center [996, 526] width 9 height 10
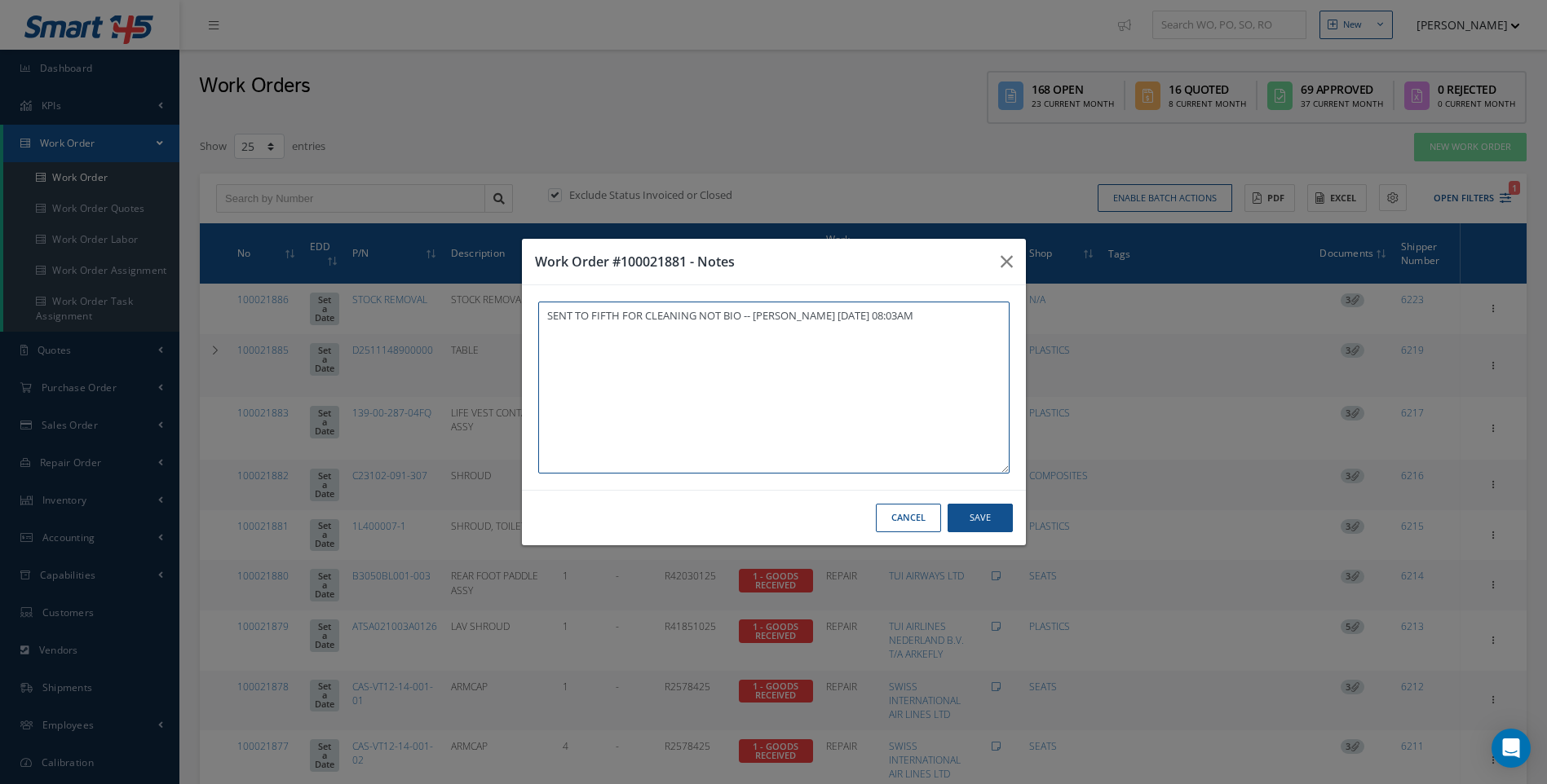
type textarea "SENT TO FIFTH FOR CLEANING NOT BIO -- Timothy Boston 08/27/2025 08:03AM"
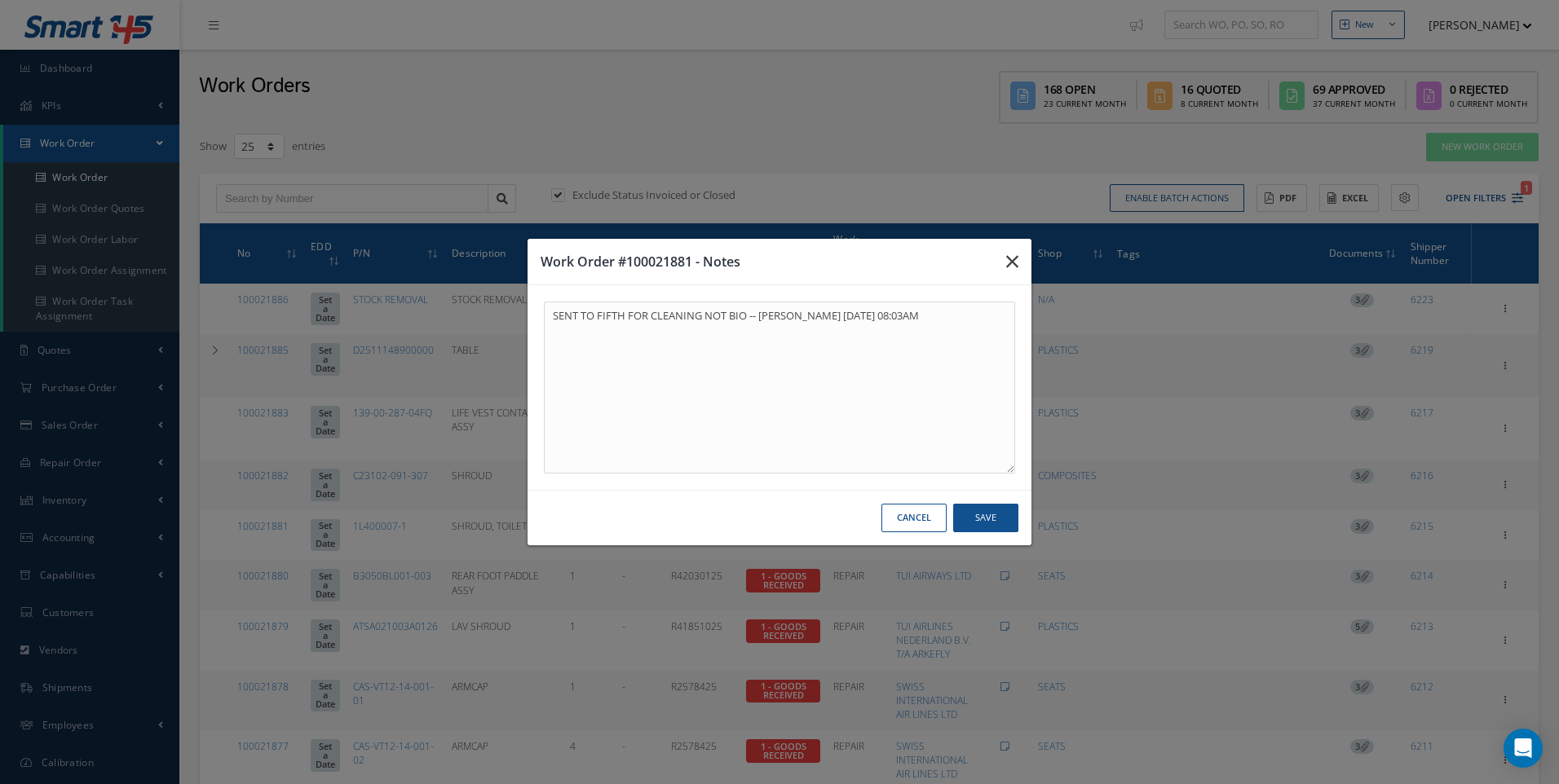
click at [1012, 263] on icon "button" at bounding box center [1011, 261] width 12 height 19
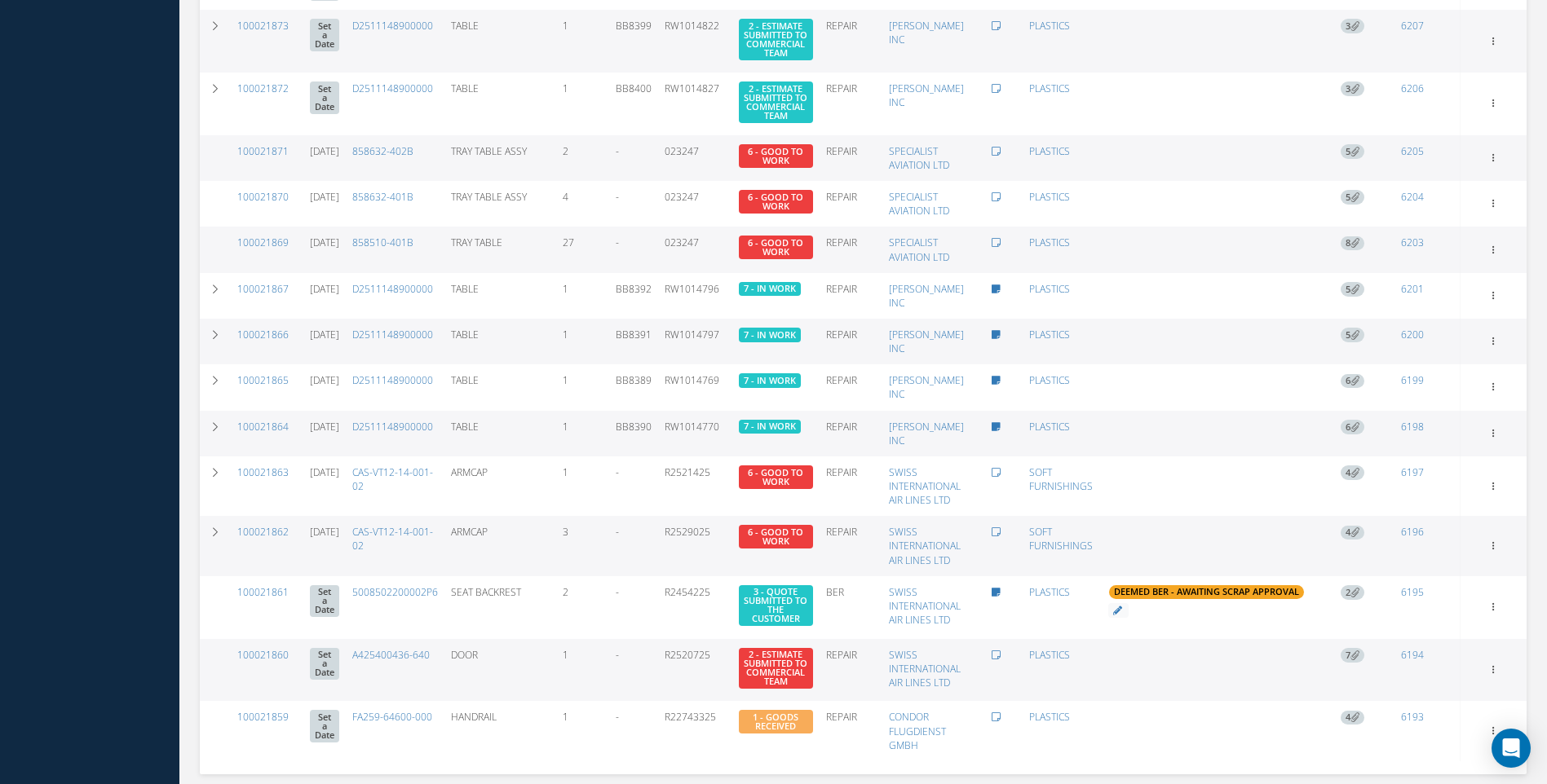
scroll to position [997, 0]
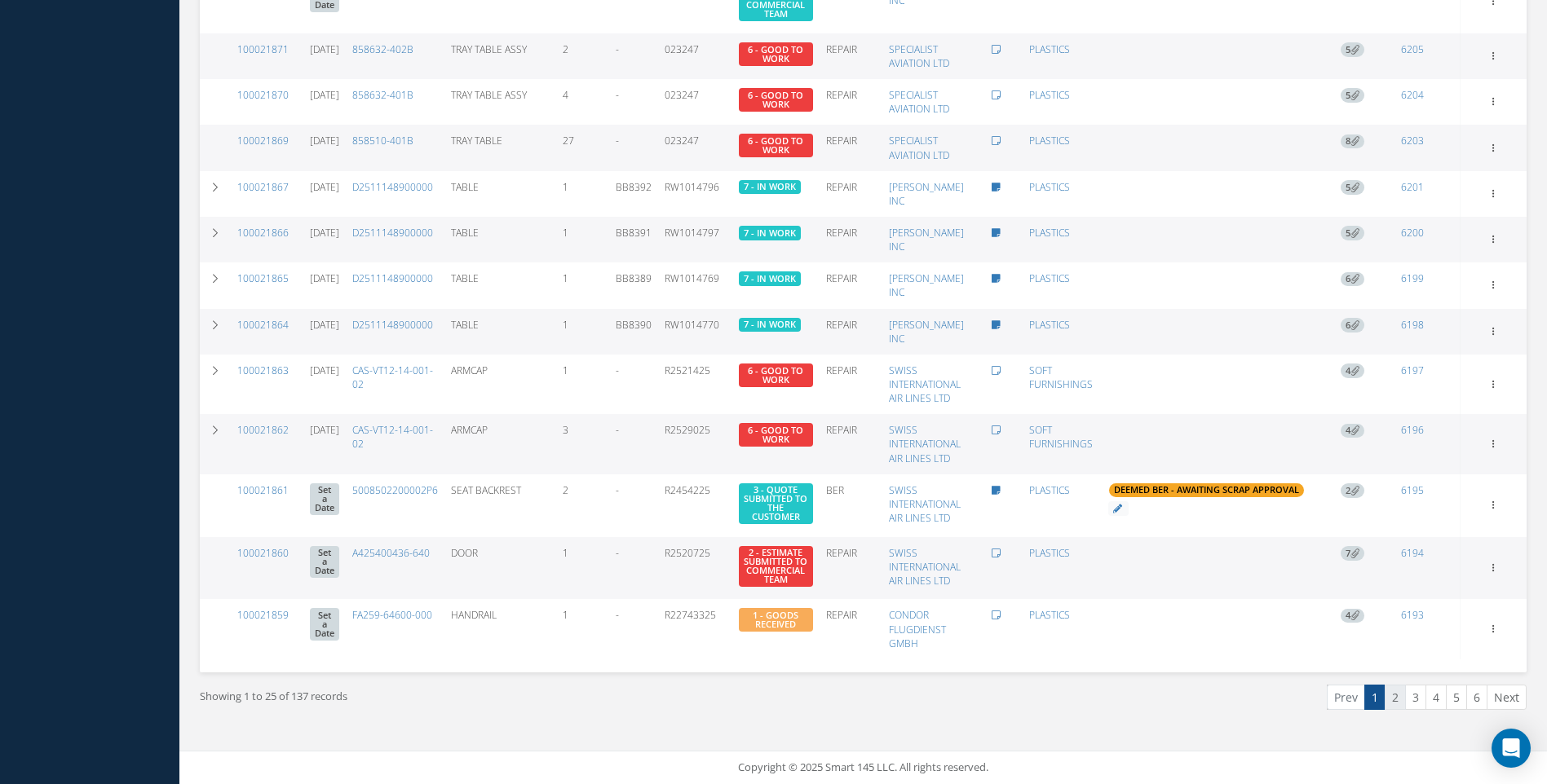
click at [1398, 697] on link "2" at bounding box center [1395, 697] width 21 height 26
